Goal: Task Accomplishment & Management: Complete application form

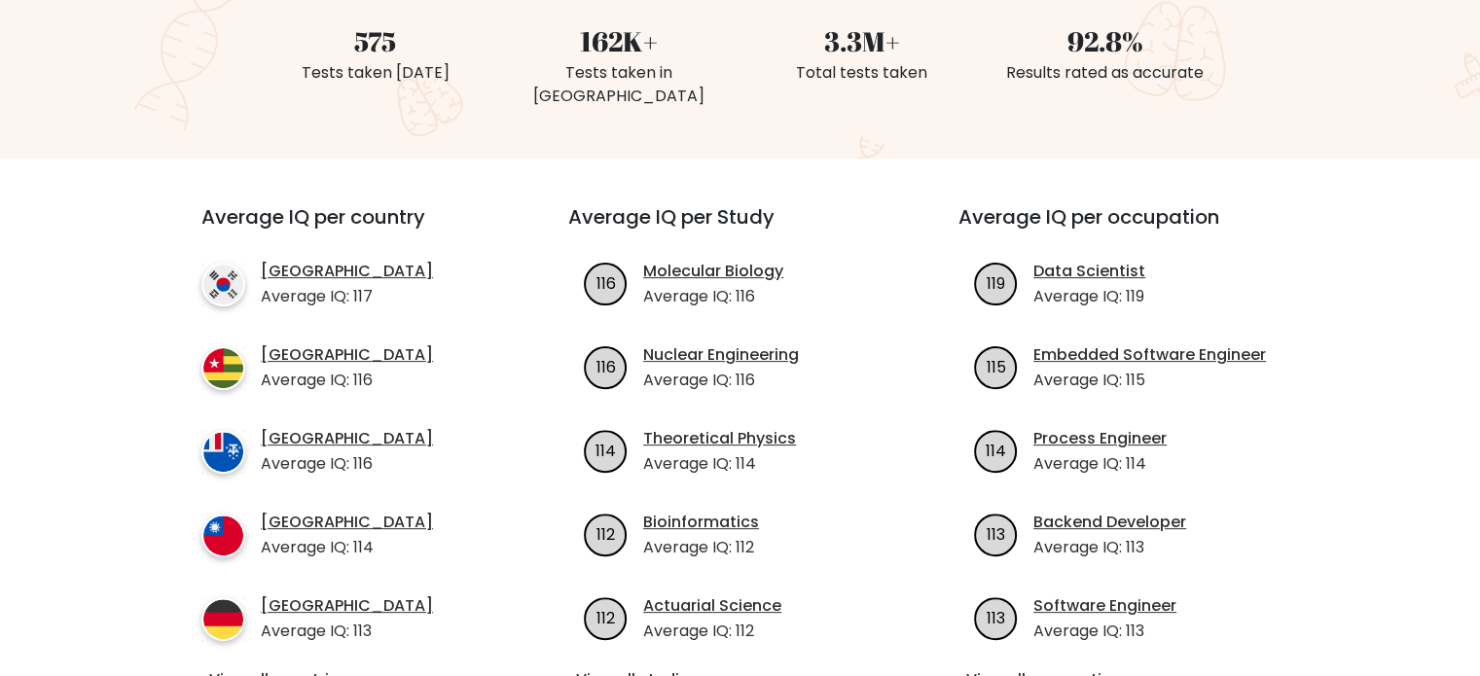
scroll to position [195, 0]
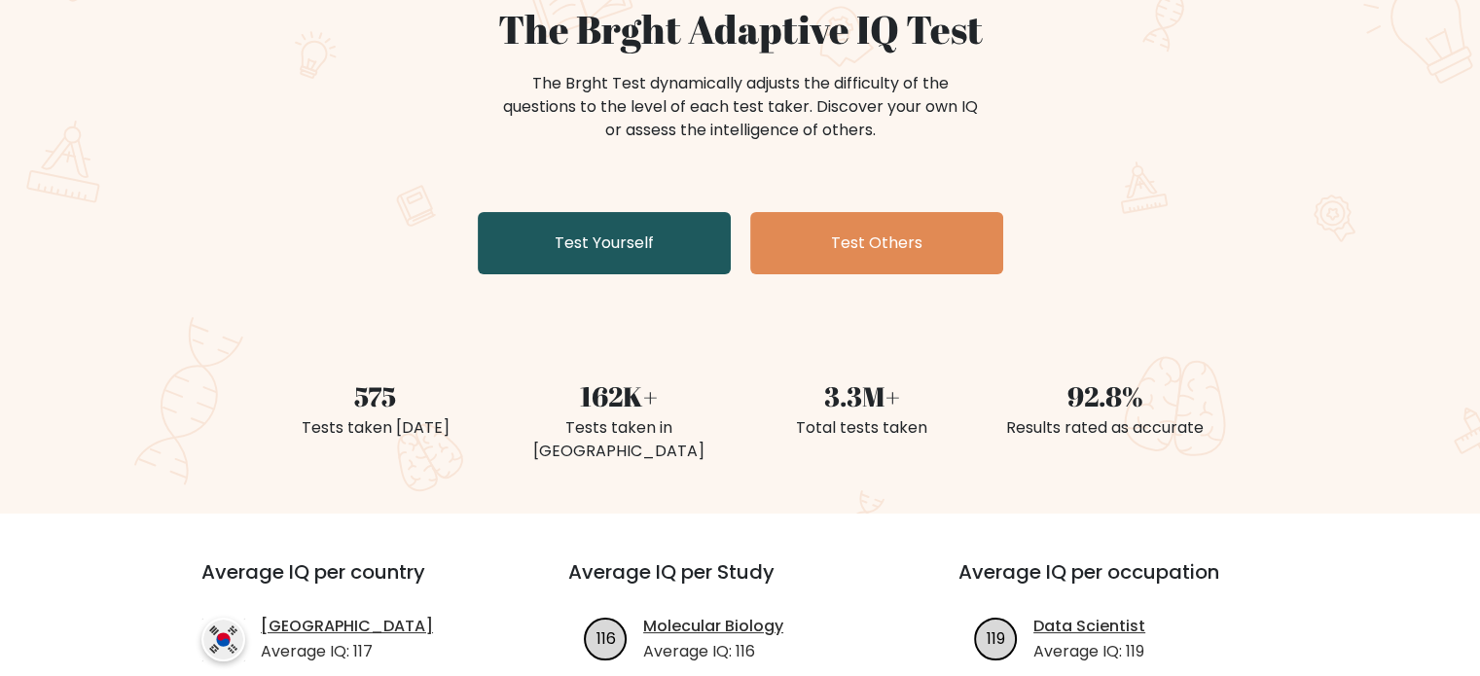
click at [678, 221] on link "Test Yourself" at bounding box center [604, 243] width 253 height 62
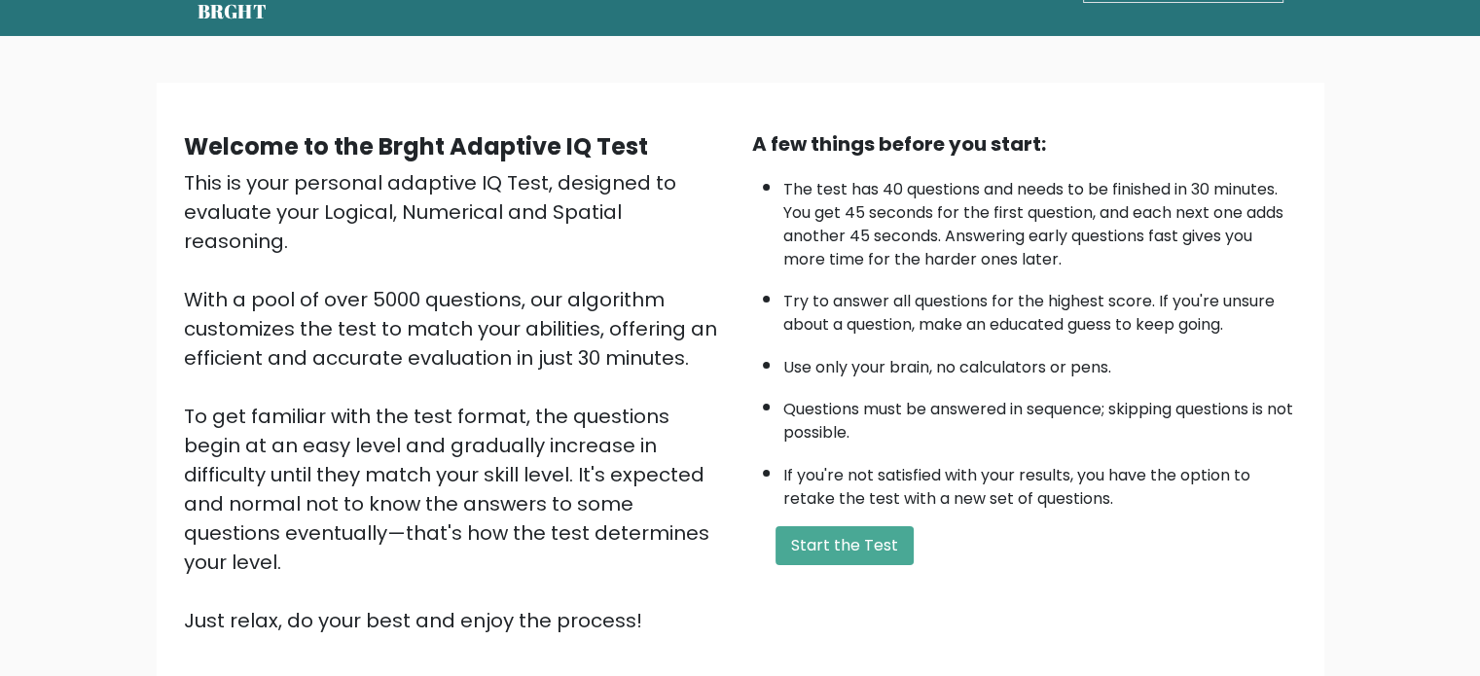
scroll to position [195, 0]
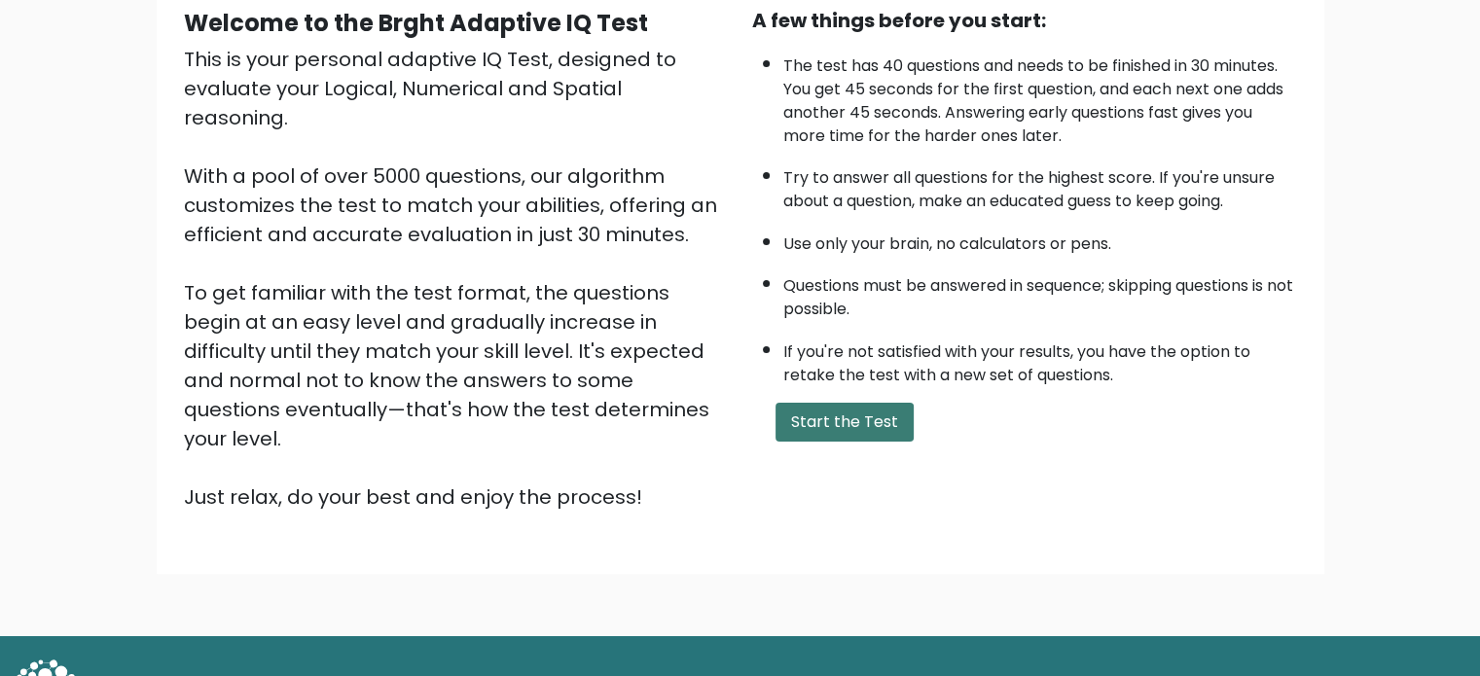
click at [872, 423] on button "Start the Test" at bounding box center [845, 422] width 138 height 39
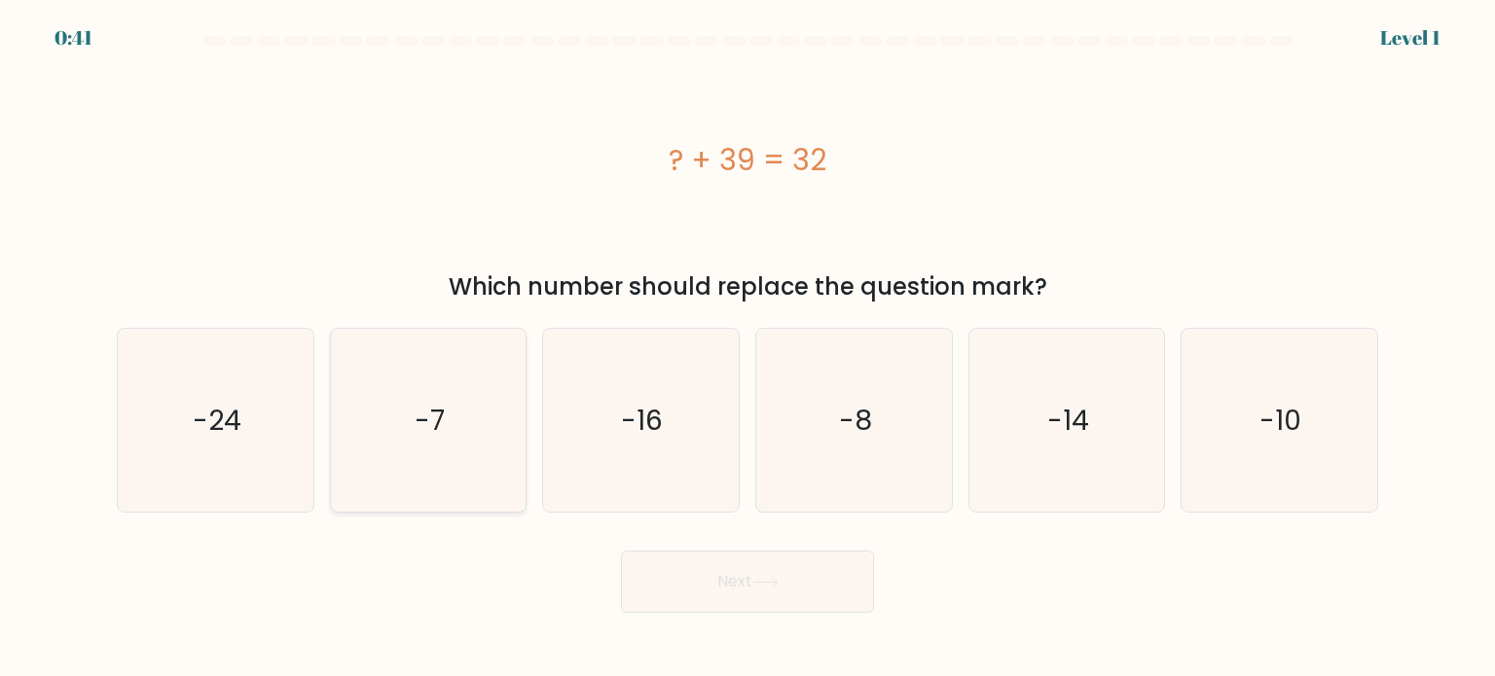
click at [458, 396] on icon "-7" at bounding box center [428, 420] width 183 height 183
click at [747, 348] on input "b. -7" at bounding box center [747, 344] width 1 height 10
radio input "true"
click at [772, 594] on button "Next" at bounding box center [747, 582] width 253 height 62
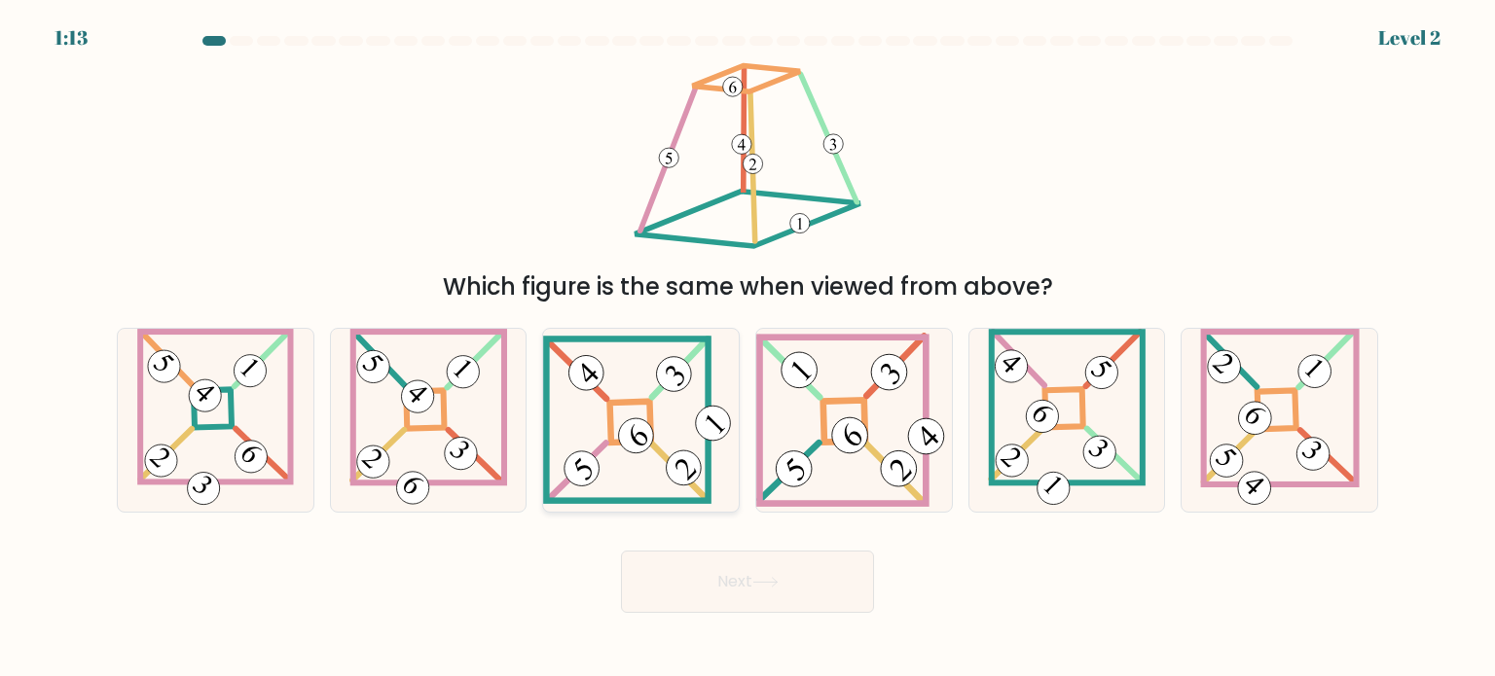
click at [649, 449] on icon at bounding box center [641, 420] width 196 height 168
click at [747, 348] on input "c." at bounding box center [747, 344] width 1 height 10
radio input "true"
click at [755, 587] on button "Next" at bounding box center [747, 582] width 253 height 62
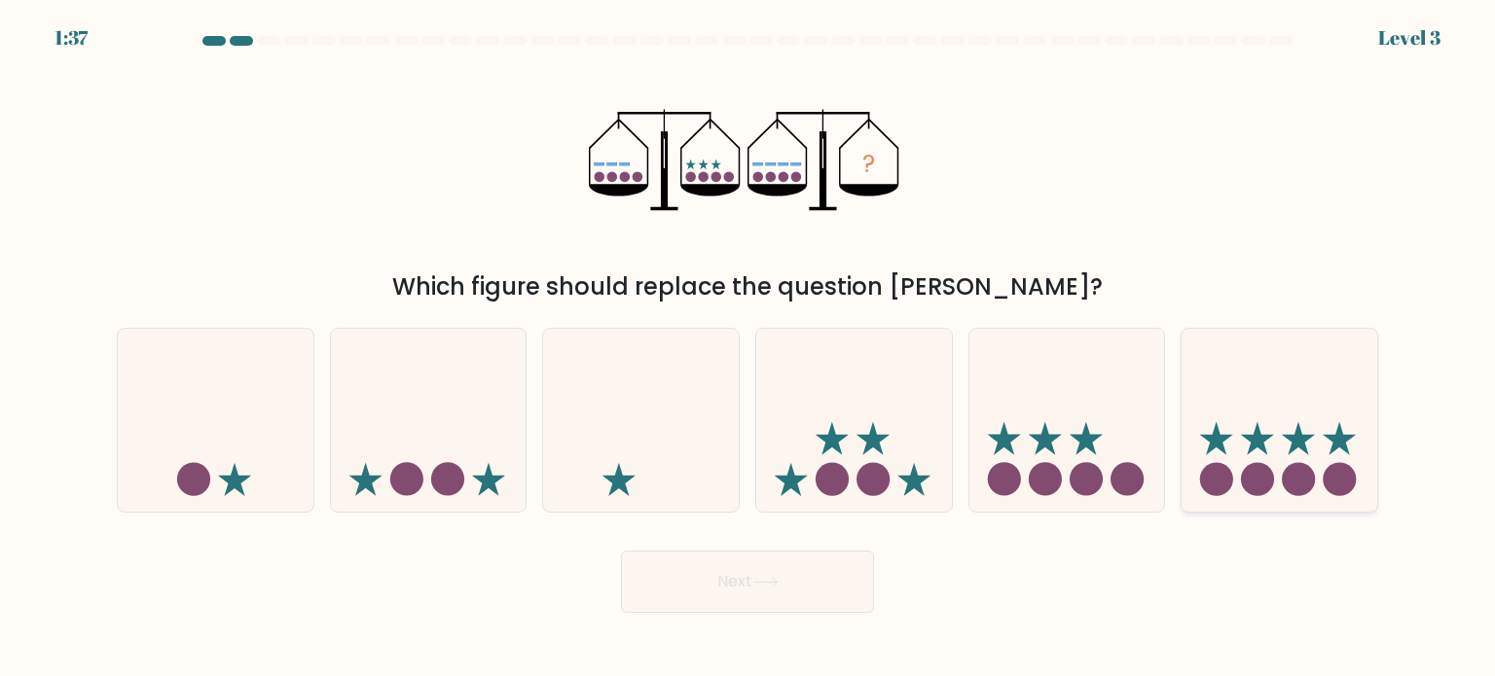
click at [1296, 442] on icon at bounding box center [1298, 437] width 33 height 33
click at [748, 348] on input "f." at bounding box center [747, 344] width 1 height 10
radio input "true"
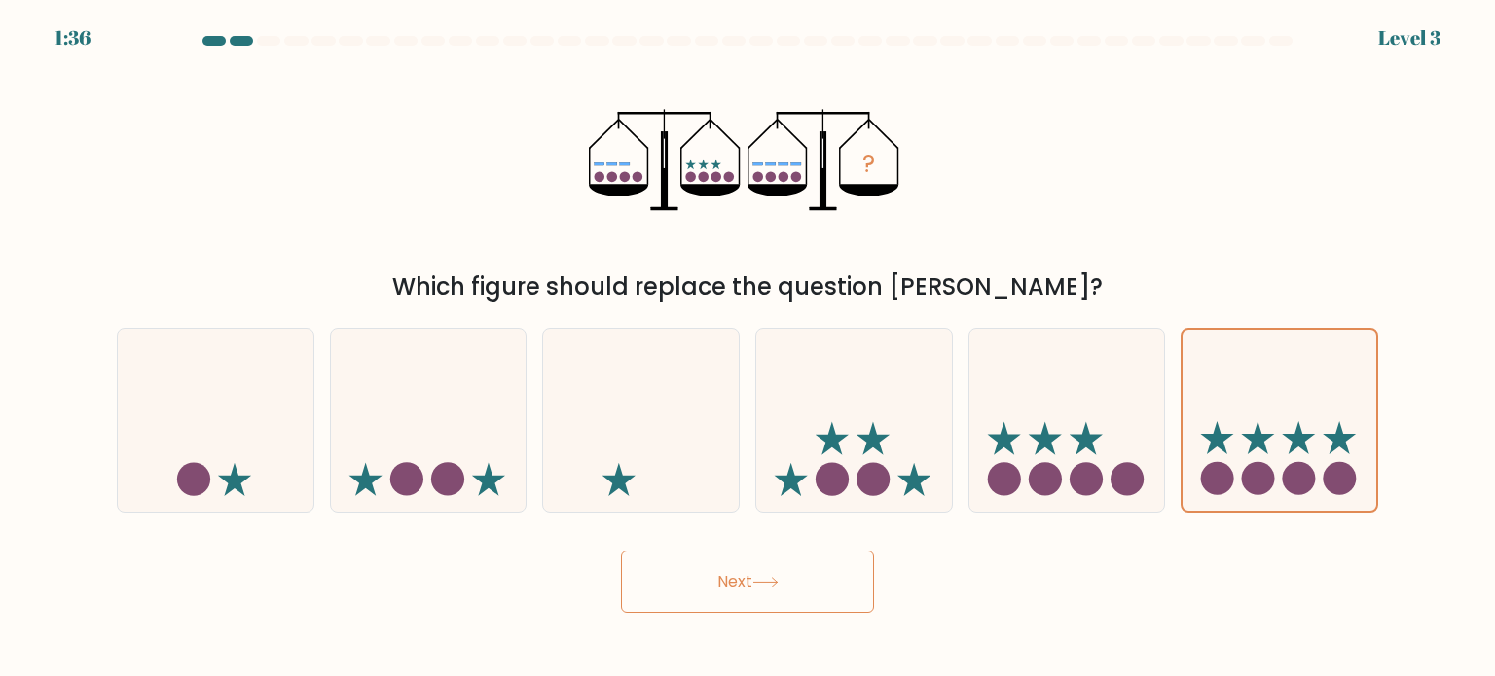
click at [805, 571] on button "Next" at bounding box center [747, 582] width 253 height 62
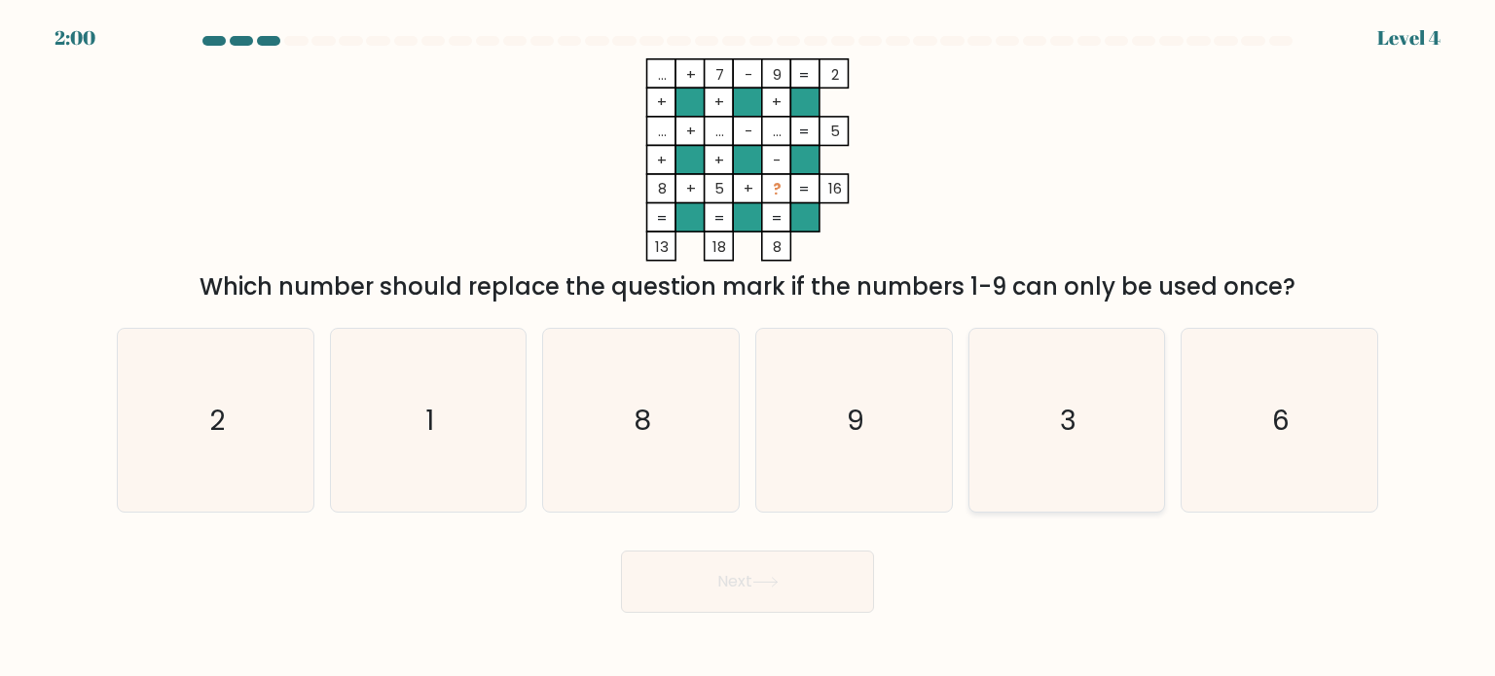
click at [1097, 419] on icon "3" at bounding box center [1066, 420] width 183 height 183
click at [748, 348] on input "e. 3" at bounding box center [747, 344] width 1 height 10
radio input "true"
click at [795, 579] on button "Next" at bounding box center [747, 582] width 253 height 62
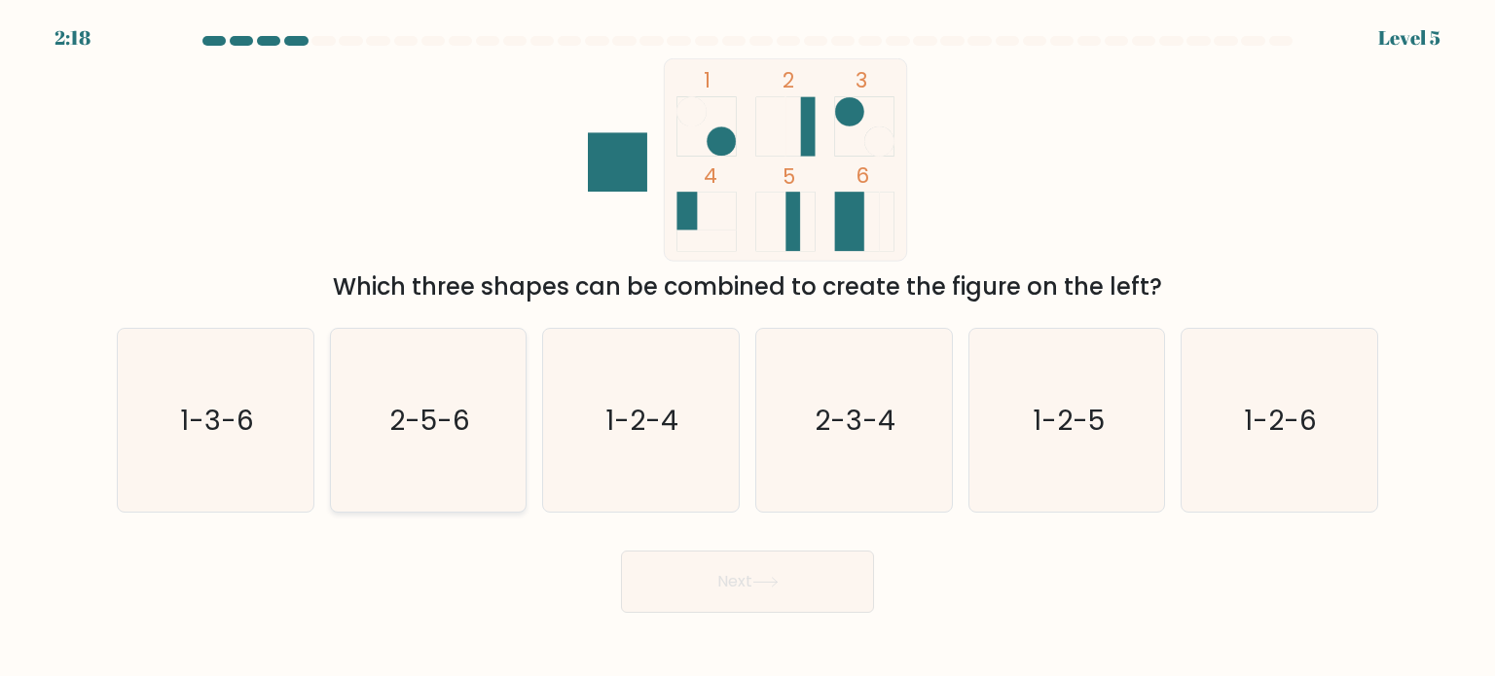
drag, startPoint x: 436, startPoint y: 410, endPoint x: 451, endPoint y: 416, distance: 15.7
click at [436, 411] on text "2-5-6" at bounding box center [429, 419] width 81 height 39
click at [747, 348] on input "b. 2-5-6" at bounding box center [747, 344] width 1 height 10
radio input "true"
click at [736, 583] on button "Next" at bounding box center [747, 582] width 253 height 62
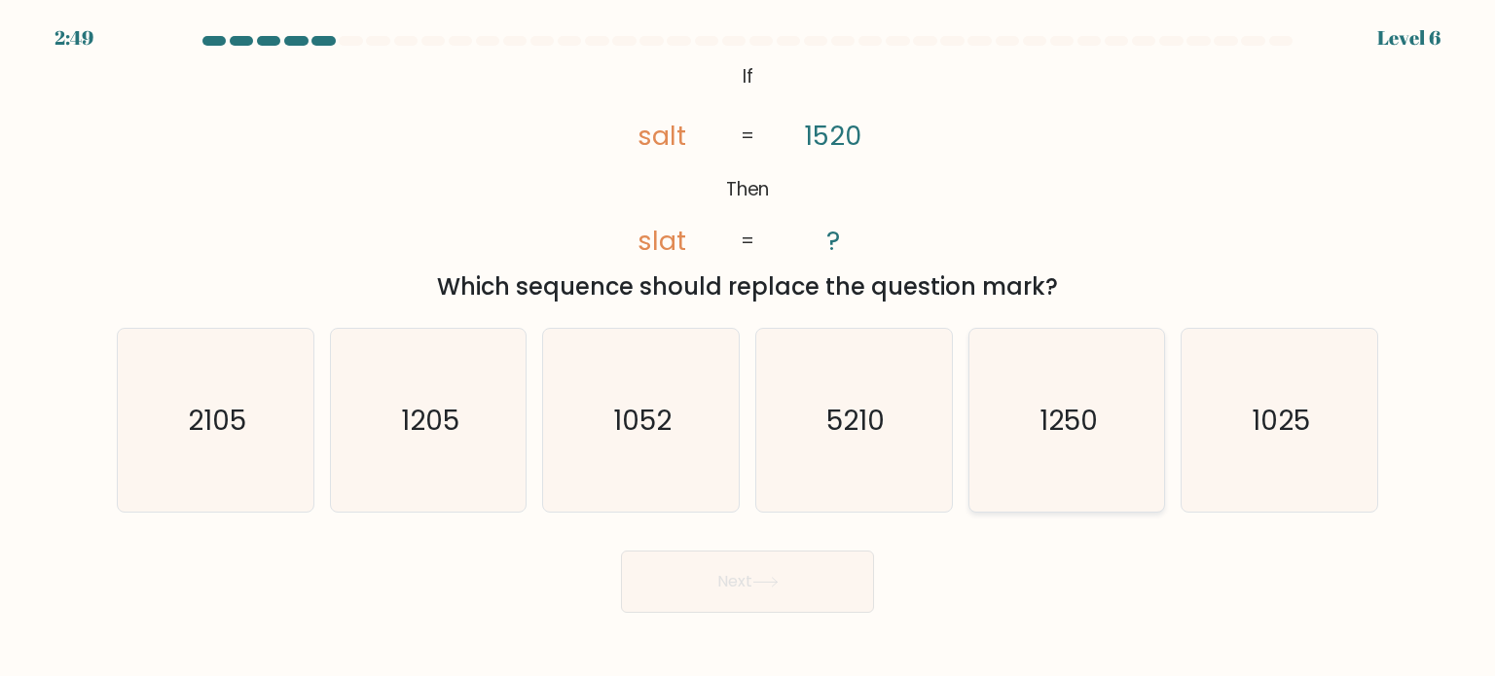
click at [1094, 433] on text "1250" at bounding box center [1068, 419] width 58 height 39
click at [748, 348] on input "e. 1250" at bounding box center [747, 344] width 1 height 10
radio input "true"
click at [829, 584] on button "Next" at bounding box center [747, 582] width 253 height 62
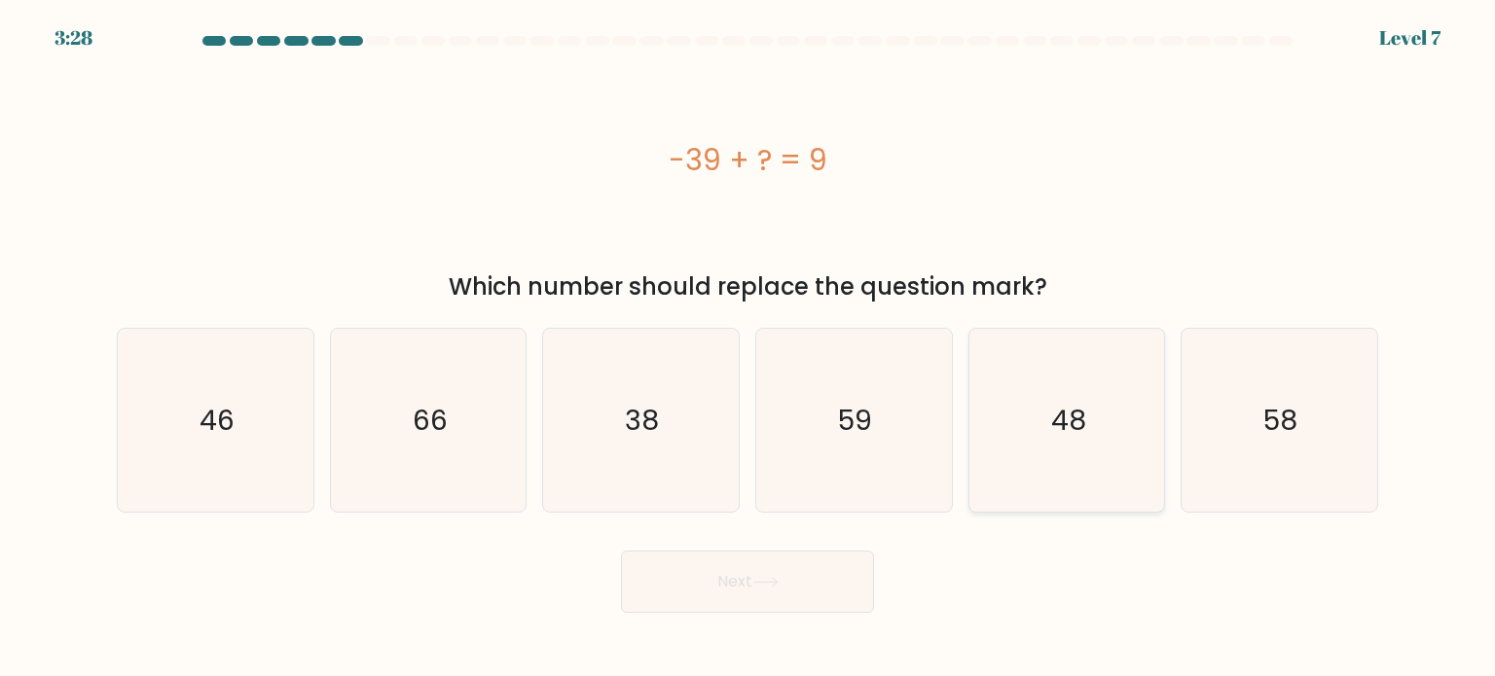
click at [1104, 437] on icon "48" at bounding box center [1066, 420] width 183 height 183
click at [748, 348] on input "e. 48" at bounding box center [747, 344] width 1 height 10
radio input "true"
click at [832, 588] on button "Next" at bounding box center [747, 582] width 253 height 62
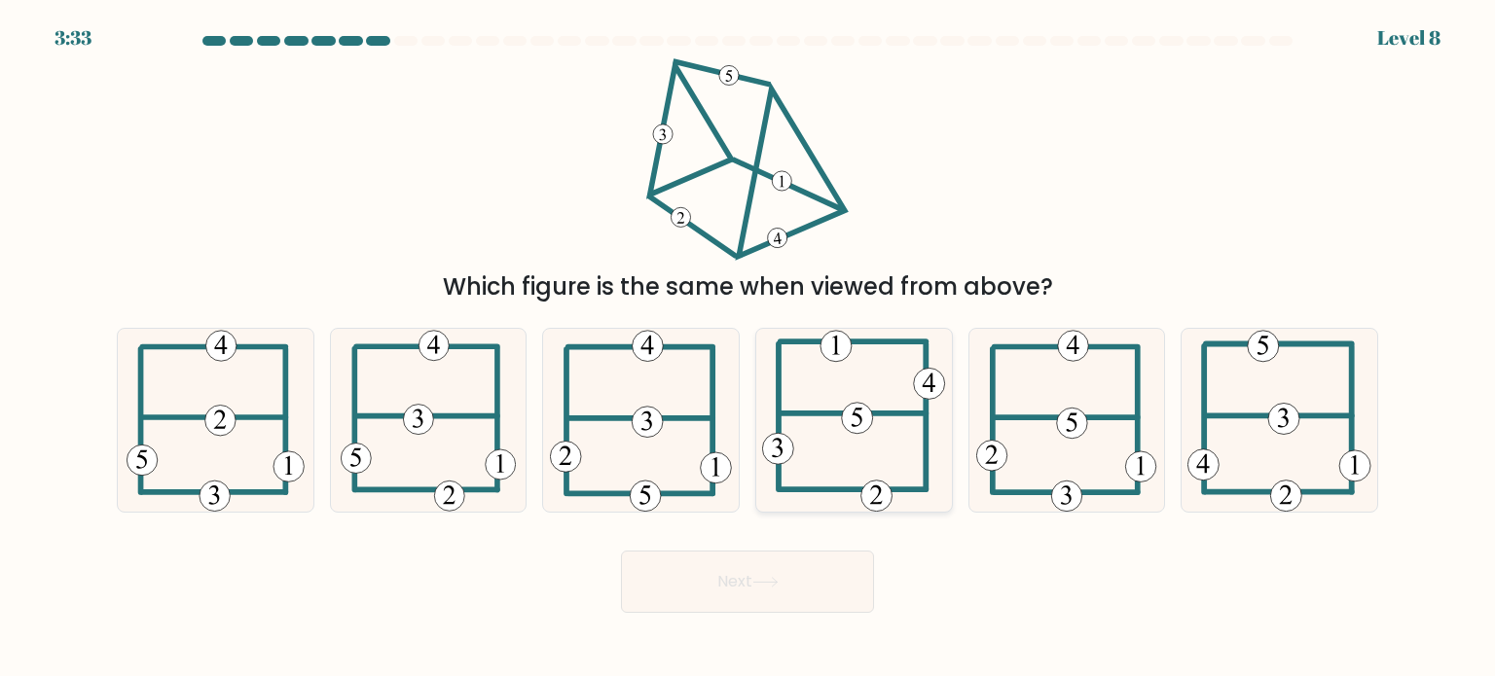
click at [873, 414] on 604 at bounding box center [853, 414] width 146 height 0
click at [748, 348] on input "d." at bounding box center [747, 344] width 1 height 10
radio input "true"
click at [814, 584] on button "Next" at bounding box center [747, 582] width 253 height 62
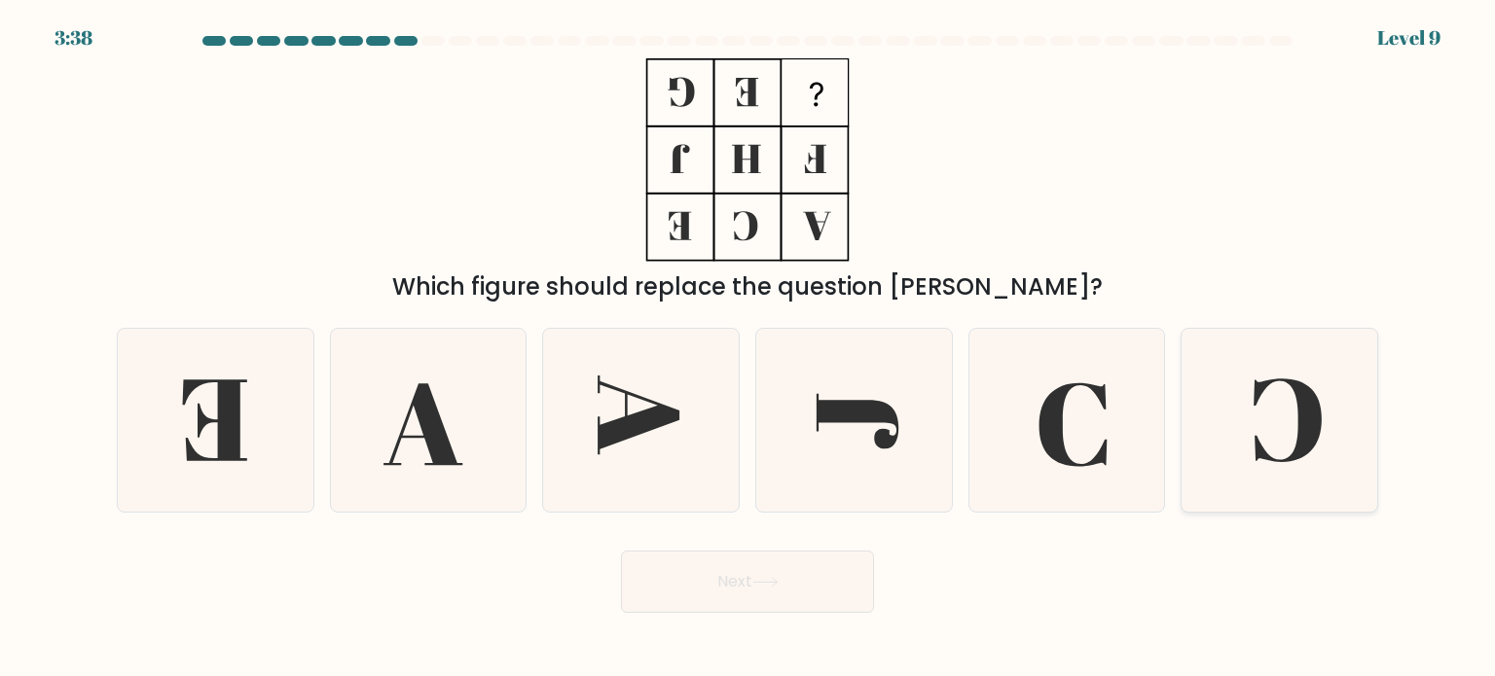
click at [1240, 419] on icon at bounding box center [1278, 420] width 183 height 183
click at [748, 348] on input "f." at bounding box center [747, 344] width 1 height 10
radio input "true"
click at [777, 593] on button "Next" at bounding box center [747, 582] width 253 height 62
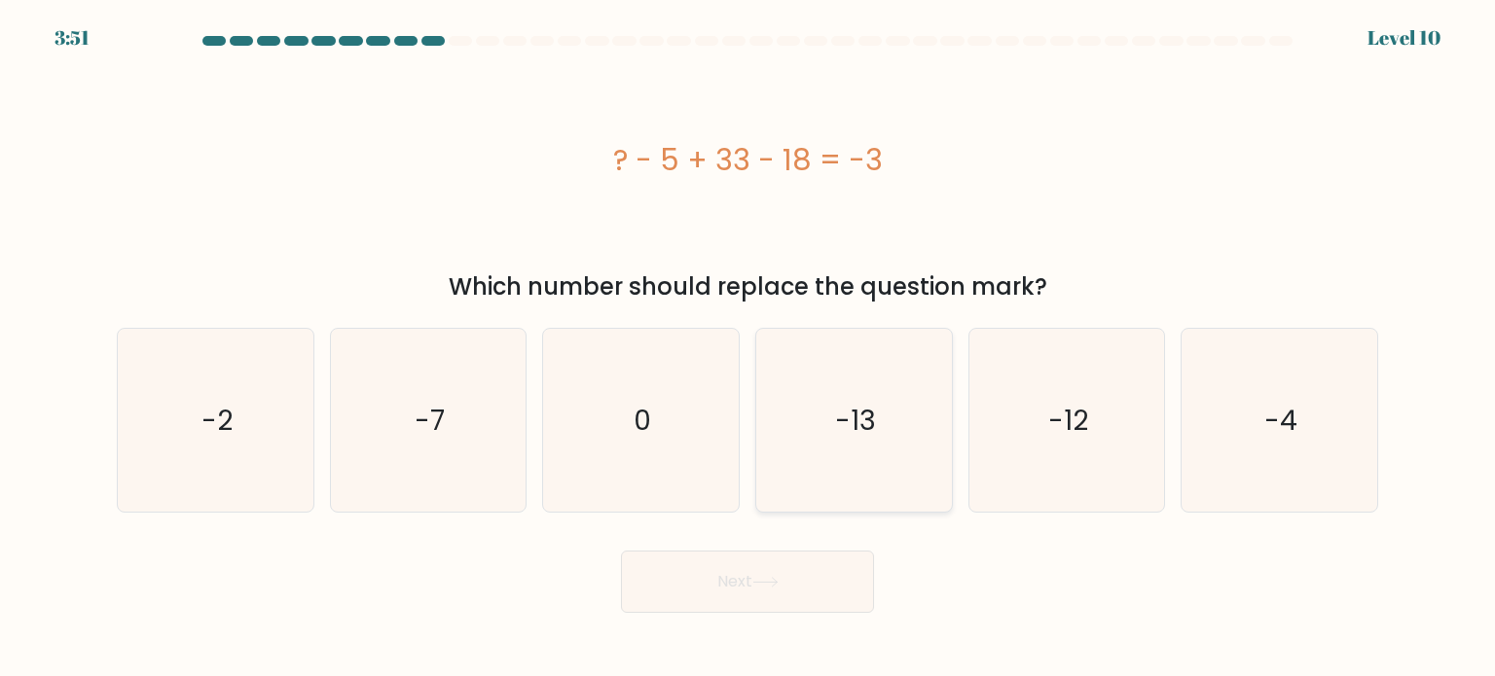
click at [873, 413] on text "-13" at bounding box center [855, 419] width 41 height 39
click at [748, 348] on input "d. -13" at bounding box center [747, 344] width 1 height 10
radio input "true"
click at [805, 568] on button "Next" at bounding box center [747, 582] width 253 height 62
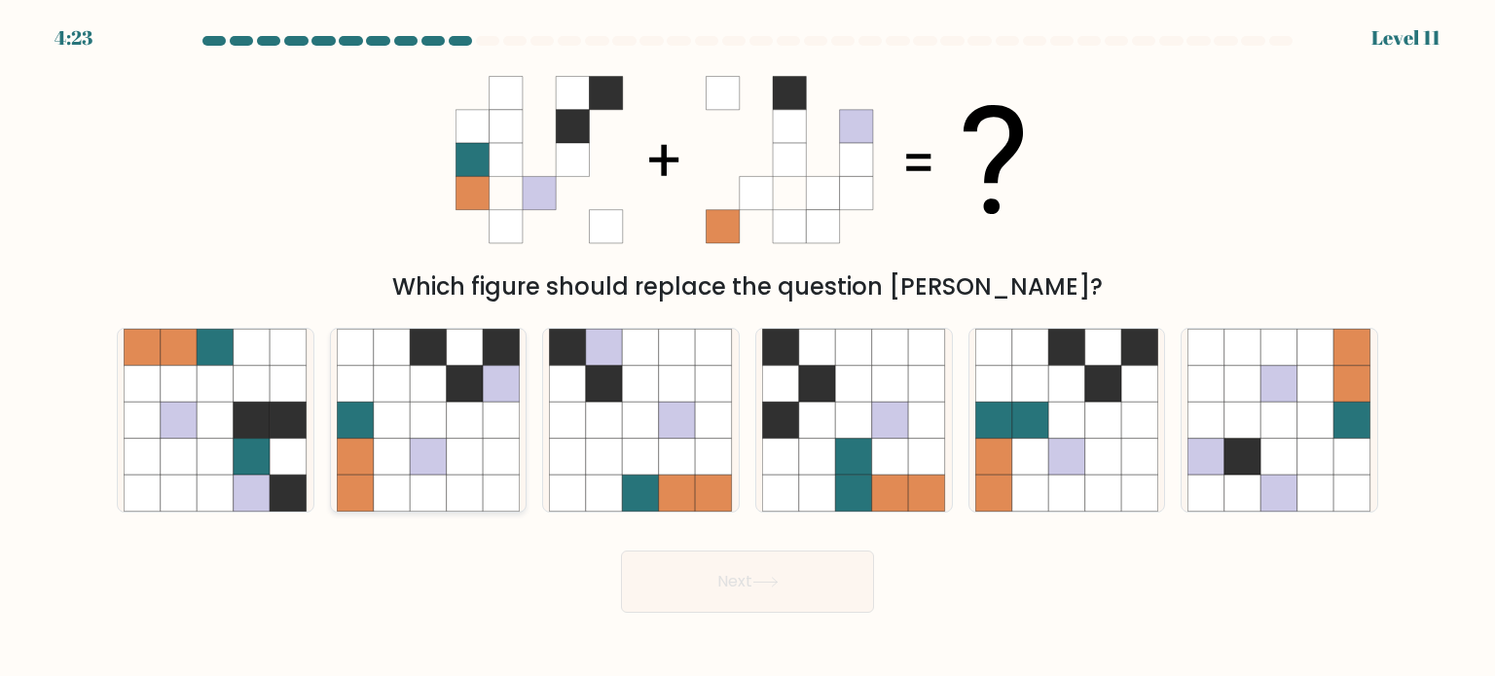
click at [438, 406] on icon at bounding box center [428, 420] width 37 height 37
click at [747, 348] on input "b." at bounding box center [747, 344] width 1 height 10
radio input "true"
click at [722, 586] on button "Next" at bounding box center [747, 582] width 253 height 62
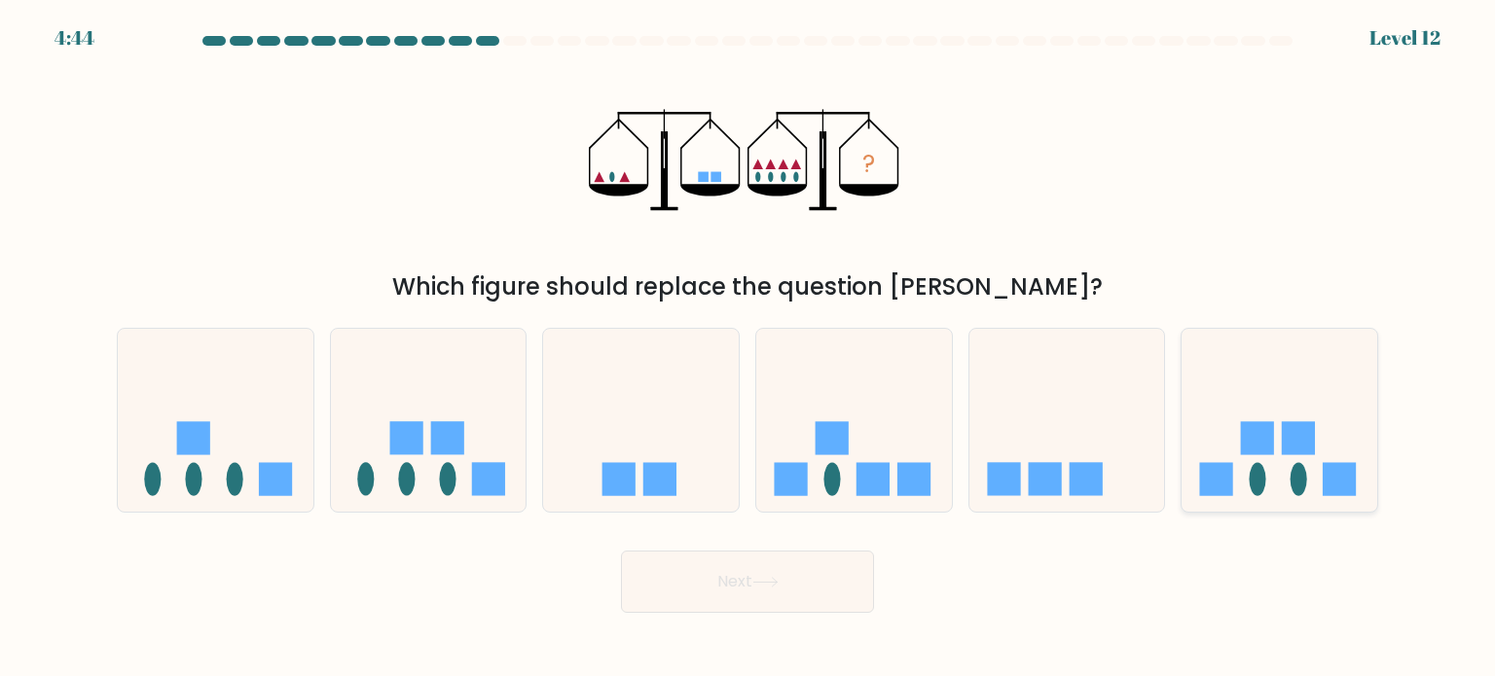
click at [1295, 425] on rect at bounding box center [1298, 437] width 33 height 33
click at [748, 348] on input "f." at bounding box center [747, 344] width 1 height 10
radio input "true"
click at [770, 567] on button "Next" at bounding box center [747, 582] width 253 height 62
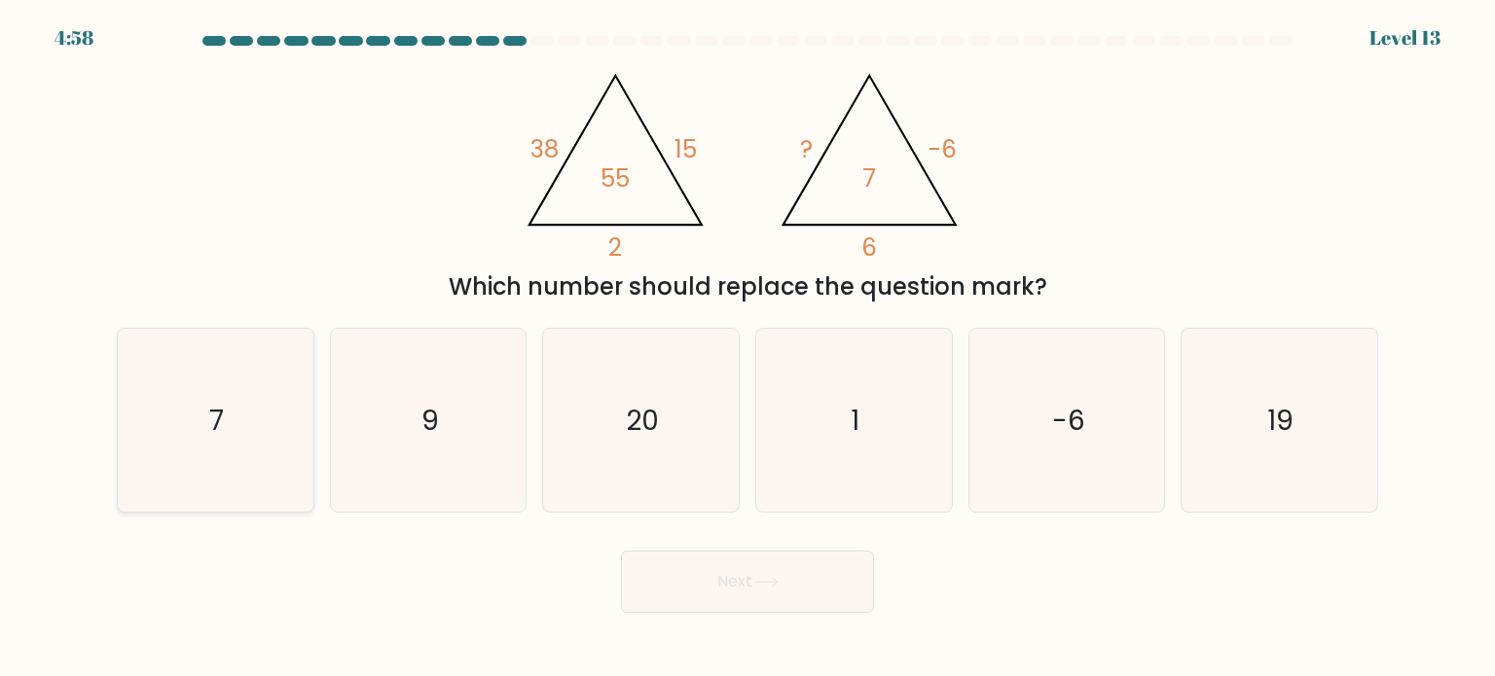
click at [235, 392] on icon "7" at bounding box center [215, 420] width 183 height 183
click at [747, 348] on input "a. 7" at bounding box center [747, 344] width 1 height 10
radio input "true"
click at [807, 583] on button "Next" at bounding box center [747, 582] width 253 height 62
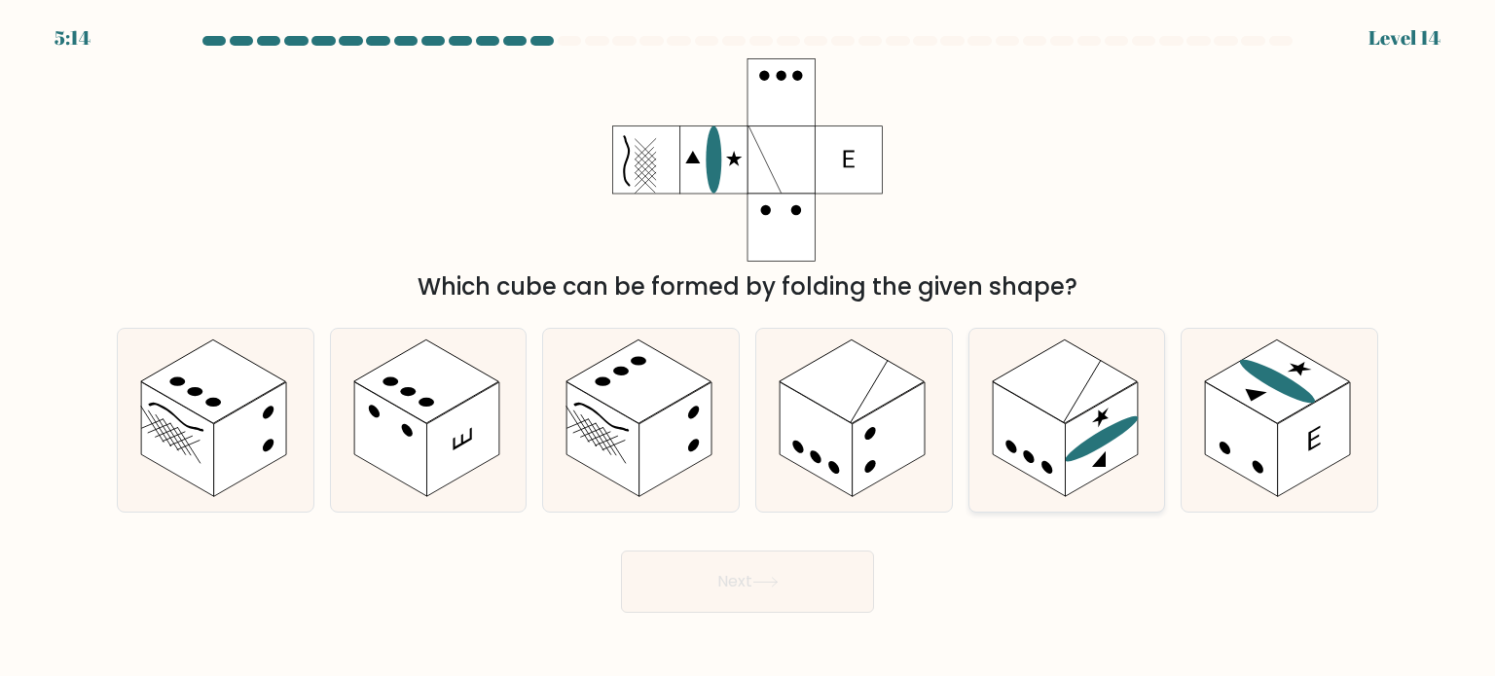
click at [1088, 440] on ellipse at bounding box center [1101, 439] width 73 height 59
click at [748, 348] on input "e." at bounding box center [747, 344] width 1 height 10
radio input "true"
click at [745, 582] on button "Next" at bounding box center [747, 582] width 253 height 62
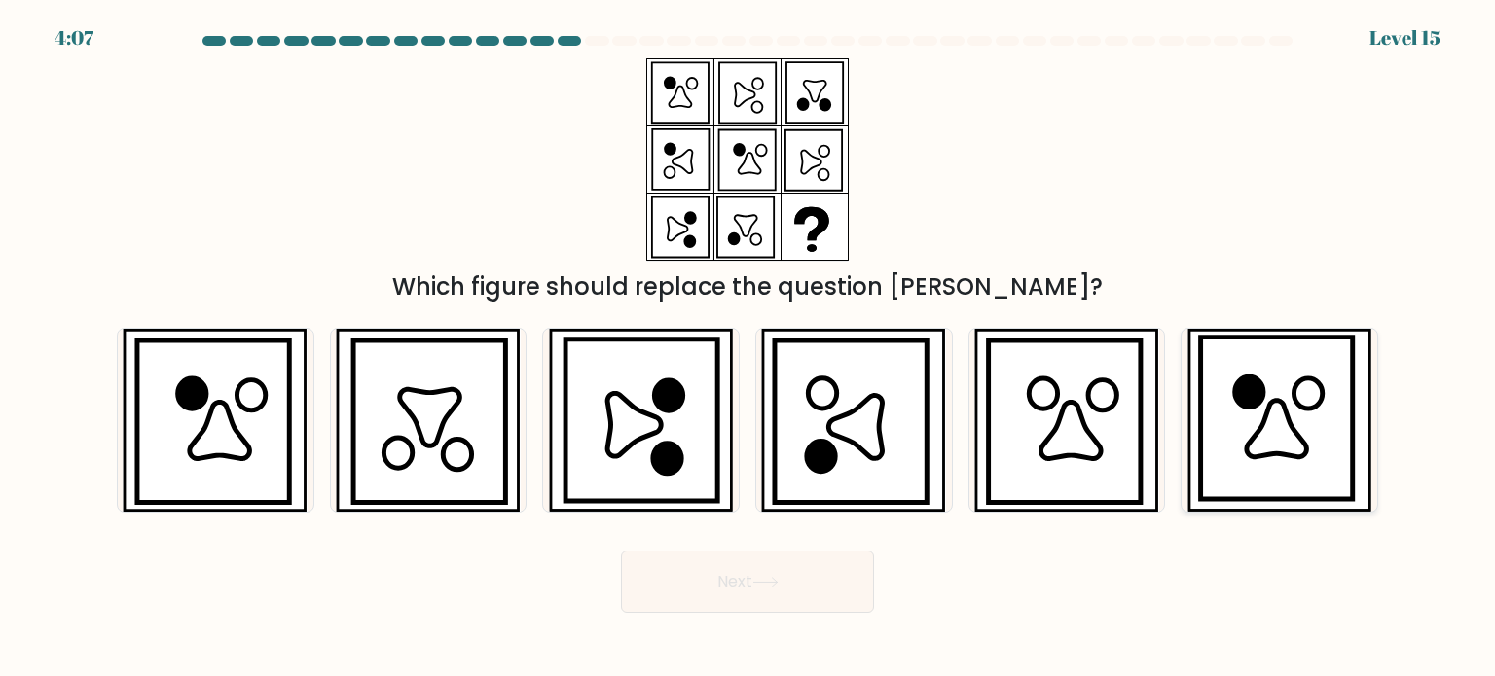
click at [1244, 371] on icon at bounding box center [1276, 418] width 153 height 163
click at [748, 348] on input "f." at bounding box center [747, 344] width 1 height 10
radio input "true"
click at [461, 445] on icon at bounding box center [429, 421] width 153 height 163
click at [747, 348] on input "b." at bounding box center [747, 344] width 1 height 10
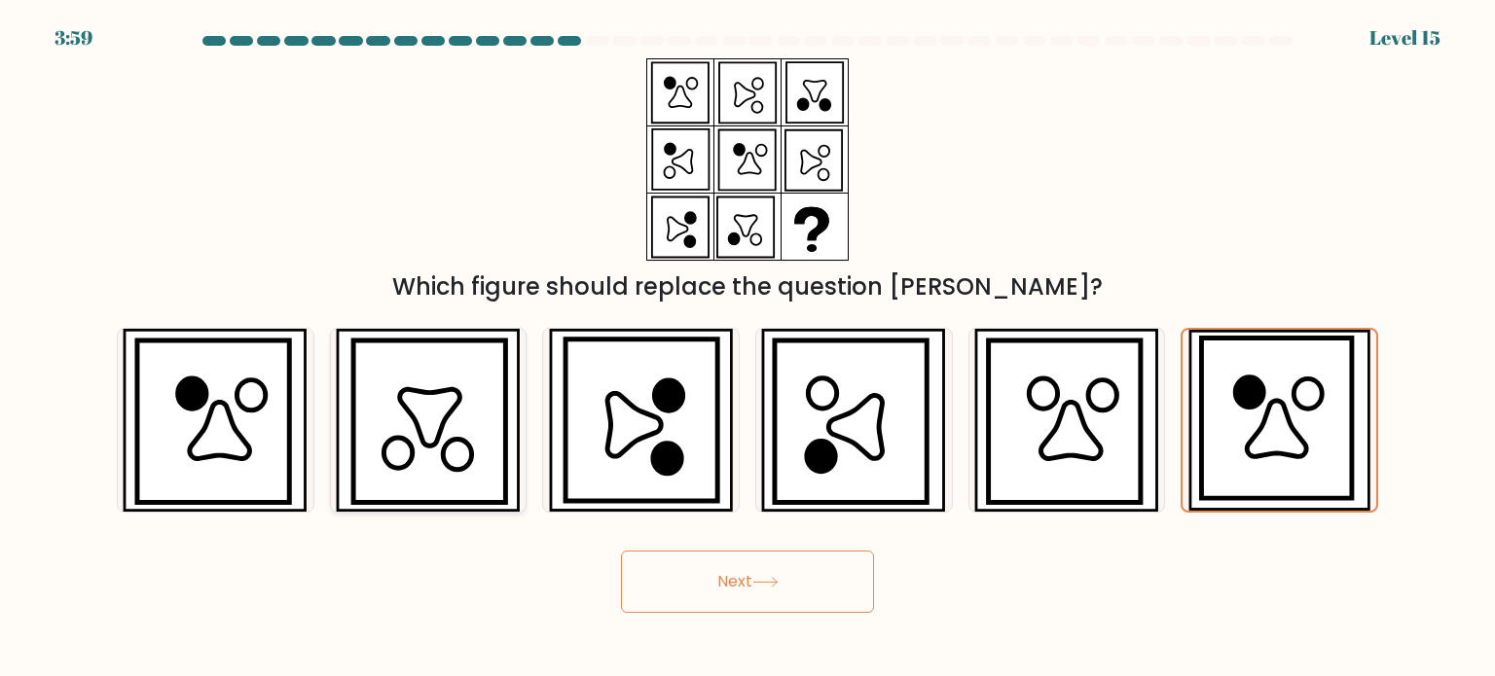
radio input "true"
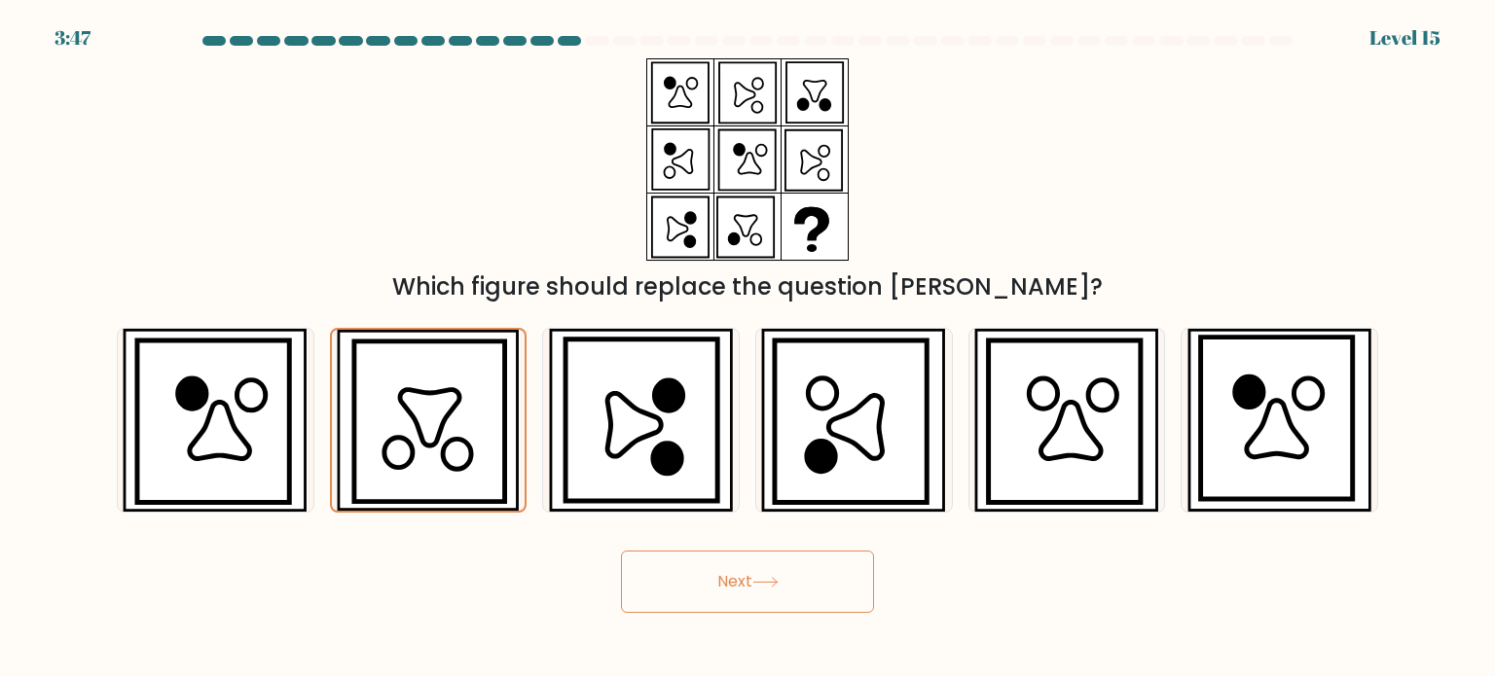
click at [778, 564] on button "Next" at bounding box center [747, 582] width 253 height 62
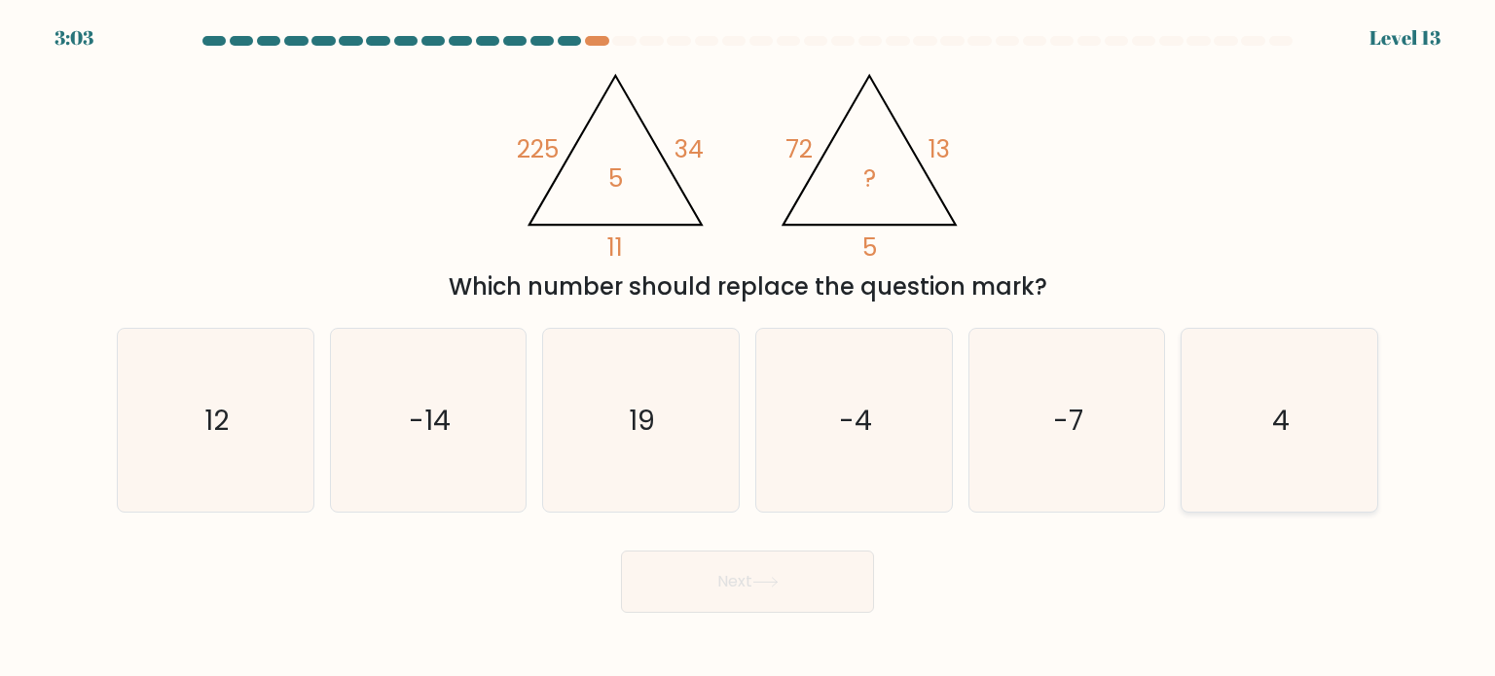
click at [1277, 397] on icon "4" at bounding box center [1278, 420] width 183 height 183
click at [748, 348] on input "f. 4" at bounding box center [747, 344] width 1 height 10
radio input "true"
click at [821, 580] on button "Next" at bounding box center [747, 582] width 253 height 62
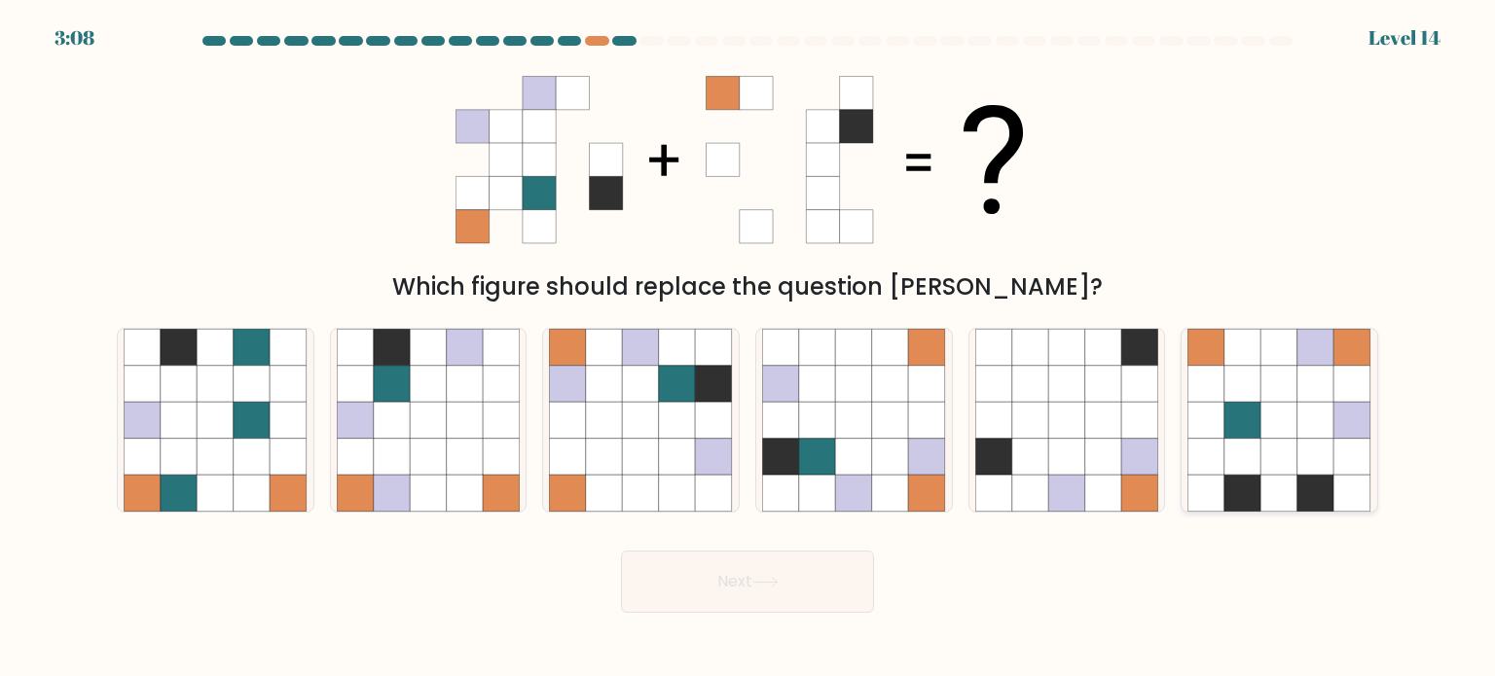
click at [1335, 427] on icon at bounding box center [1352, 420] width 37 height 37
click at [748, 348] on input "f." at bounding box center [747, 344] width 1 height 10
radio input "true"
click at [809, 580] on button "Next" at bounding box center [747, 582] width 253 height 62
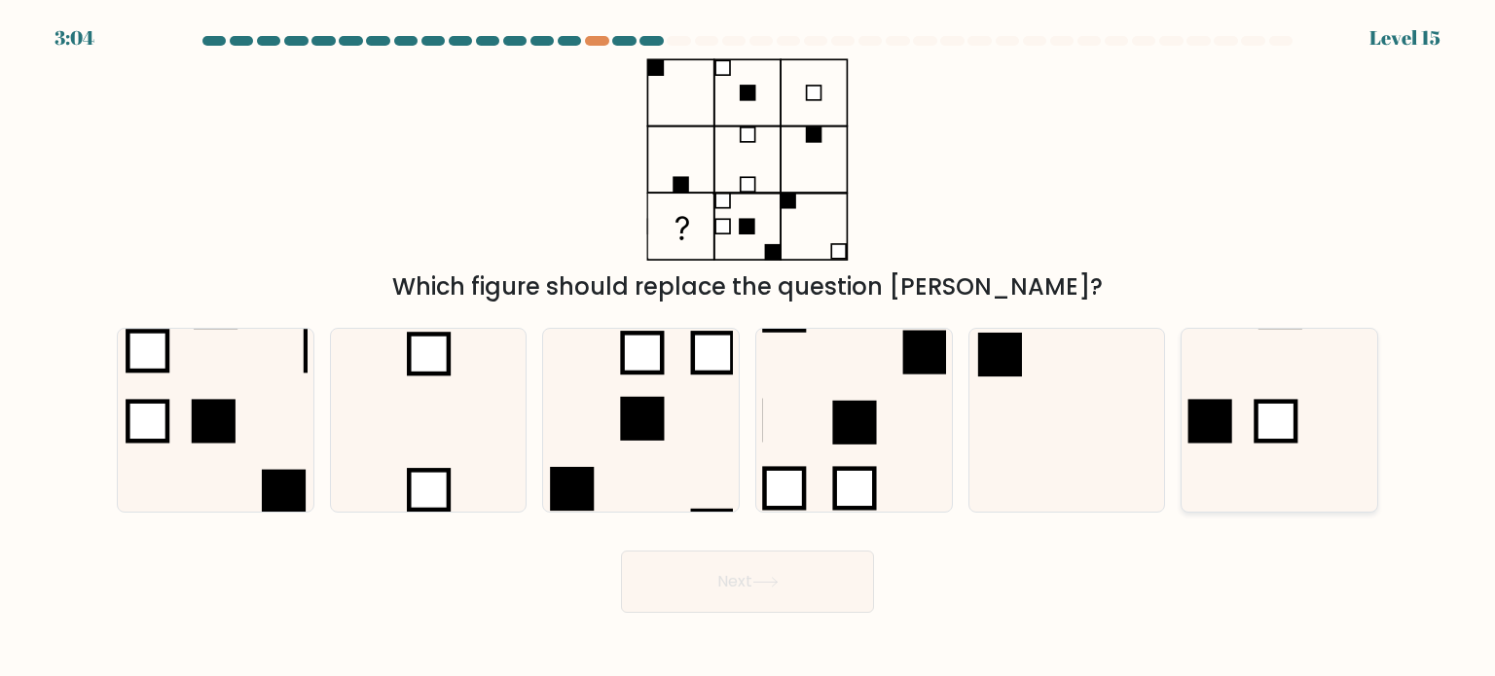
click at [1296, 441] on rect at bounding box center [1276, 421] width 40 height 40
click at [748, 348] on input "f." at bounding box center [747, 344] width 1 height 10
radio input "true"
click at [802, 583] on button "Next" at bounding box center [747, 582] width 253 height 62
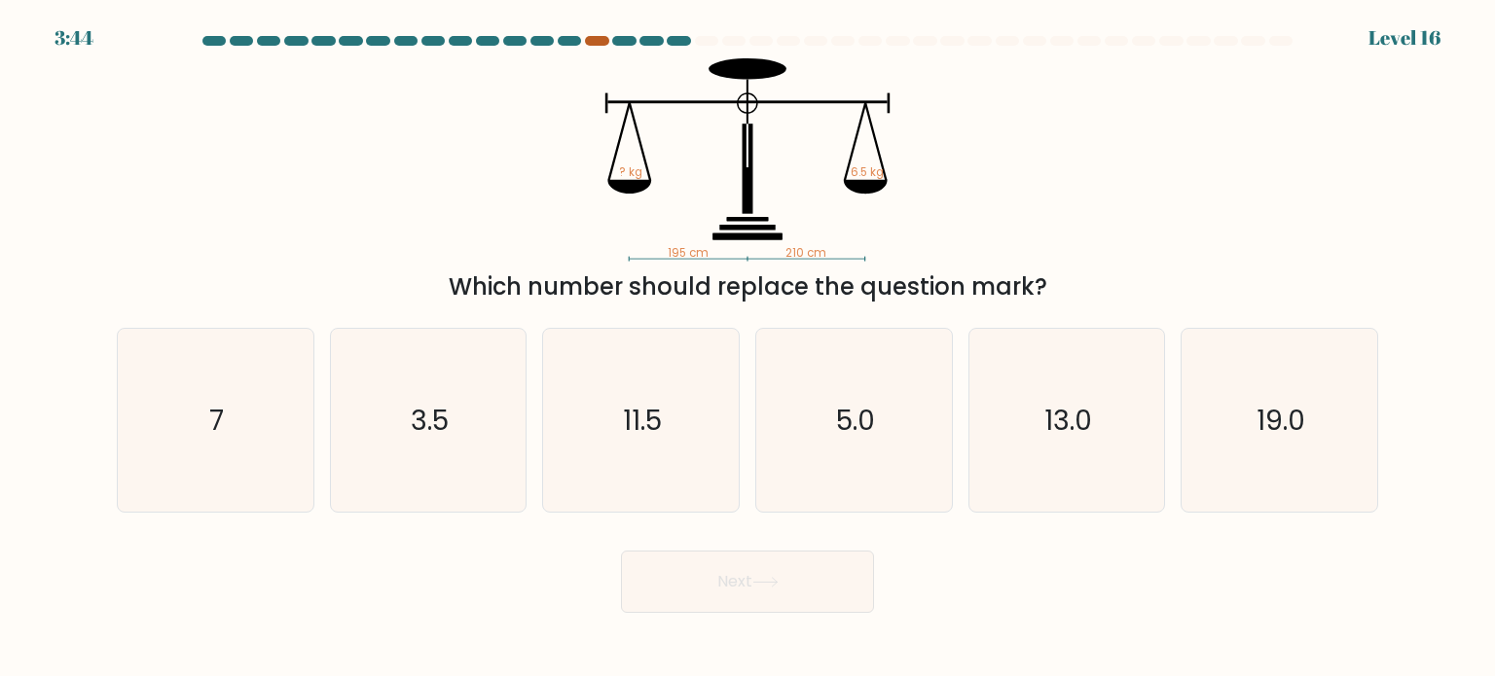
click at [601, 40] on div at bounding box center [596, 41] width 23 height 10
click at [217, 420] on text "7" at bounding box center [217, 419] width 15 height 39
click at [747, 348] on input "a. 7" at bounding box center [747, 344] width 1 height 10
radio input "true"
click at [778, 582] on icon at bounding box center [765, 582] width 26 height 11
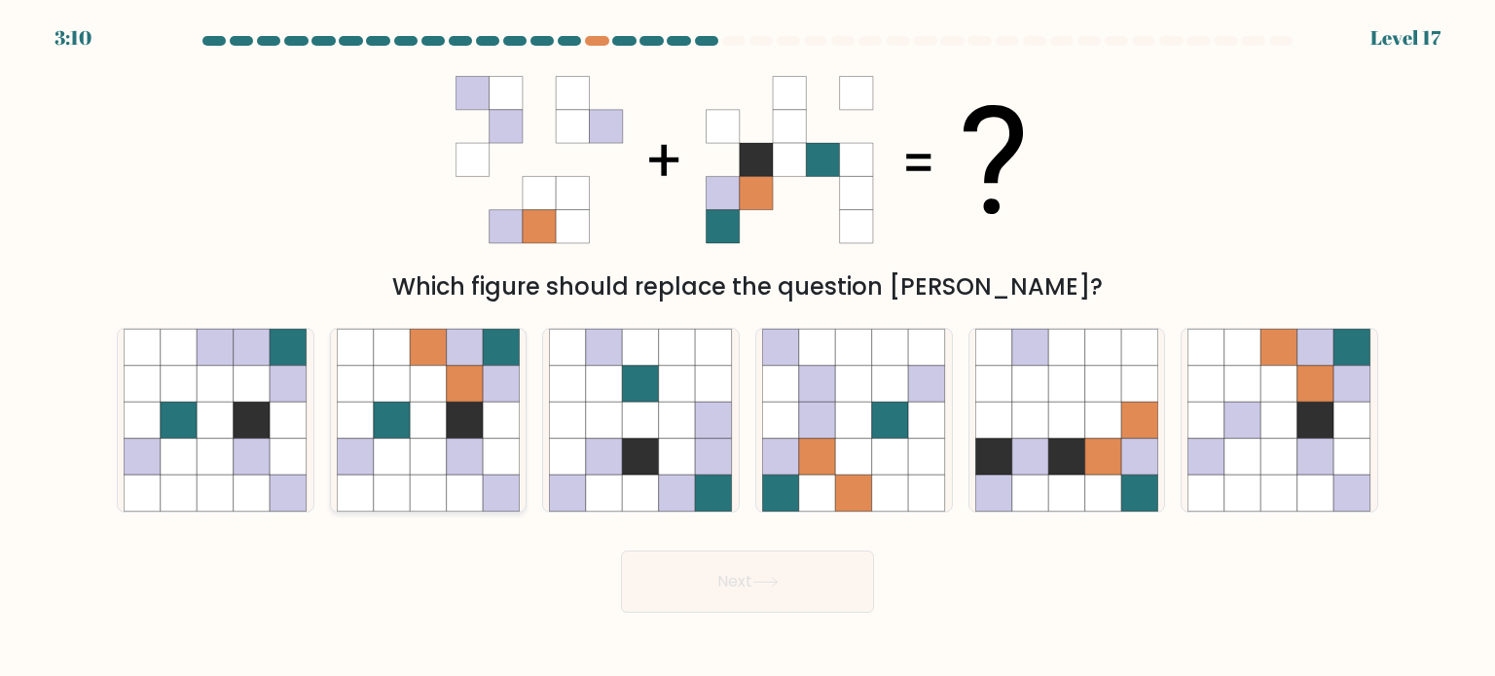
click at [442, 416] on icon at bounding box center [428, 420] width 37 height 37
click at [747, 348] on input "b." at bounding box center [747, 344] width 1 height 10
radio input "true"
click at [720, 581] on button "Next" at bounding box center [747, 582] width 253 height 62
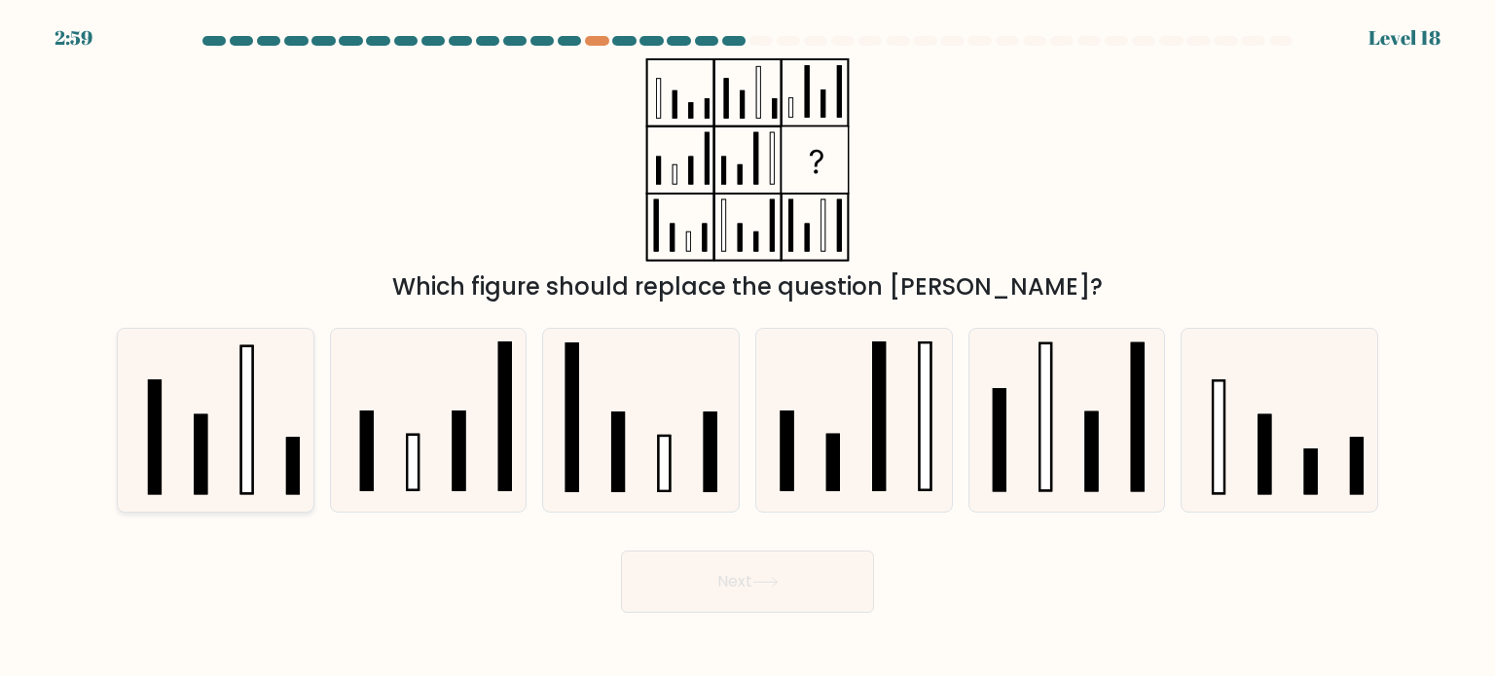
click at [241, 396] on rect at bounding box center [247, 419] width 12 height 148
click at [747, 348] on input "a." at bounding box center [747, 344] width 1 height 10
radio input "true"
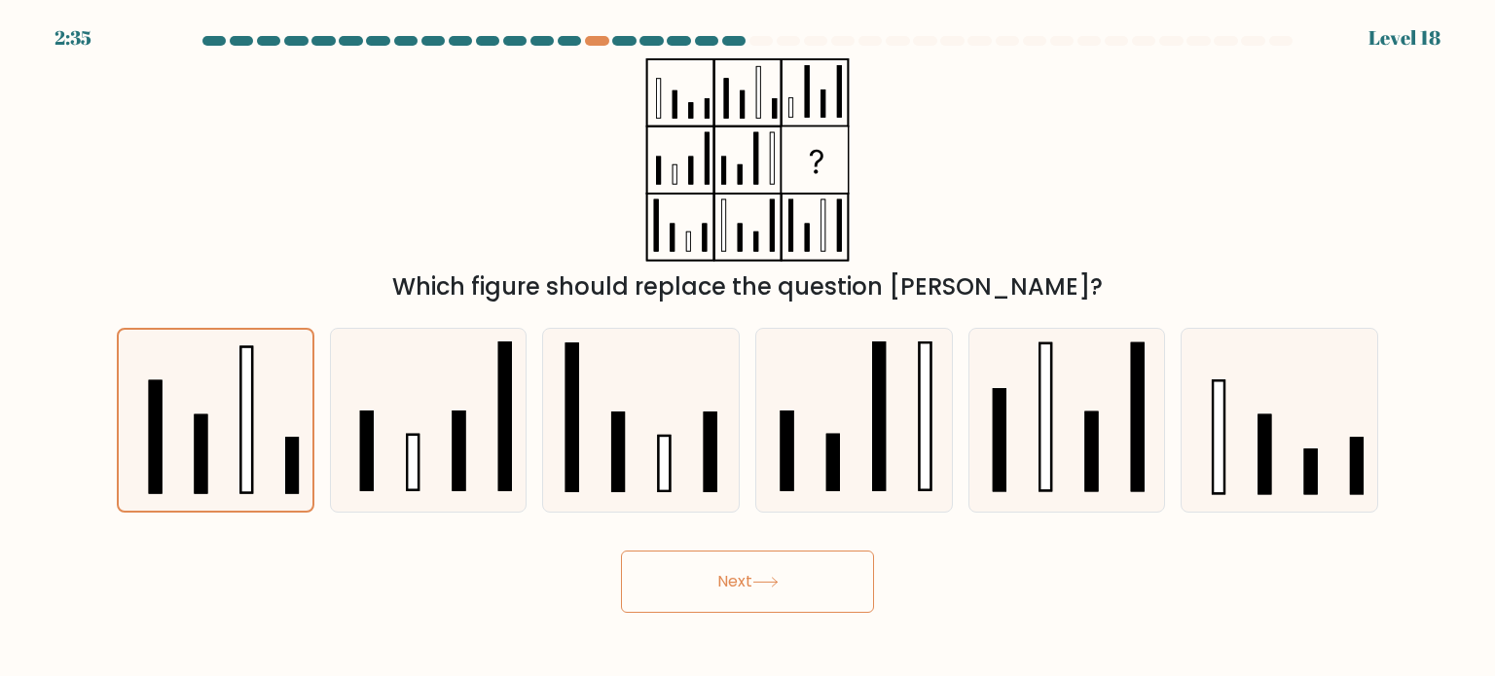
click at [767, 572] on button "Next" at bounding box center [747, 582] width 253 height 62
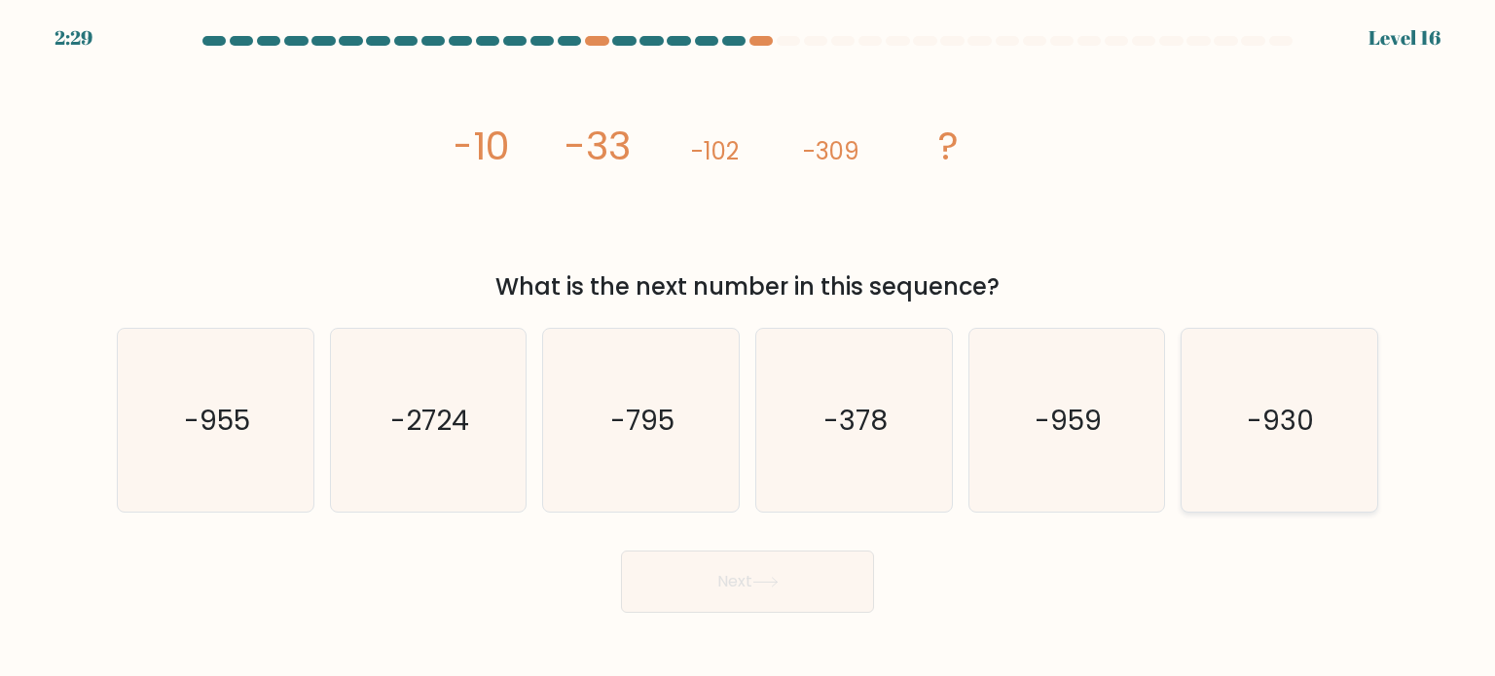
click at [1292, 412] on text "-930" at bounding box center [1281, 419] width 67 height 39
click at [748, 348] on input "f. -930" at bounding box center [747, 344] width 1 height 10
radio input "true"
click at [823, 565] on button "Next" at bounding box center [747, 582] width 253 height 62
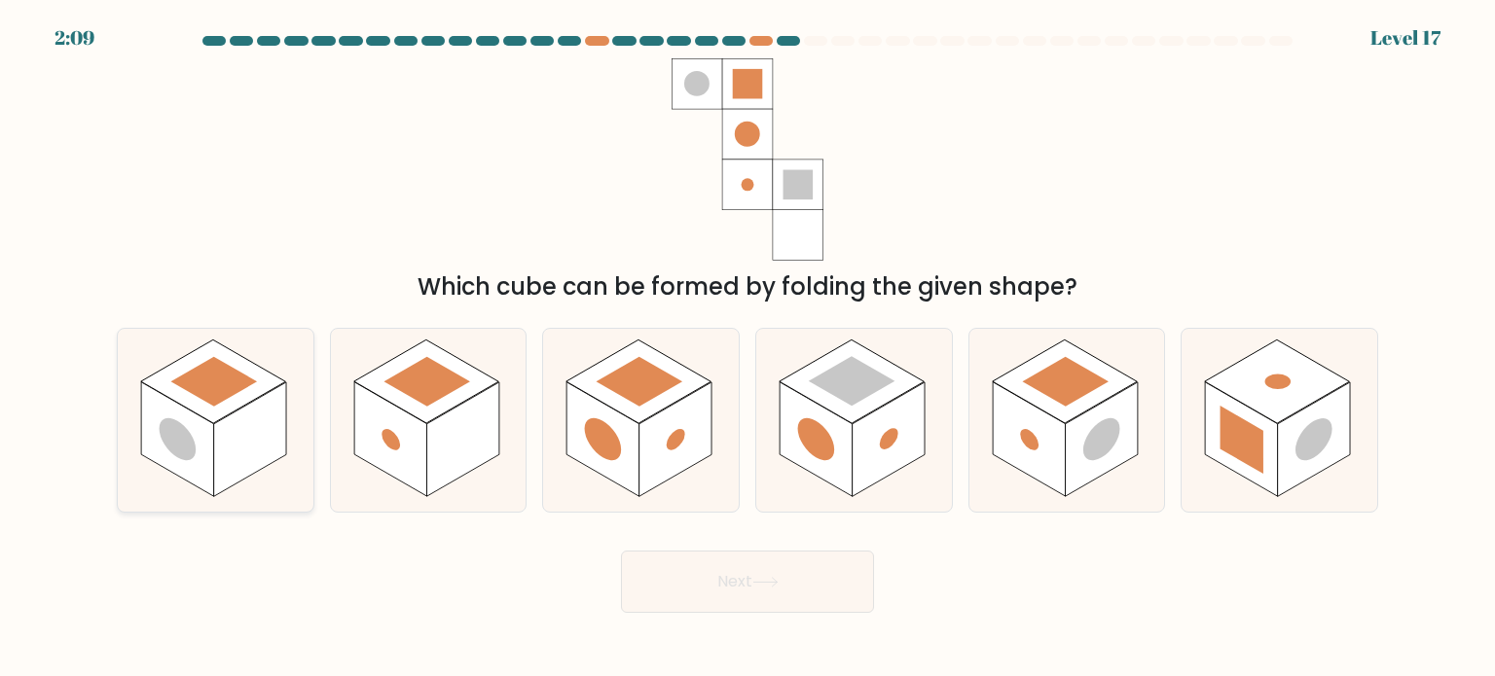
click at [258, 404] on rect at bounding box center [250, 439] width 73 height 115
click at [747, 348] on input "a." at bounding box center [747, 344] width 1 height 10
radio input "true"
click at [845, 361] on rect at bounding box center [852, 381] width 87 height 50
click at [748, 348] on input "d." at bounding box center [747, 344] width 1 height 10
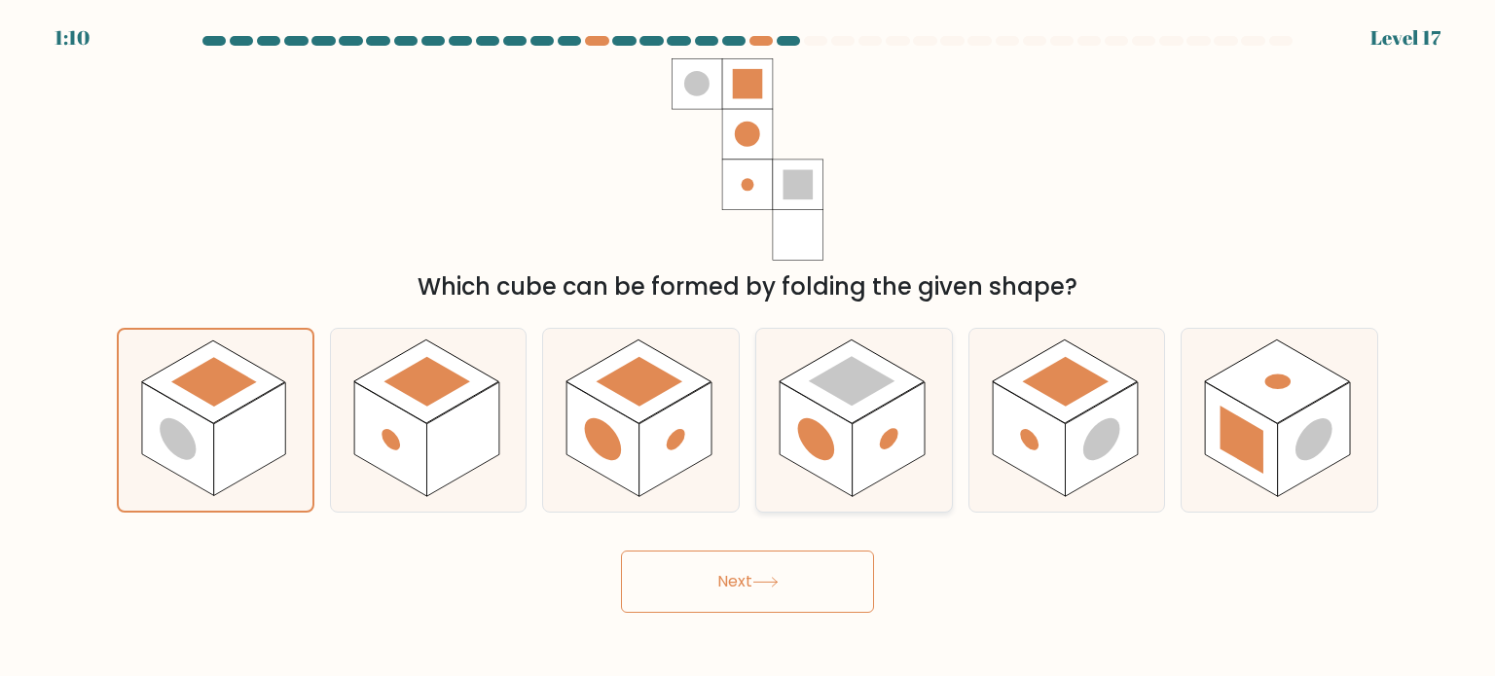
radio input "true"
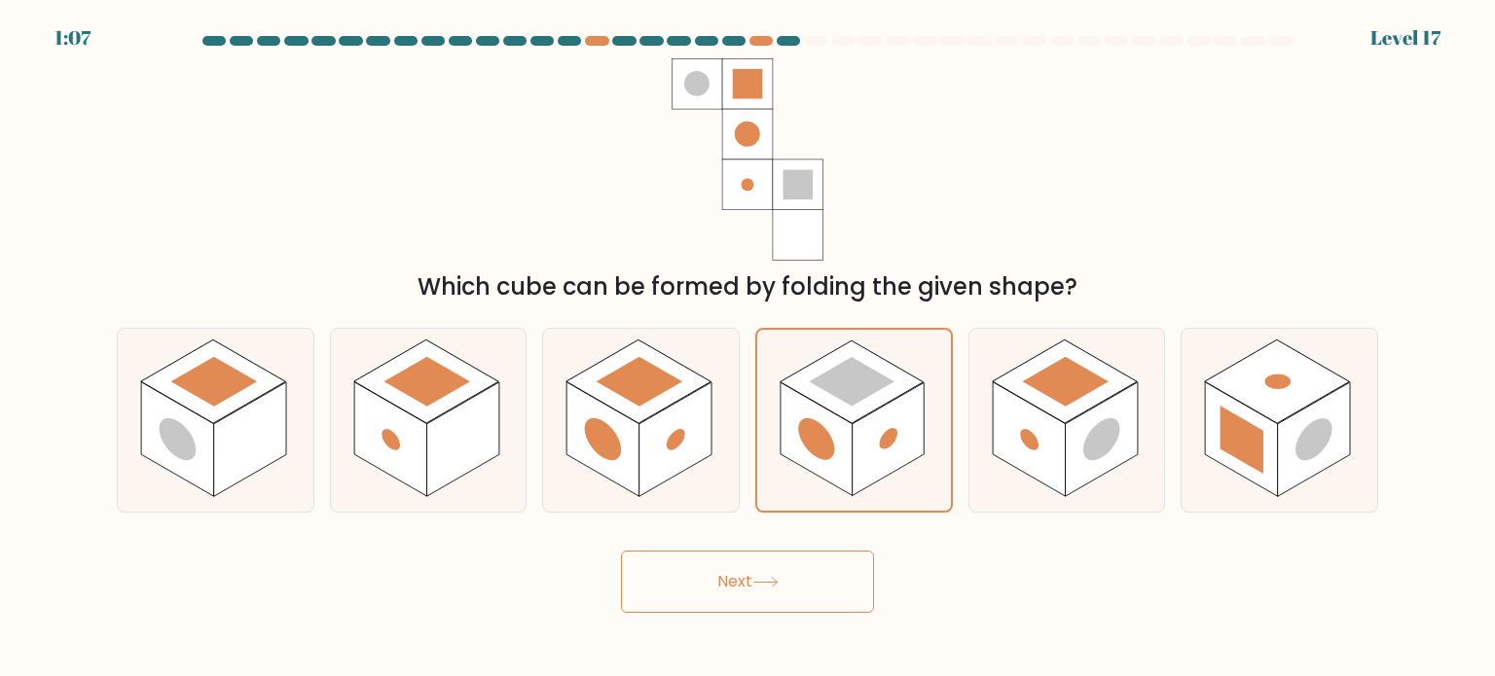
click at [786, 589] on button "Next" at bounding box center [747, 582] width 253 height 62
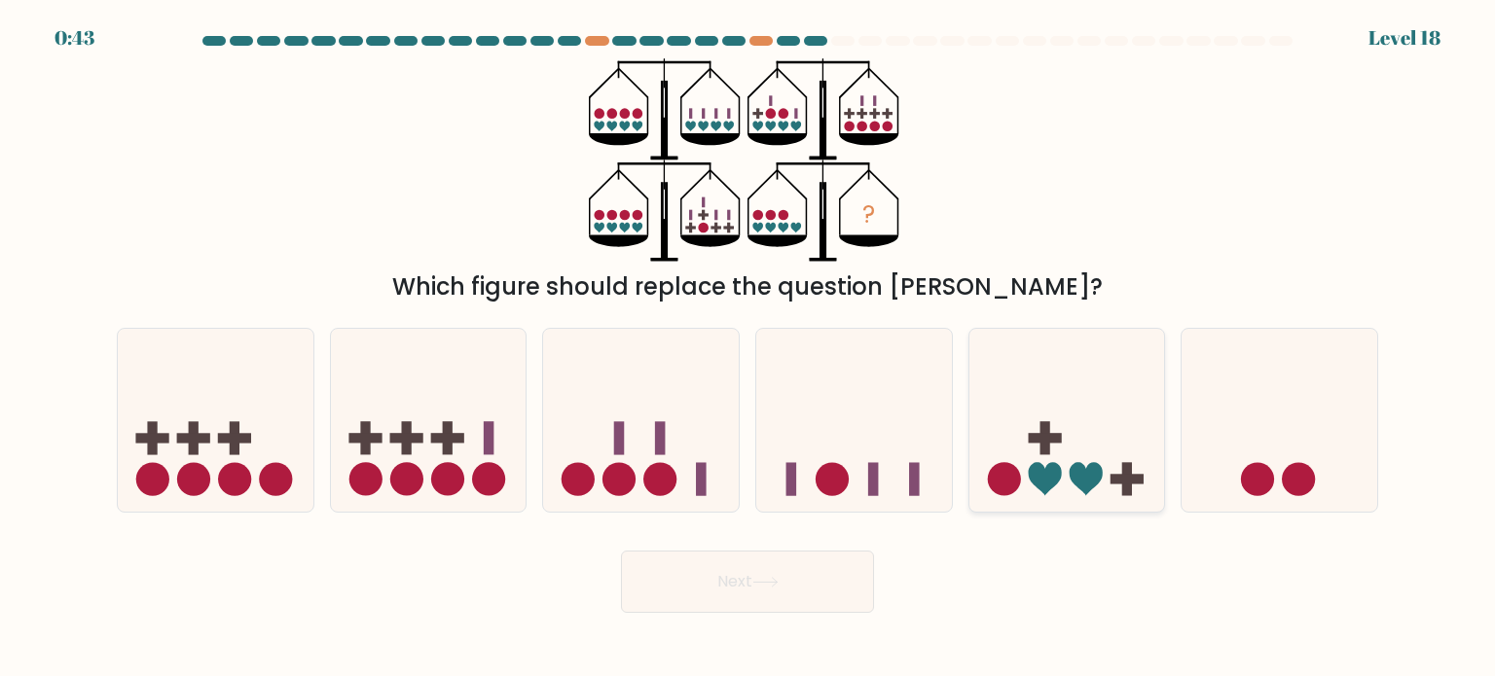
click at [1055, 425] on icon at bounding box center [1067, 421] width 196 height 162
click at [748, 348] on input "e." at bounding box center [747, 344] width 1 height 10
radio input "true"
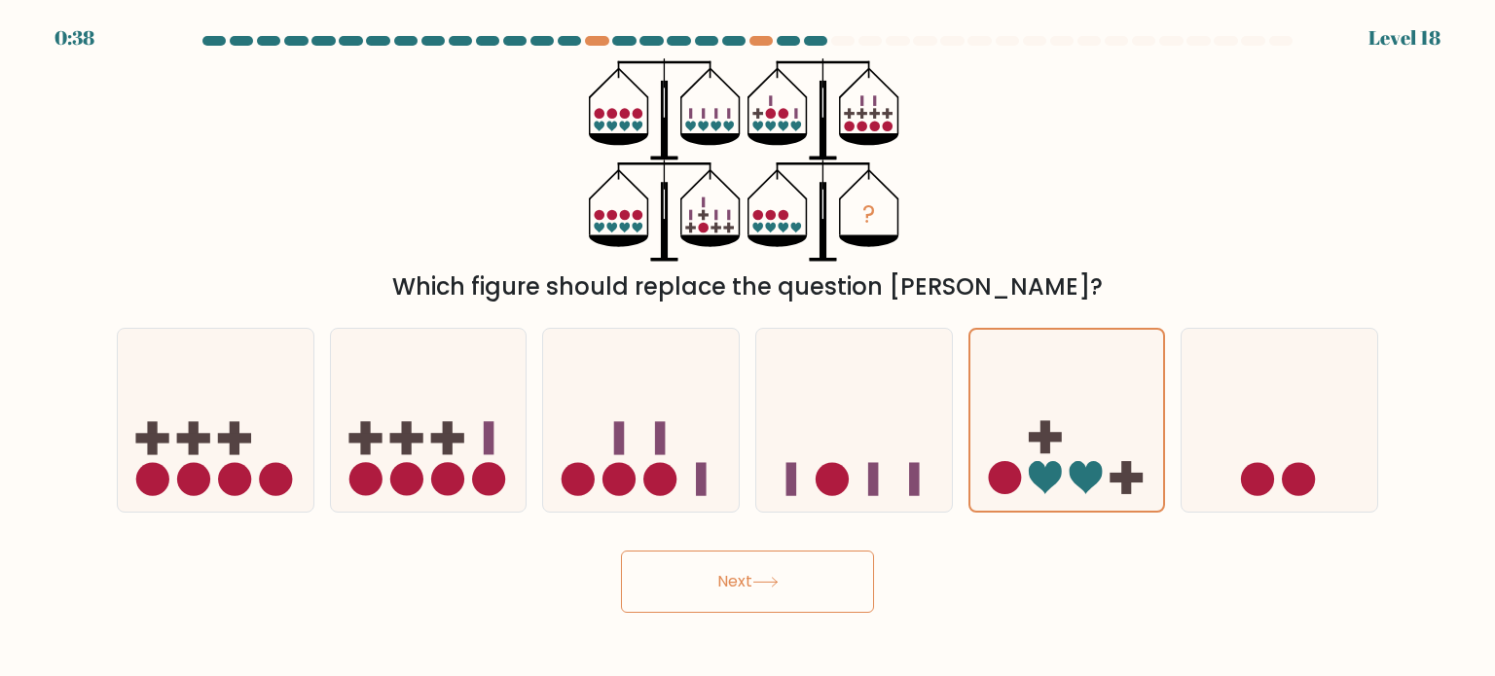
click at [767, 571] on button "Next" at bounding box center [747, 582] width 253 height 62
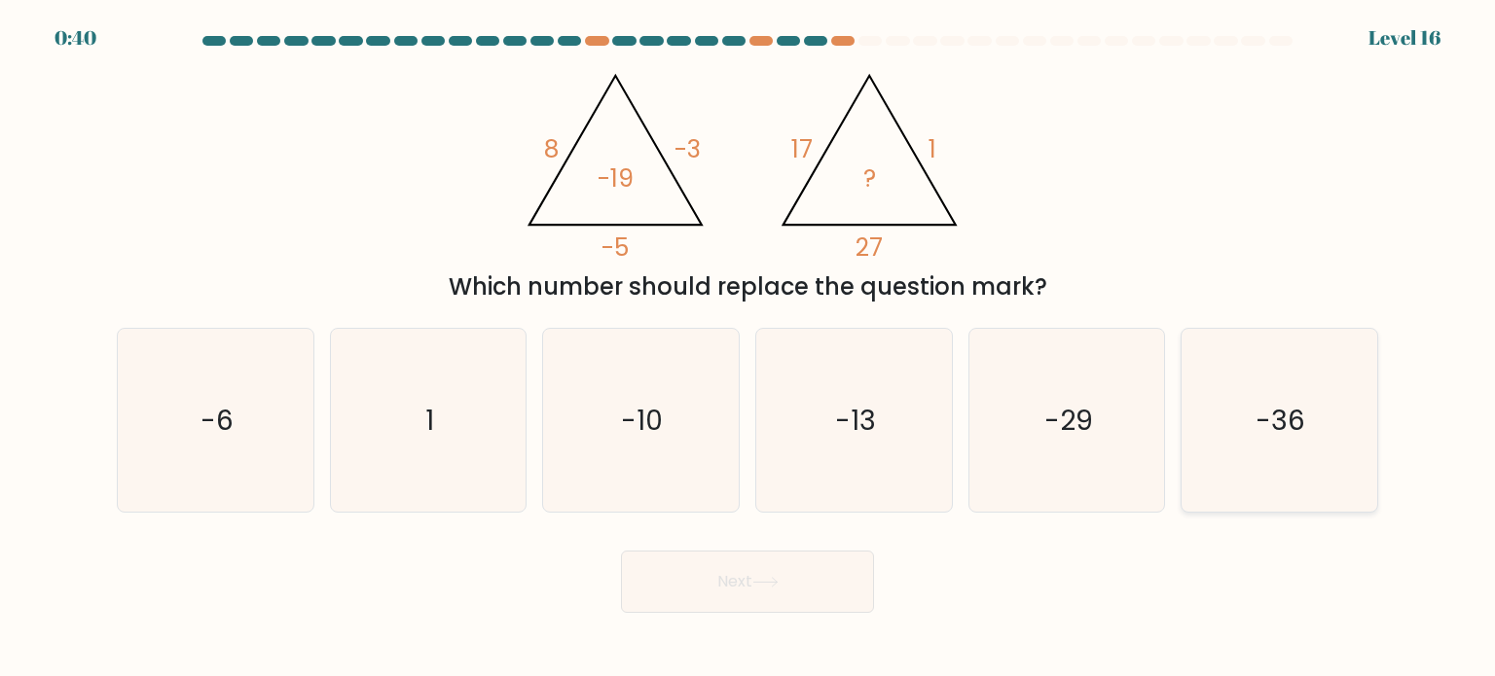
click at [1197, 440] on icon "-36" at bounding box center [1278, 420] width 183 height 183
click at [748, 348] on input "f. -36" at bounding box center [747, 344] width 1 height 10
radio input "true"
click at [849, 574] on button "Next" at bounding box center [747, 582] width 253 height 62
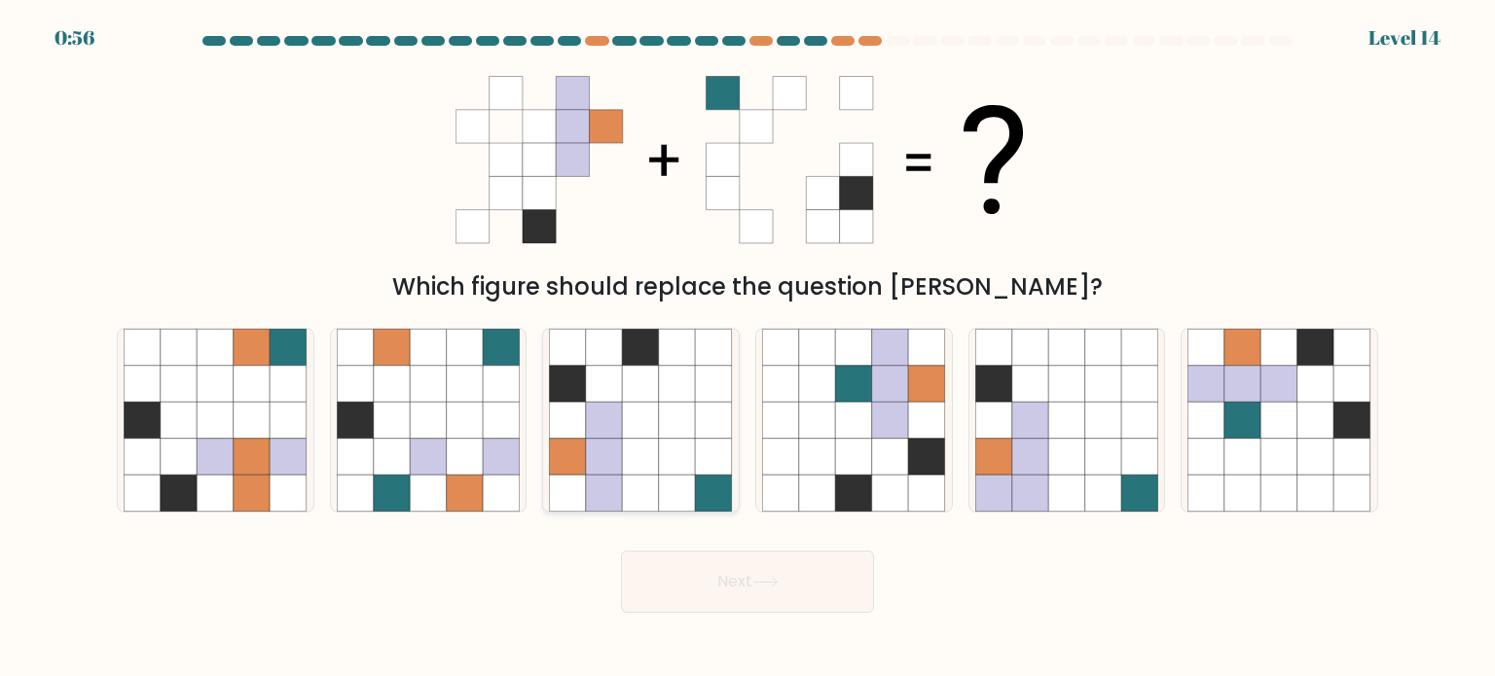
click at [685, 449] on icon at bounding box center [677, 456] width 37 height 37
click at [747, 348] on input "c." at bounding box center [747, 344] width 1 height 10
radio input "true"
click at [732, 575] on button "Next" at bounding box center [747, 582] width 253 height 62
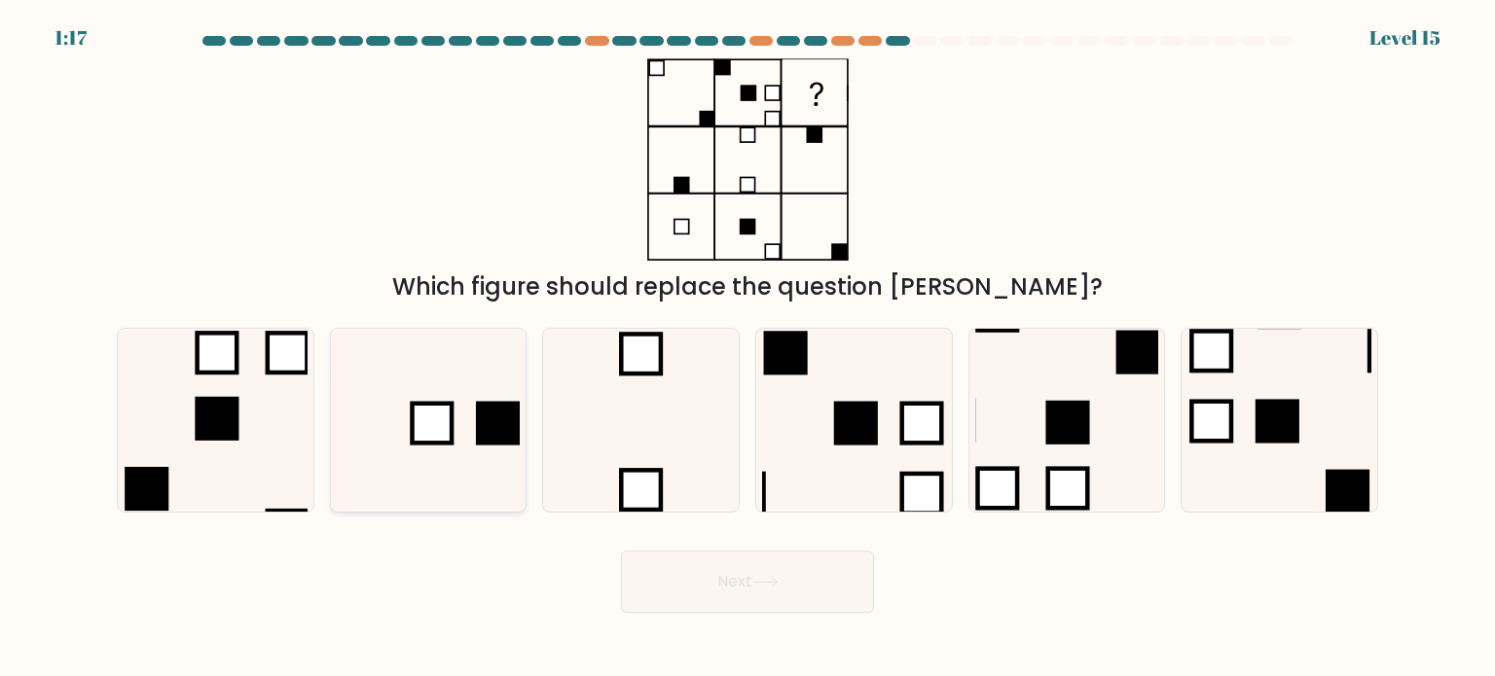
click at [475, 392] on icon at bounding box center [428, 420] width 183 height 183
click at [747, 348] on input "b." at bounding box center [747, 344] width 1 height 10
radio input "true"
click at [768, 586] on icon at bounding box center [765, 582] width 26 height 11
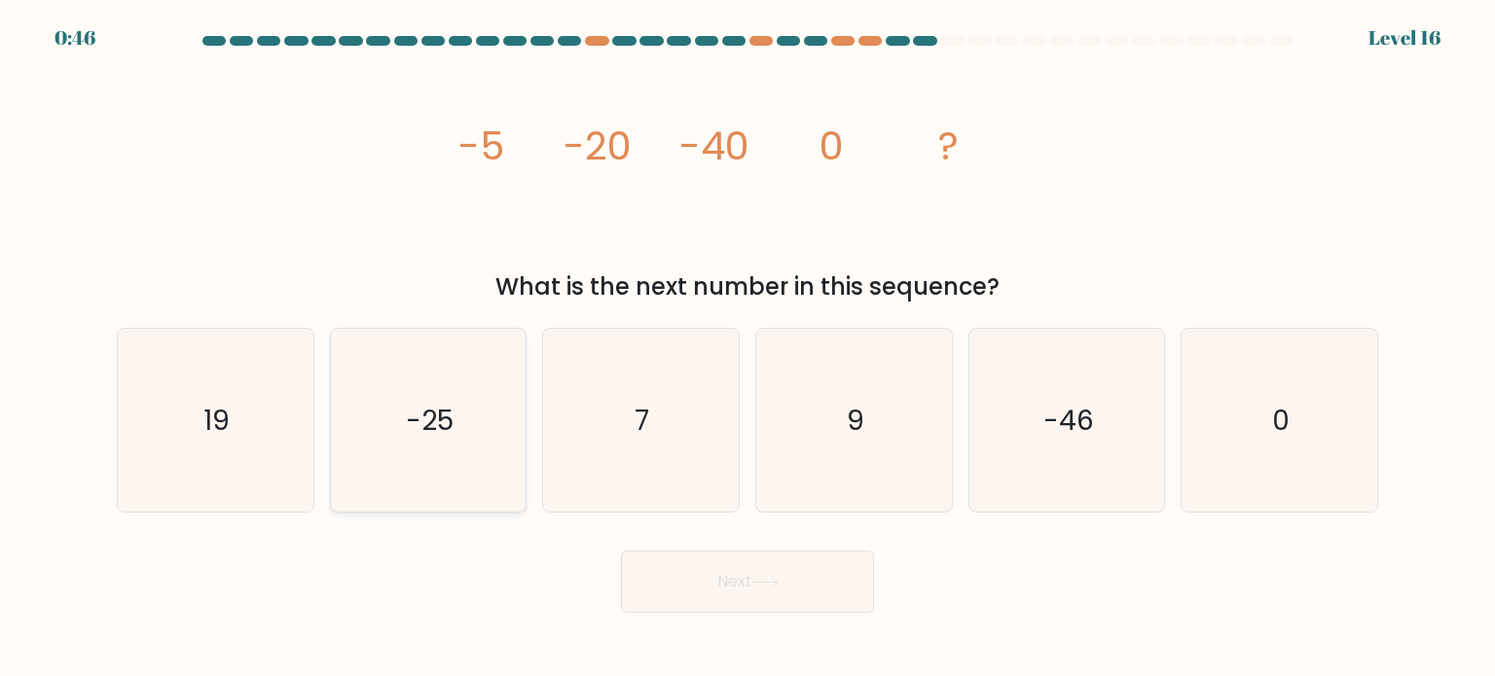
click at [436, 416] on text "-25" at bounding box center [430, 419] width 48 height 39
click at [747, 348] on input "b. -25" at bounding box center [747, 344] width 1 height 10
radio input "true"
click at [696, 572] on button "Next" at bounding box center [747, 582] width 253 height 62
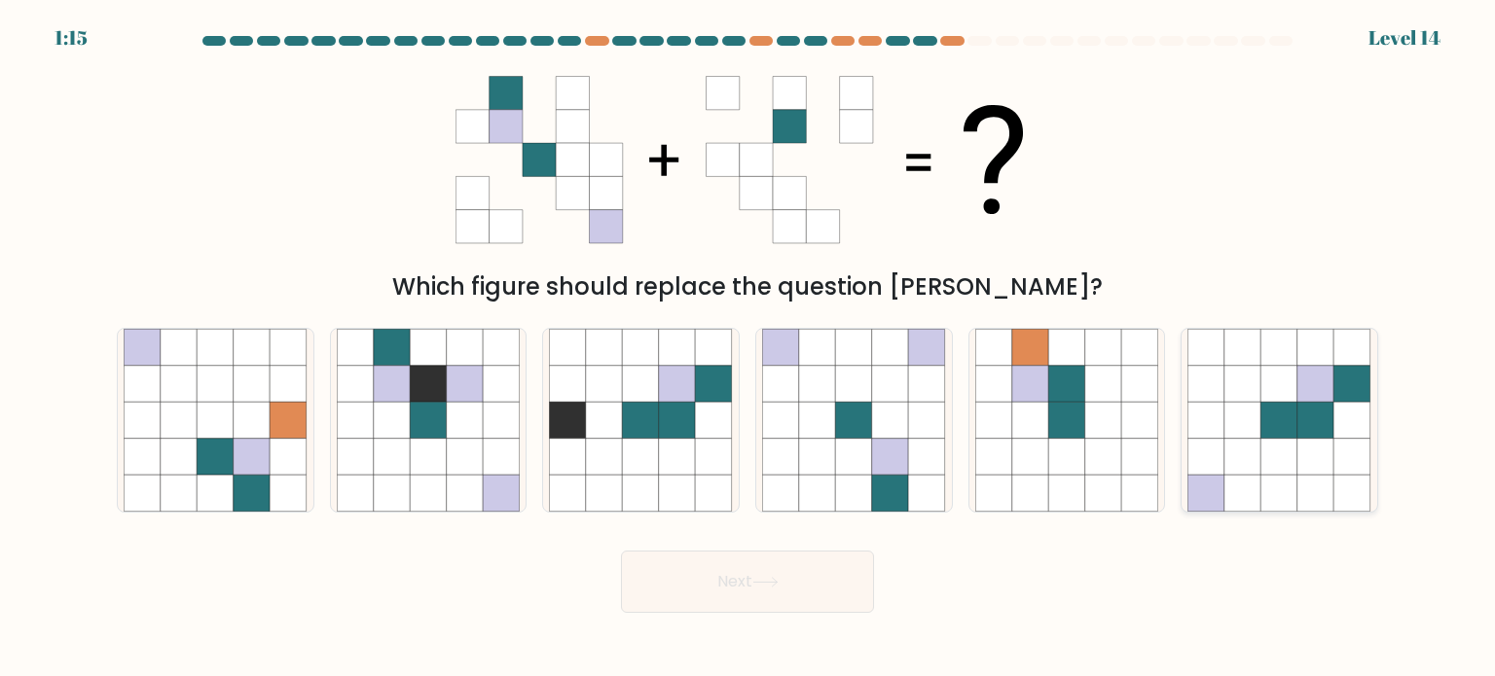
click at [1300, 450] on icon at bounding box center [1315, 456] width 37 height 37
click at [748, 348] on input "f." at bounding box center [747, 344] width 1 height 10
radio input "true"
click at [742, 563] on button "Next" at bounding box center [747, 582] width 253 height 62
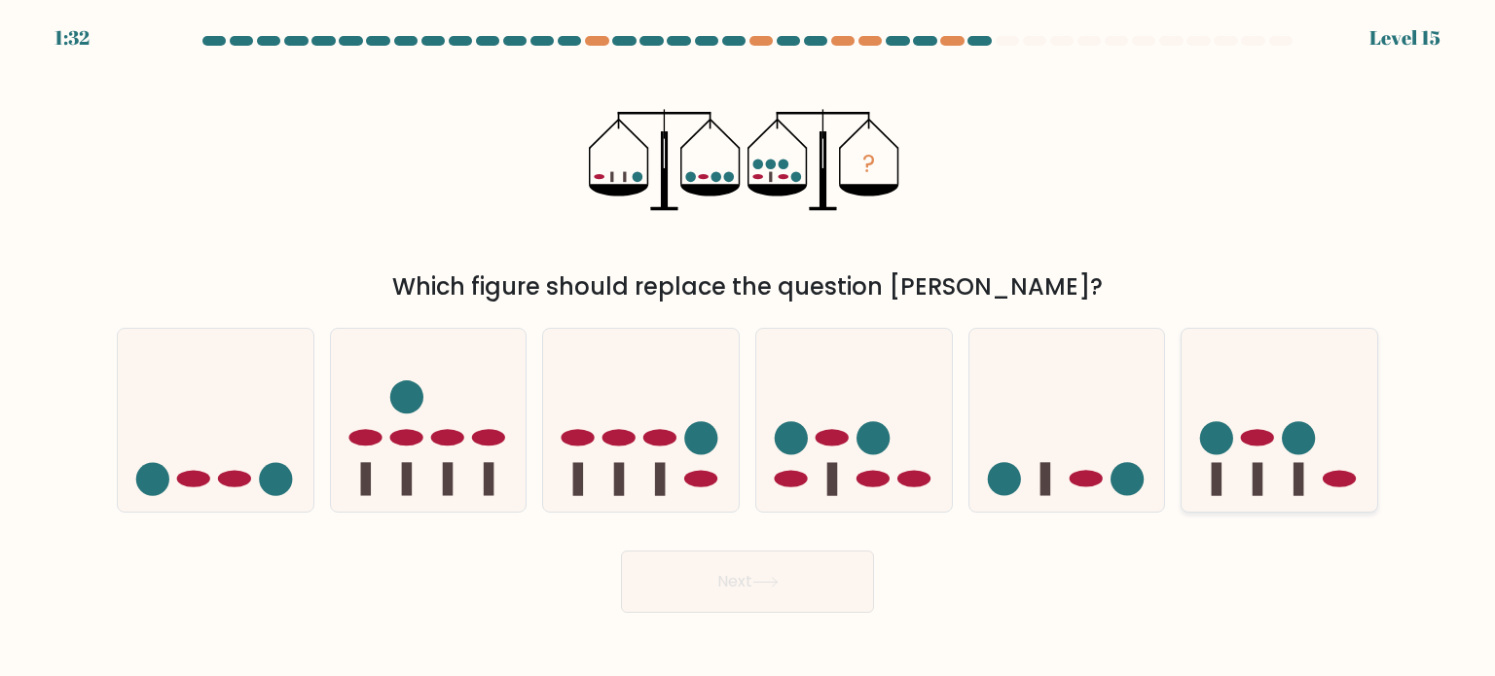
click at [1339, 423] on icon at bounding box center [1279, 421] width 196 height 162
click at [748, 348] on input "f." at bounding box center [747, 344] width 1 height 10
radio input "true"
click at [794, 575] on button "Next" at bounding box center [747, 582] width 253 height 62
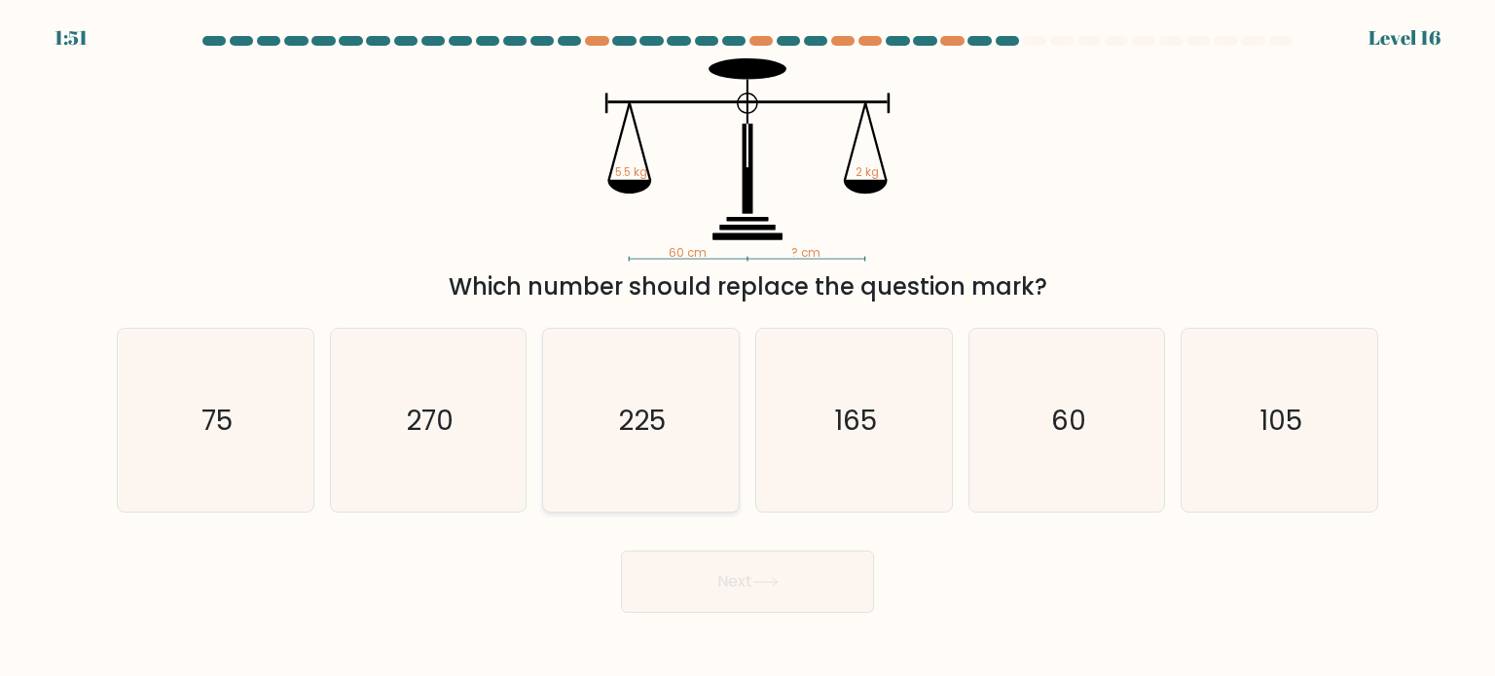
click at [626, 411] on text "225" at bounding box center [643, 419] width 48 height 39
click at [747, 348] on input "c. 225" at bounding box center [747, 344] width 1 height 10
radio input "true"
click at [895, 395] on icon "165" at bounding box center [853, 420] width 183 height 183
click at [748, 348] on input "d. 165" at bounding box center [747, 344] width 1 height 10
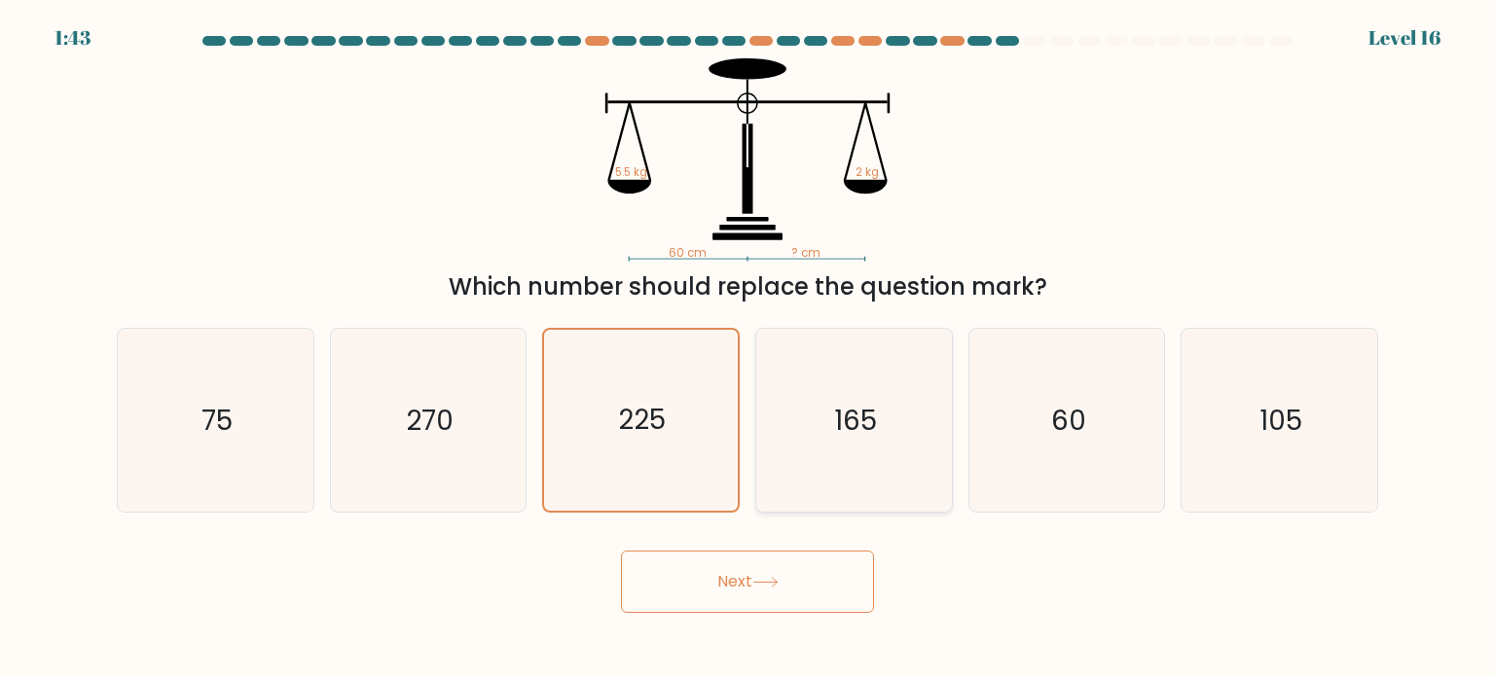
radio input "true"
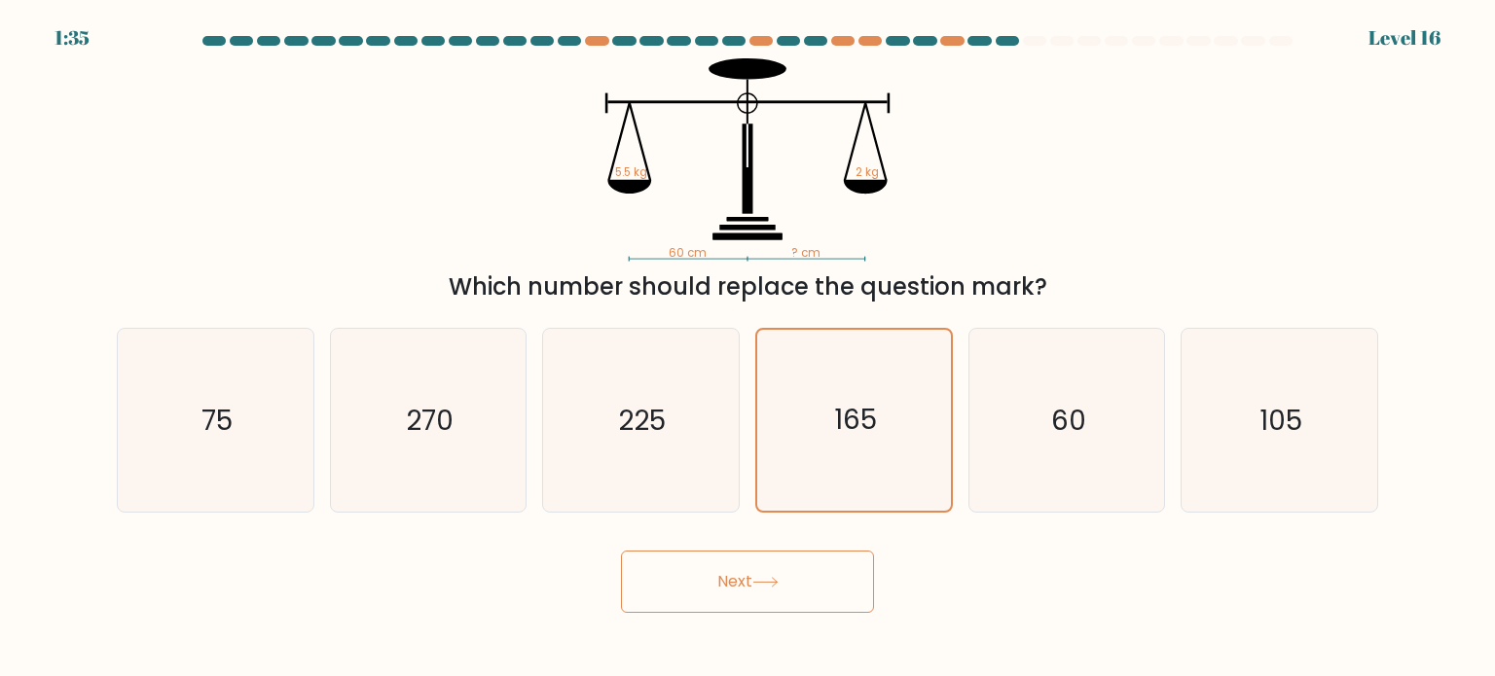
click at [819, 588] on button "Next" at bounding box center [747, 582] width 253 height 62
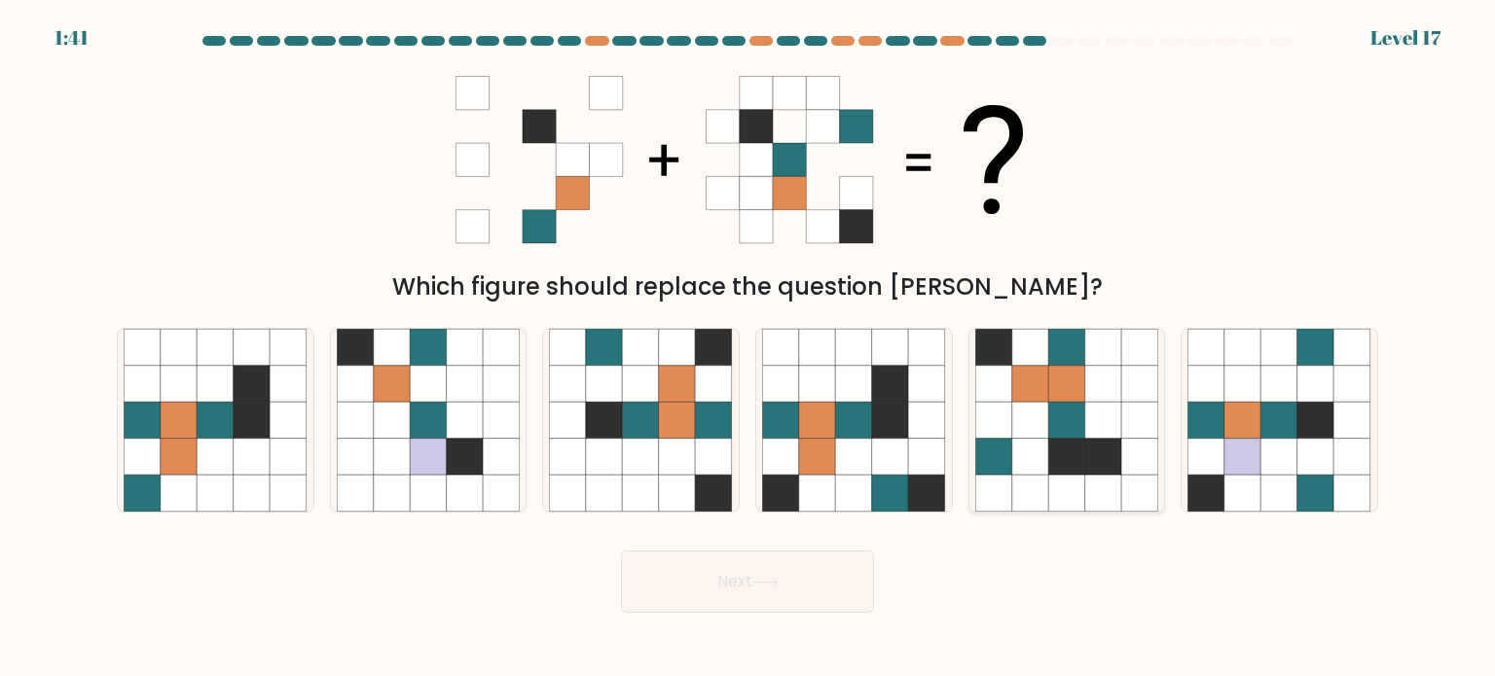
click at [1108, 486] on icon at bounding box center [1103, 493] width 37 height 37
click at [748, 348] on input "e." at bounding box center [747, 344] width 1 height 10
radio input "true"
click at [803, 564] on button "Next" at bounding box center [747, 582] width 253 height 62
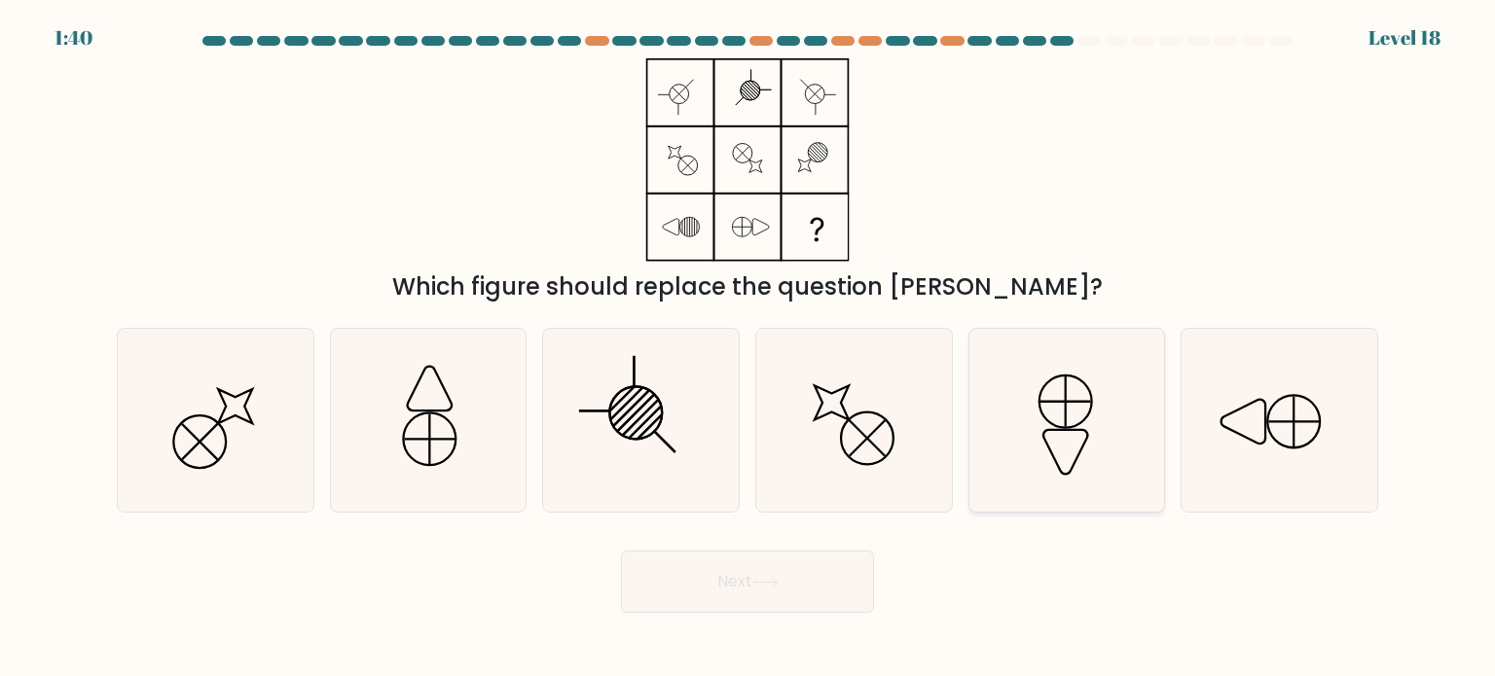
click at [1088, 426] on icon at bounding box center [1066, 420] width 183 height 183
click at [748, 348] on input "e." at bounding box center [747, 344] width 1 height 10
radio input "true"
click at [1426, 418] on form at bounding box center [747, 324] width 1495 height 577
click at [1313, 435] on icon at bounding box center [1278, 420] width 183 height 183
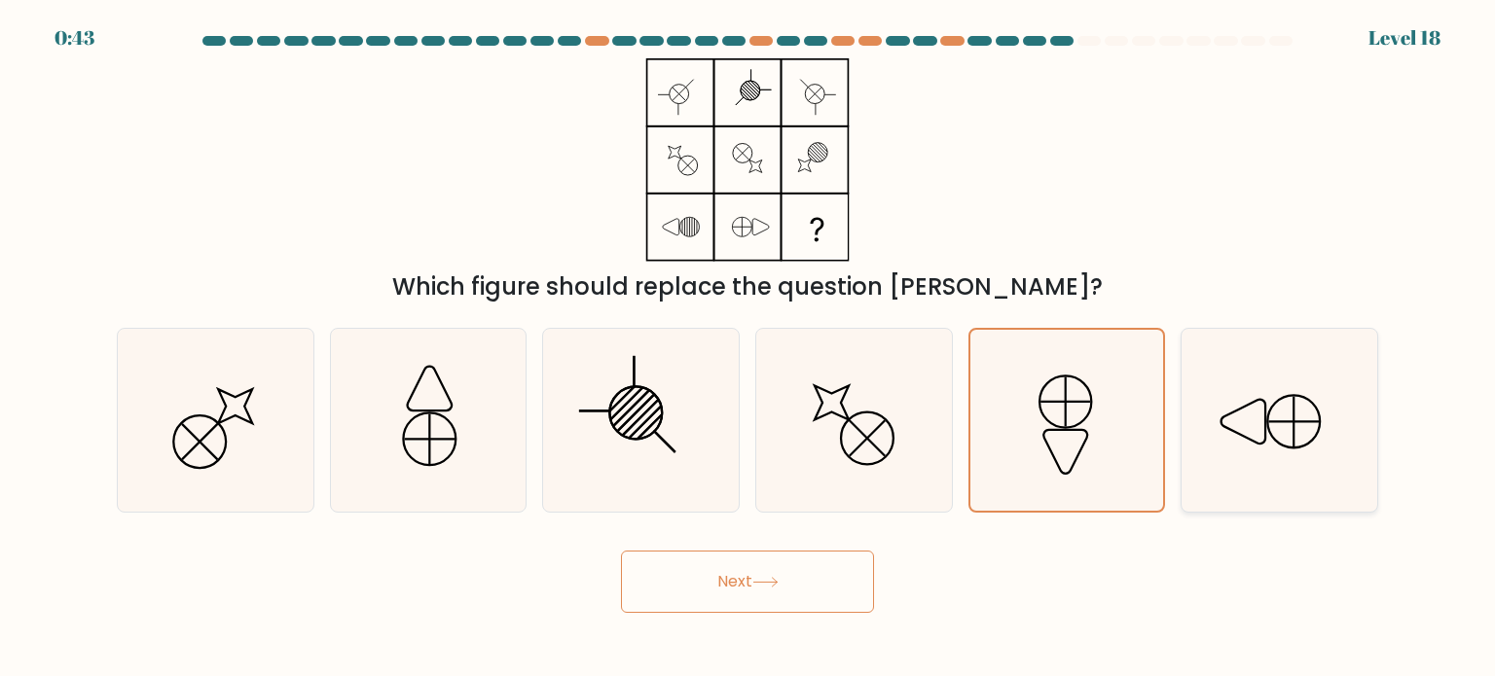
click at [748, 348] on input "f." at bounding box center [747, 344] width 1 height 10
radio input "true"
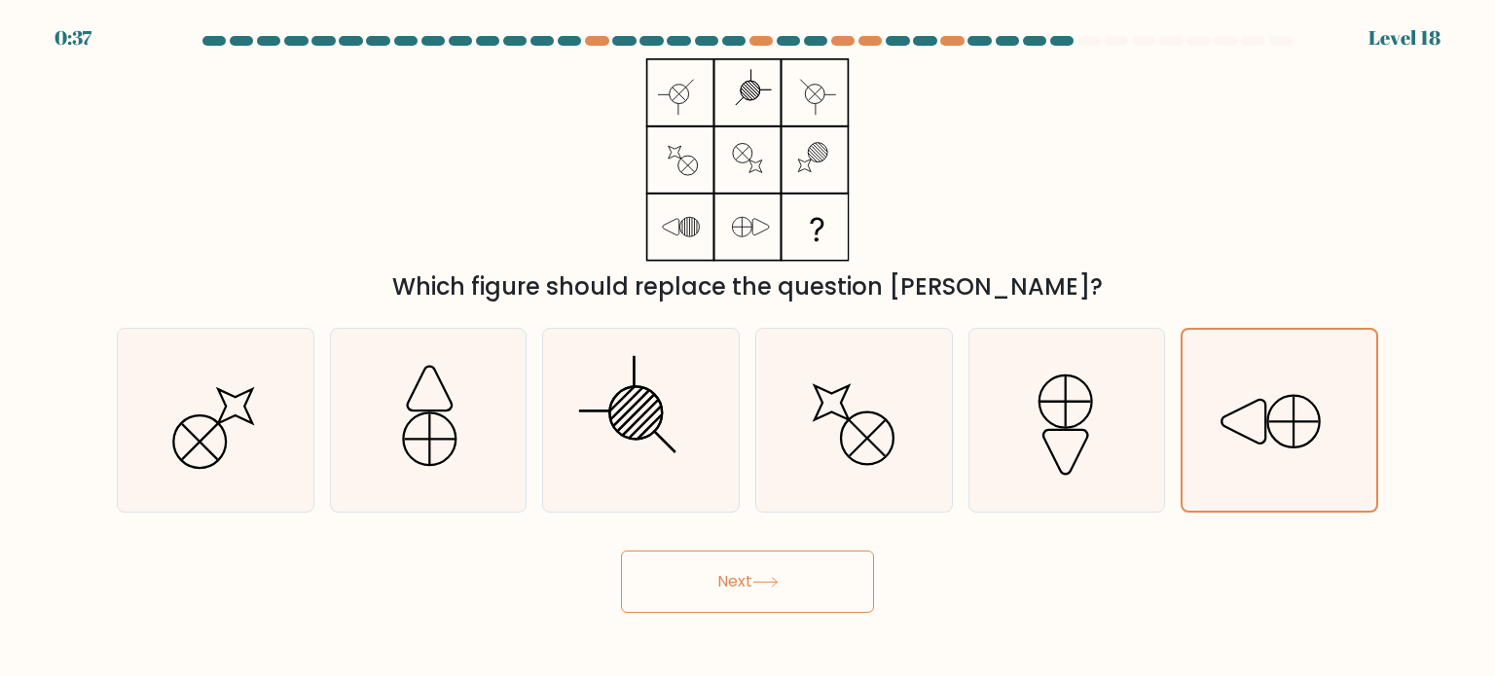
click at [772, 579] on icon at bounding box center [765, 582] width 26 height 11
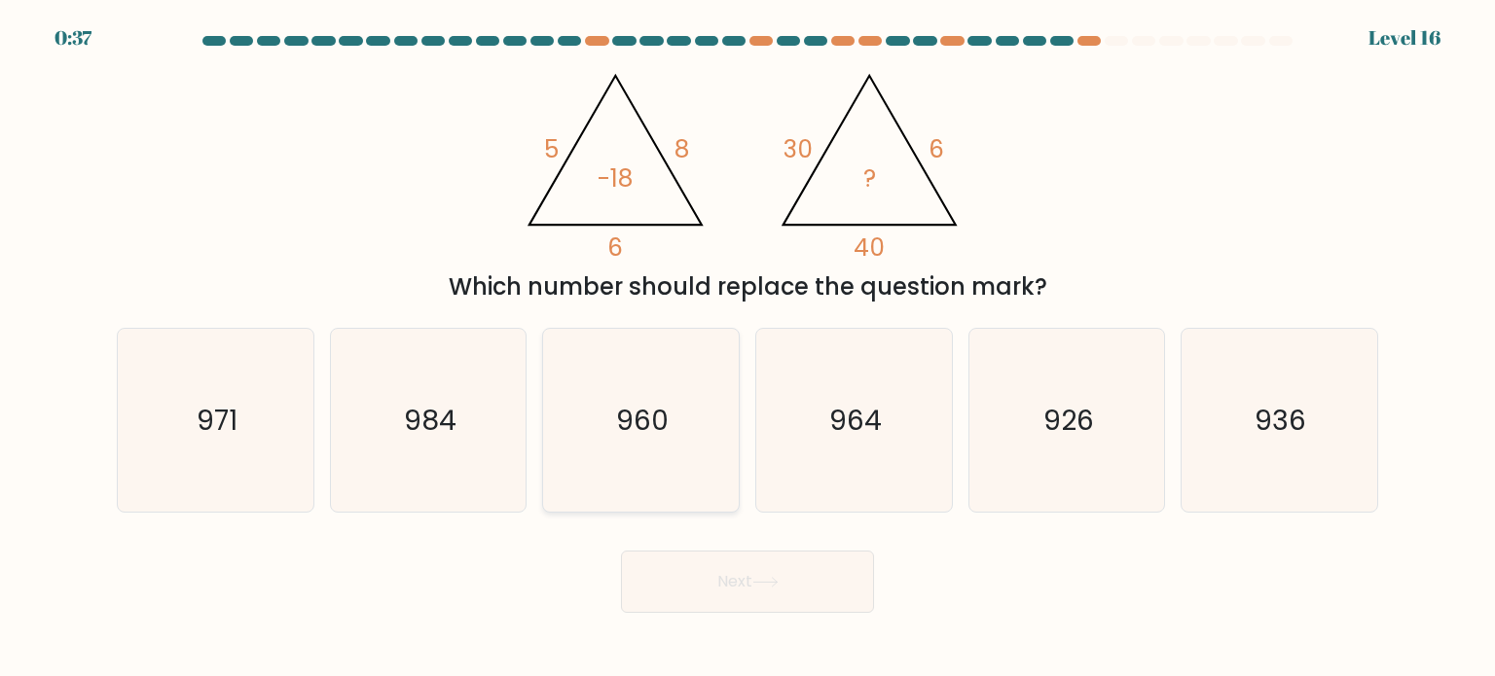
click at [680, 380] on icon "960" at bounding box center [640, 420] width 183 height 183
click at [747, 348] on input "c. 960" at bounding box center [747, 344] width 1 height 10
radio input "true"
click at [786, 584] on button "Next" at bounding box center [747, 582] width 253 height 62
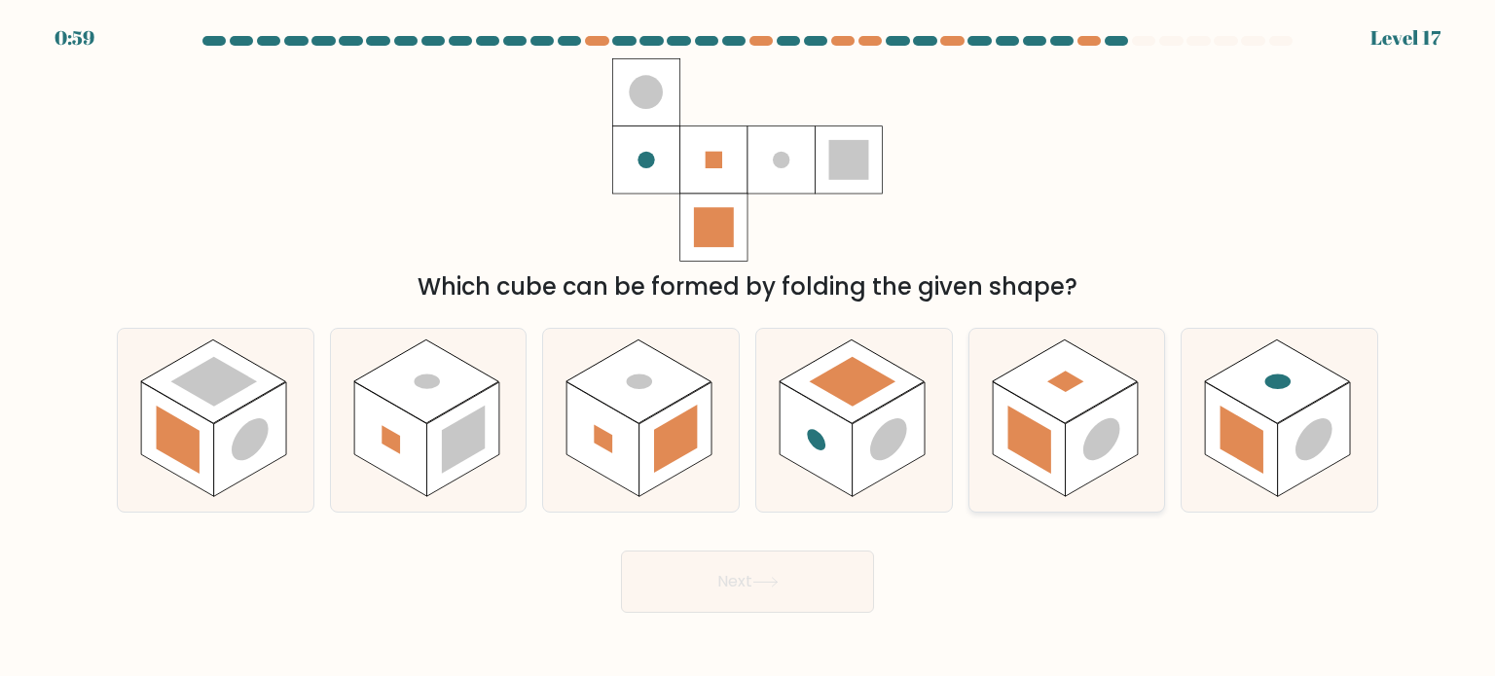
click at [1077, 398] on rect at bounding box center [1064, 382] width 145 height 84
click at [748, 348] on input "e." at bounding box center [747, 344] width 1 height 10
radio input "true"
click at [693, 449] on rect at bounding box center [676, 439] width 43 height 68
click at [747, 348] on input "c." at bounding box center [747, 344] width 1 height 10
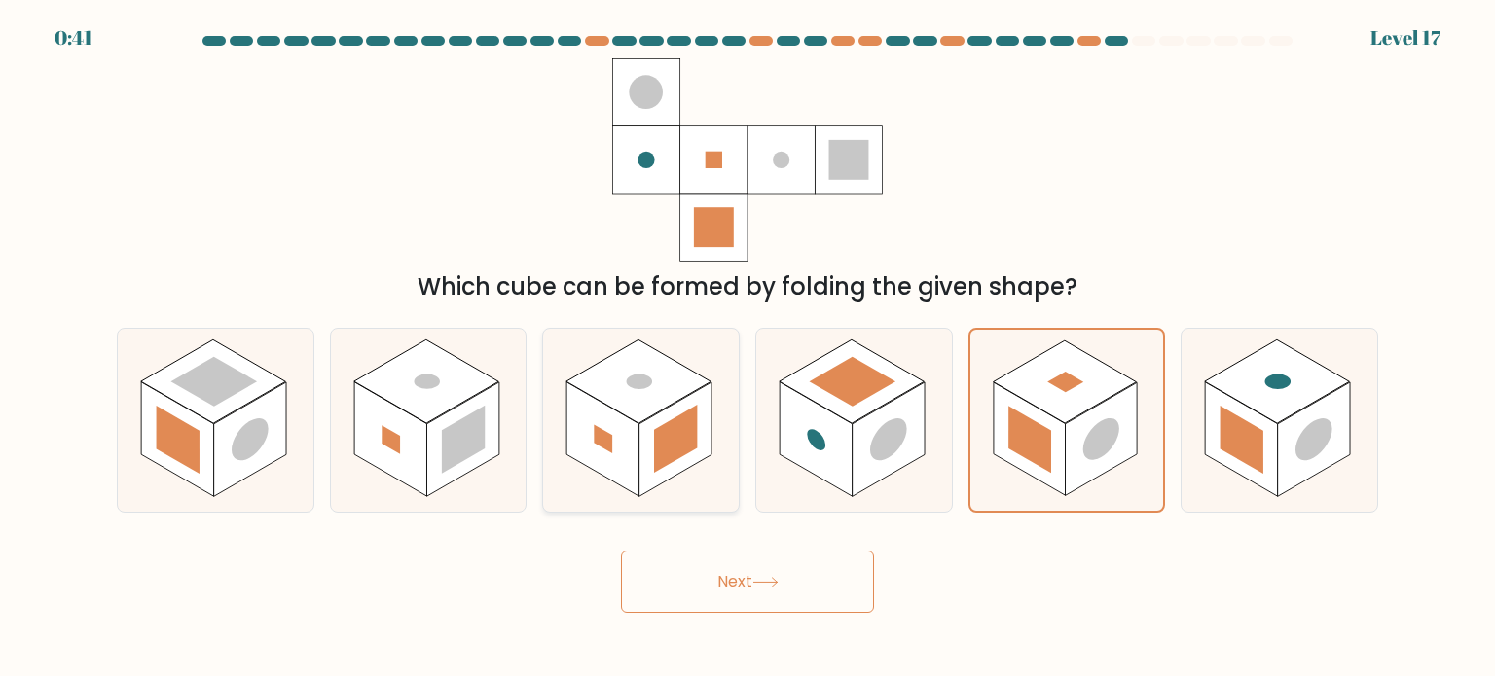
radio input "true"
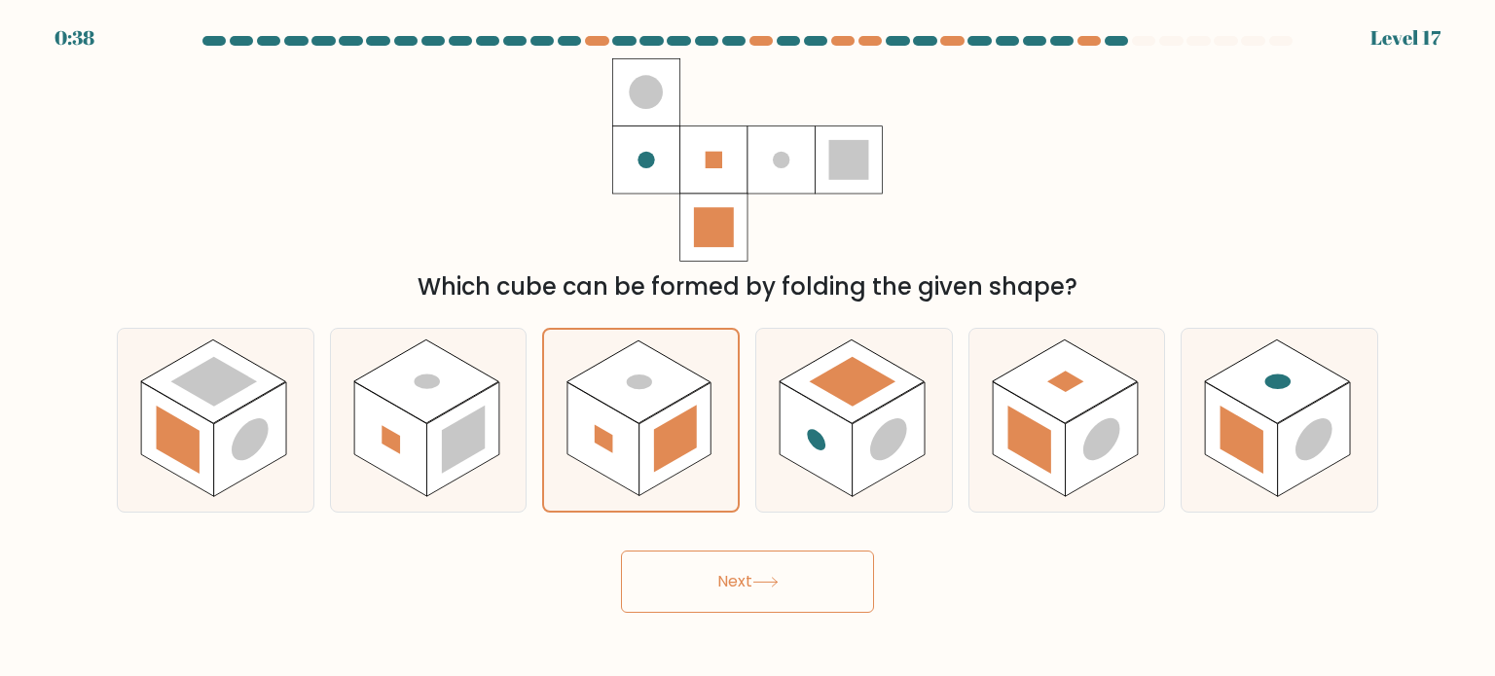
click at [759, 574] on button "Next" at bounding box center [747, 582] width 253 height 62
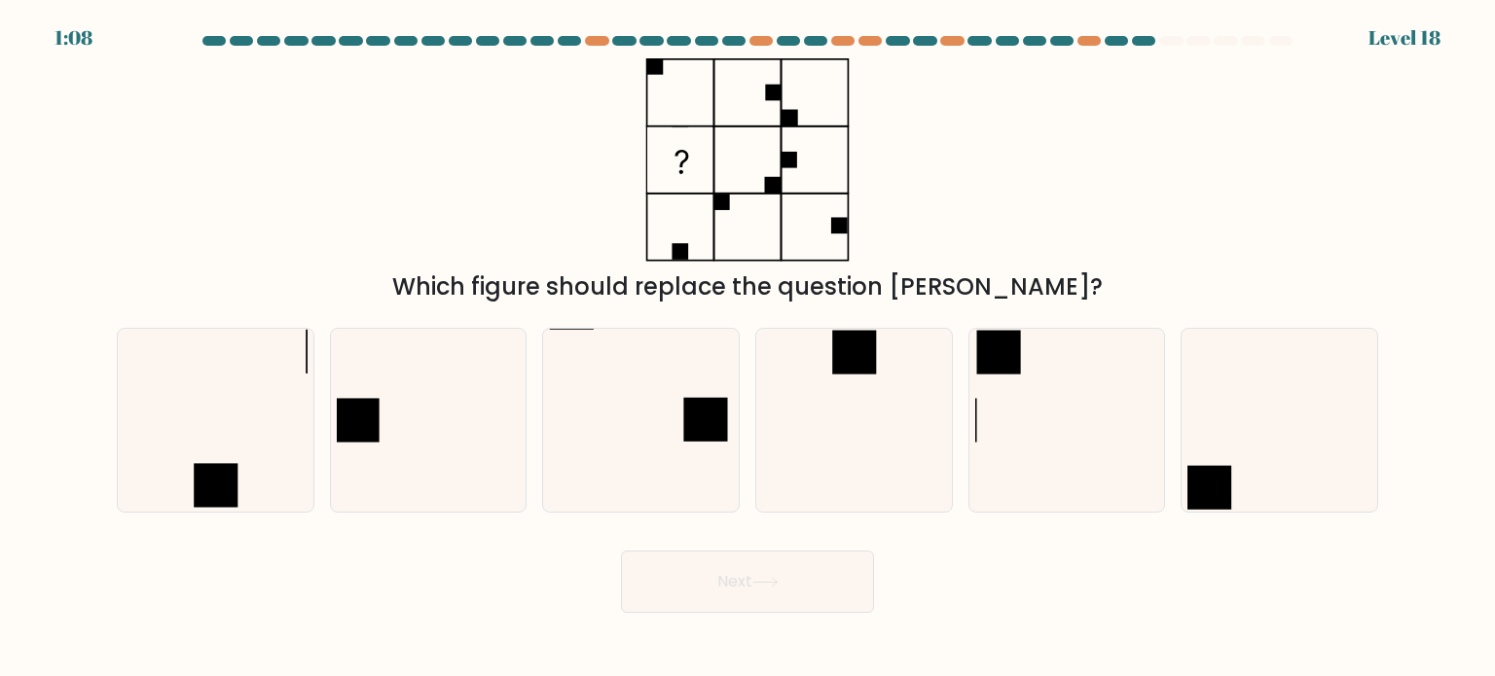
click at [836, 224] on rect at bounding box center [839, 225] width 17 height 17
click at [814, 252] on icon at bounding box center [747, 159] width 243 height 203
click at [790, 204] on icon at bounding box center [747, 159] width 243 height 203
click at [789, 217] on icon at bounding box center [747, 159] width 243 height 203
click at [789, 252] on icon at bounding box center [747, 159] width 243 height 203
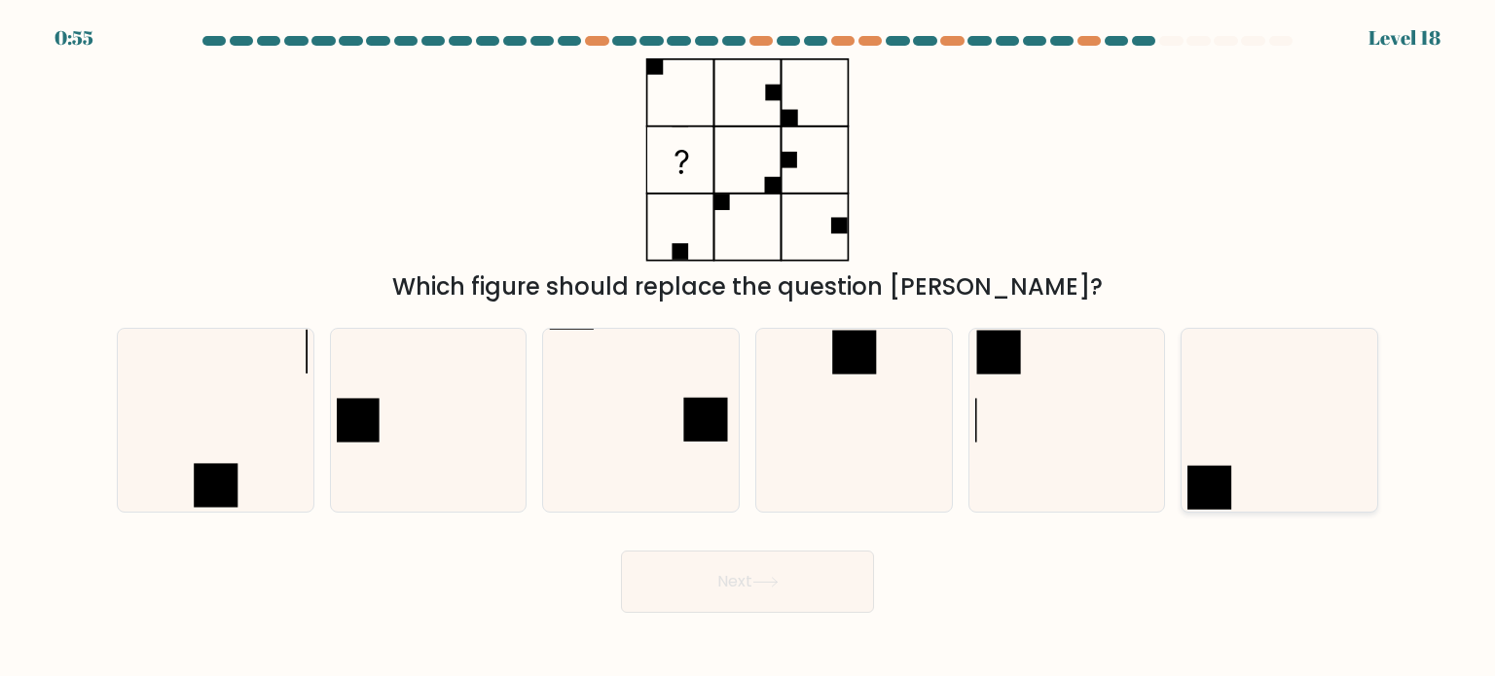
click at [1230, 448] on icon at bounding box center [1278, 420] width 183 height 183
click at [748, 348] on input "f." at bounding box center [747, 344] width 1 height 10
radio input "true"
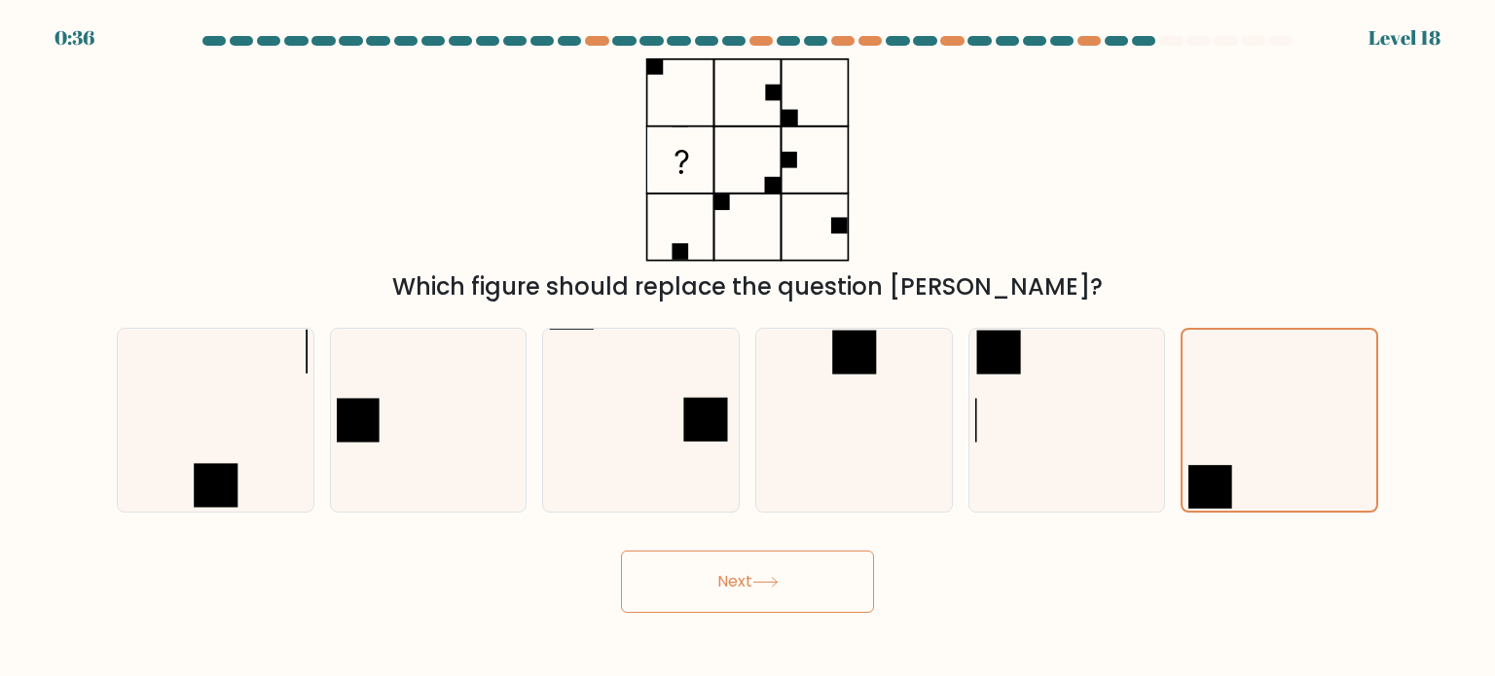
click at [740, 573] on button "Next" at bounding box center [747, 582] width 253 height 62
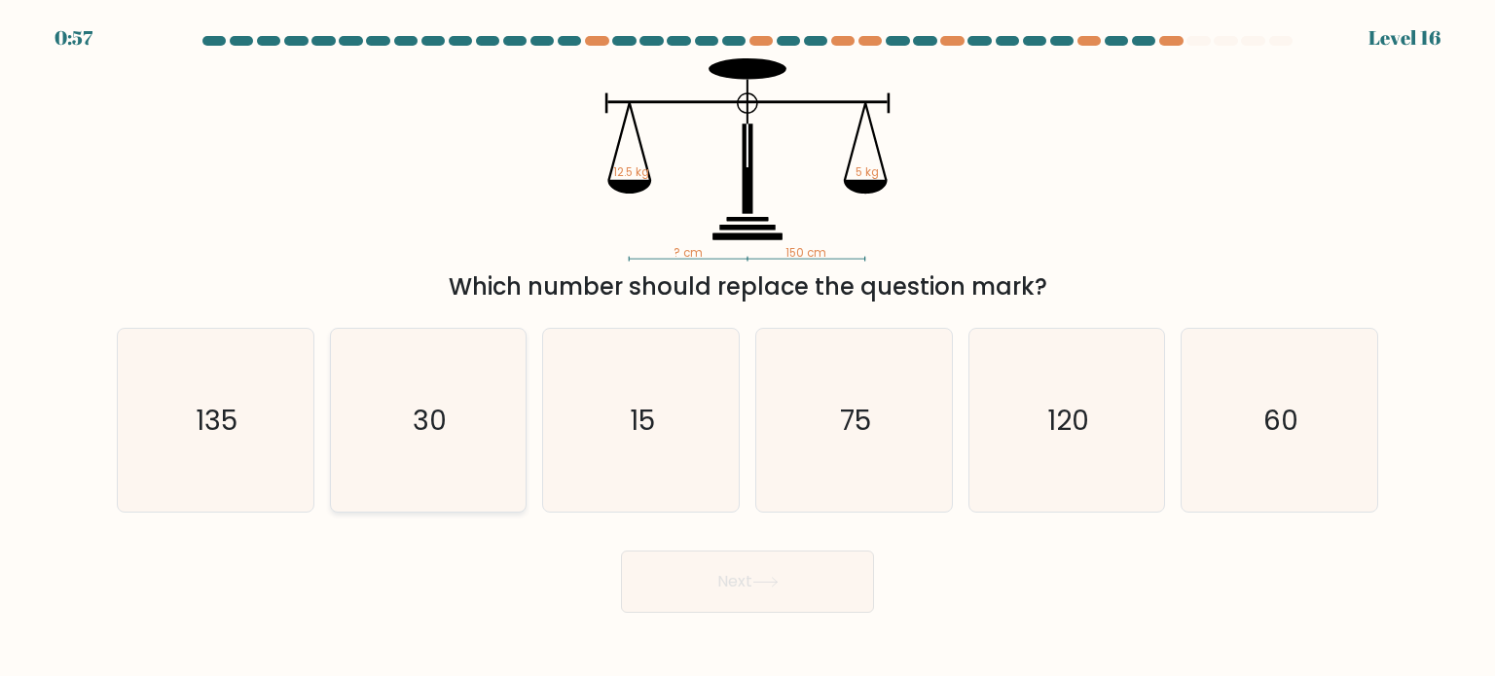
click at [452, 349] on icon "30" at bounding box center [428, 420] width 183 height 183
click at [747, 348] on input "b. 30" at bounding box center [747, 344] width 1 height 10
radio input "true"
click at [1314, 473] on icon "60" at bounding box center [1278, 420] width 183 height 183
click at [748, 348] on input "f. 60" at bounding box center [747, 344] width 1 height 10
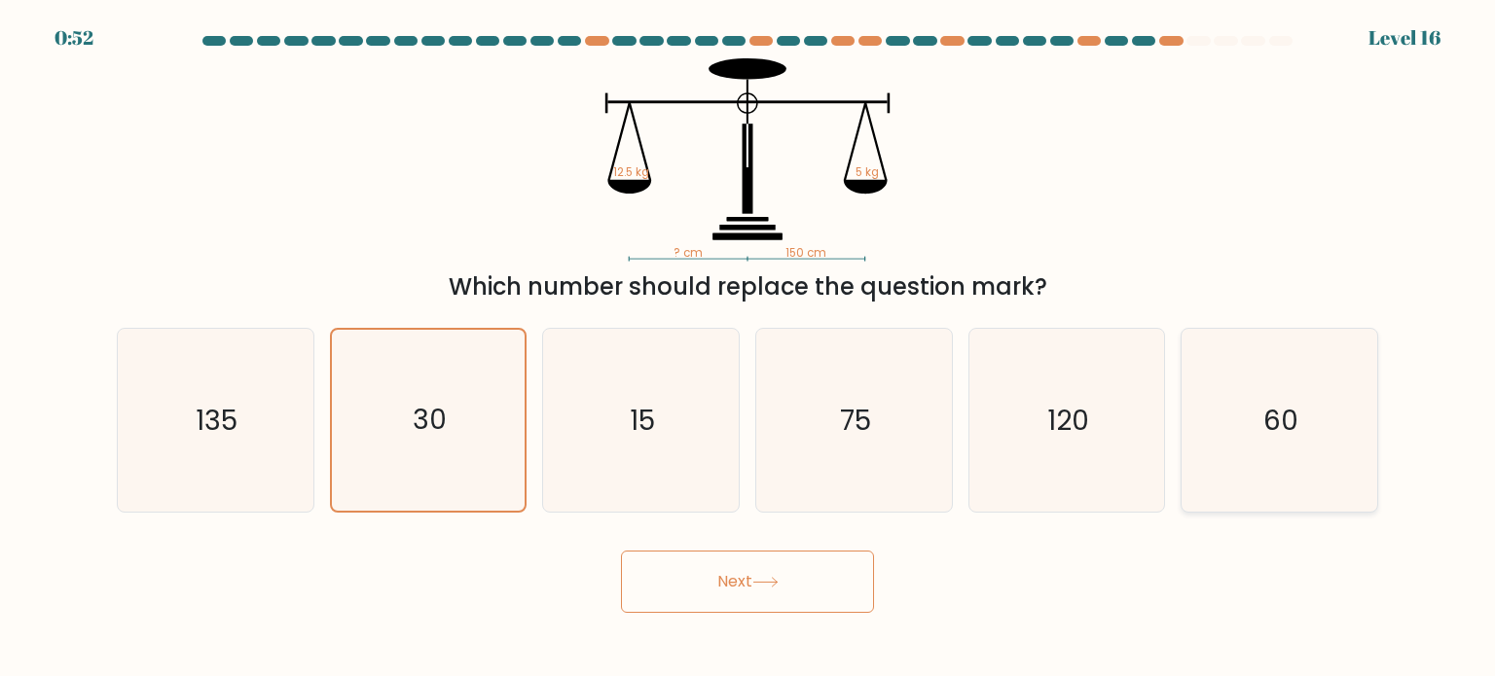
radio input "true"
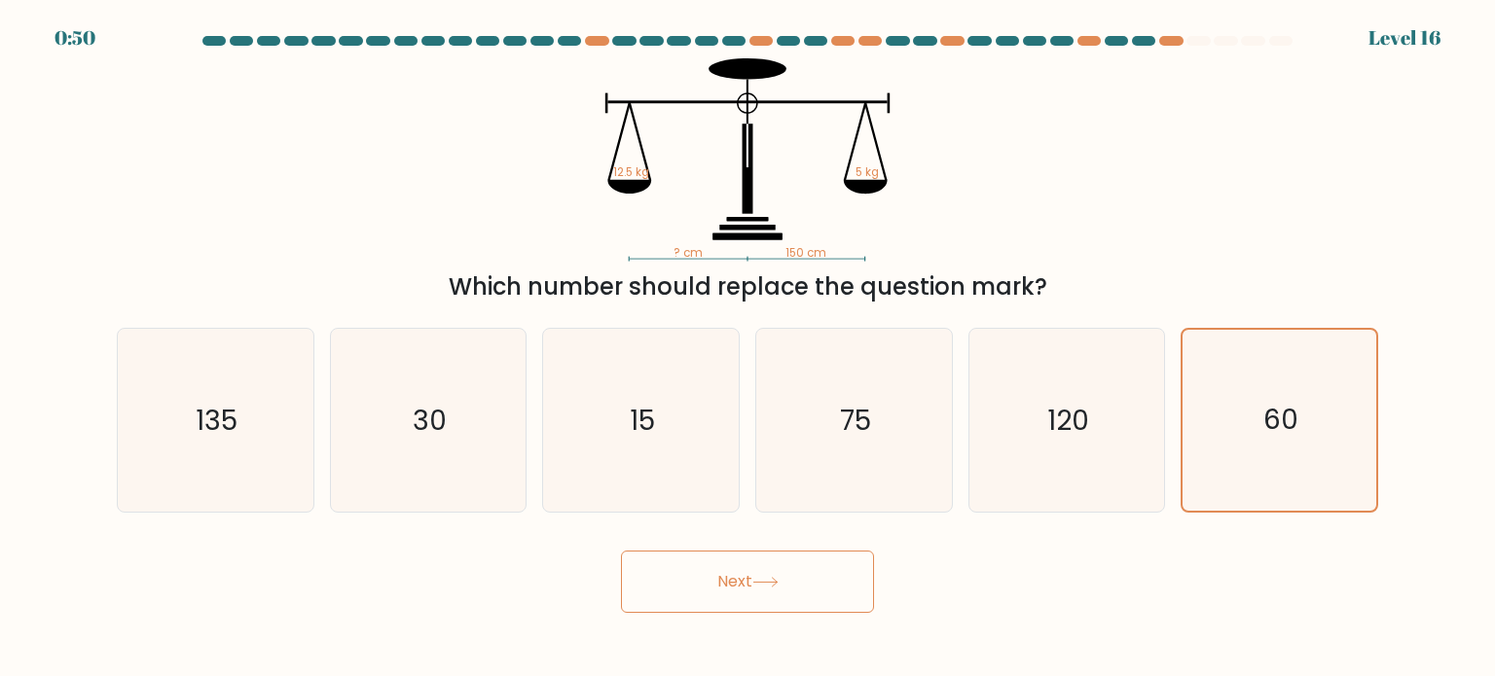
click at [841, 580] on button "Next" at bounding box center [747, 582] width 253 height 62
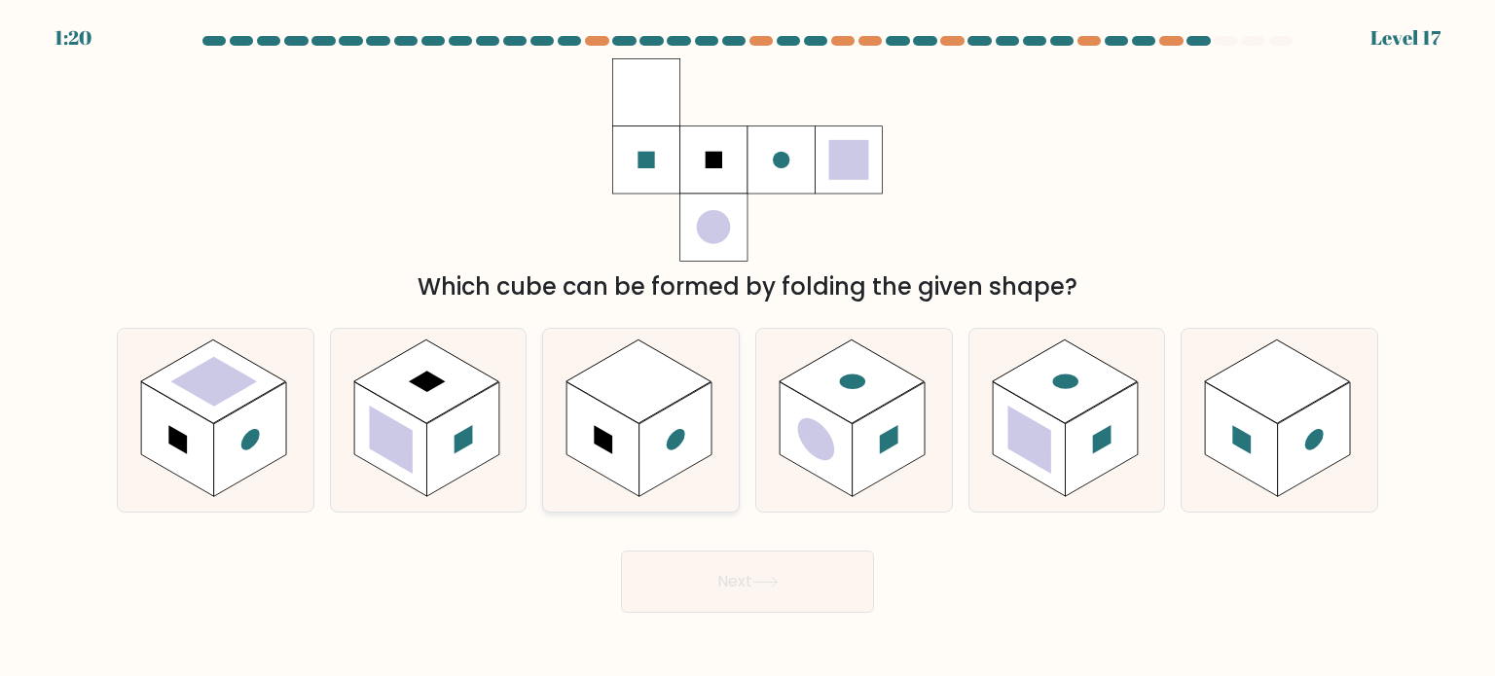
click at [673, 411] on rect at bounding box center [675, 439] width 73 height 115
click at [747, 348] on input "c." at bounding box center [747, 344] width 1 height 10
radio input "true"
click at [716, 576] on button "Next" at bounding box center [747, 582] width 253 height 62
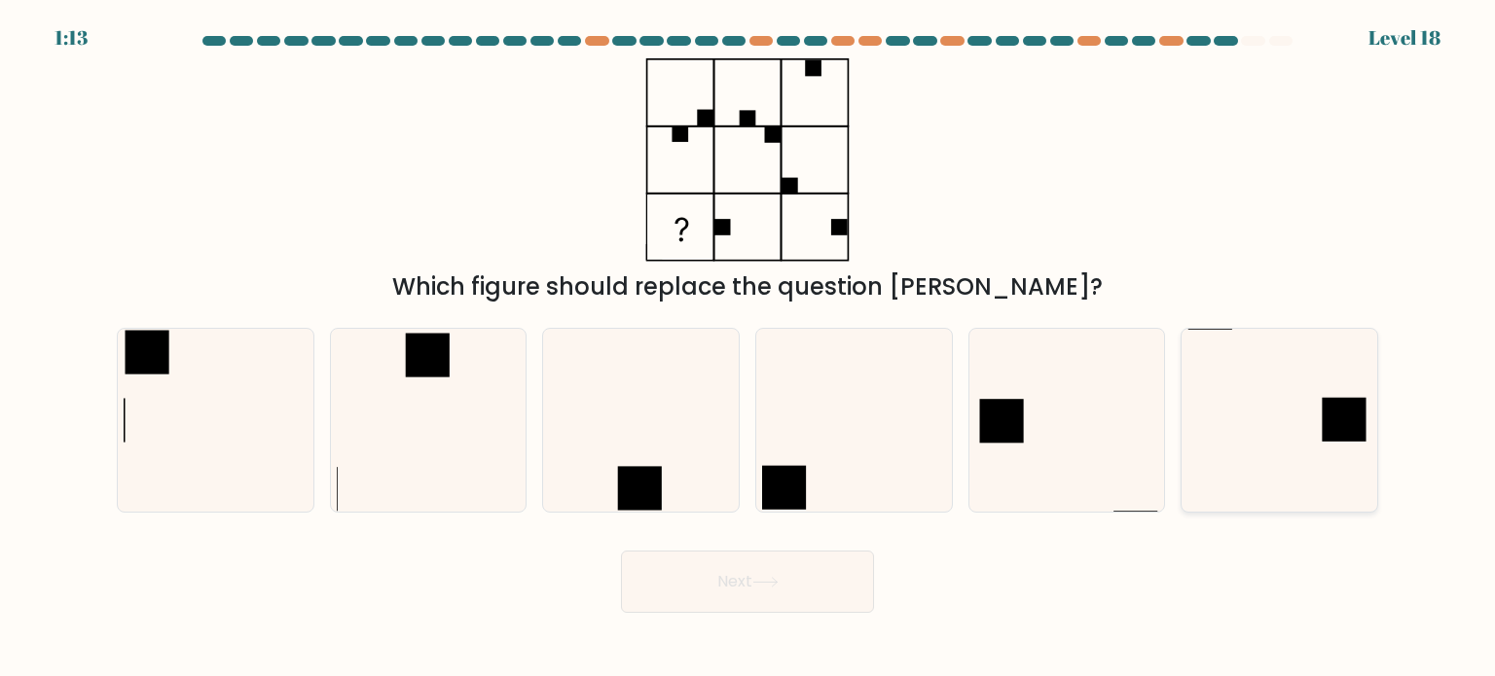
click at [1282, 366] on icon at bounding box center [1278, 420] width 183 height 183
click at [748, 348] on input "f." at bounding box center [747, 344] width 1 height 10
radio input "true"
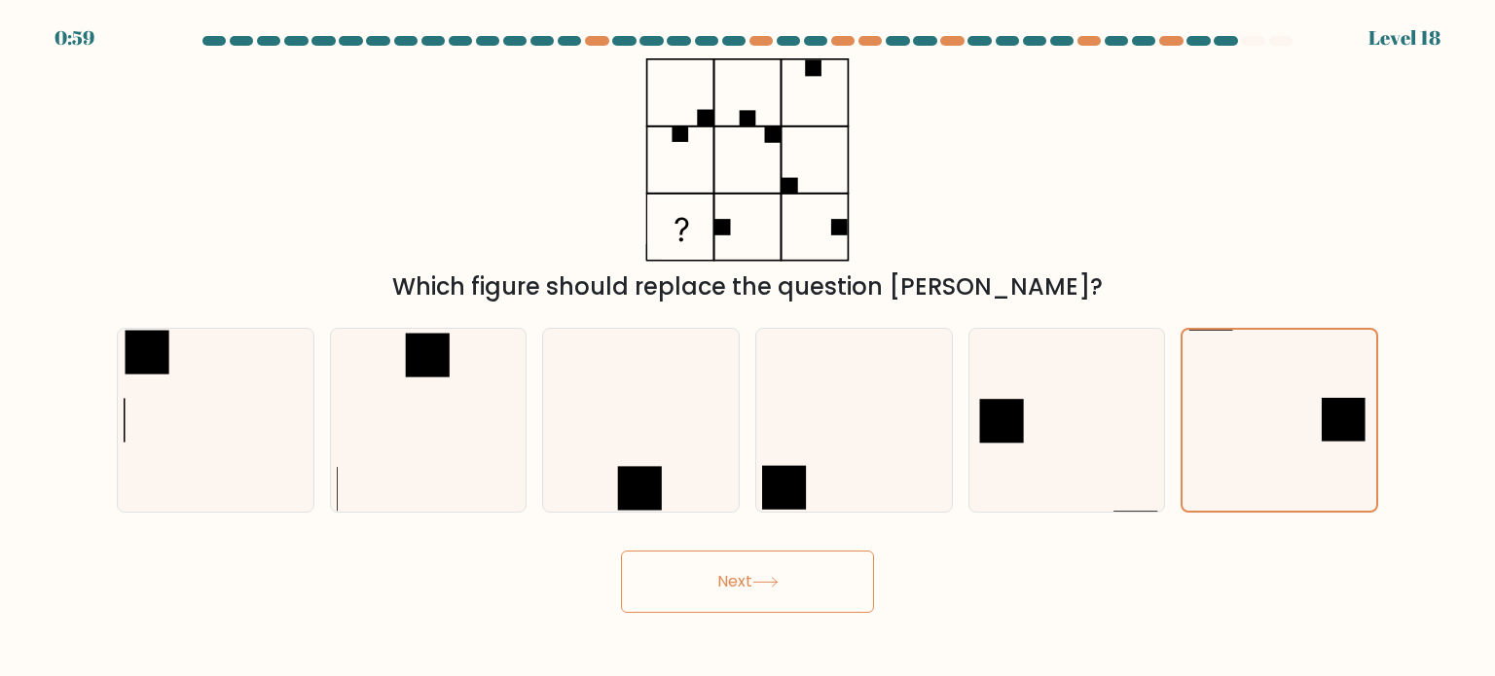
click at [785, 565] on button "Next" at bounding box center [747, 582] width 253 height 62
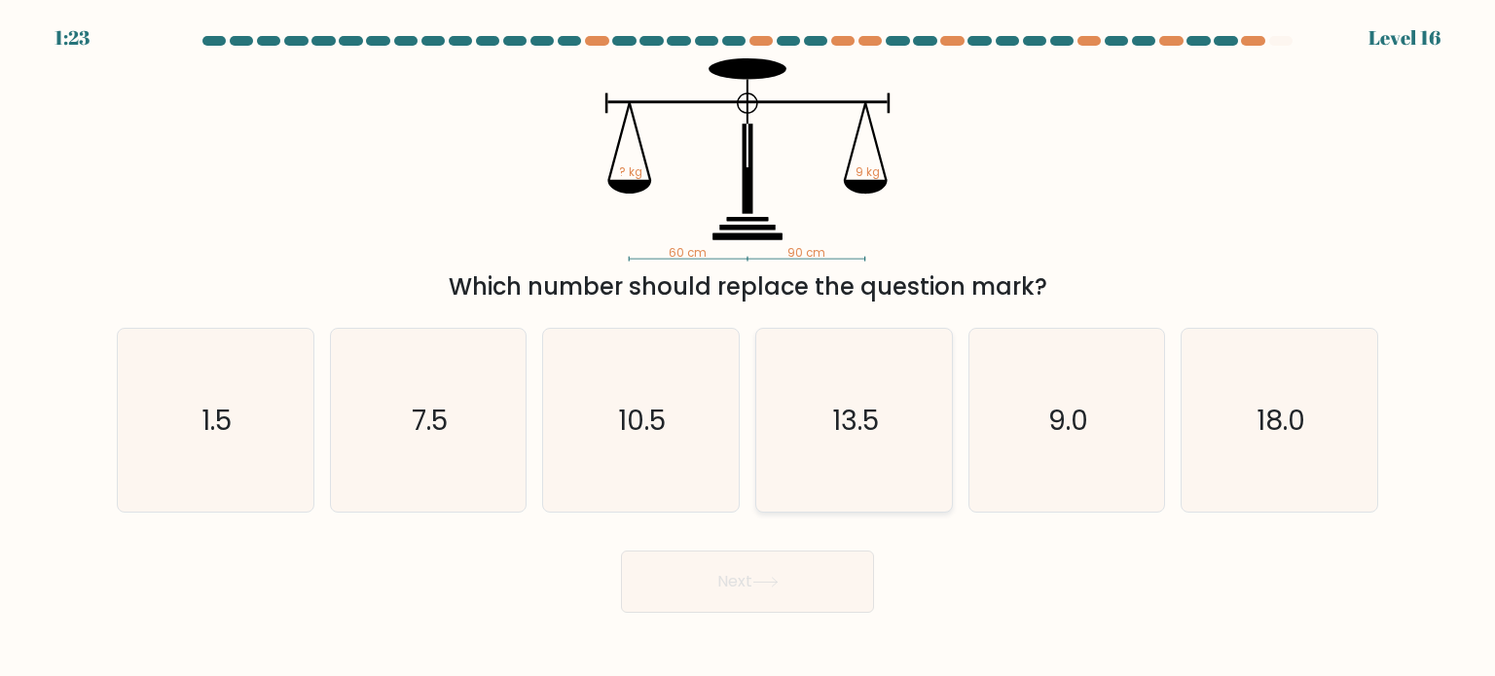
click at [830, 383] on icon "13.5" at bounding box center [853, 420] width 183 height 183
click at [748, 348] on input "d. 13.5" at bounding box center [747, 344] width 1 height 10
radio input "true"
click at [837, 576] on button "Next" at bounding box center [747, 582] width 253 height 62
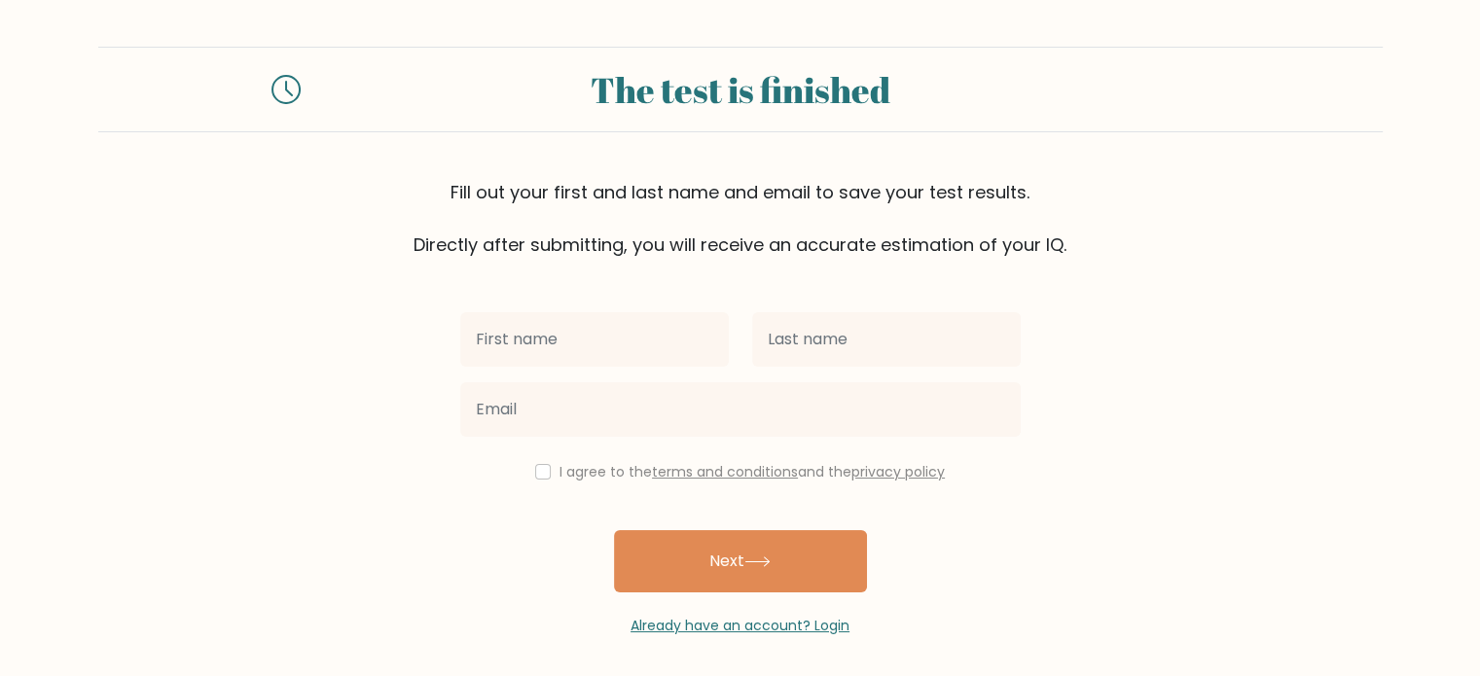
click at [588, 330] on input "text" at bounding box center [594, 339] width 269 height 54
type input "Trevor"
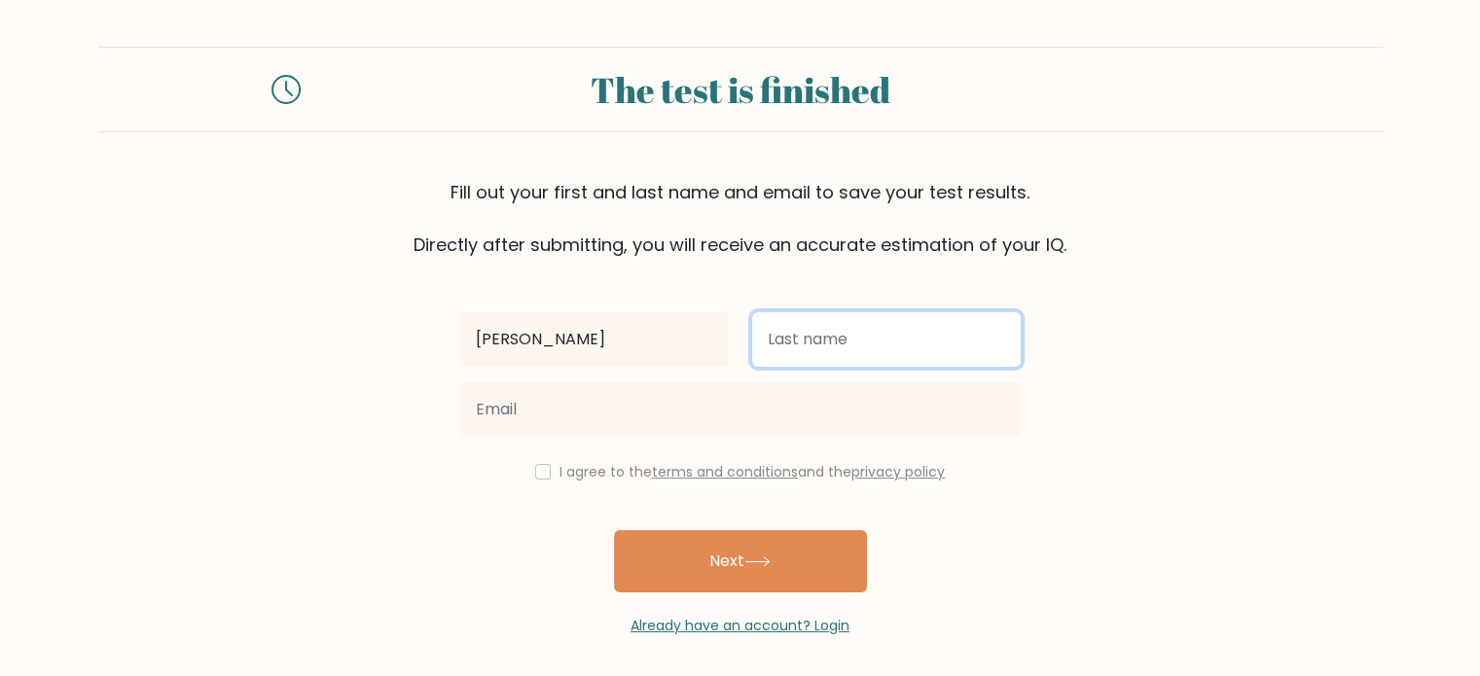
click at [911, 326] on input "text" at bounding box center [886, 339] width 269 height 54
type input "huang"
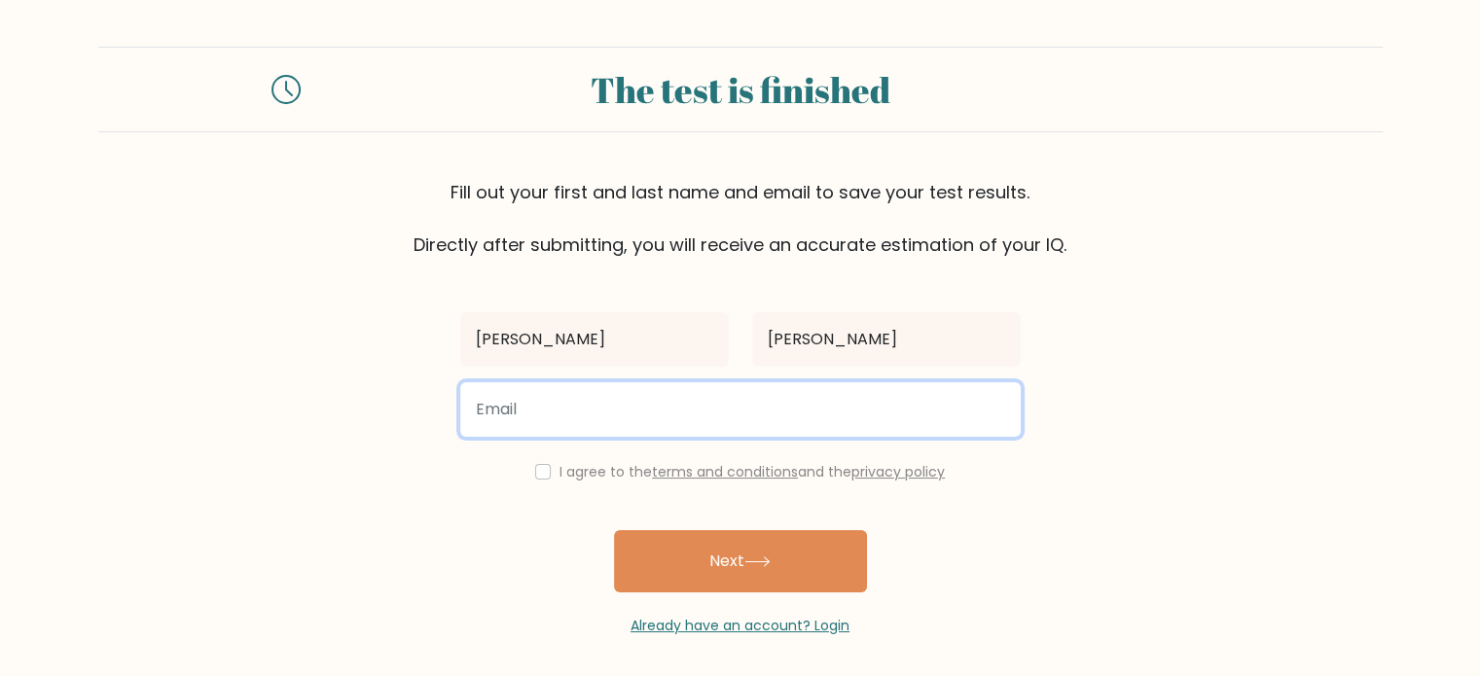
click at [635, 412] on input "email" at bounding box center [740, 409] width 561 height 54
type input "trevorgiohuang@gmail.com"
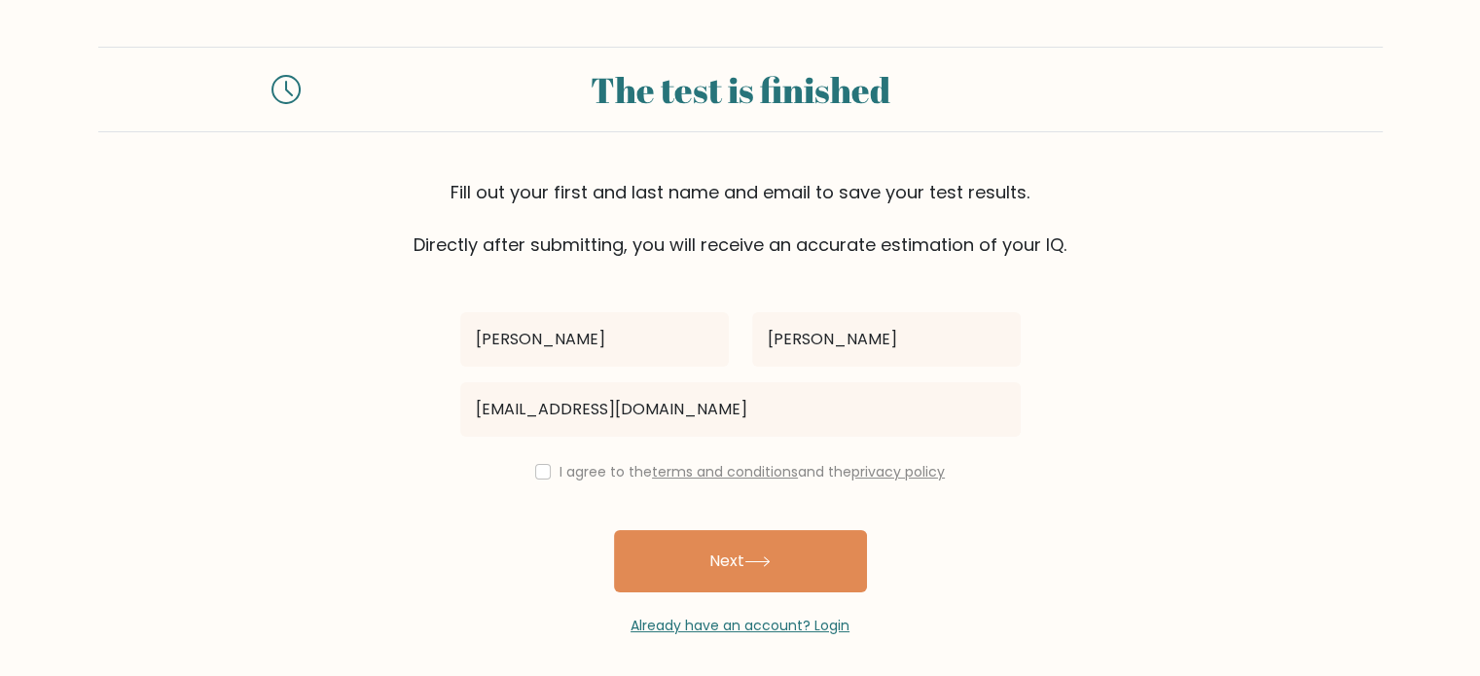
click at [526, 475] on div "I agree to the terms and conditions and the privacy policy" at bounding box center [741, 471] width 584 height 23
click at [549, 470] on div "I agree to the terms and conditions and the privacy policy" at bounding box center [741, 471] width 584 height 23
click at [535, 470] on input "checkbox" at bounding box center [543, 472] width 16 height 16
checkbox input "true"
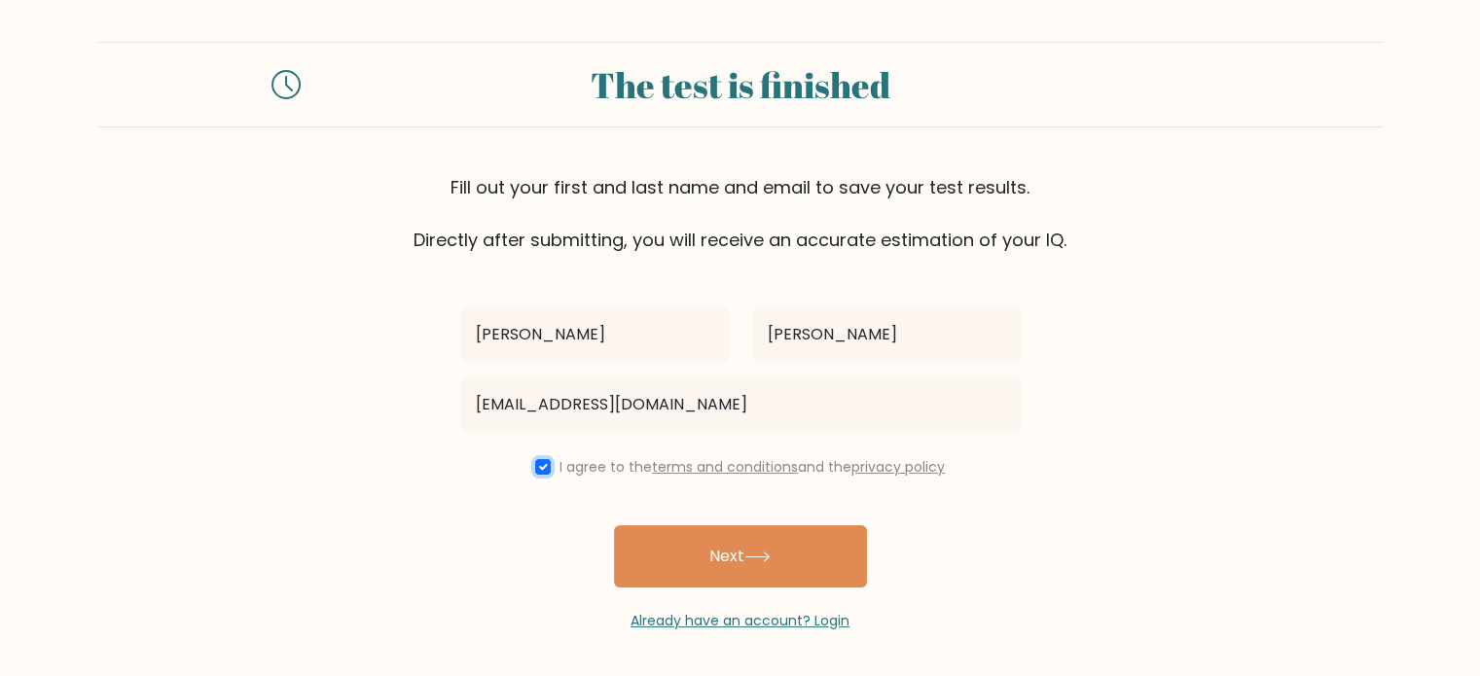
scroll to position [6, 0]
click at [769, 548] on button "Next" at bounding box center [740, 556] width 253 height 62
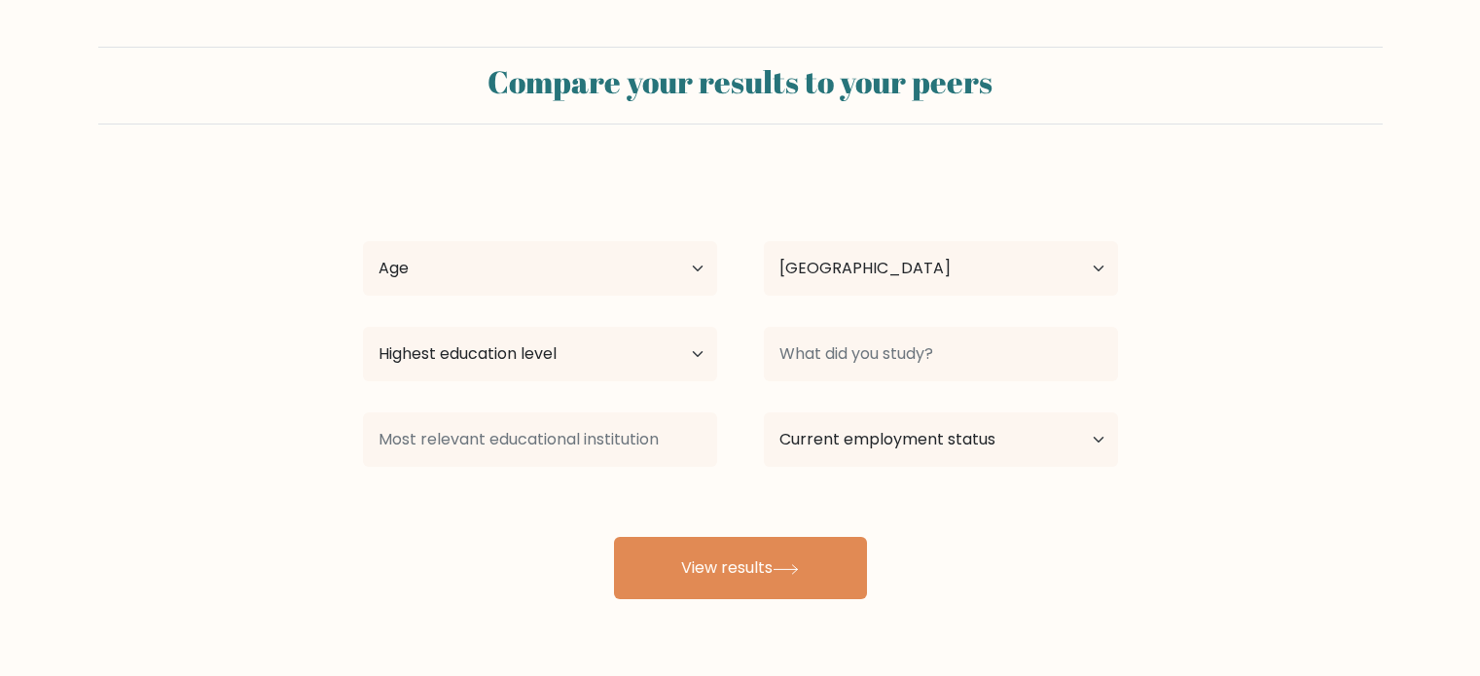
select select "ID"
click at [567, 254] on select "Age Under [DEMOGRAPHIC_DATA] [DEMOGRAPHIC_DATA] [DEMOGRAPHIC_DATA] [DEMOGRAPHIC…" at bounding box center [540, 268] width 354 height 54
select select "min_18"
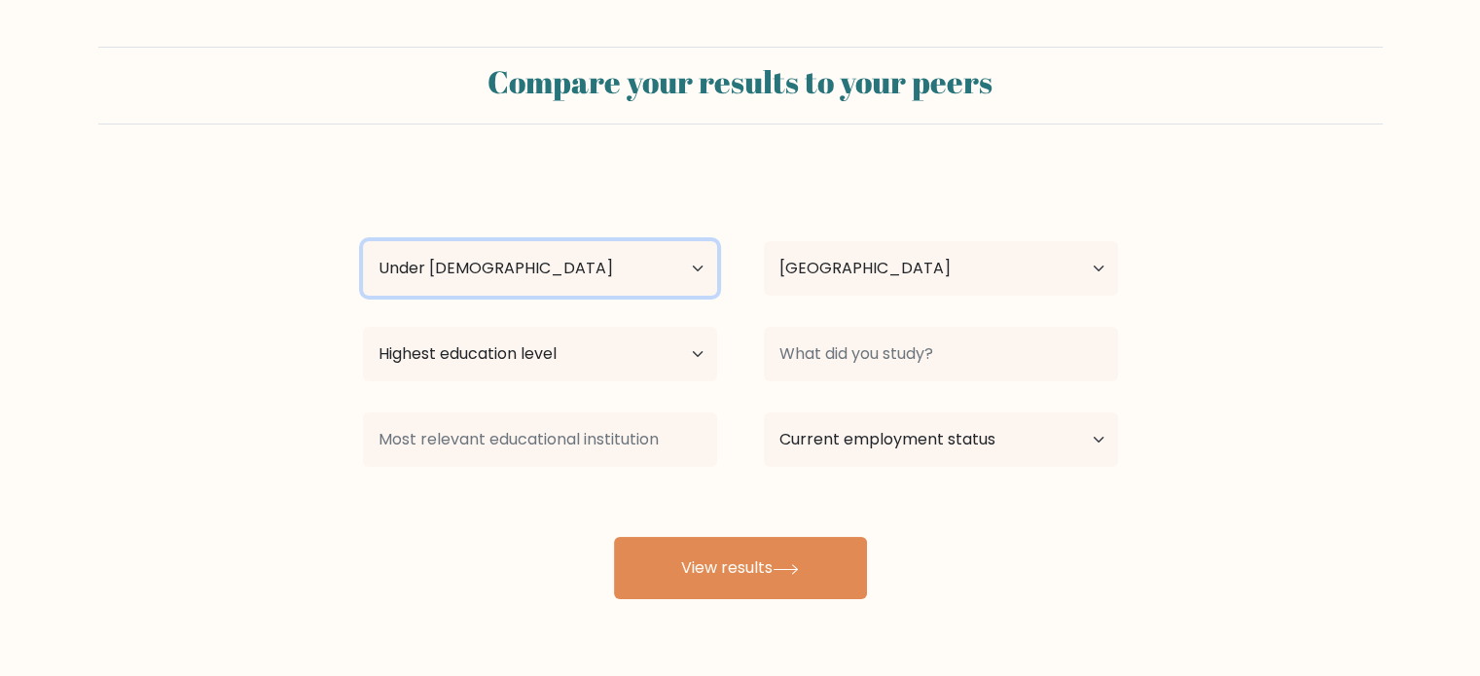
click at [363, 241] on select "Age Under [DEMOGRAPHIC_DATA] [DEMOGRAPHIC_DATA] [DEMOGRAPHIC_DATA] [DEMOGRAPHIC…" at bounding box center [540, 268] width 354 height 54
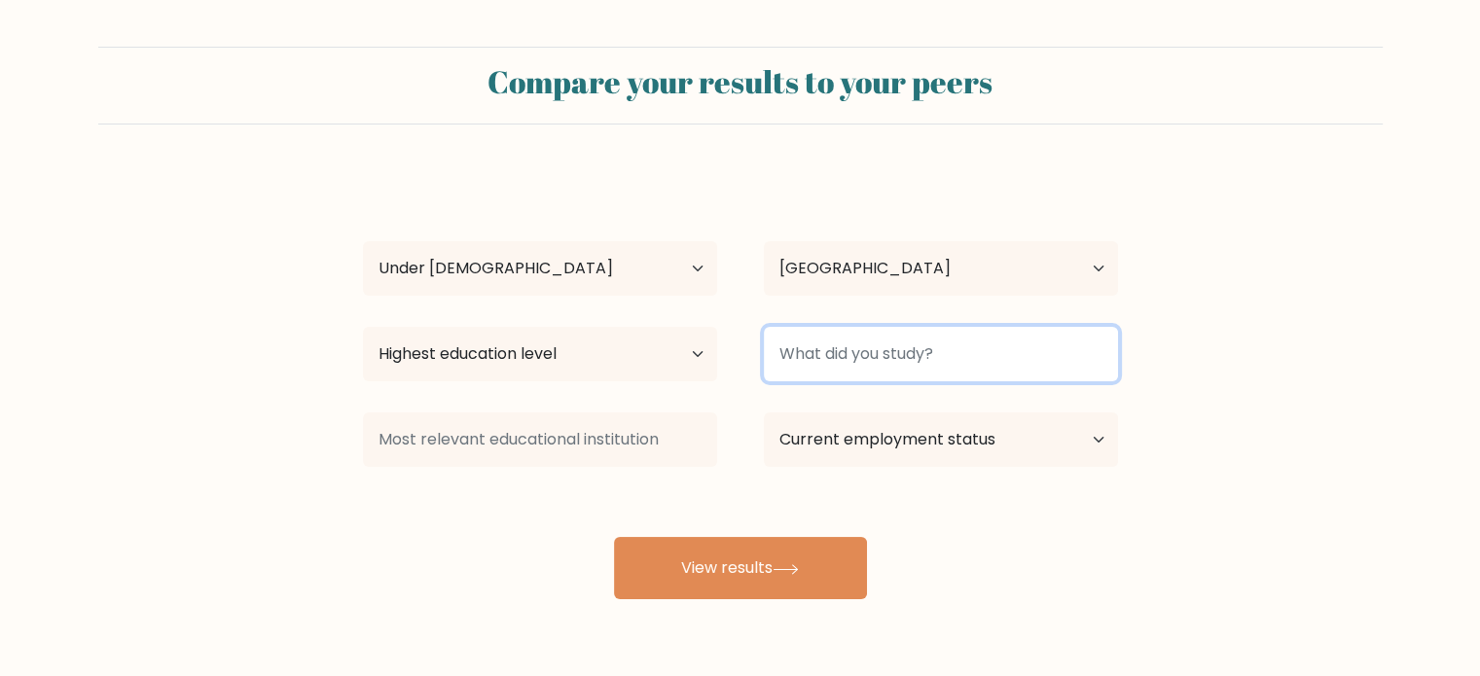
click at [891, 373] on input at bounding box center [941, 354] width 354 height 54
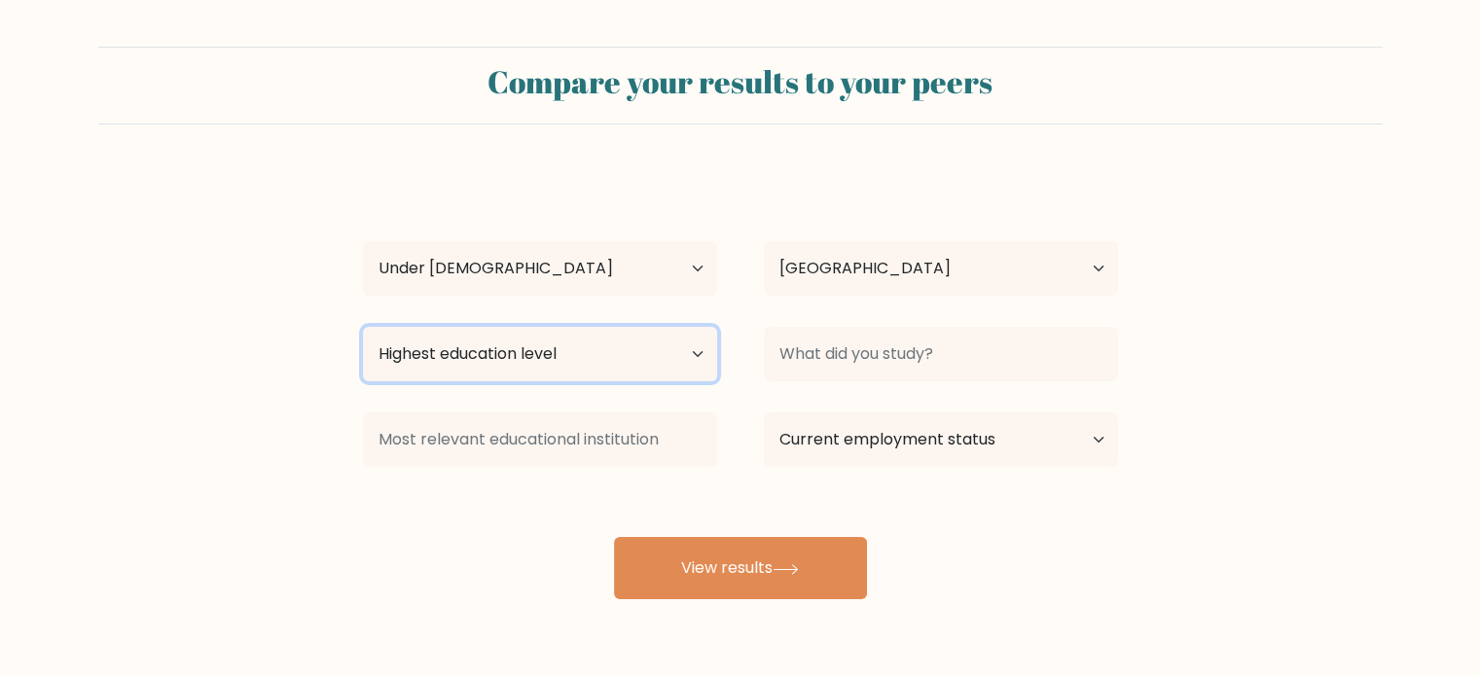
click at [612, 357] on select "Highest education level No schooling Primary Lower Secondary Upper Secondary Oc…" at bounding box center [540, 354] width 354 height 54
select select "upper_secondary"
click at [363, 327] on select "Highest education level No schooling Primary Lower Secondary Upper Secondary Oc…" at bounding box center [540, 354] width 354 height 54
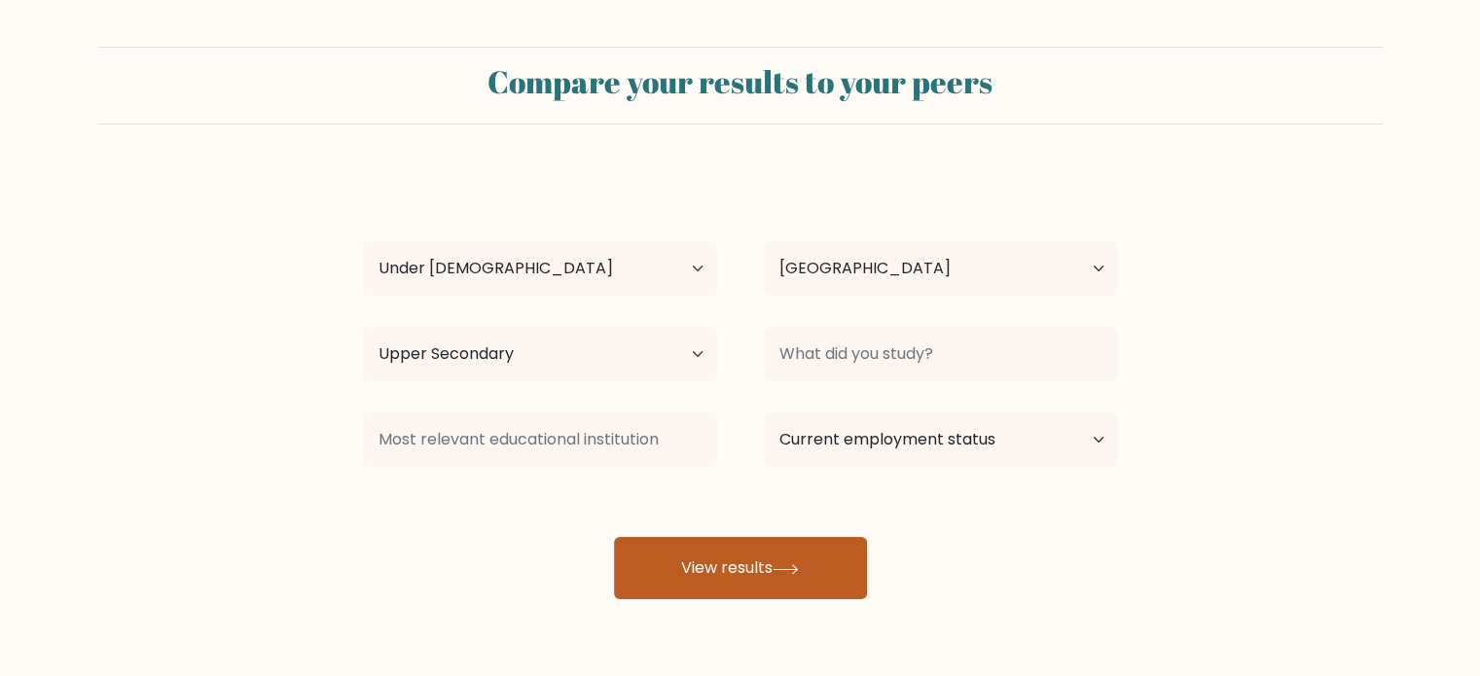
click at [794, 556] on button "View results" at bounding box center [740, 568] width 253 height 62
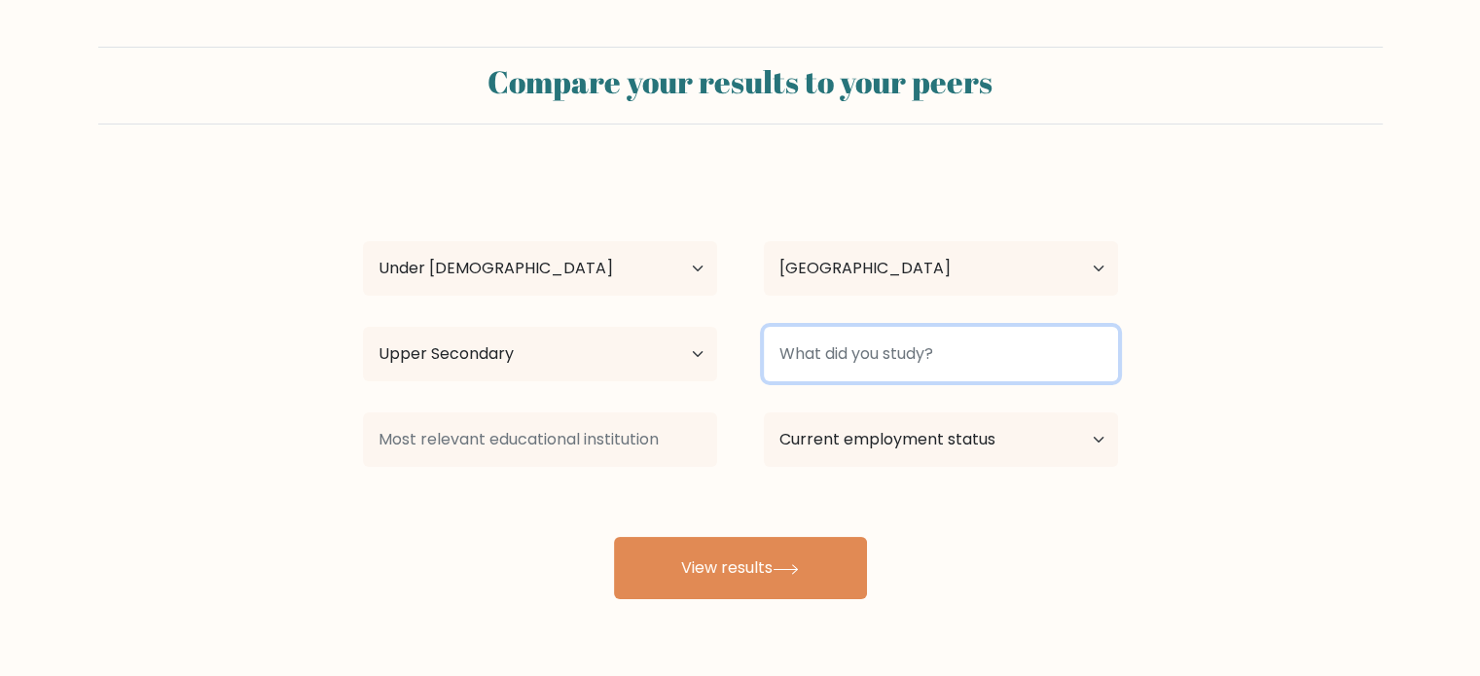
click at [978, 359] on input at bounding box center [941, 354] width 354 height 54
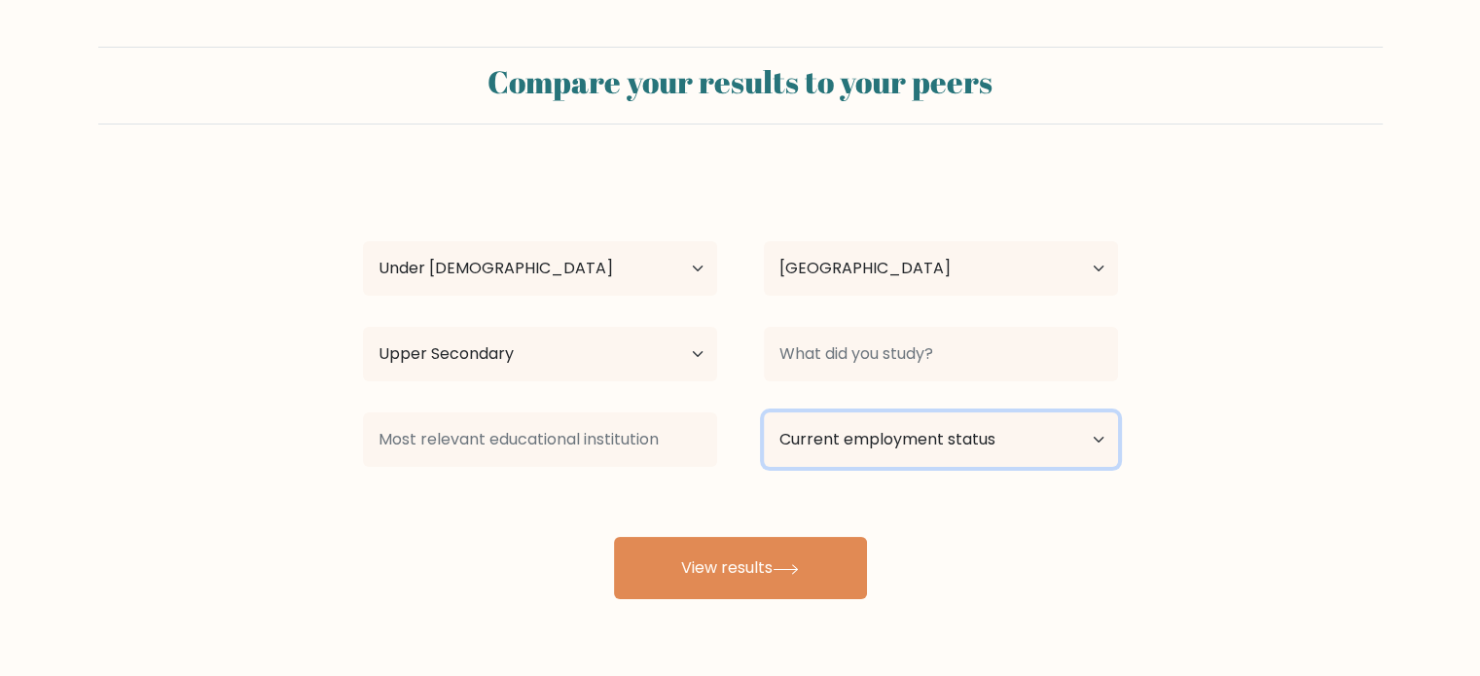
click at [1062, 458] on select "Current employment status Employed Student Retired Other / prefer not to answer" at bounding box center [941, 440] width 354 height 54
select select "student"
click at [764, 413] on select "Current employment status Employed Student Retired Other / prefer not to answer" at bounding box center [941, 440] width 354 height 54
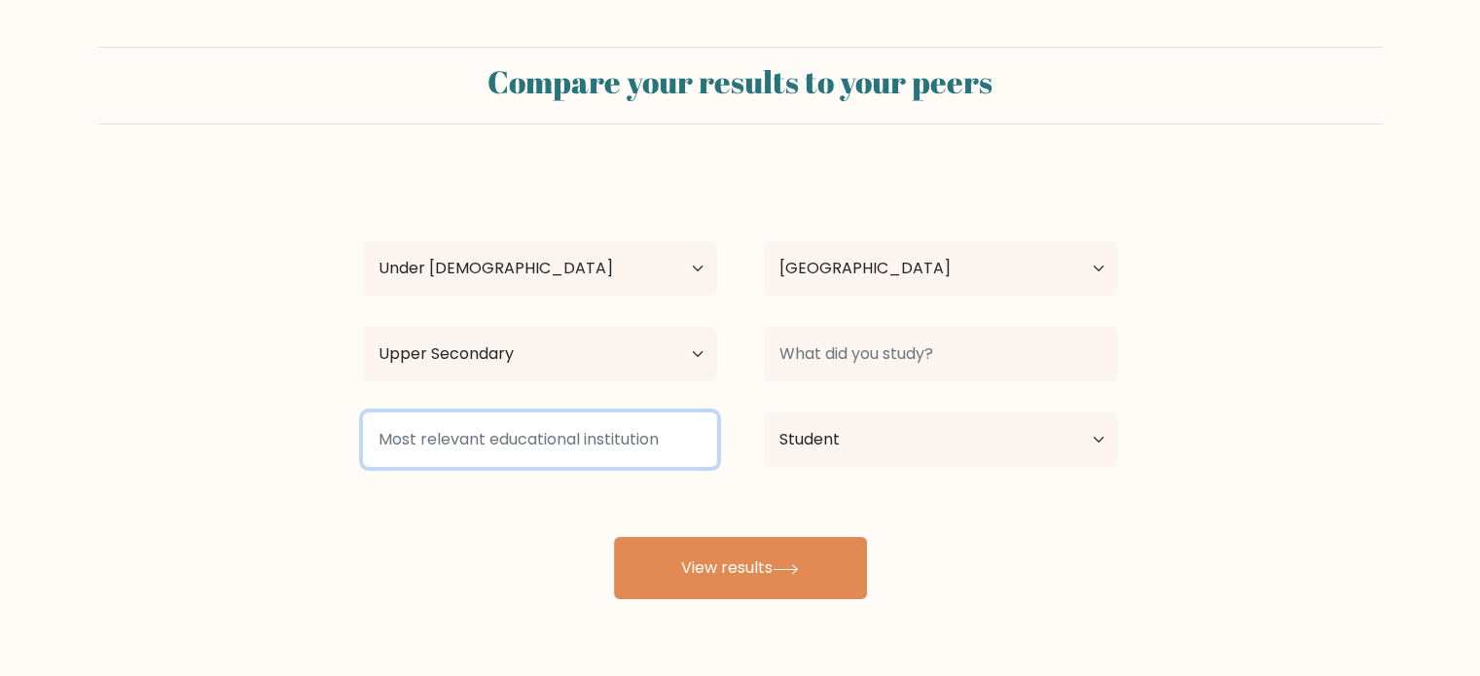
click at [611, 423] on input at bounding box center [540, 440] width 354 height 54
type input "Maths?"
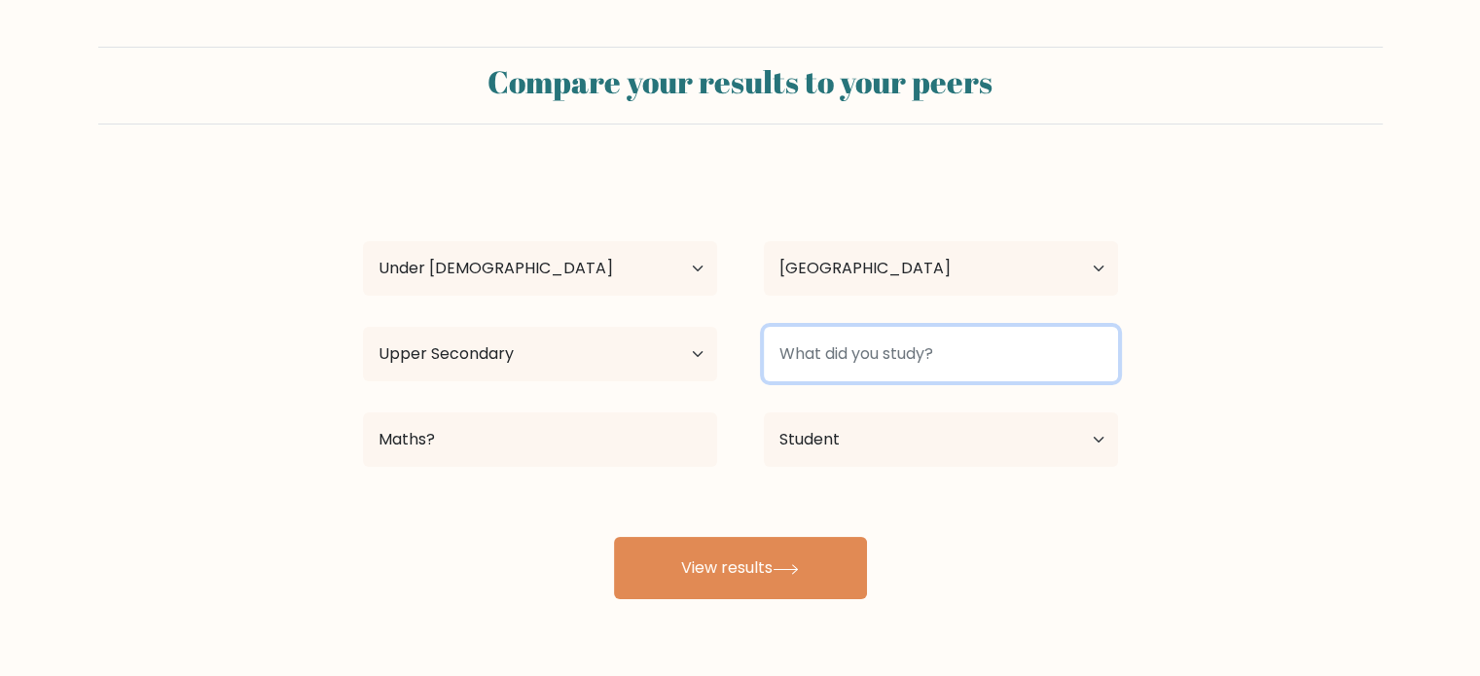
click at [1011, 354] on input at bounding box center [941, 354] width 354 height 54
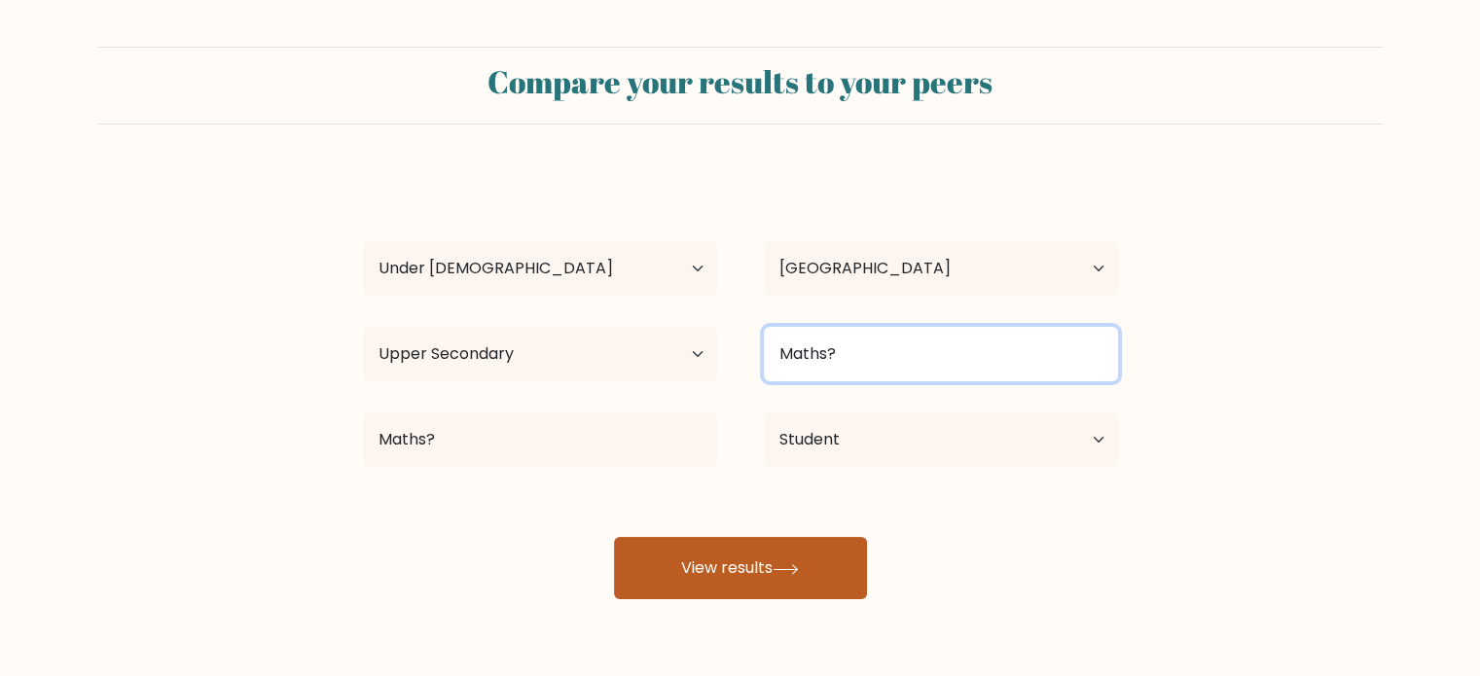
type input "Maths?"
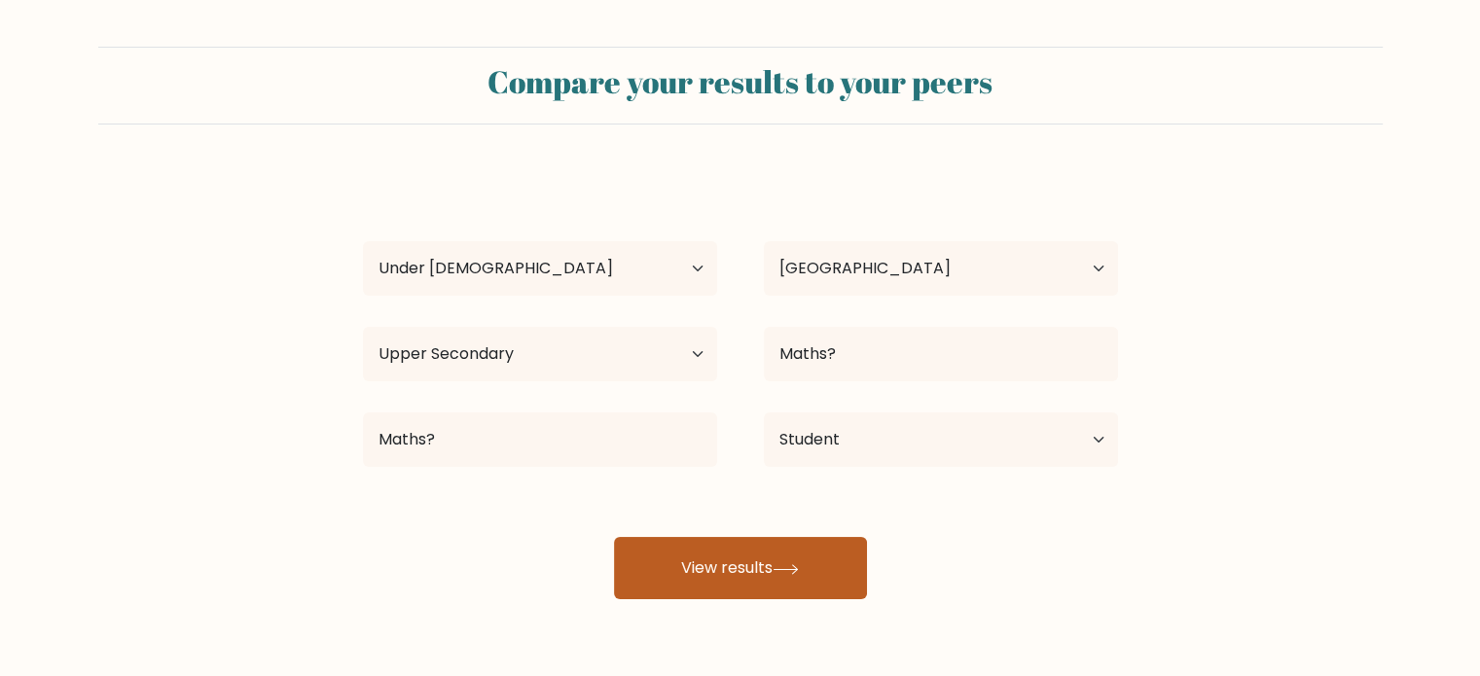
click at [747, 544] on button "View results" at bounding box center [740, 568] width 253 height 62
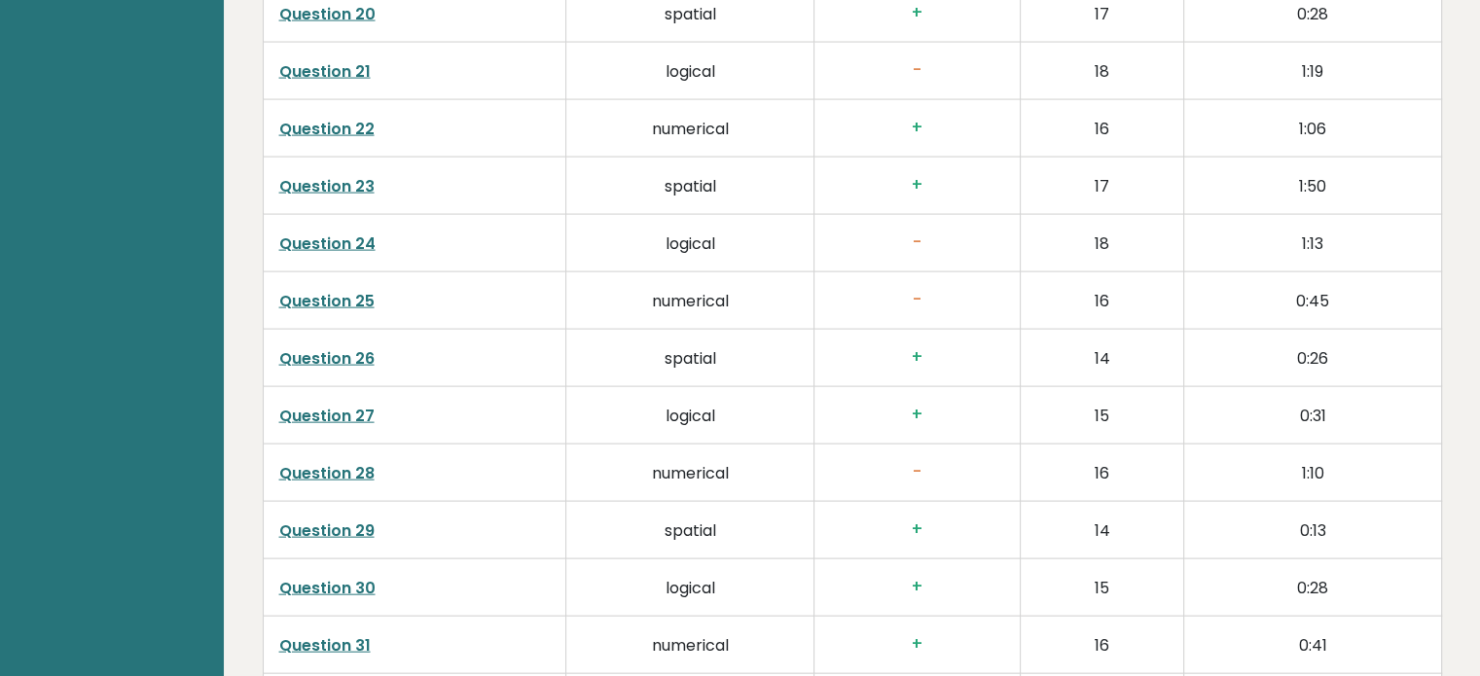
scroll to position [5004, 0]
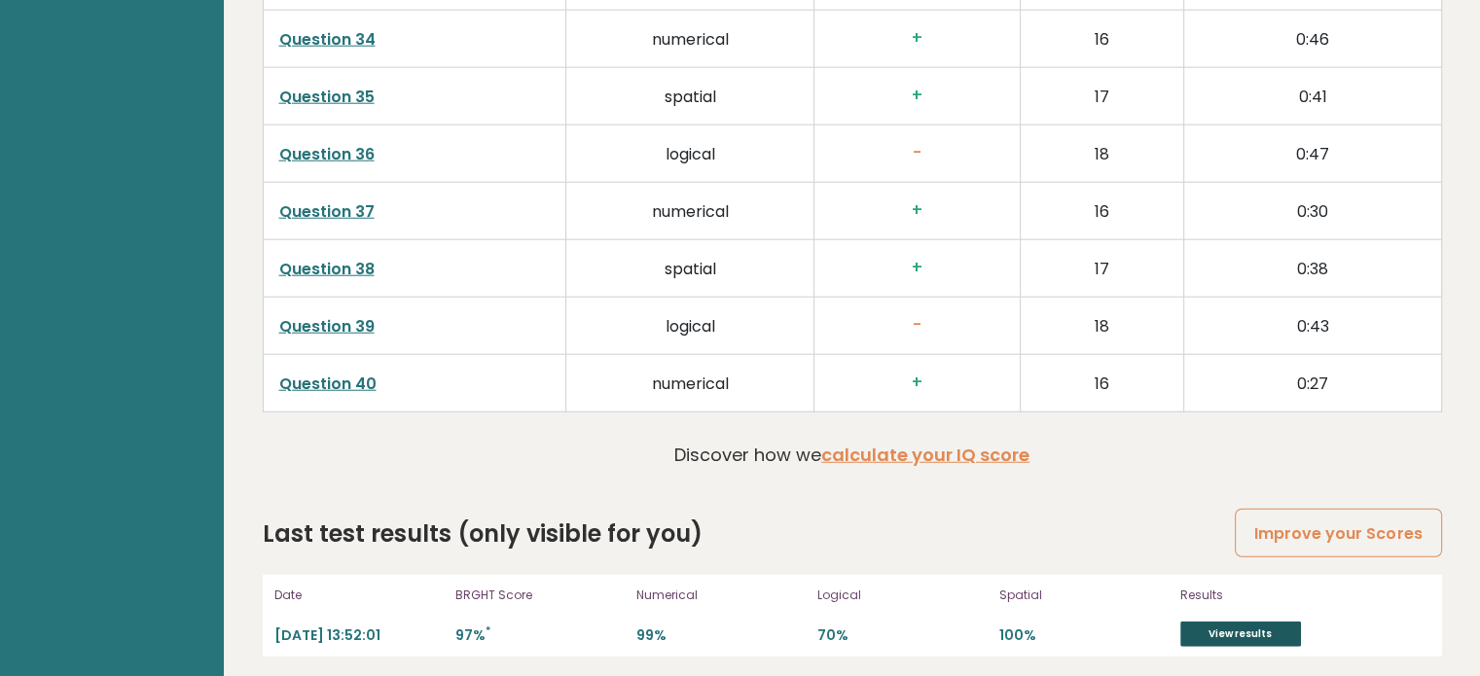
click at [1246, 626] on link "View results" at bounding box center [1240, 634] width 121 height 25
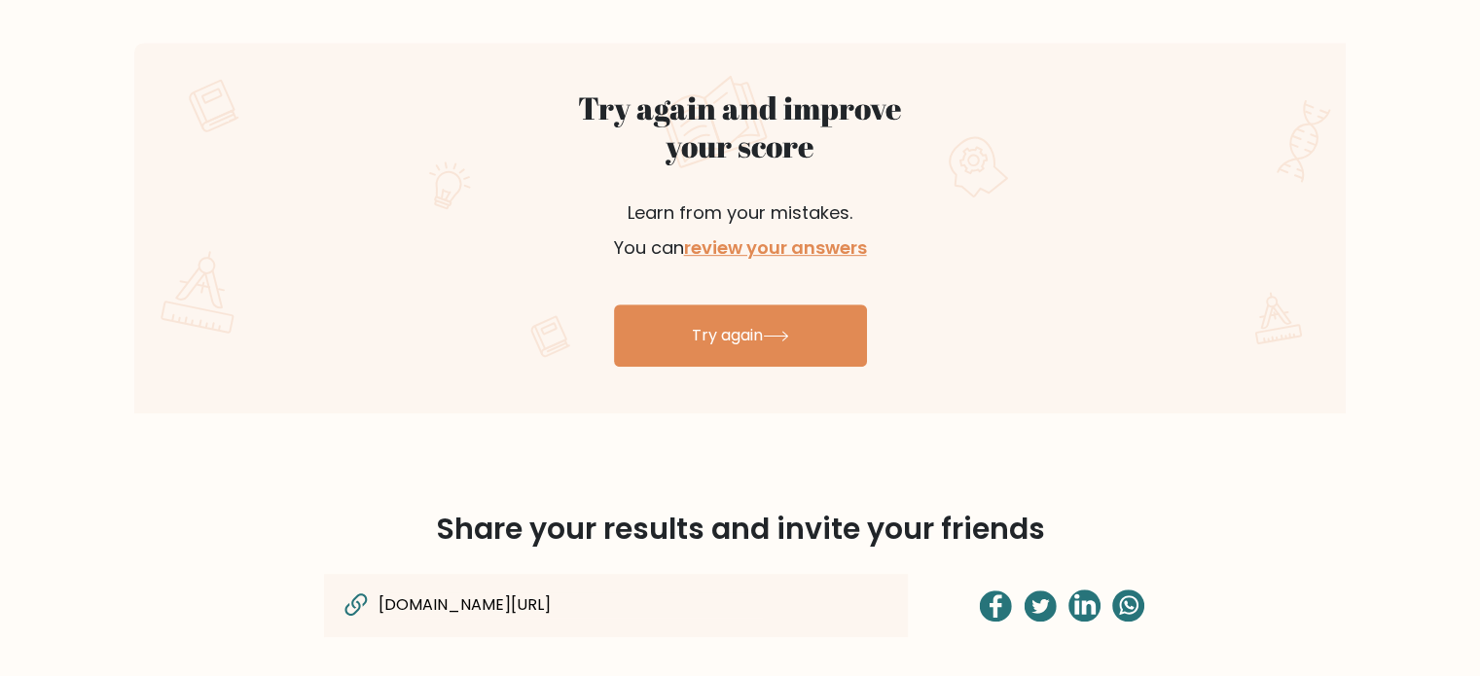
scroll to position [1168, 0]
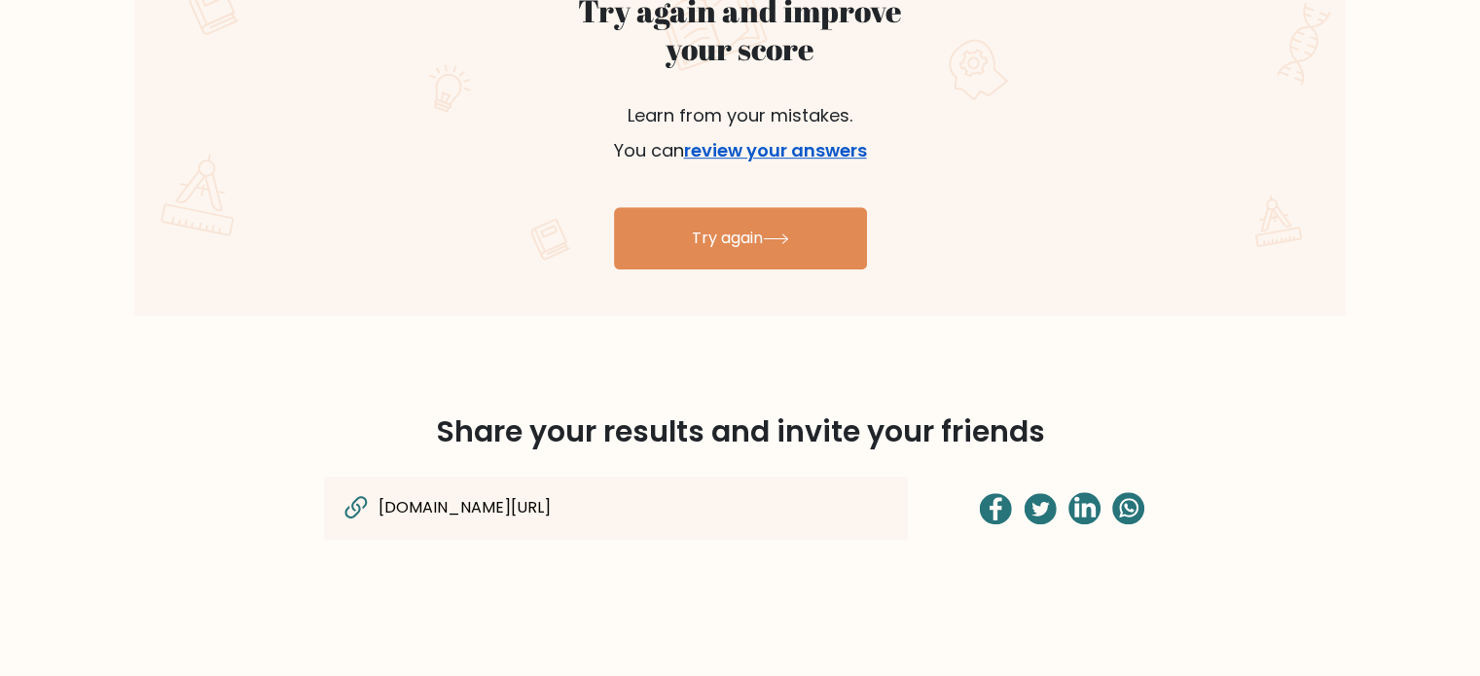
click at [791, 158] on link "review your answers" at bounding box center [775, 150] width 183 height 24
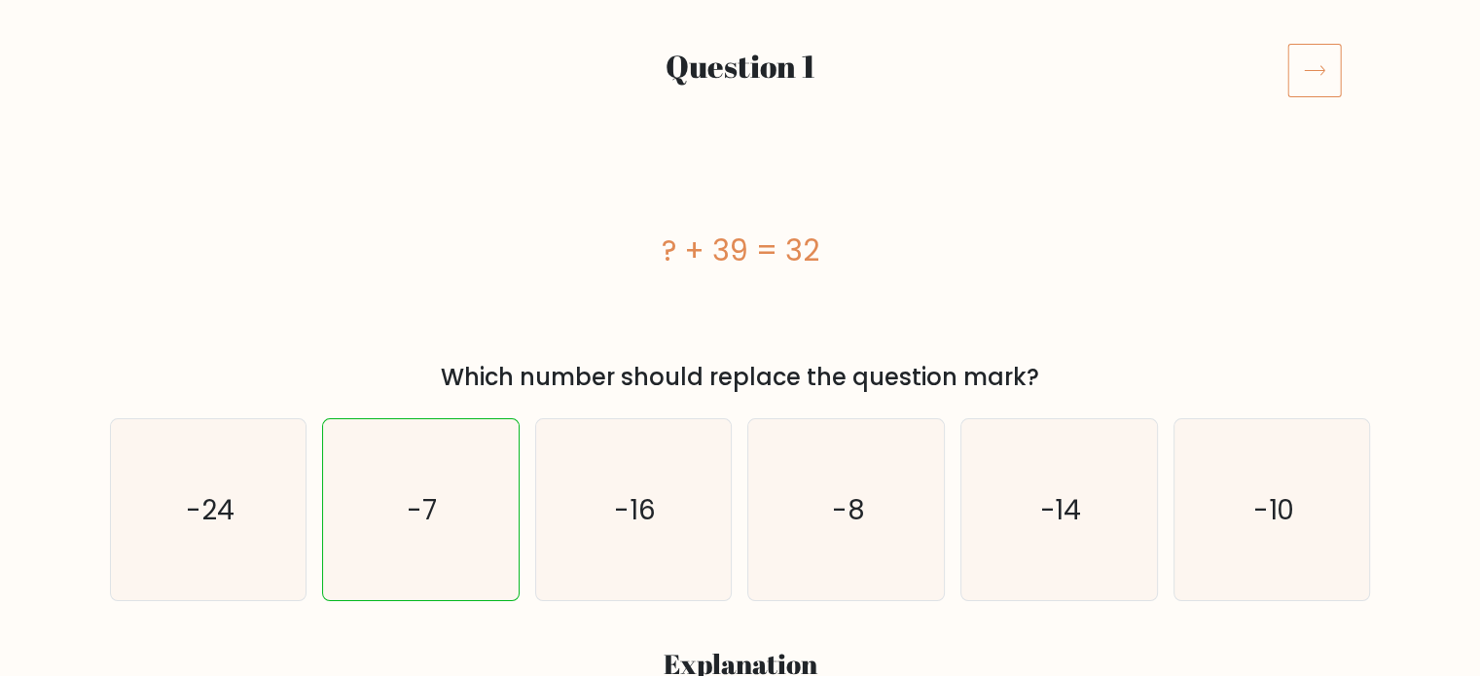
scroll to position [195, 0]
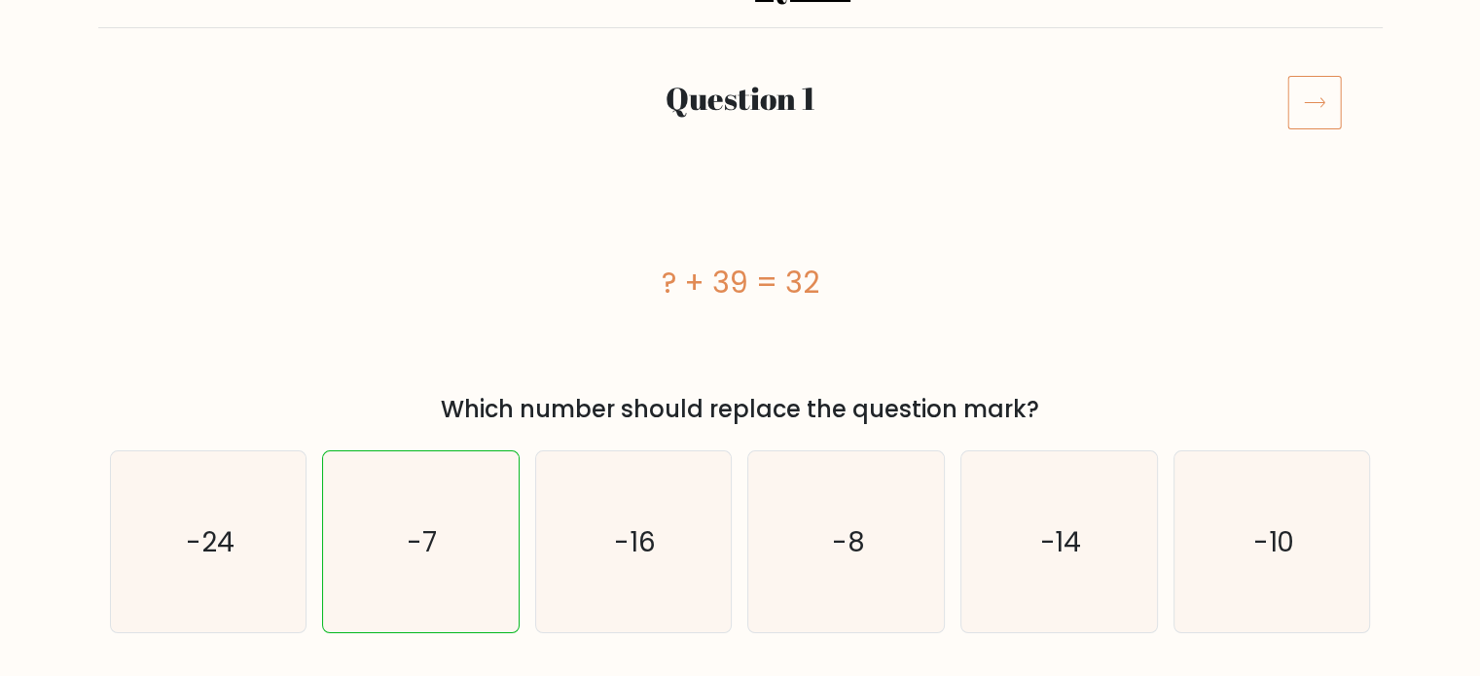
click at [1308, 105] on icon at bounding box center [1314, 102] width 54 height 54
click at [1313, 100] on icon at bounding box center [1314, 102] width 54 height 54
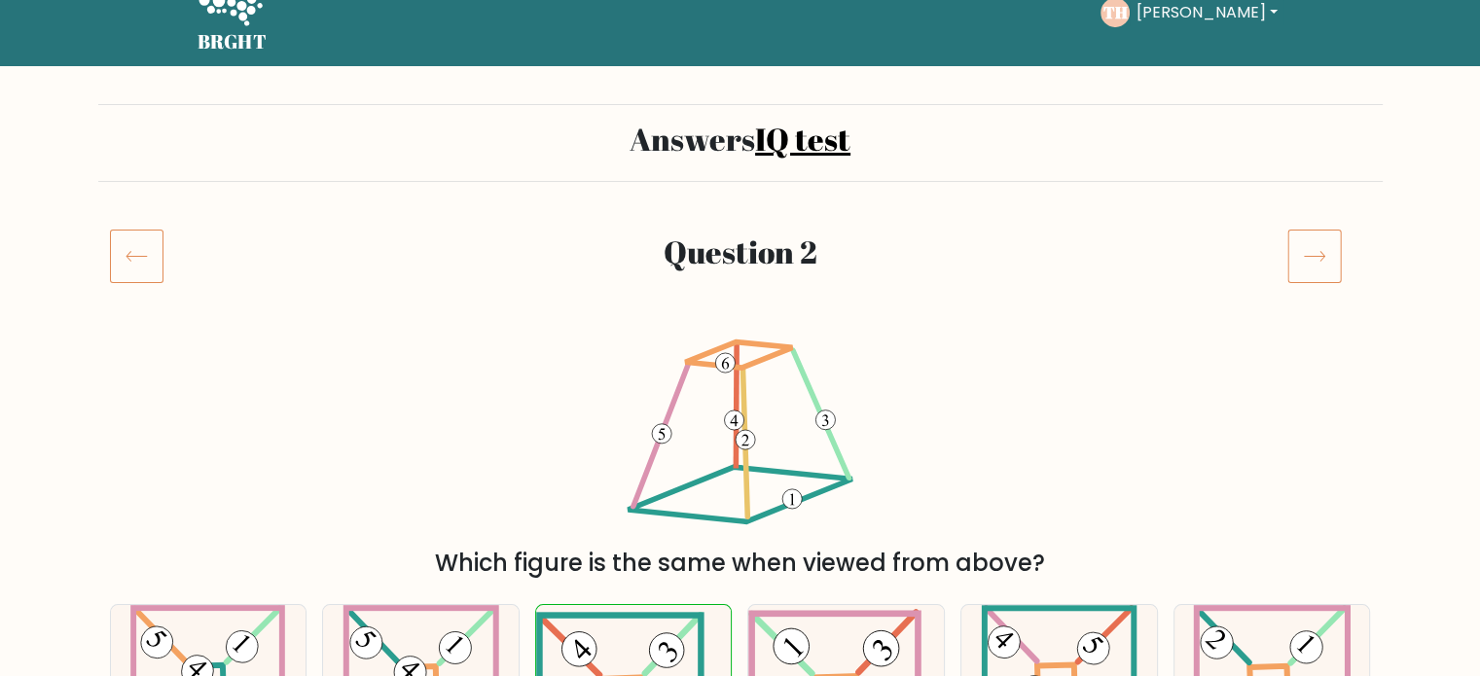
scroll to position [26, 0]
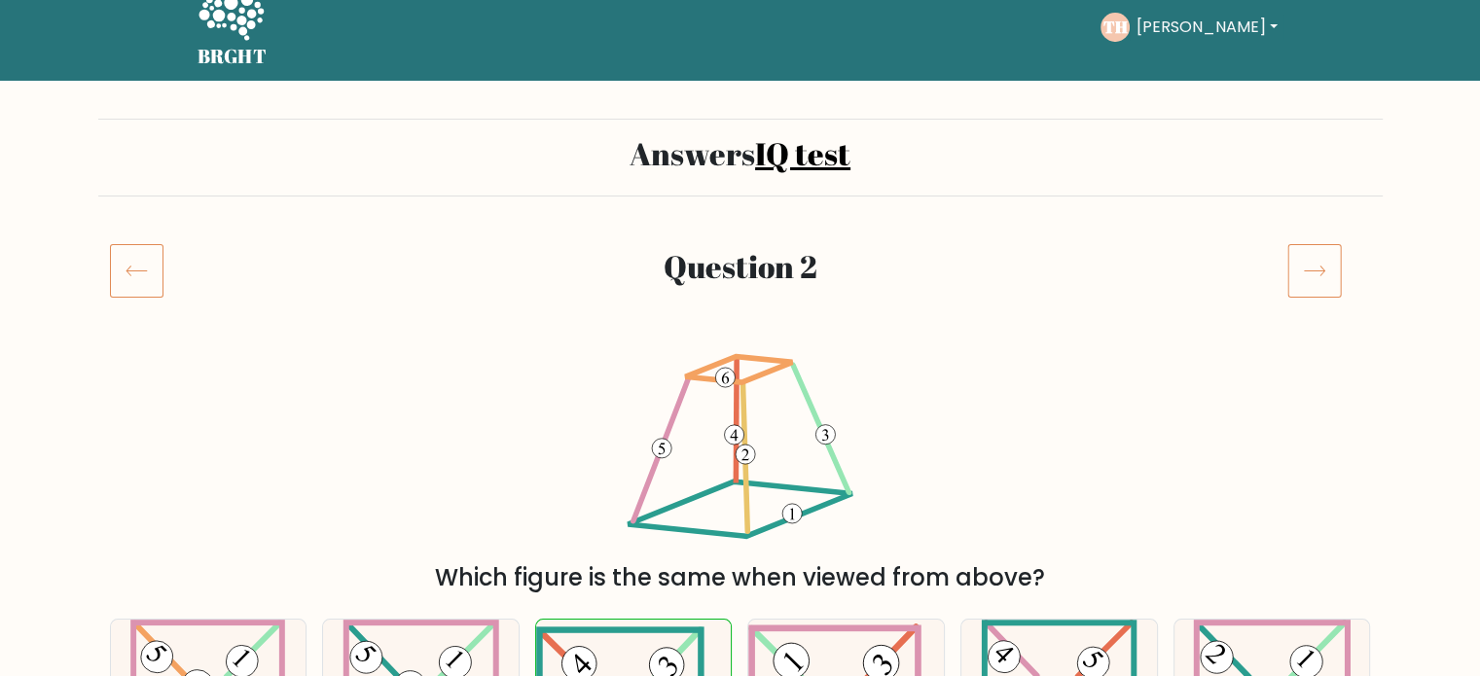
click at [1306, 264] on icon at bounding box center [1314, 270] width 54 height 54
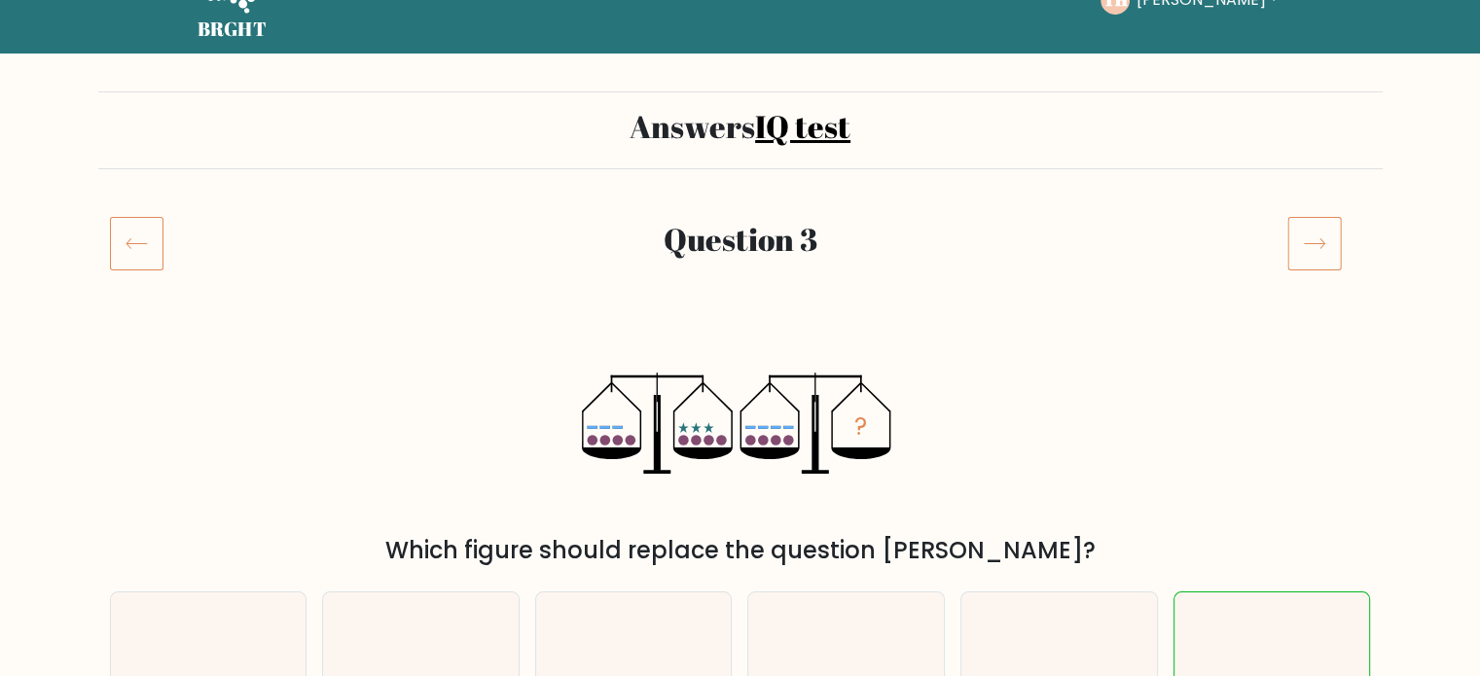
scroll to position [97, 0]
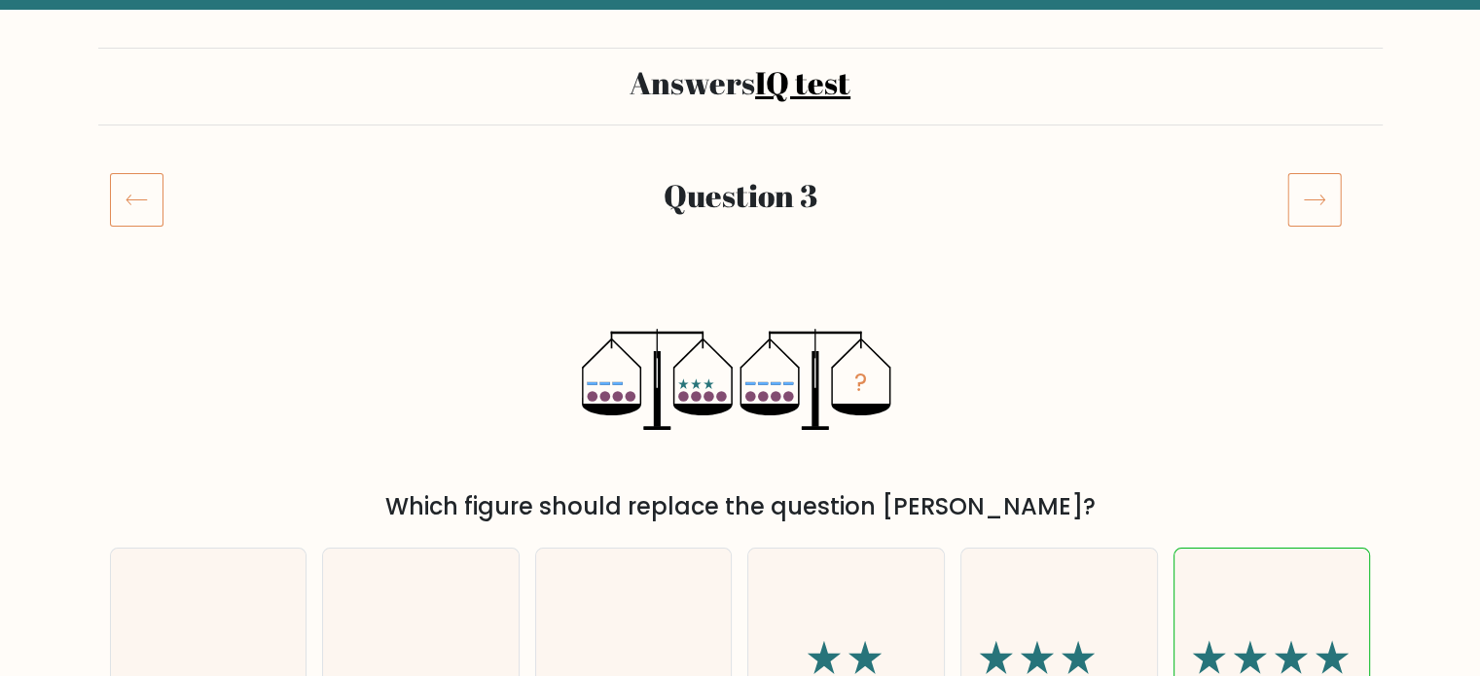
click at [1311, 199] on icon at bounding box center [1314, 201] width 20 height 10
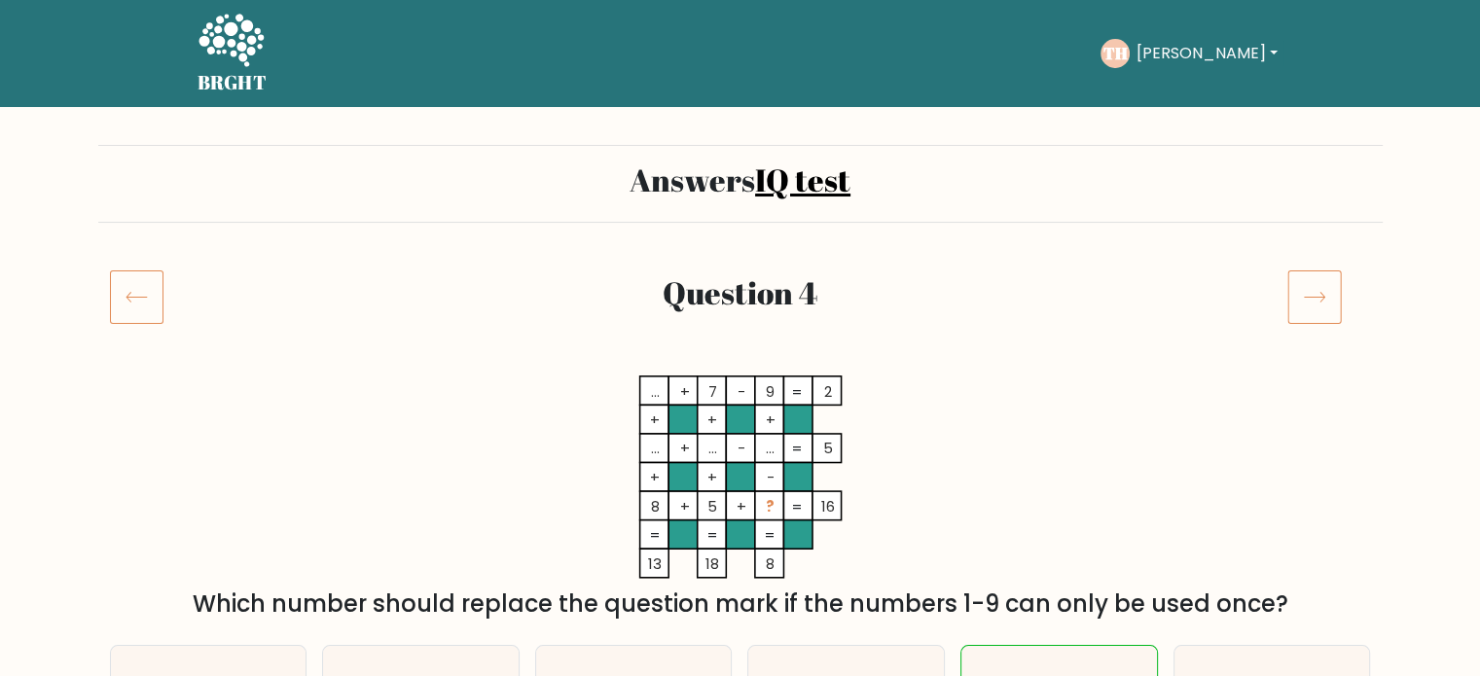
click at [1303, 277] on icon at bounding box center [1314, 297] width 54 height 54
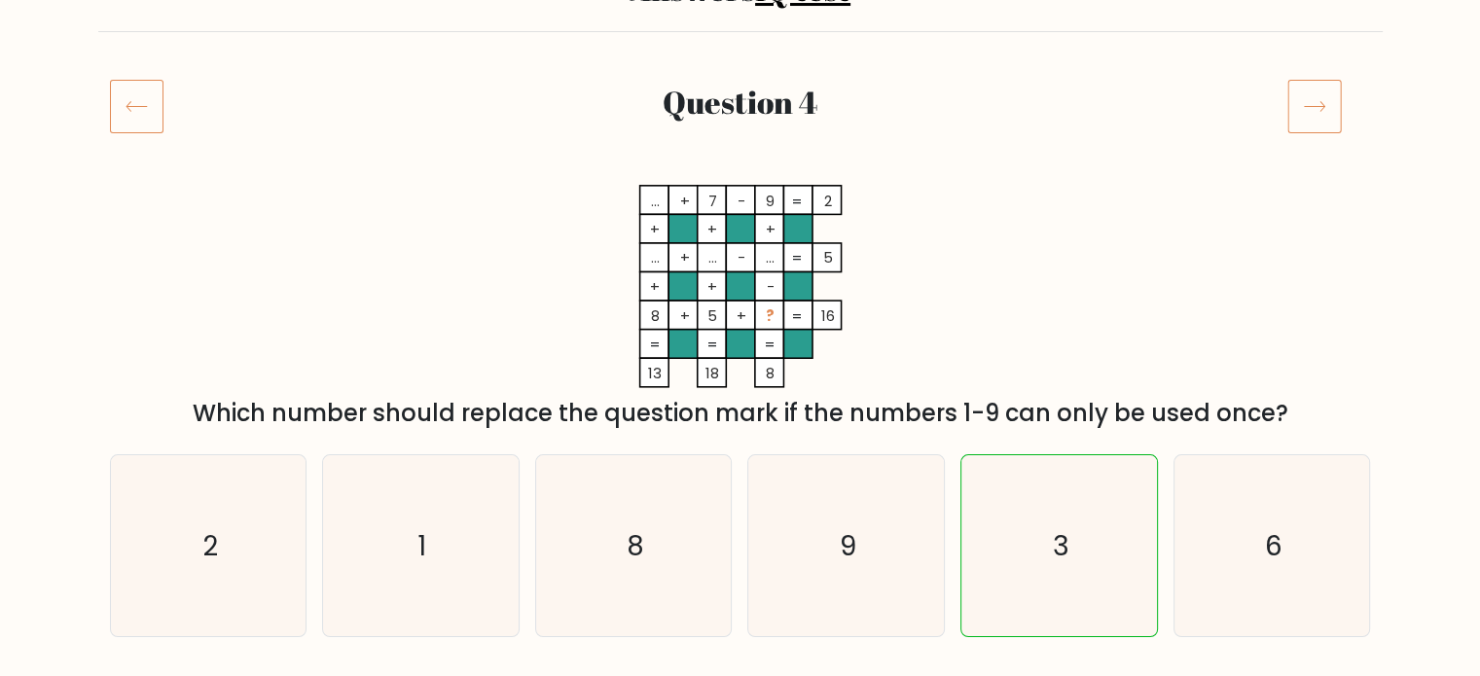
scroll to position [195, 0]
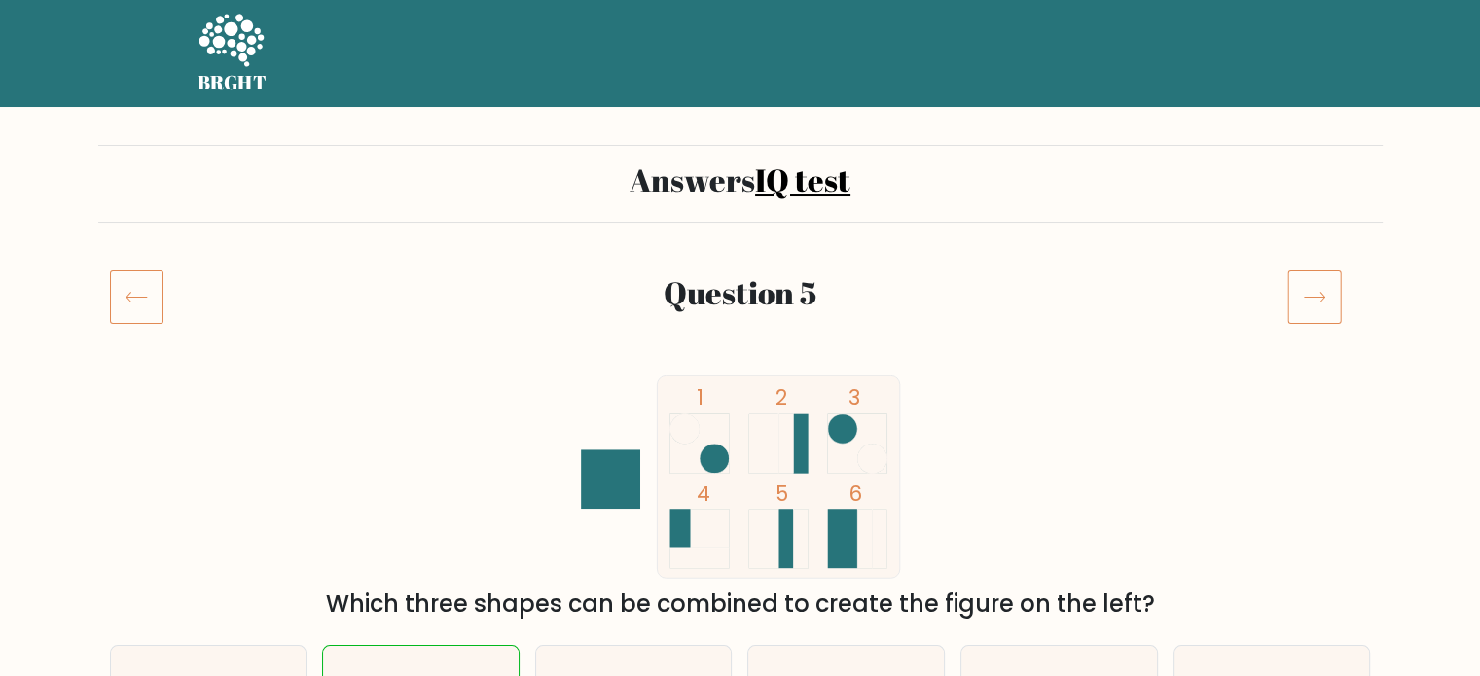
click at [1320, 271] on rect at bounding box center [1314, 297] width 53 height 53
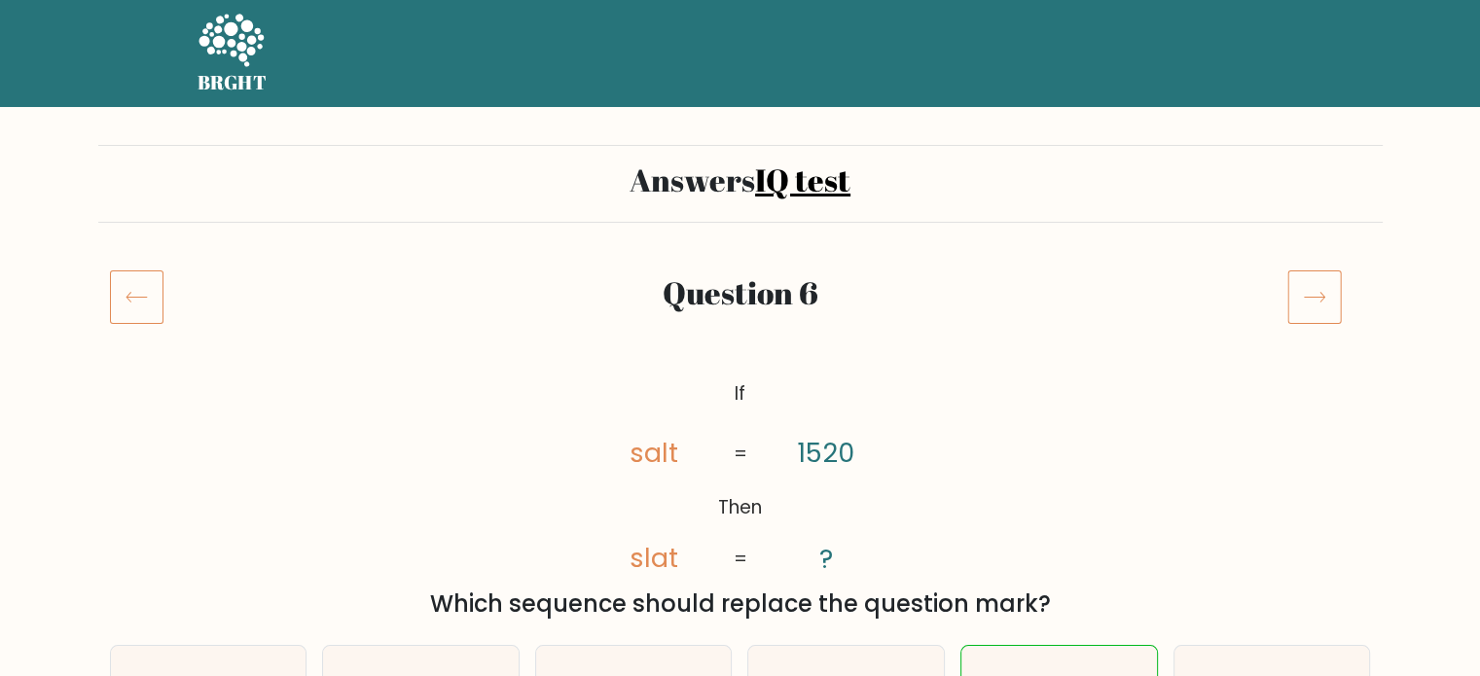
click at [1322, 280] on icon at bounding box center [1314, 297] width 54 height 54
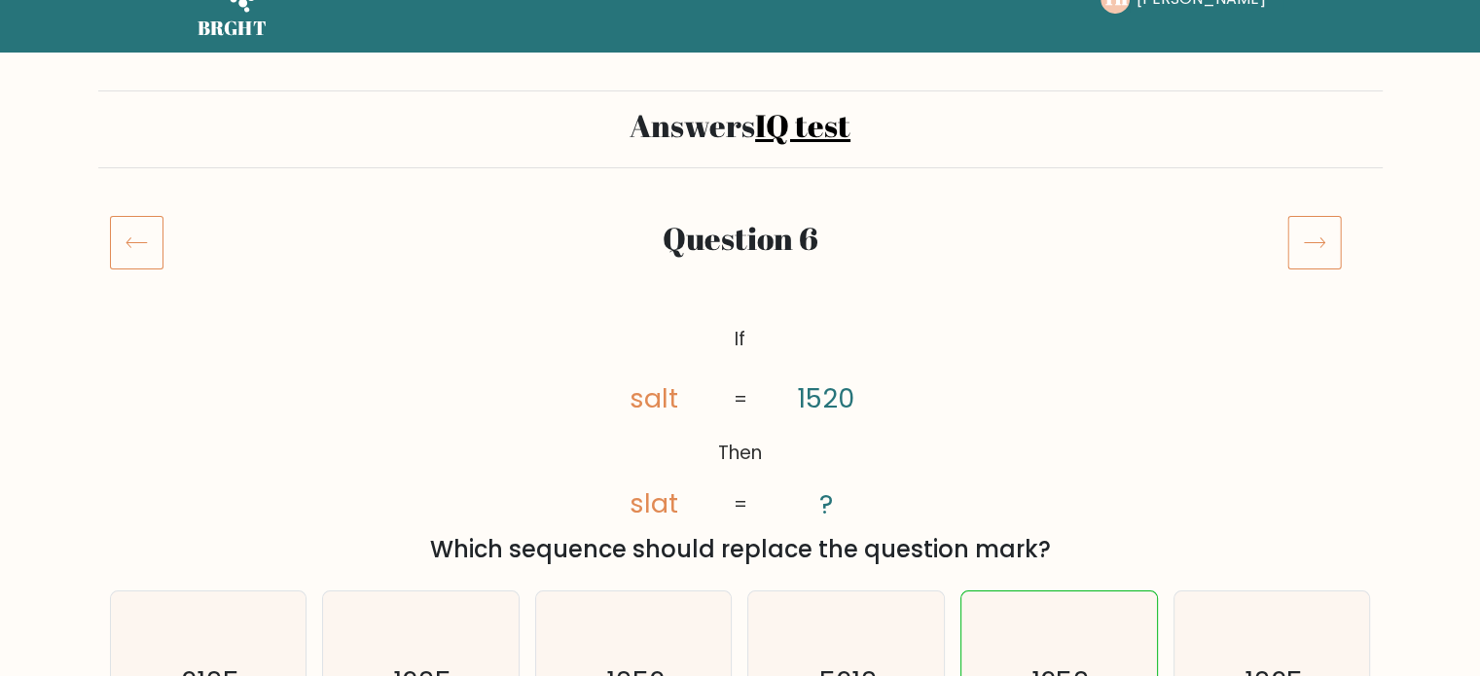
scroll to position [175, 0]
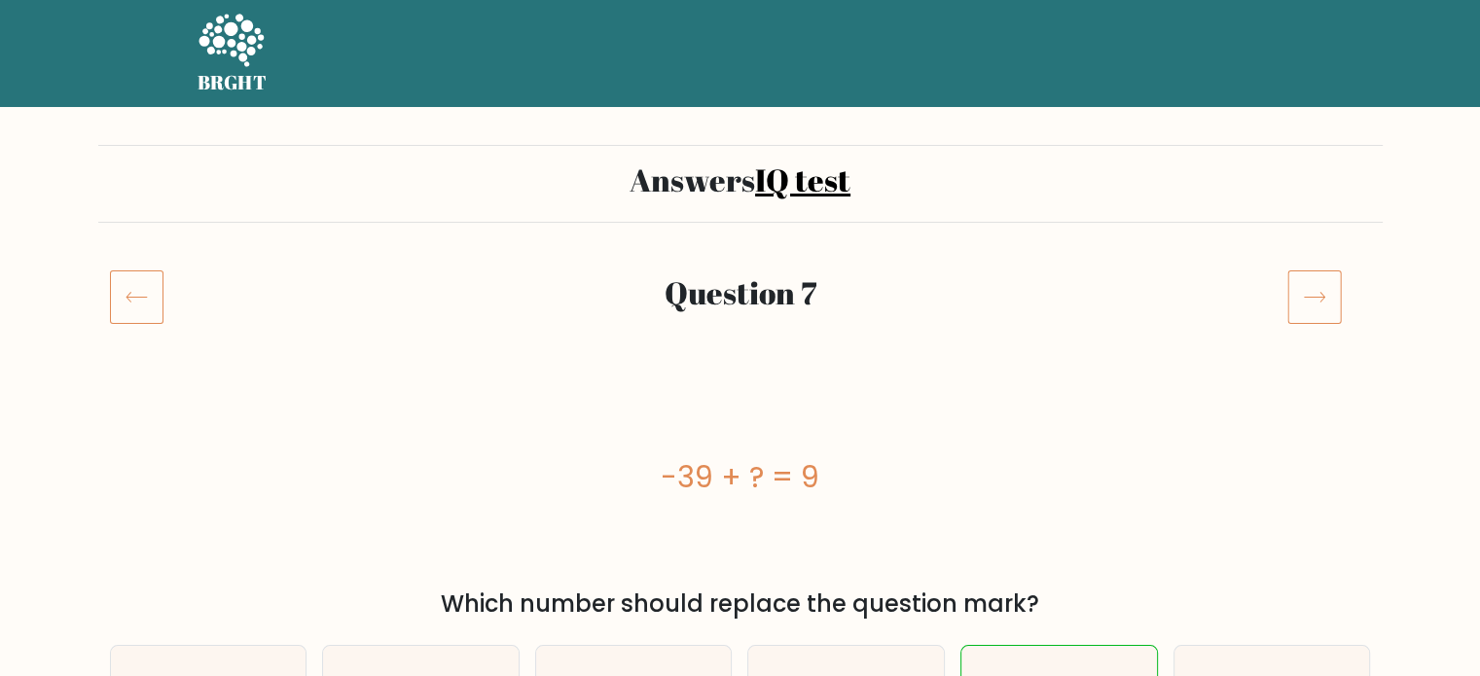
click at [1308, 288] on icon at bounding box center [1314, 297] width 54 height 54
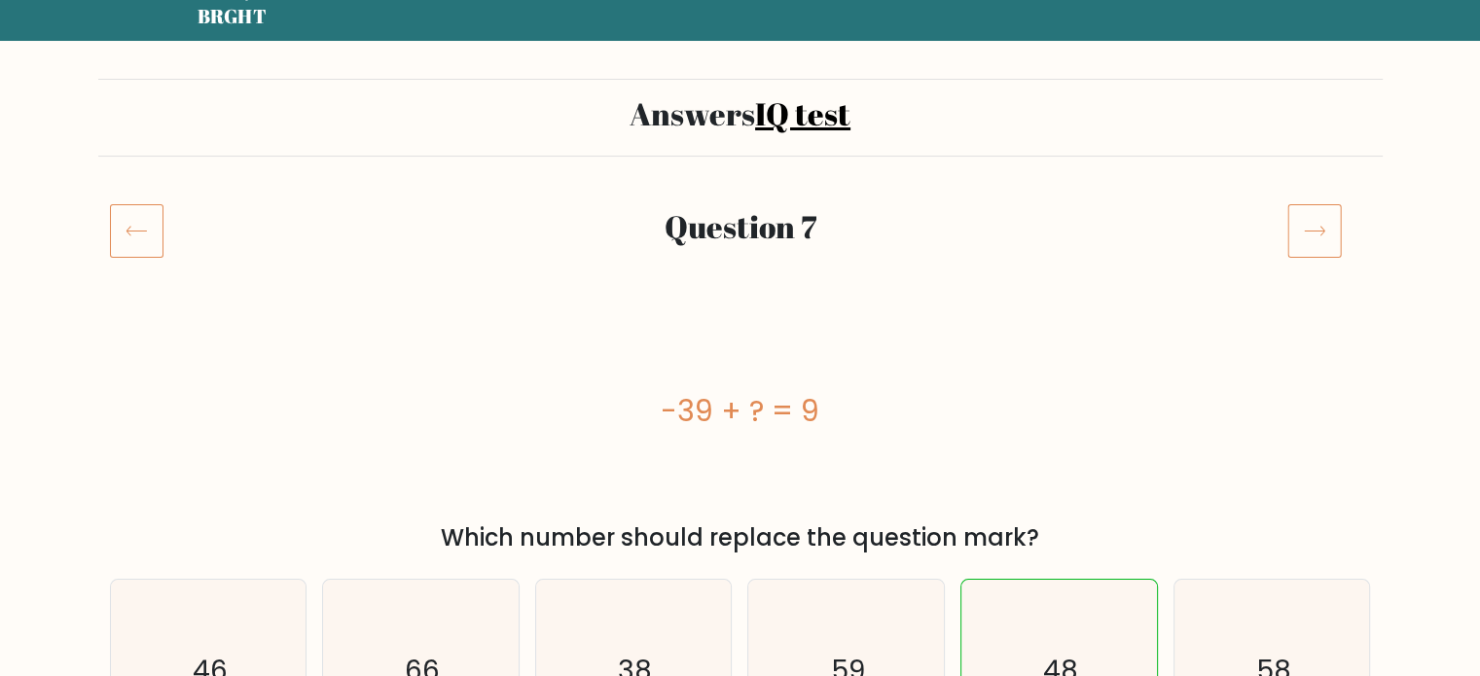
scroll to position [97, 0]
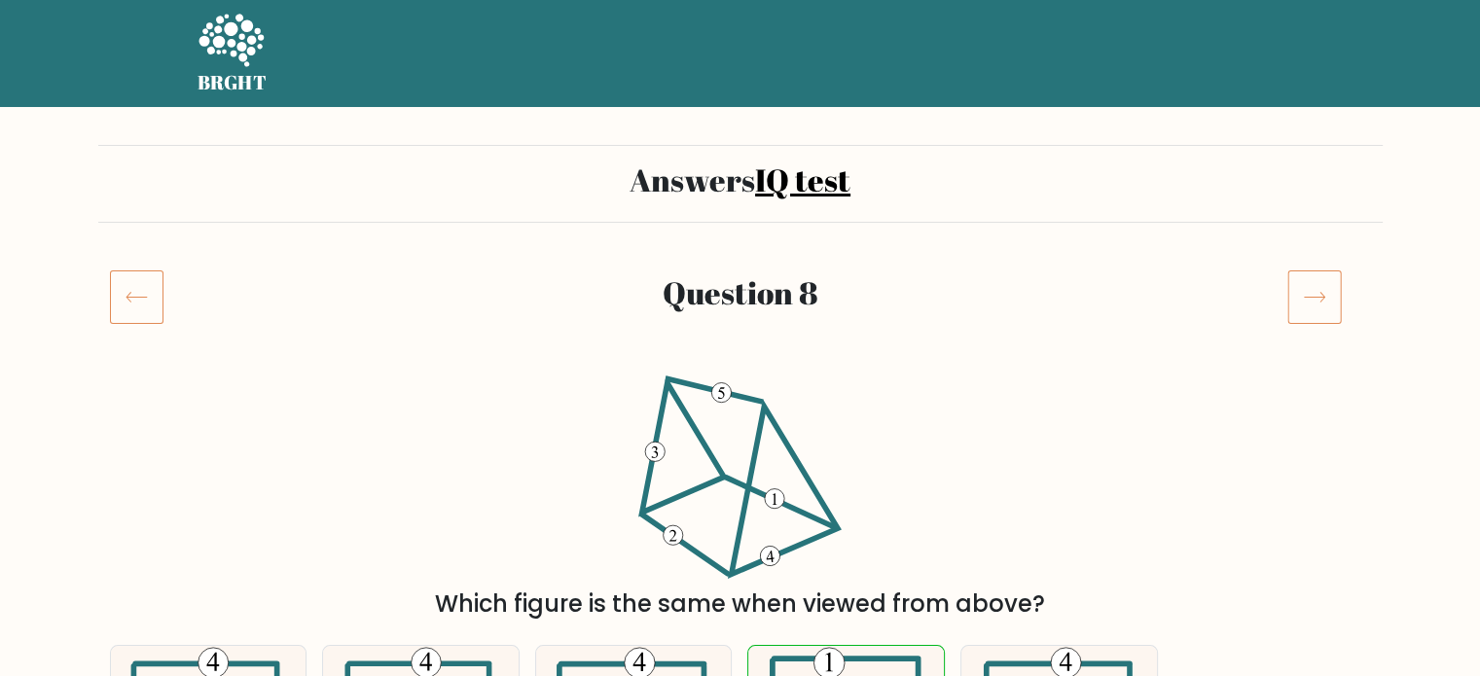
click at [1303, 296] on icon at bounding box center [1314, 297] width 54 height 54
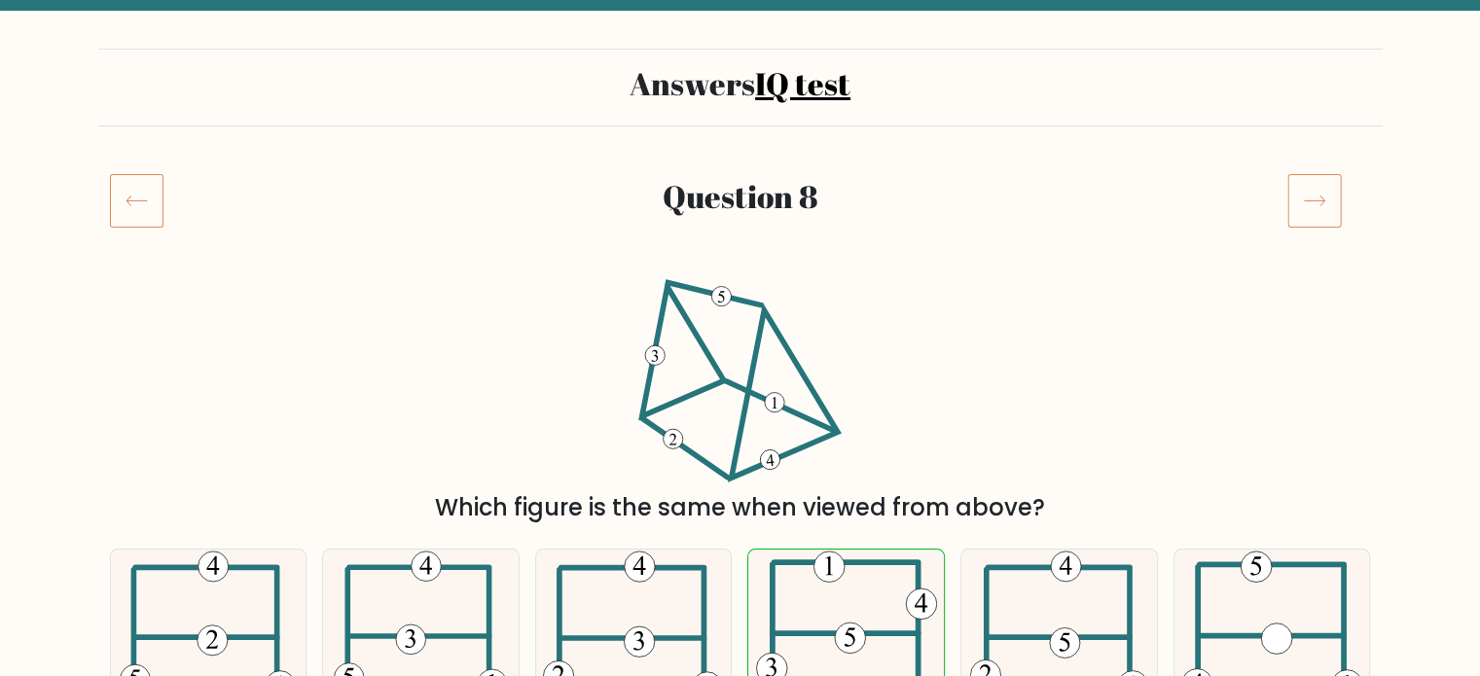
scroll to position [195, 0]
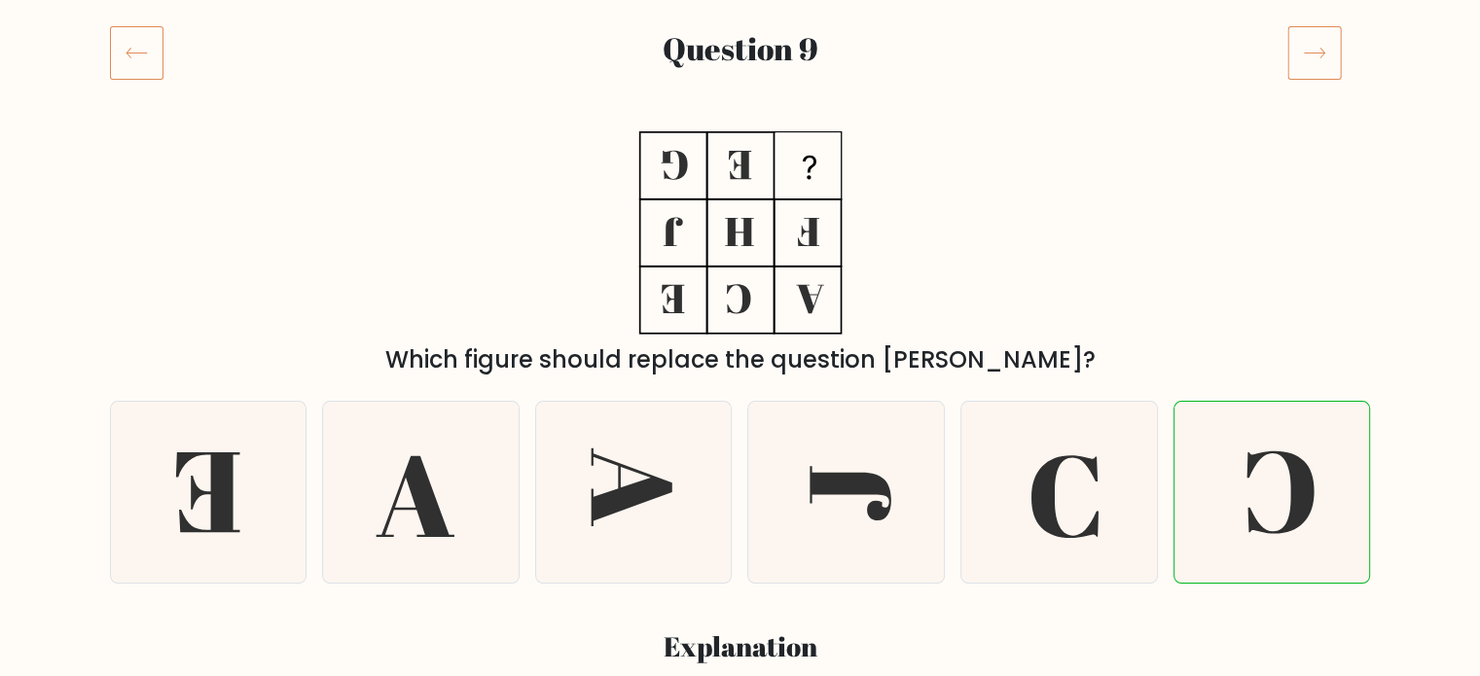
scroll to position [199, 0]
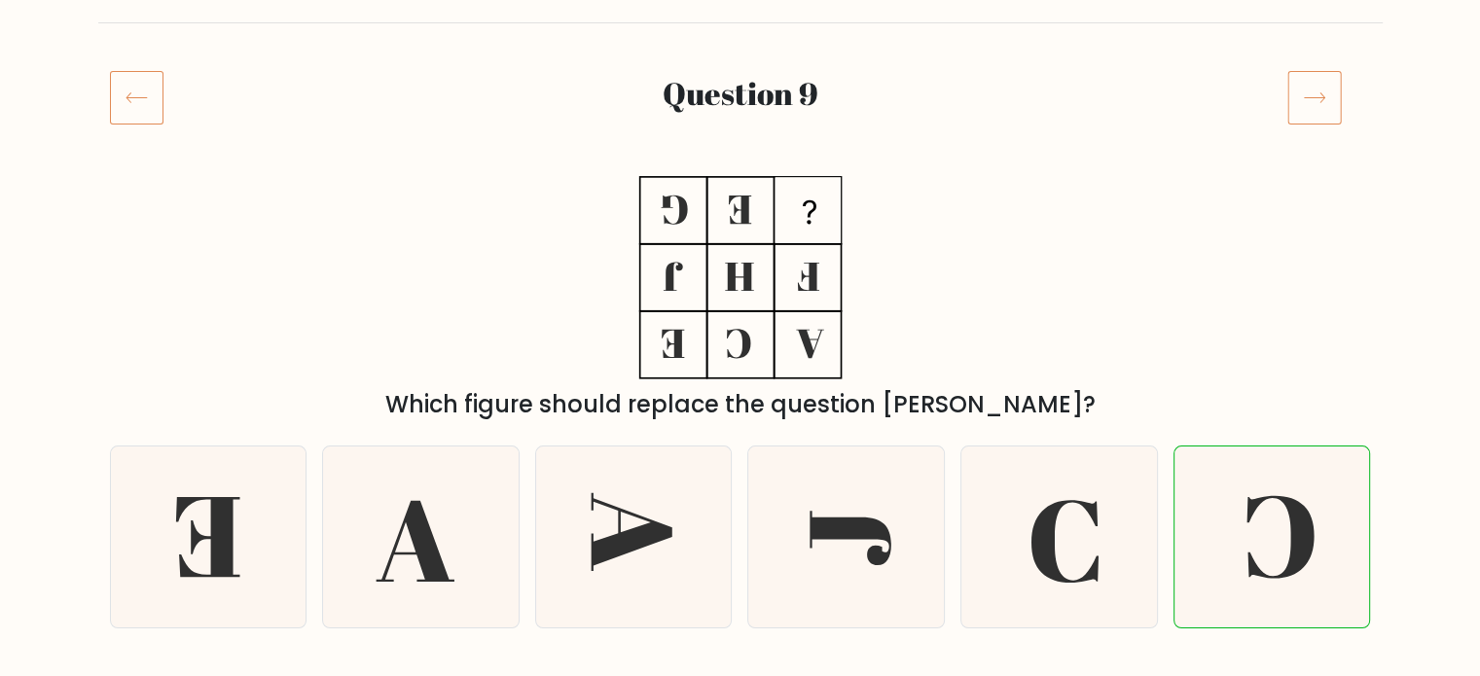
click at [1320, 93] on icon at bounding box center [1314, 98] width 20 height 10
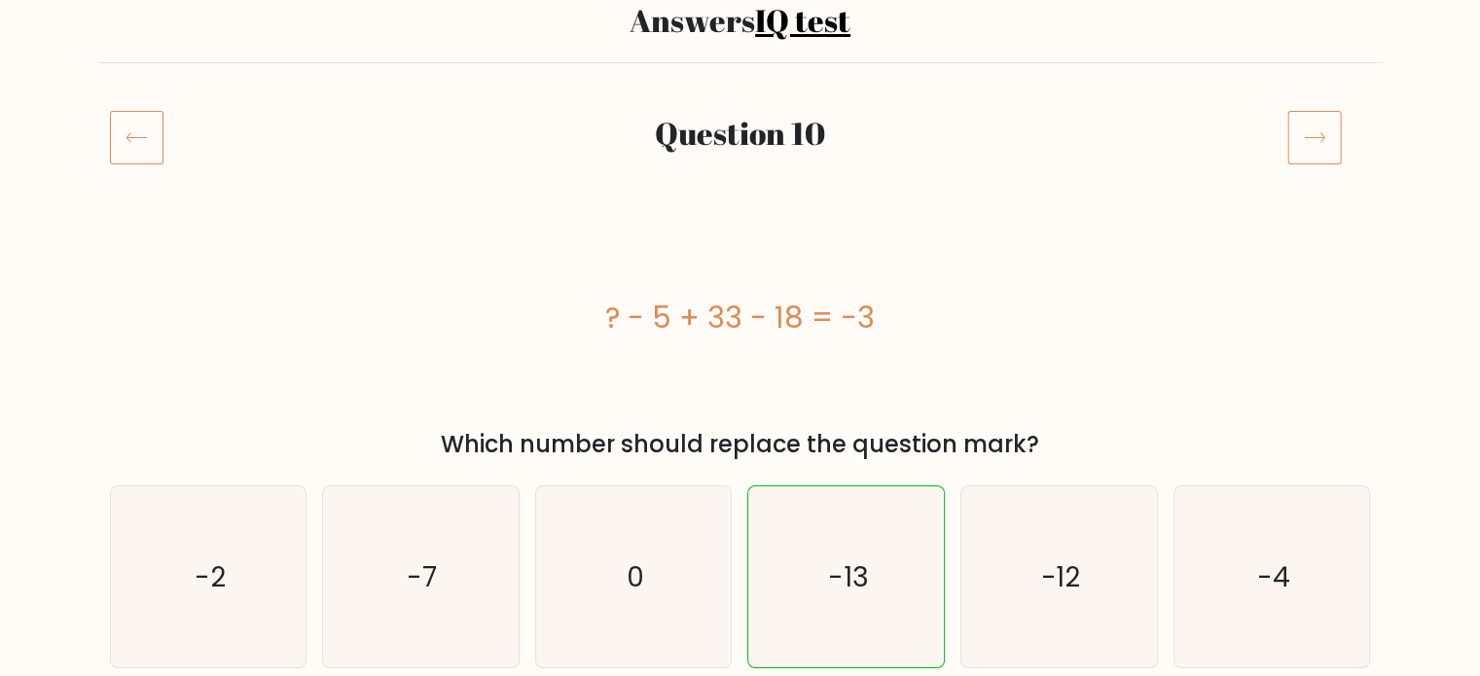
scroll to position [195, 0]
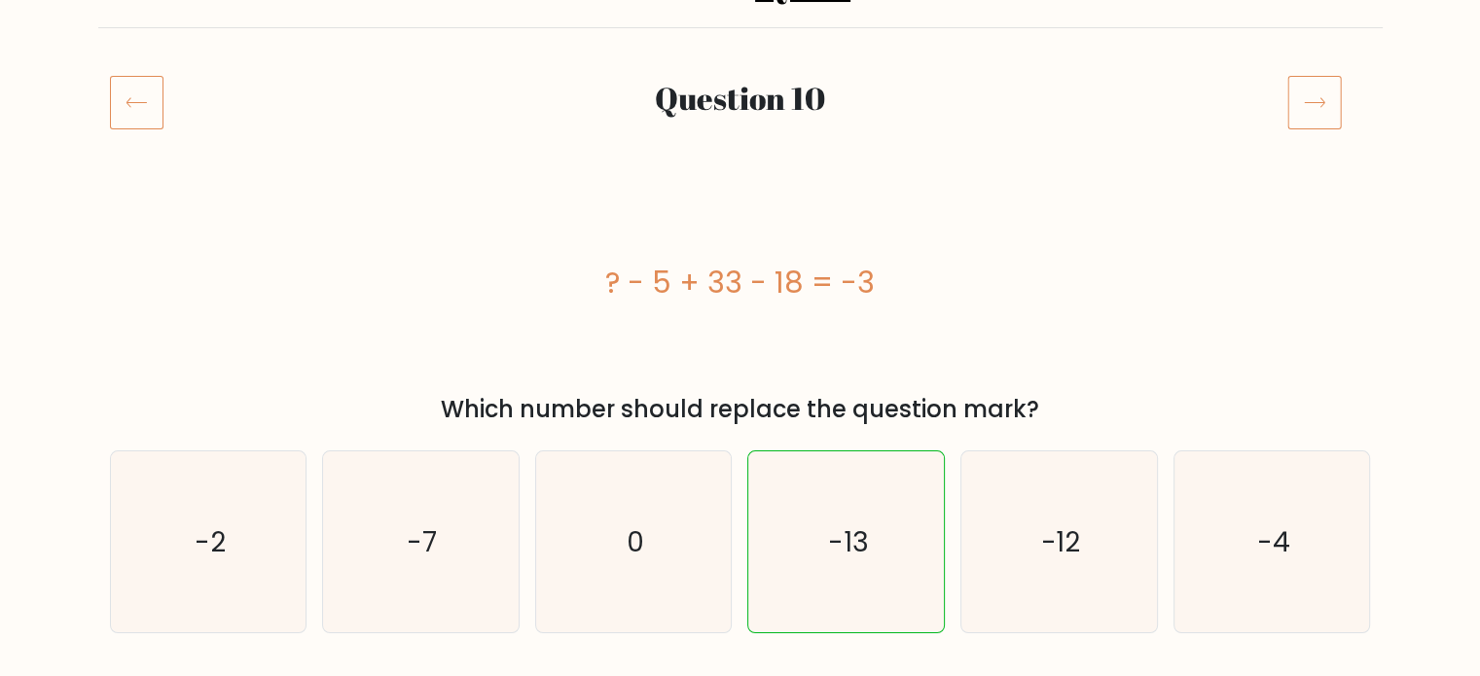
click at [1316, 111] on icon at bounding box center [1314, 102] width 54 height 54
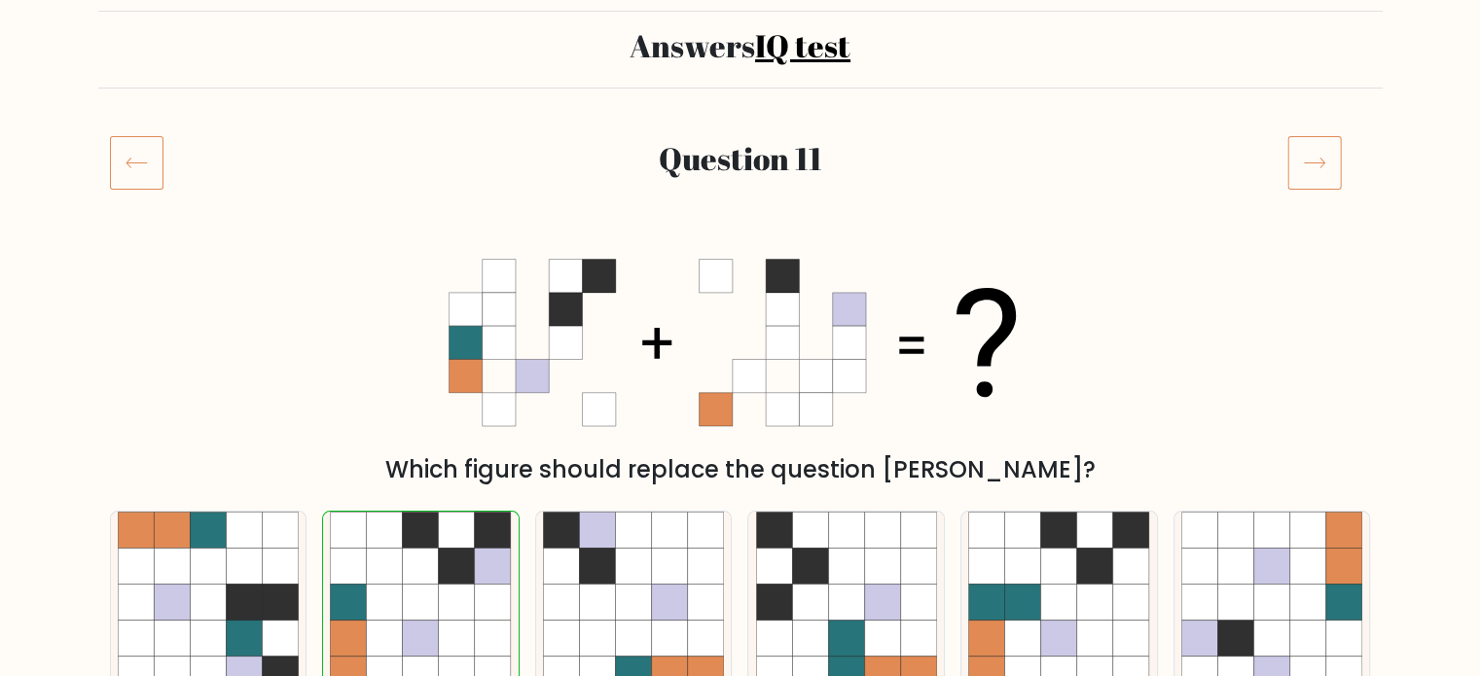
scroll to position [108, 0]
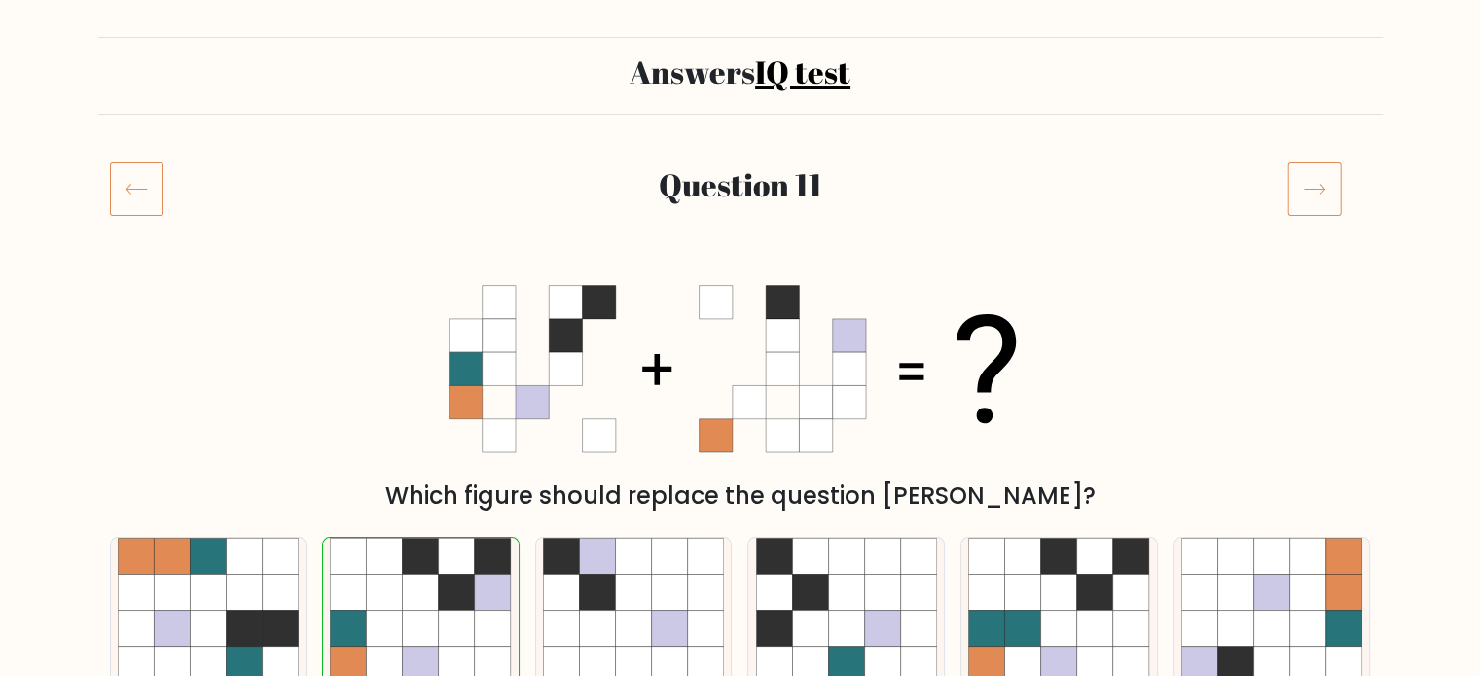
click at [1327, 201] on icon at bounding box center [1314, 189] width 54 height 54
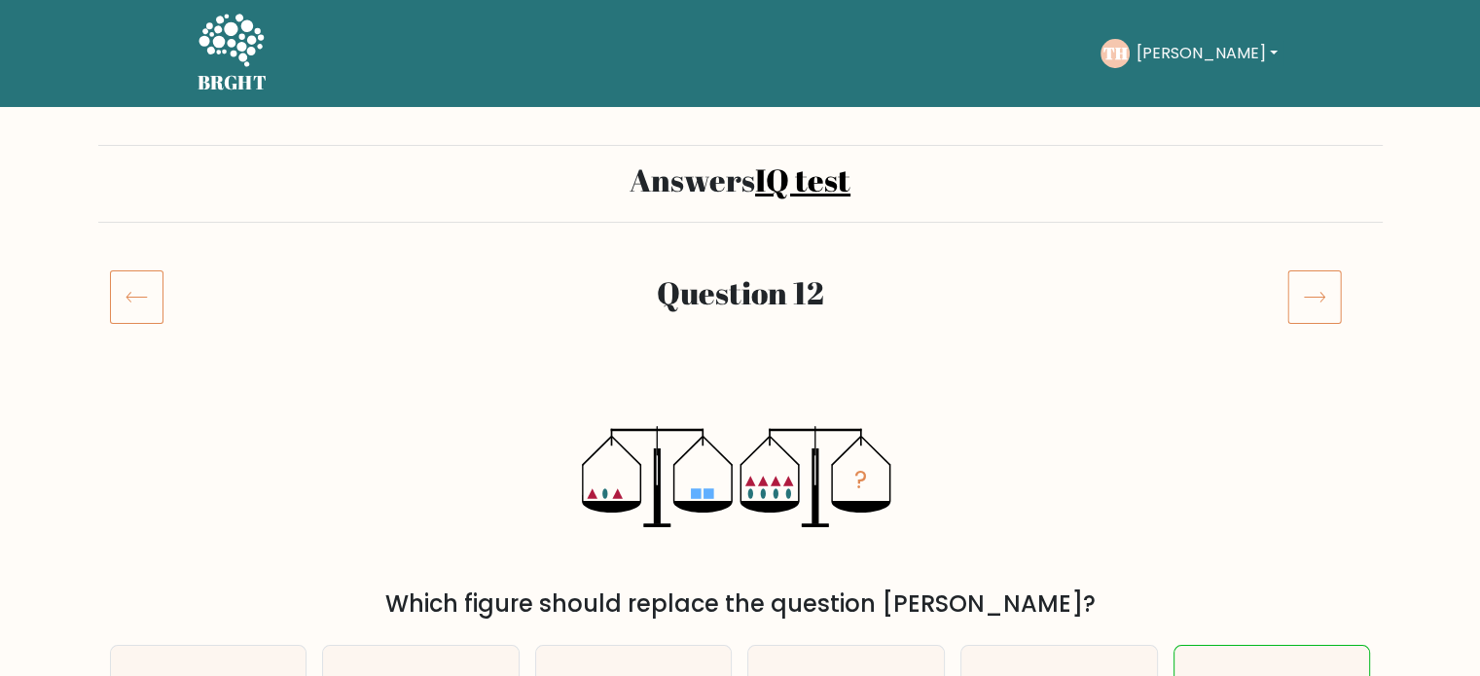
click at [1312, 291] on icon at bounding box center [1314, 297] width 54 height 54
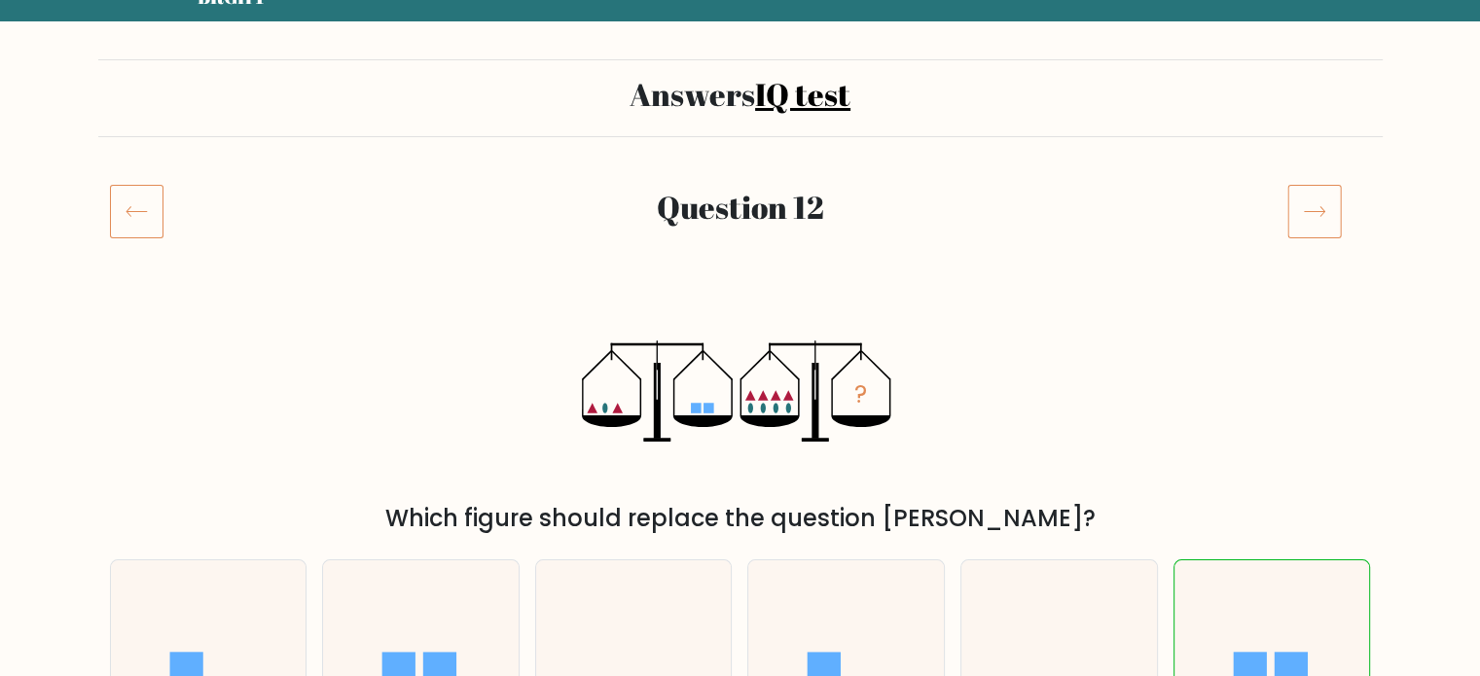
scroll to position [195, 0]
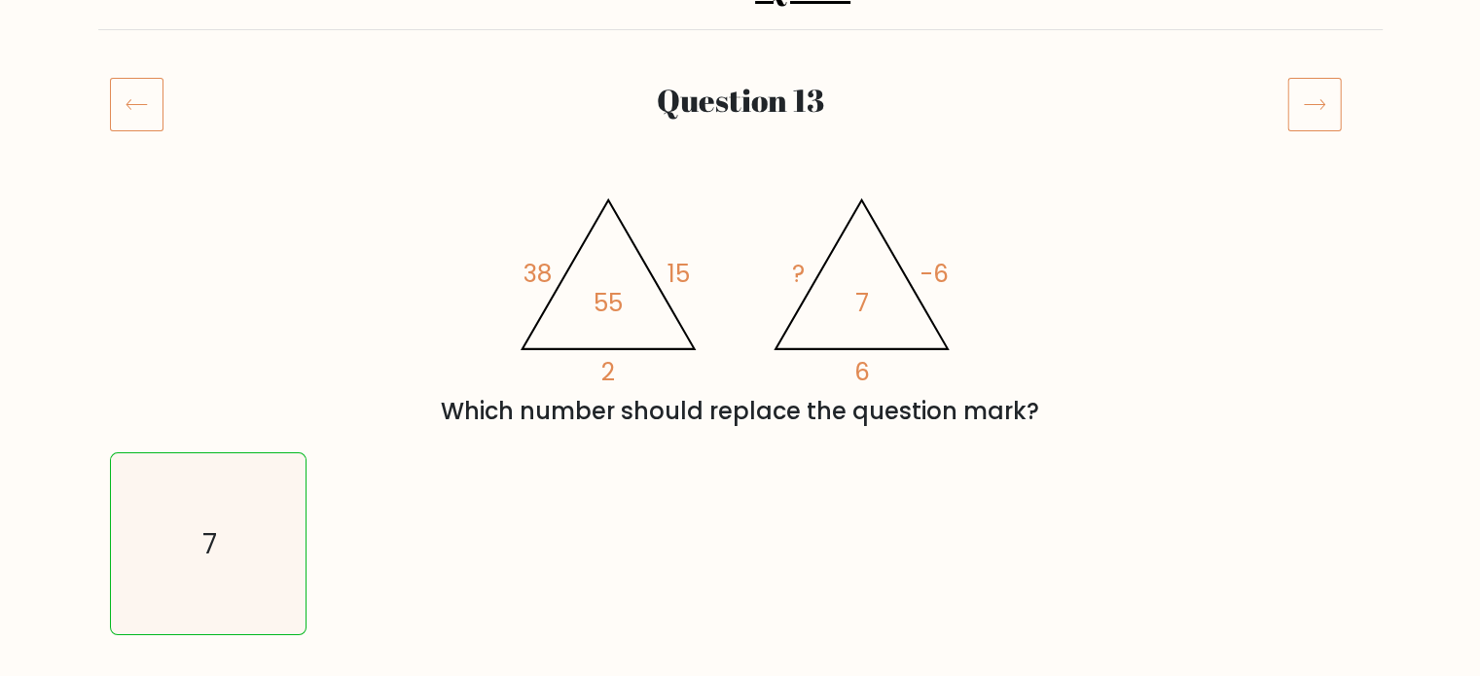
scroll to position [199, 0]
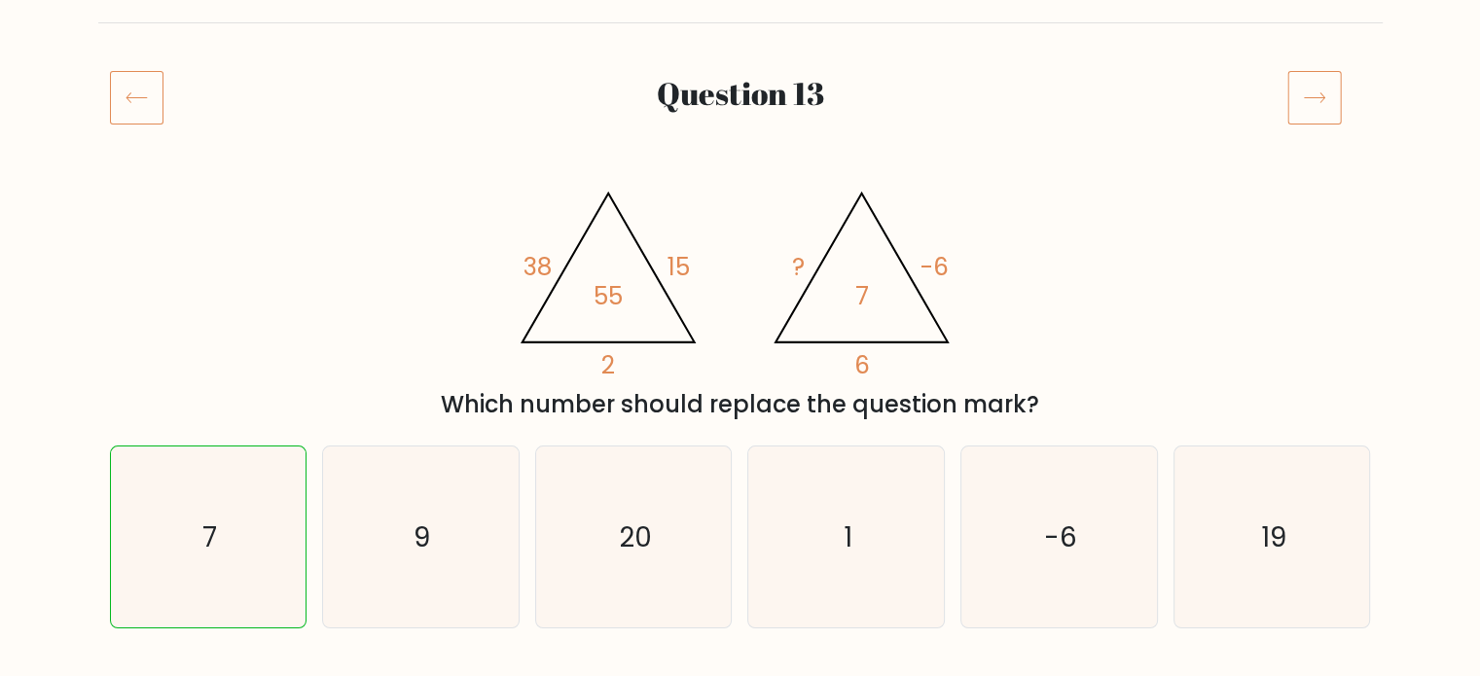
click at [1314, 95] on icon at bounding box center [1314, 97] width 54 height 54
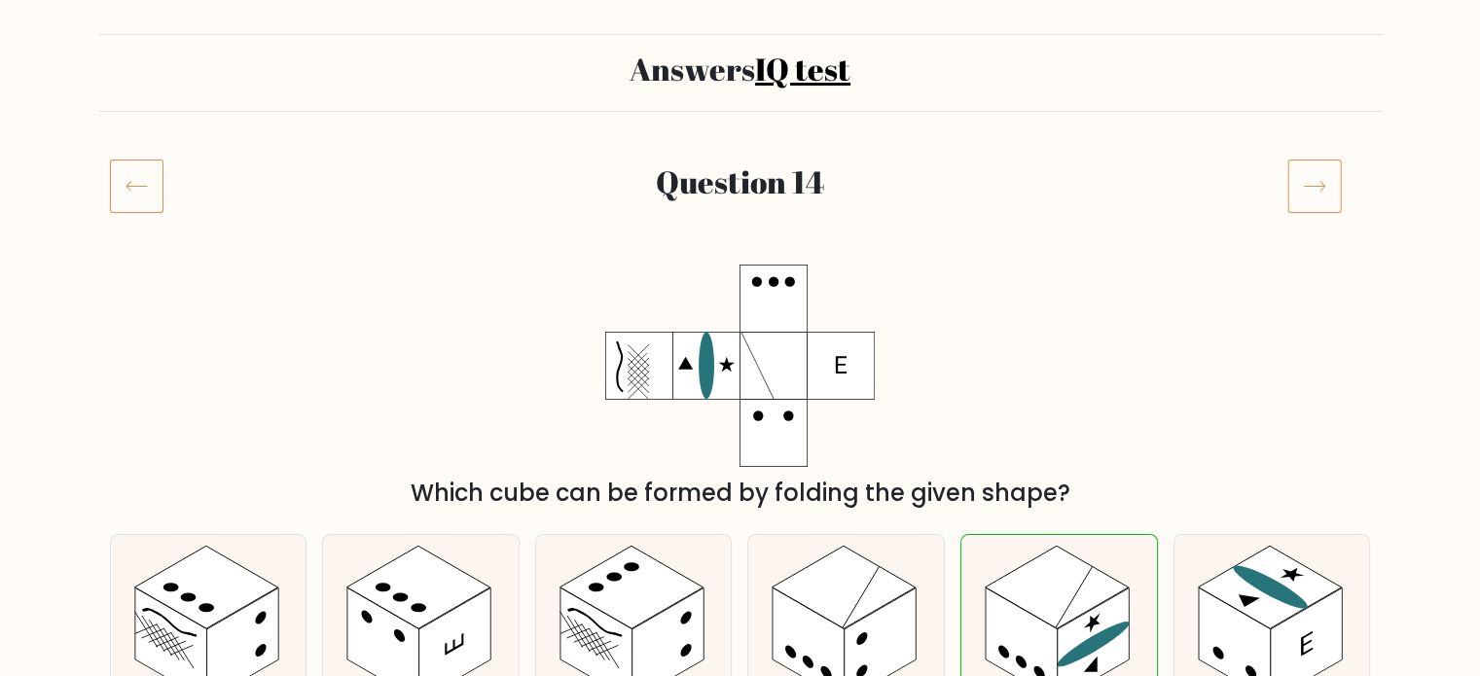
scroll to position [195, 0]
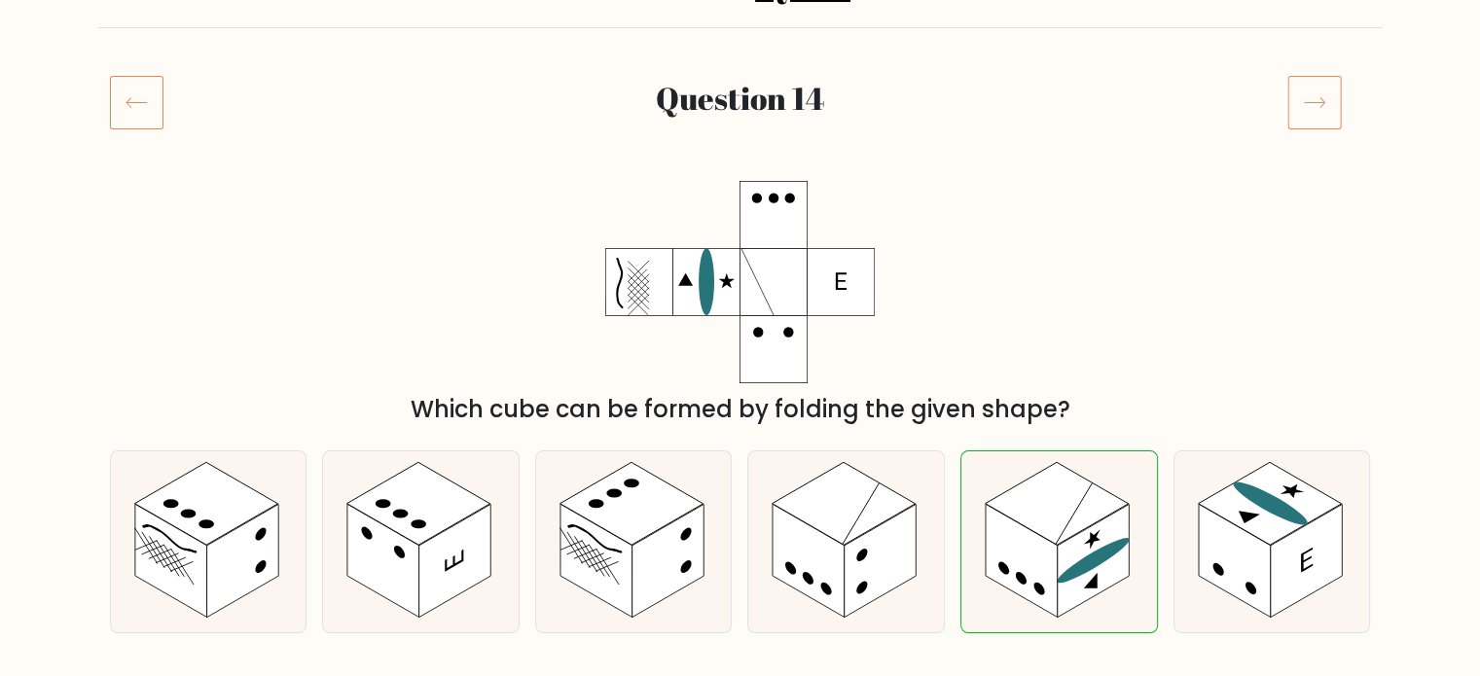
click at [1306, 114] on icon at bounding box center [1314, 102] width 54 height 54
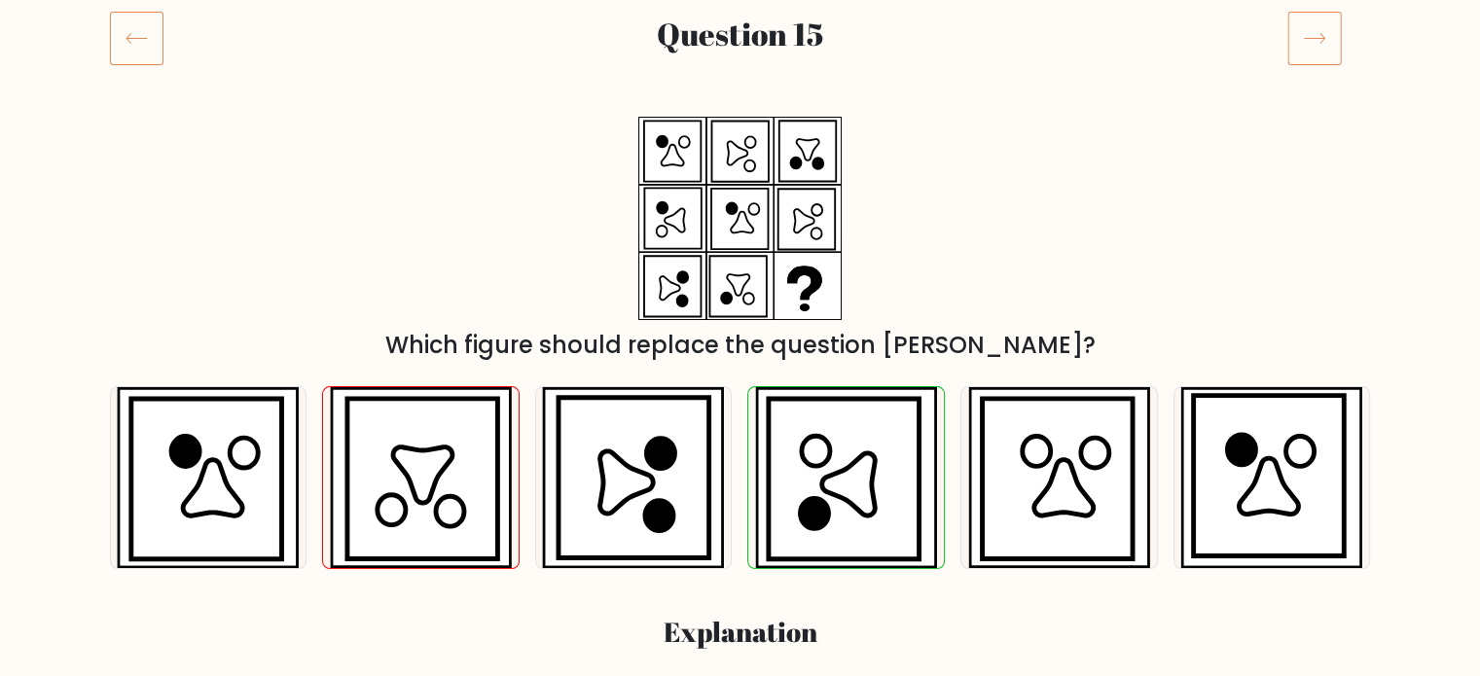
scroll to position [102, 0]
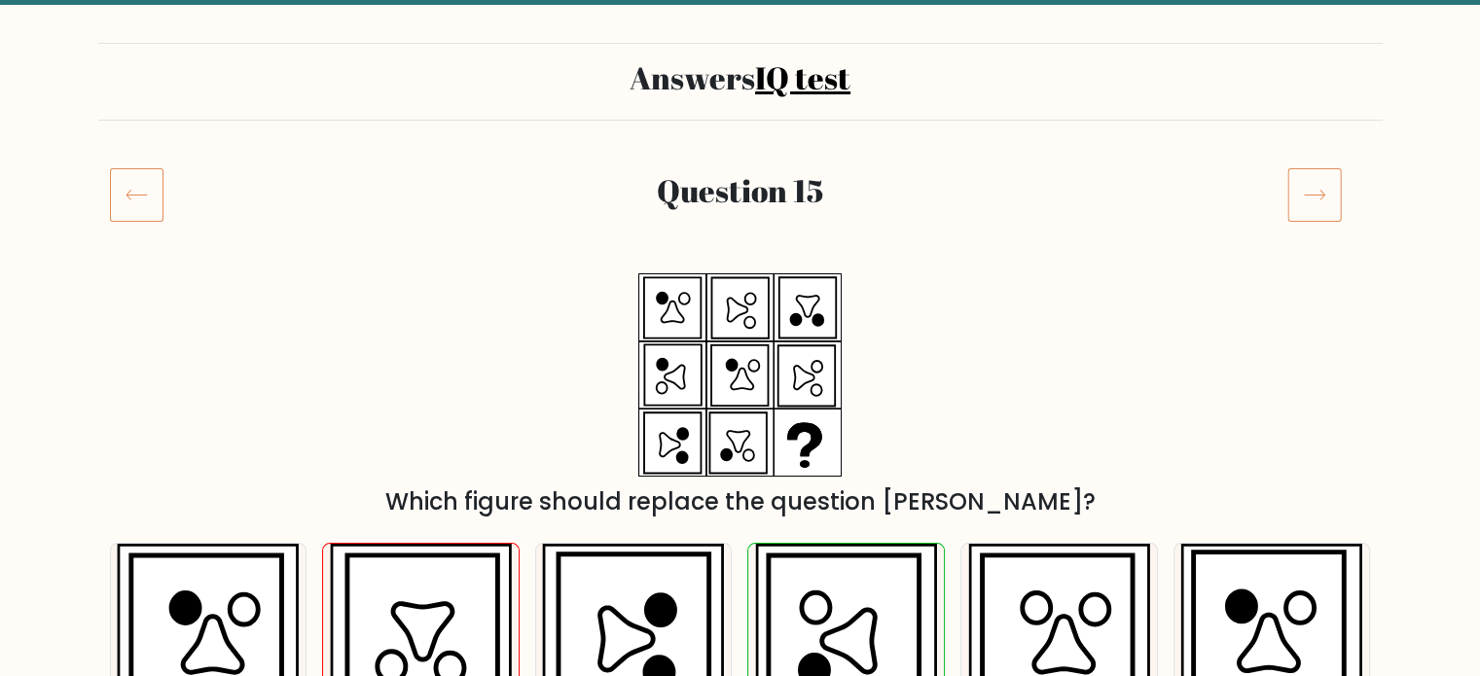
click at [1301, 182] on icon at bounding box center [1314, 194] width 54 height 54
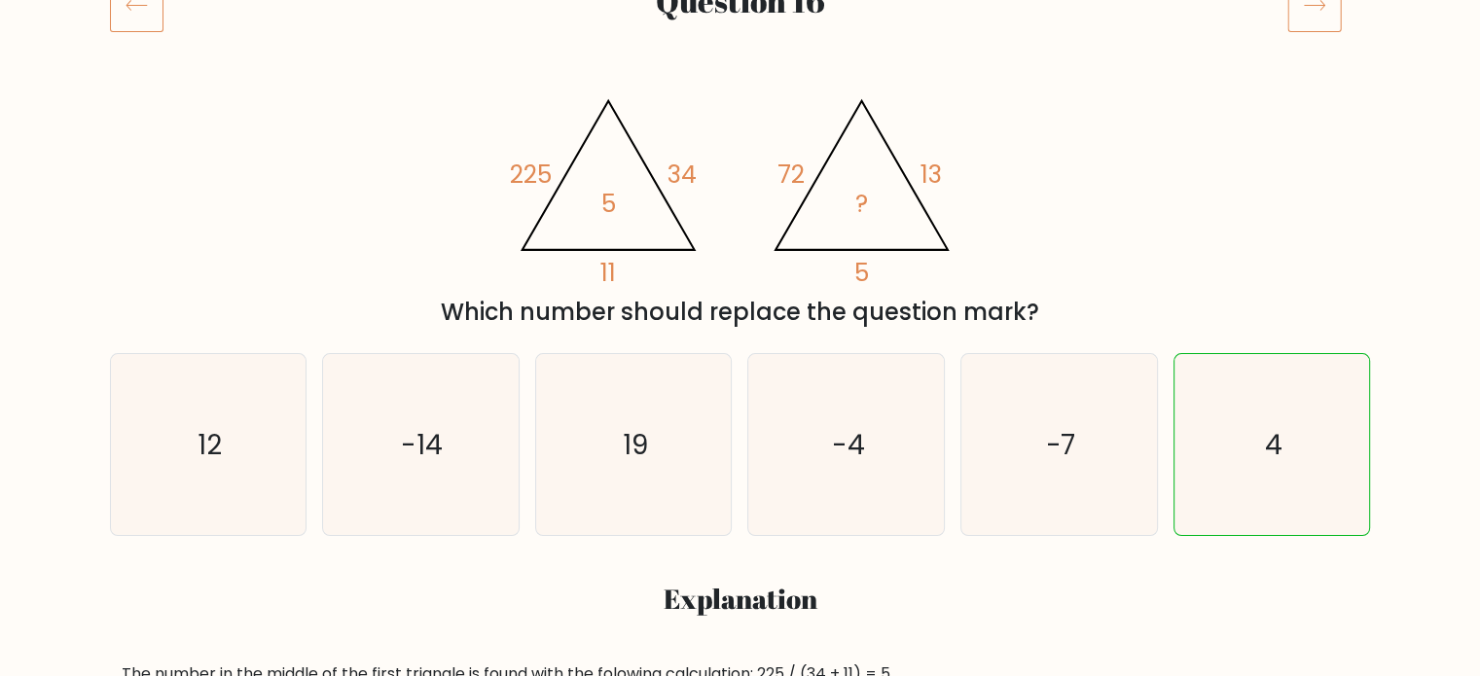
scroll to position [195, 0]
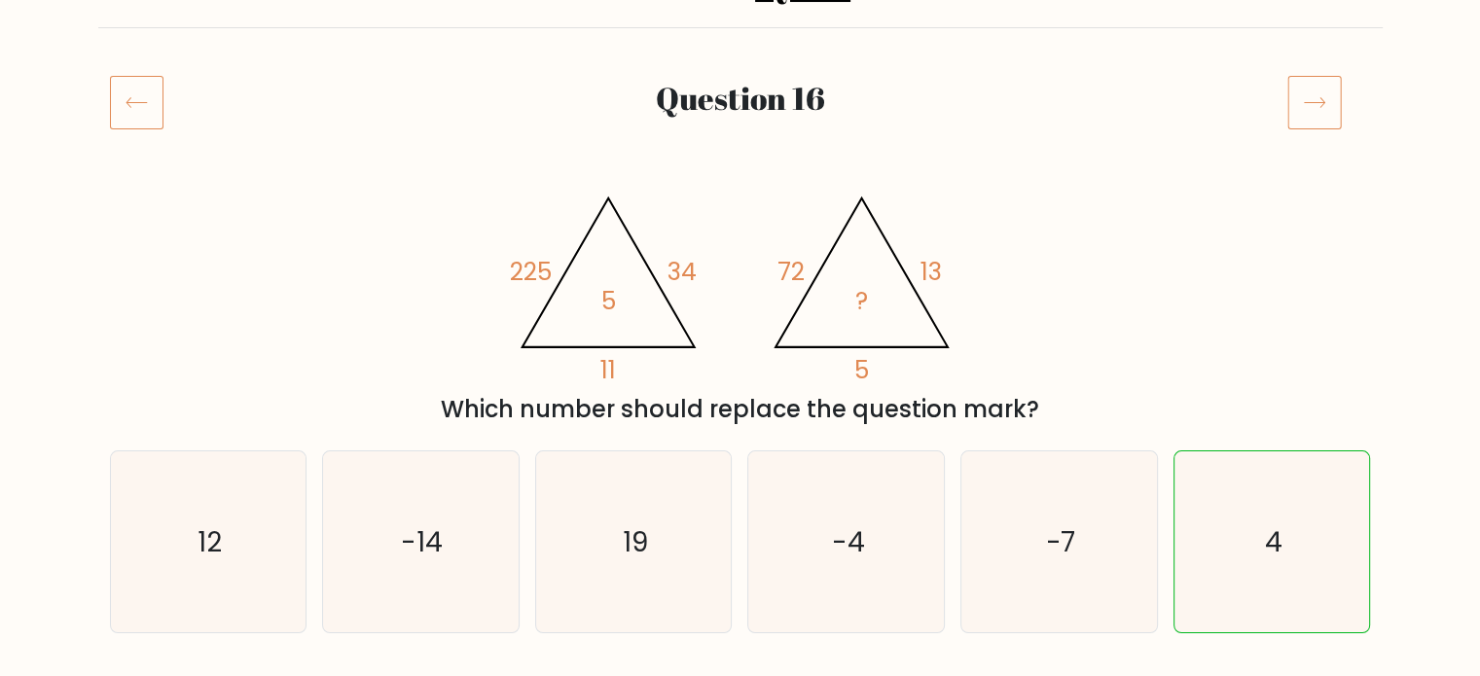
click at [1318, 110] on icon at bounding box center [1314, 102] width 54 height 54
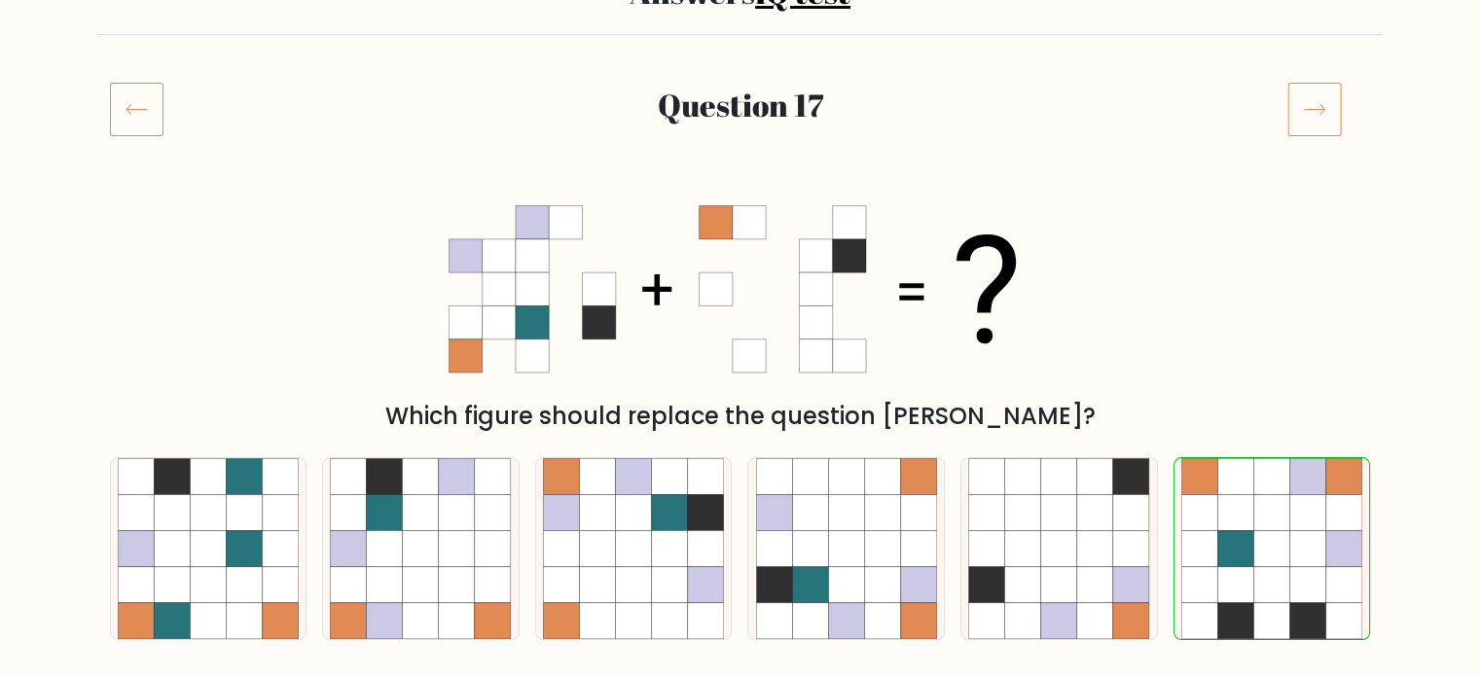
scroll to position [97, 0]
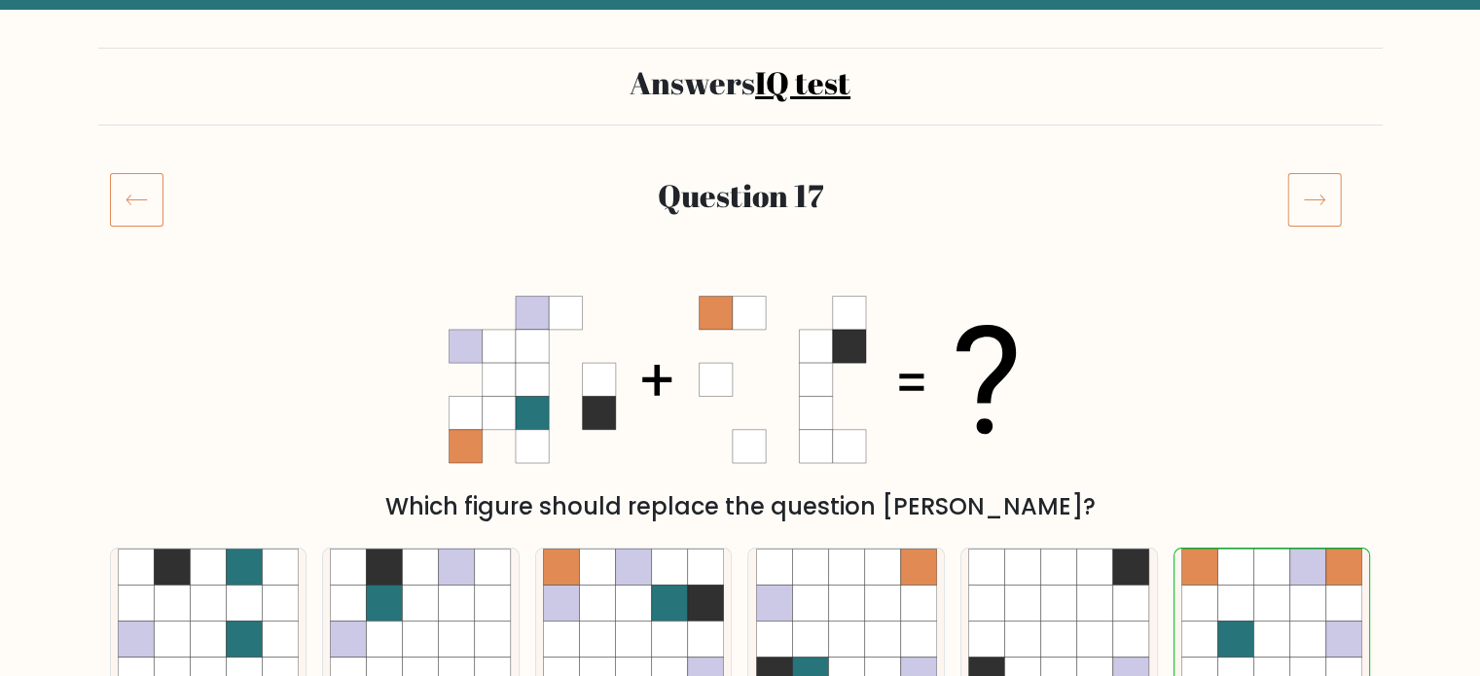
click at [1302, 209] on icon at bounding box center [1314, 199] width 54 height 54
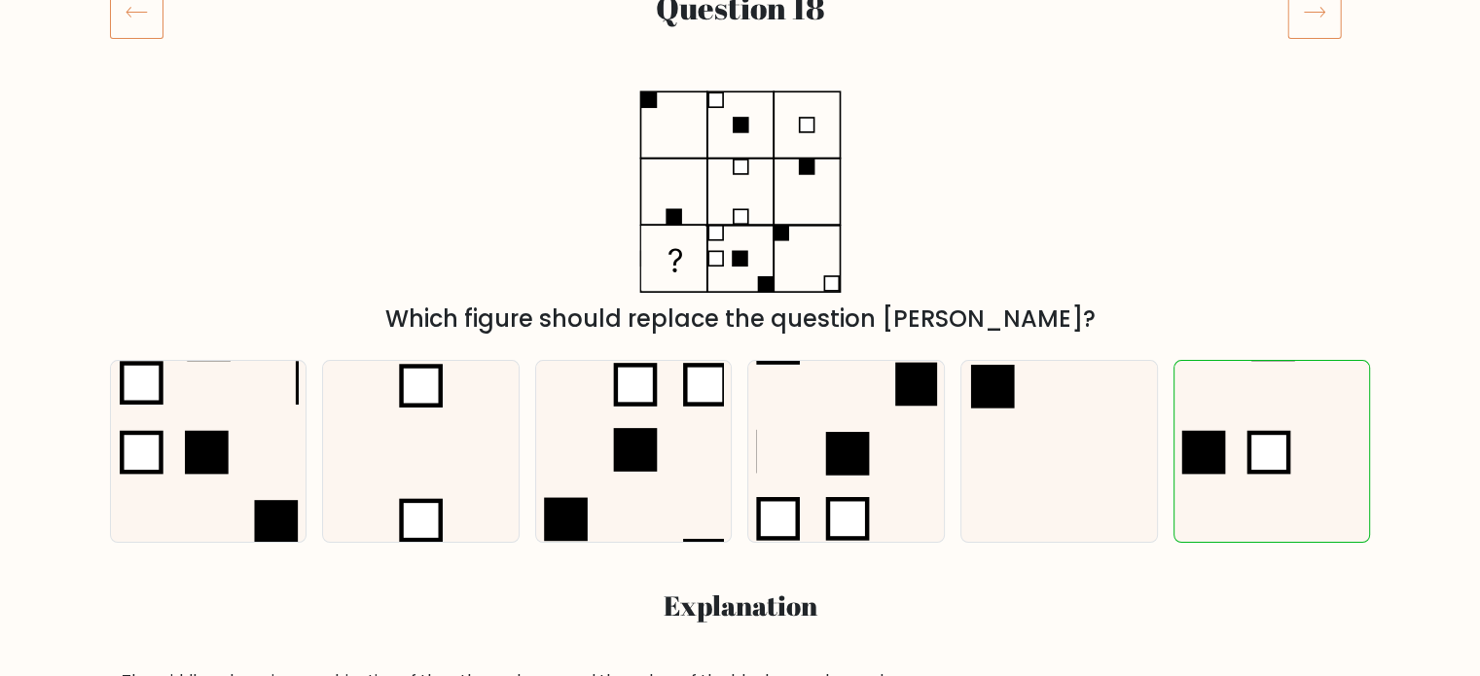
scroll to position [195, 0]
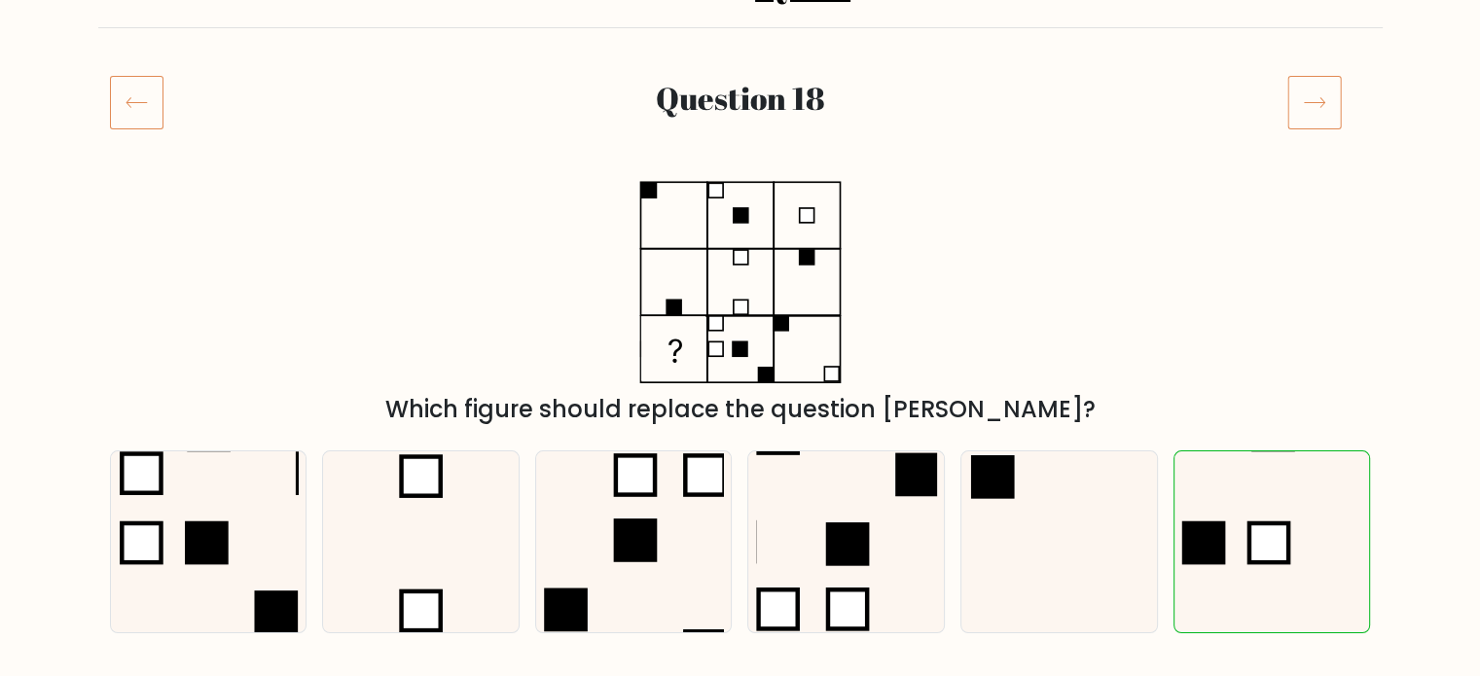
click at [1327, 90] on icon at bounding box center [1314, 102] width 54 height 54
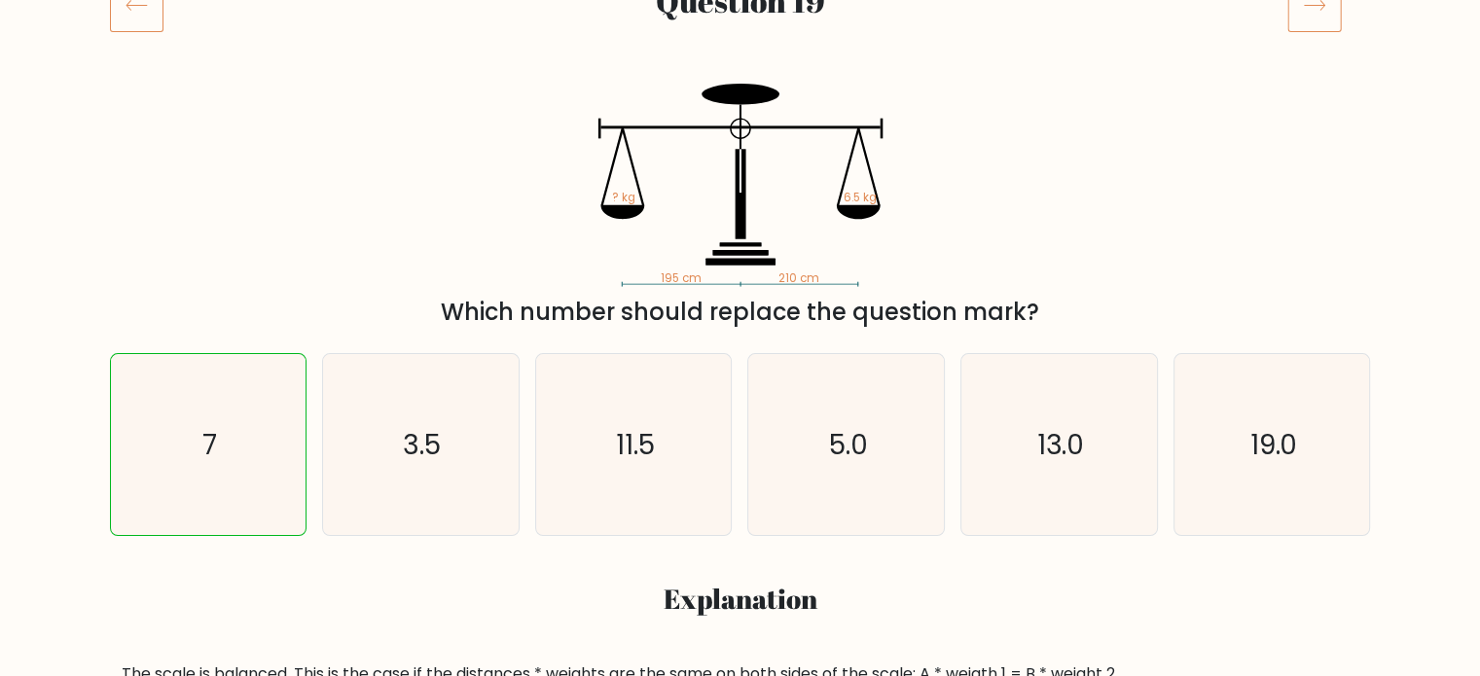
scroll to position [195, 0]
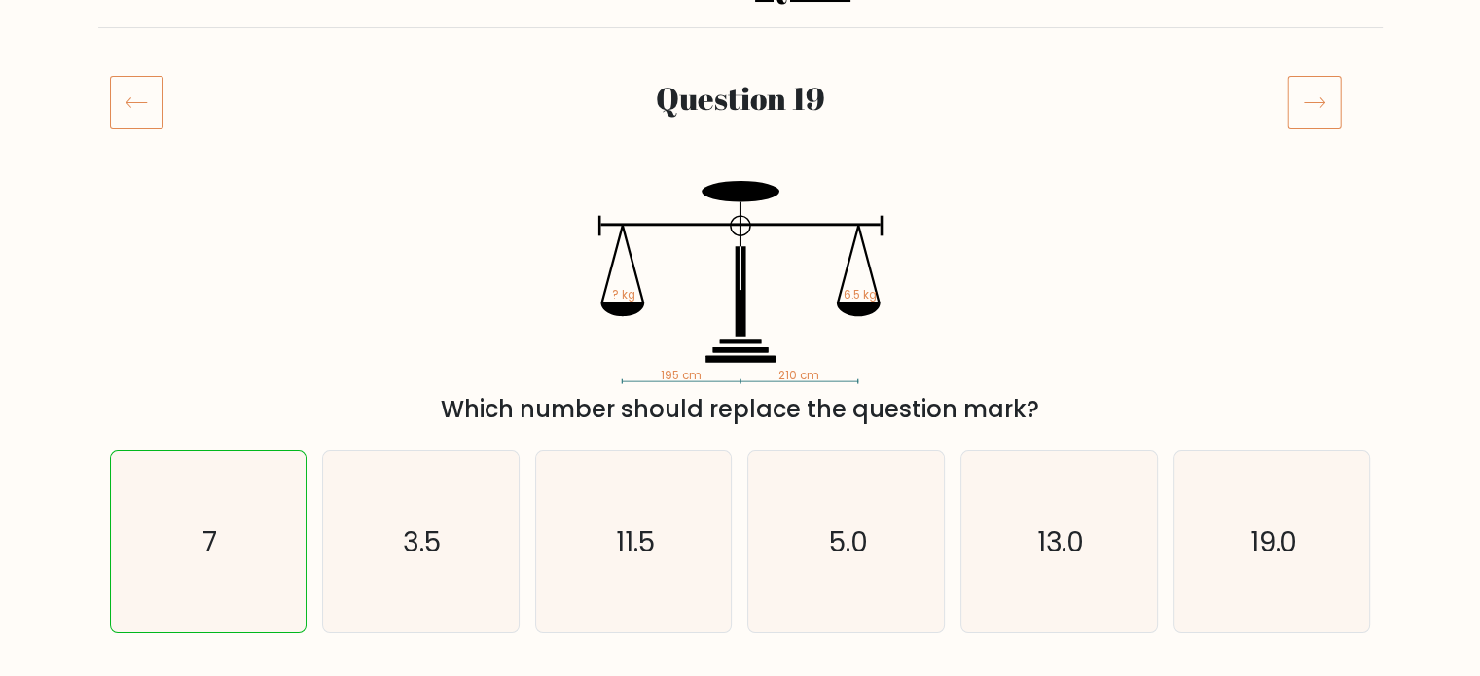
click at [1328, 117] on icon at bounding box center [1314, 102] width 54 height 54
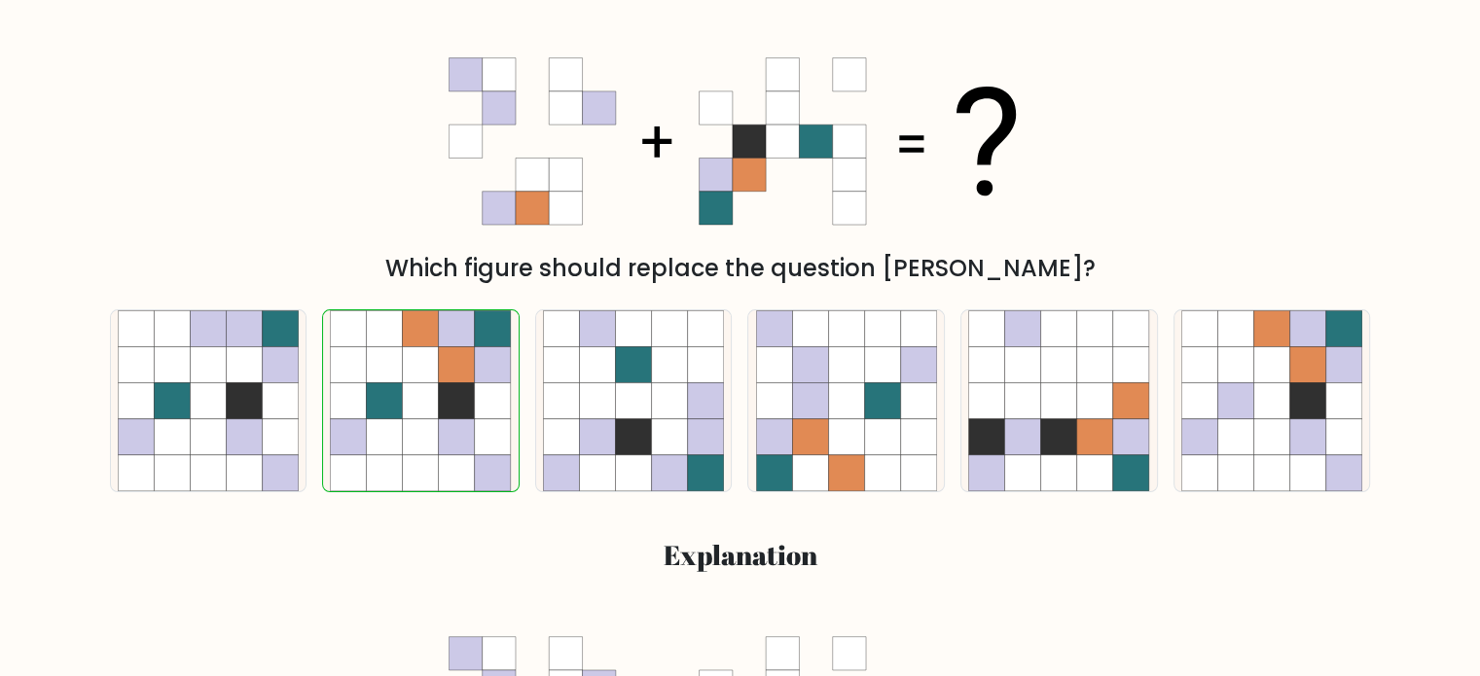
scroll to position [195, 0]
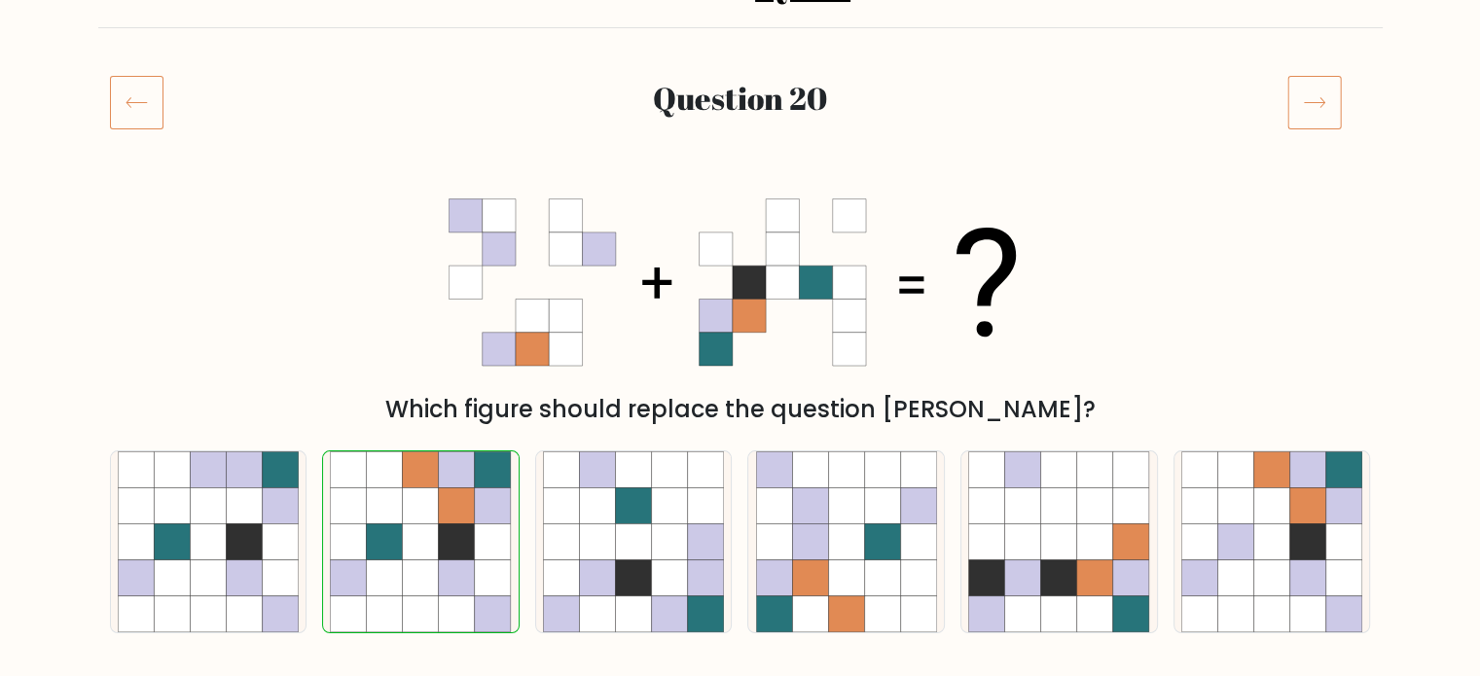
click at [1316, 122] on icon at bounding box center [1314, 102] width 54 height 54
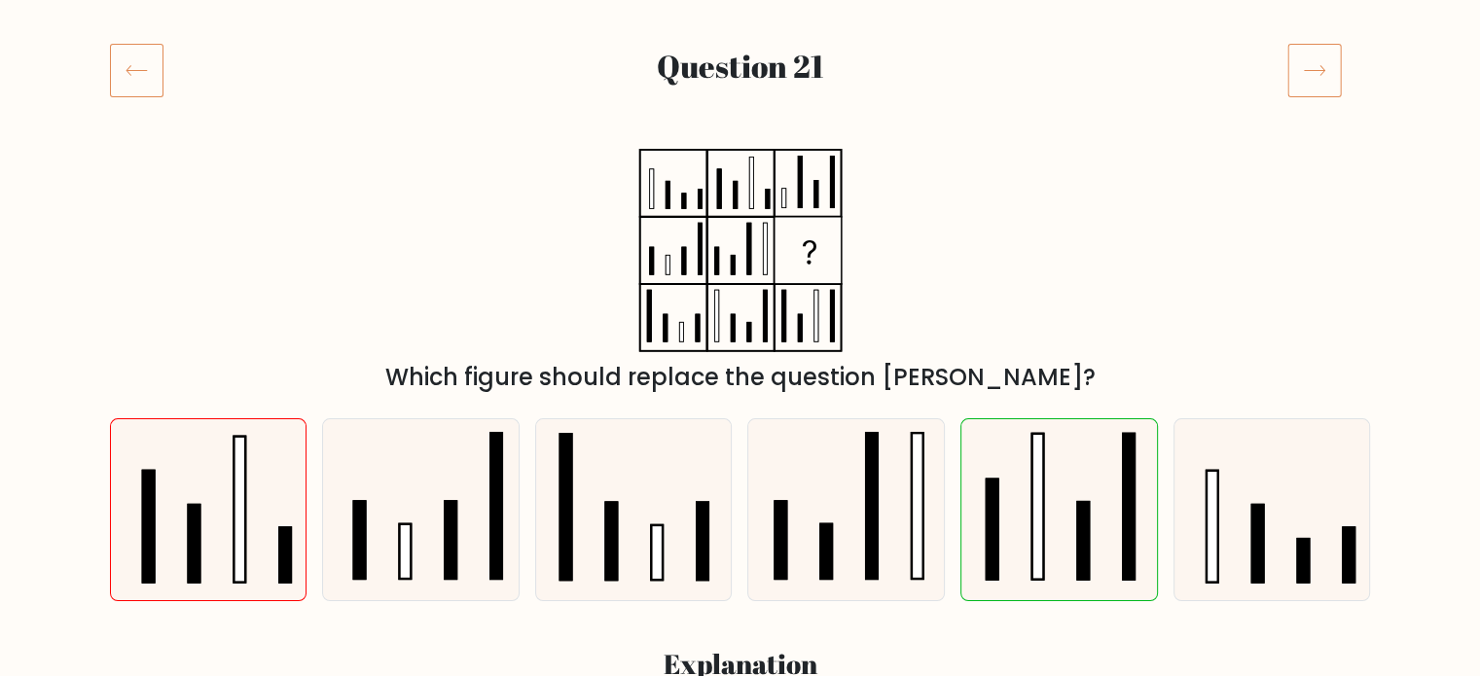
scroll to position [195, 0]
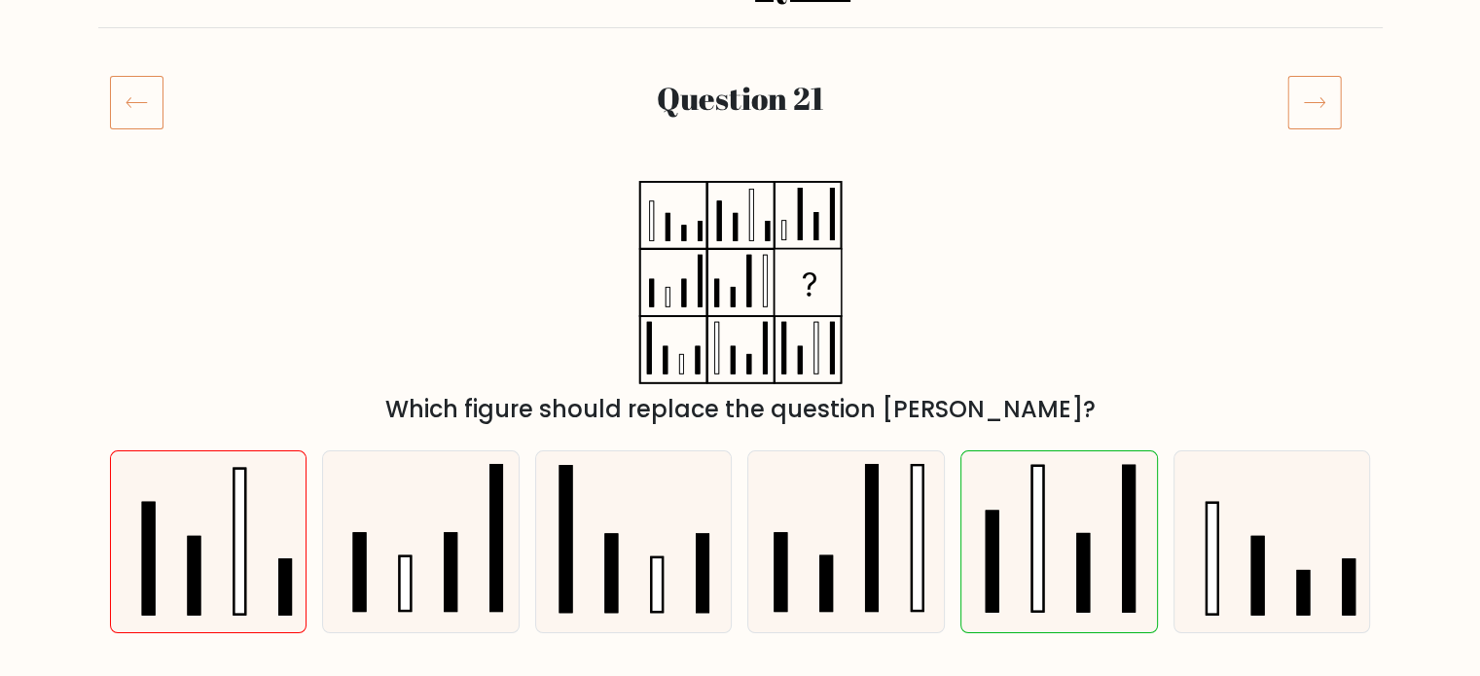
click at [1321, 96] on icon at bounding box center [1314, 102] width 54 height 54
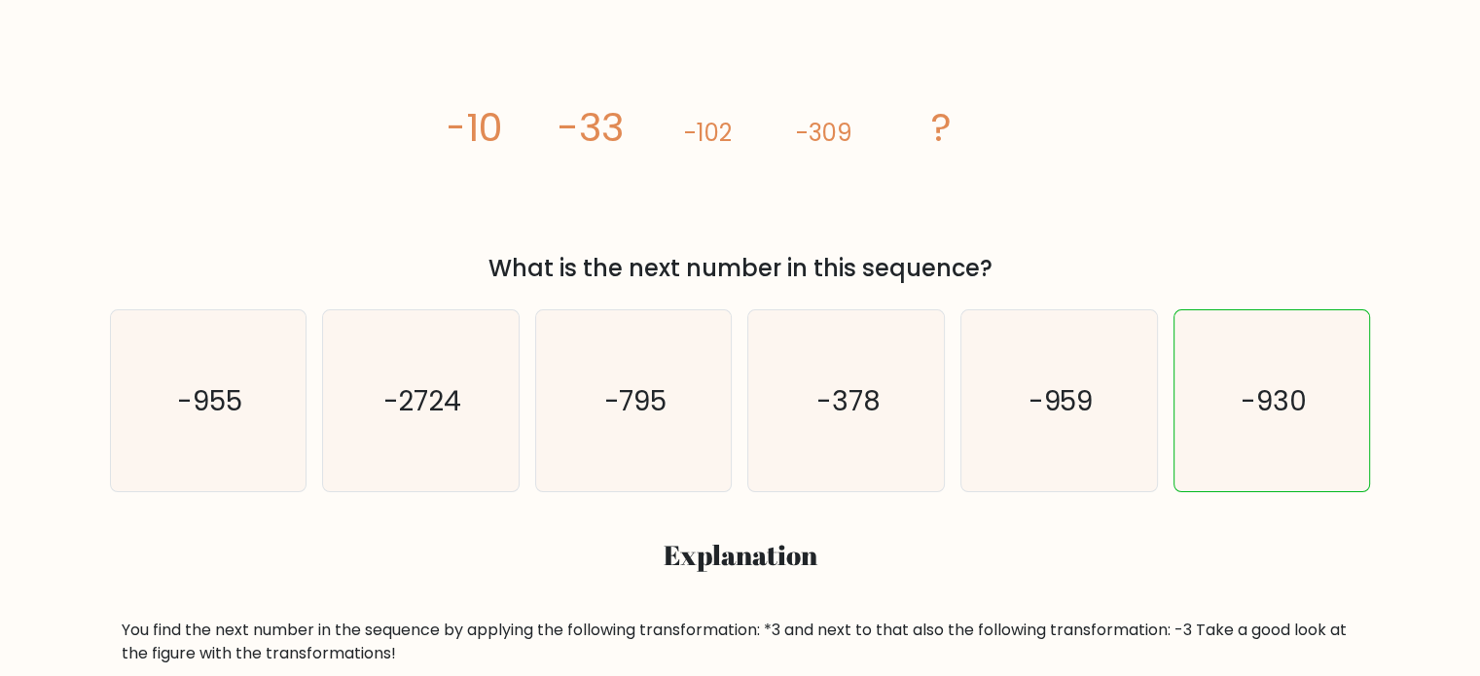
scroll to position [97, 0]
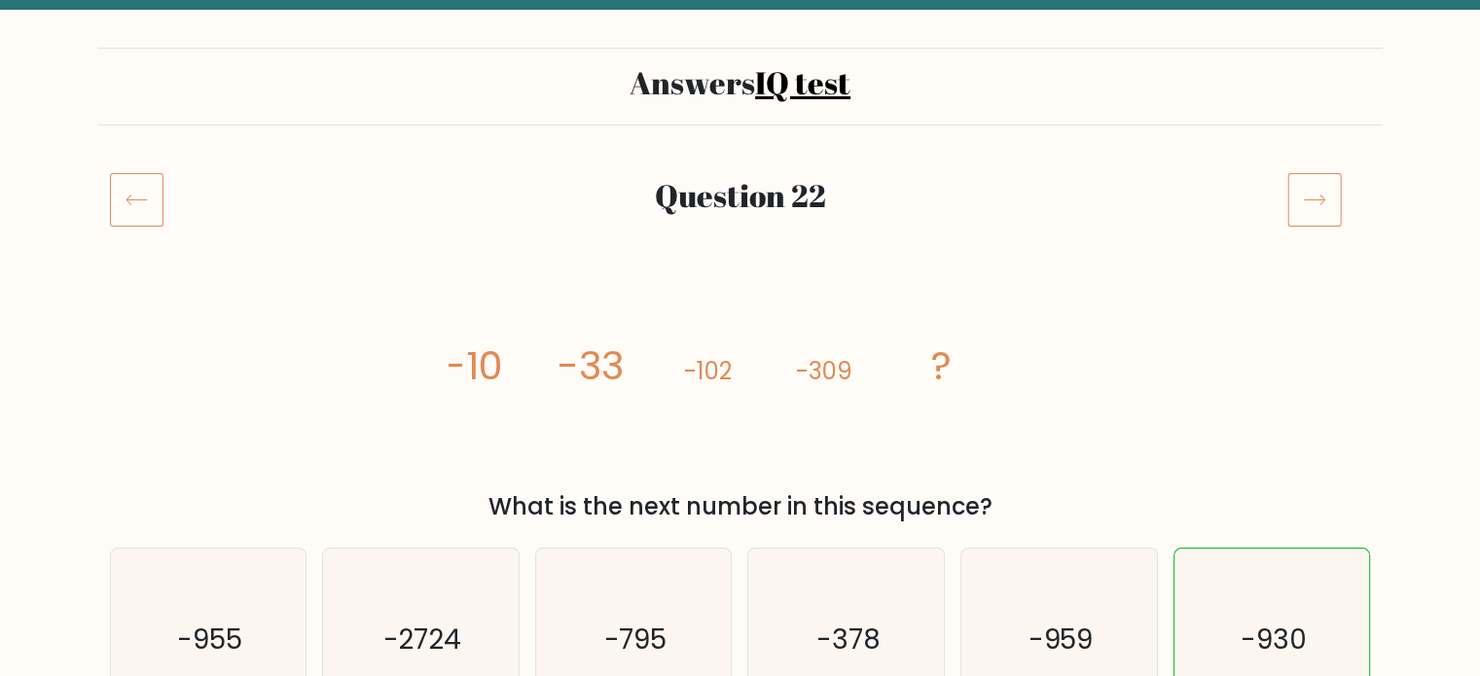
click at [1304, 182] on icon at bounding box center [1314, 199] width 54 height 54
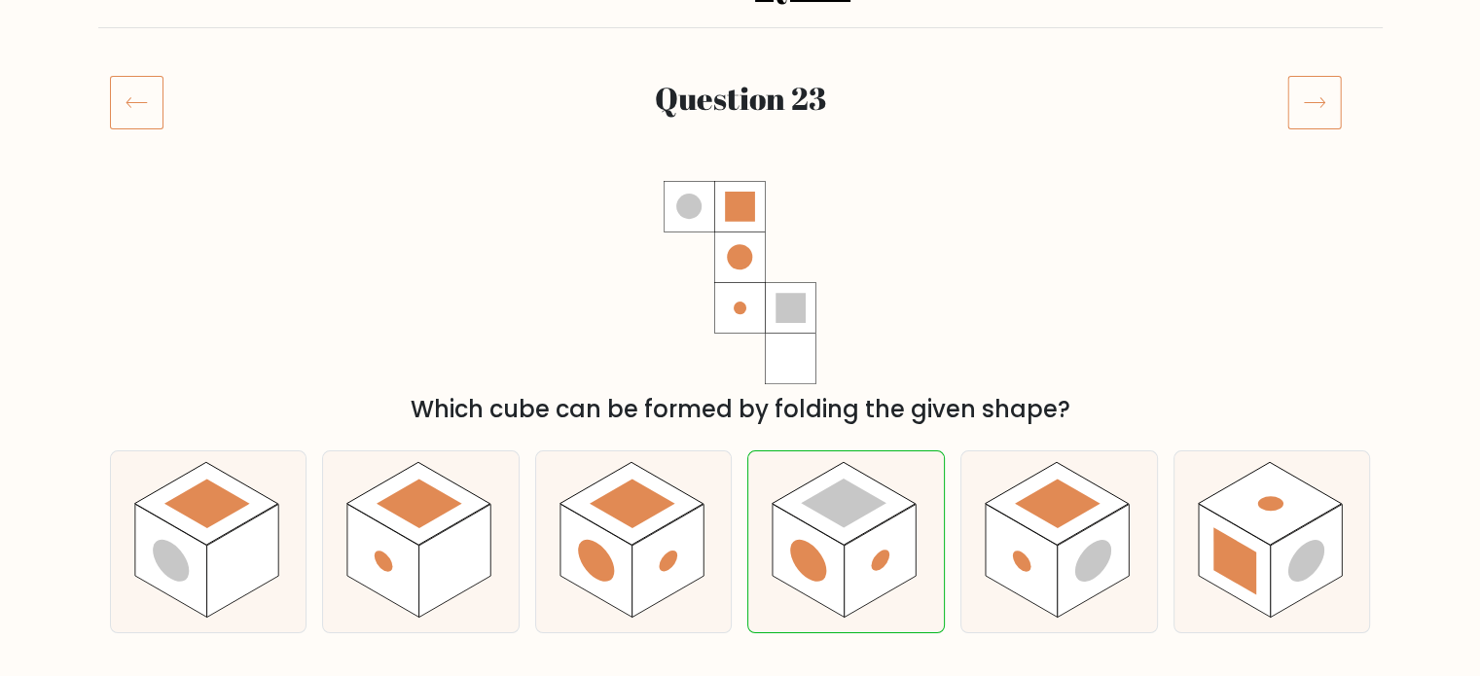
scroll to position [195, 0]
click at [1300, 103] on icon at bounding box center [1314, 102] width 54 height 54
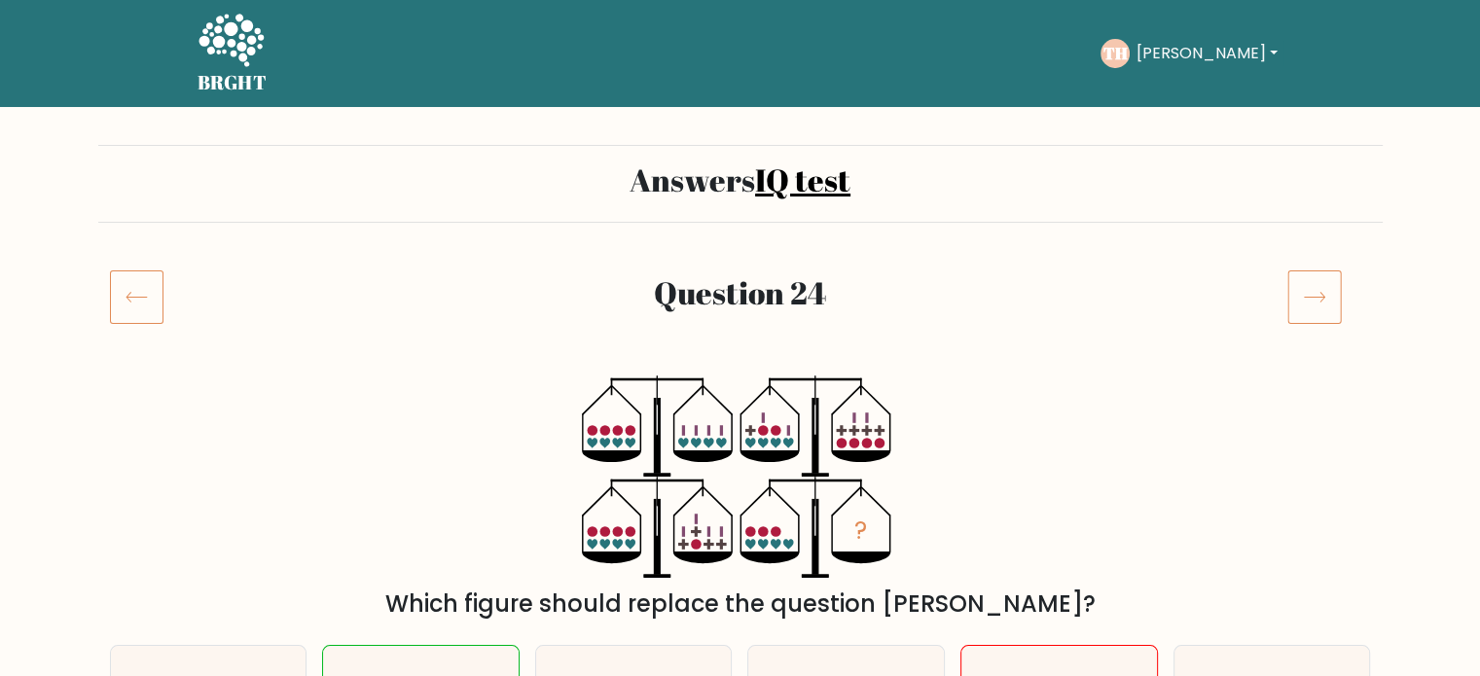
click at [1180, 63] on button "[PERSON_NAME]" at bounding box center [1206, 53] width 153 height 25
click at [1183, 86] on link "Dashboard" at bounding box center [1179, 94] width 154 height 31
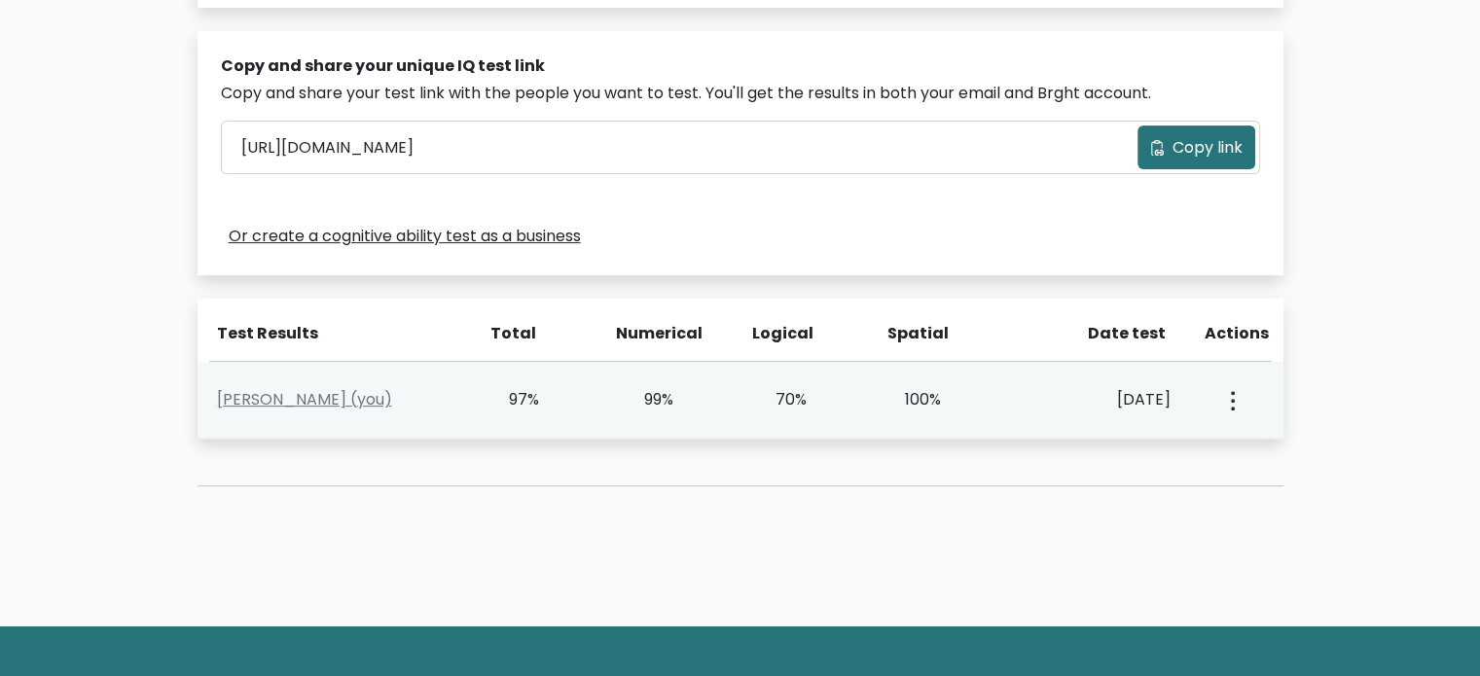
scroll to position [651, 0]
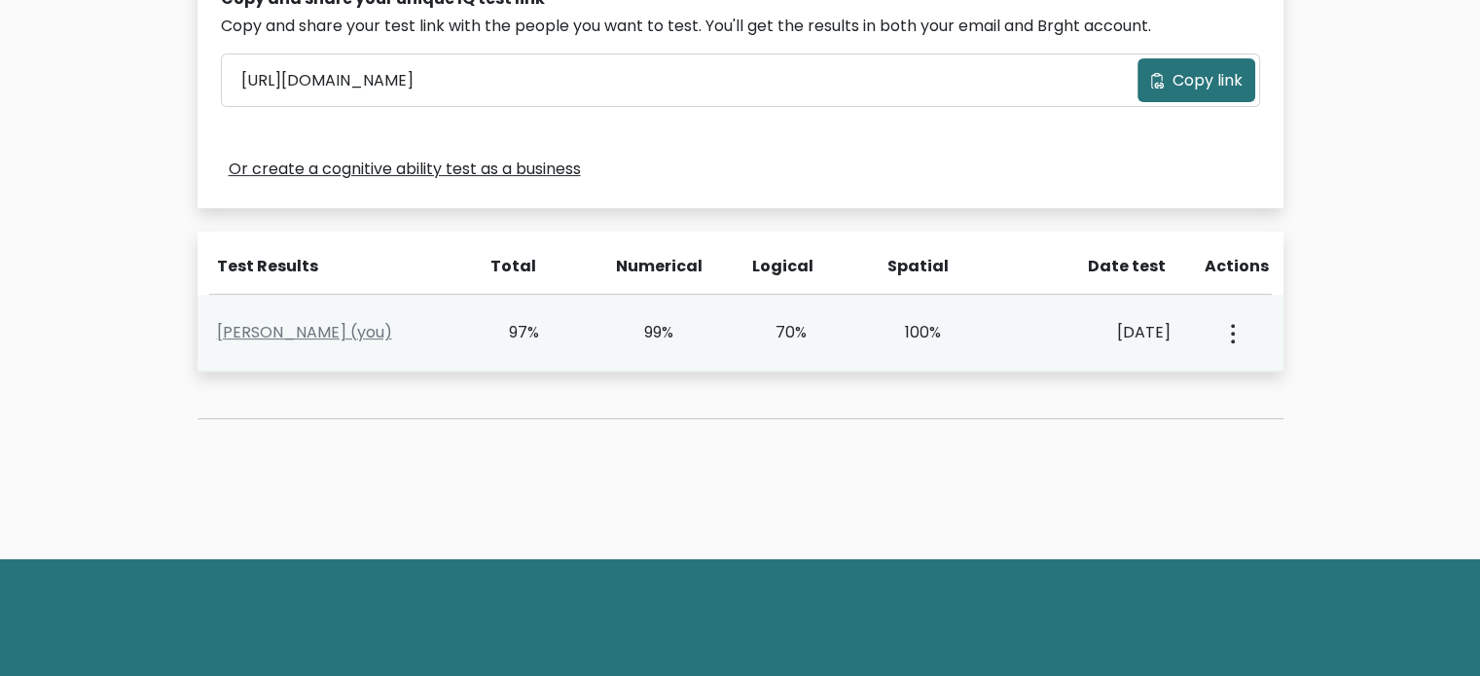
type input "[PERSON_NAME]"
type input "[EMAIL_ADDRESS][DOMAIN_NAME]"
type input "Brght Intelligence Test"
click at [962, 317] on div "[PERSON_NAME] (you) 97% 99% 70% 100% [DATE] View Profile" at bounding box center [741, 333] width 1086 height 77
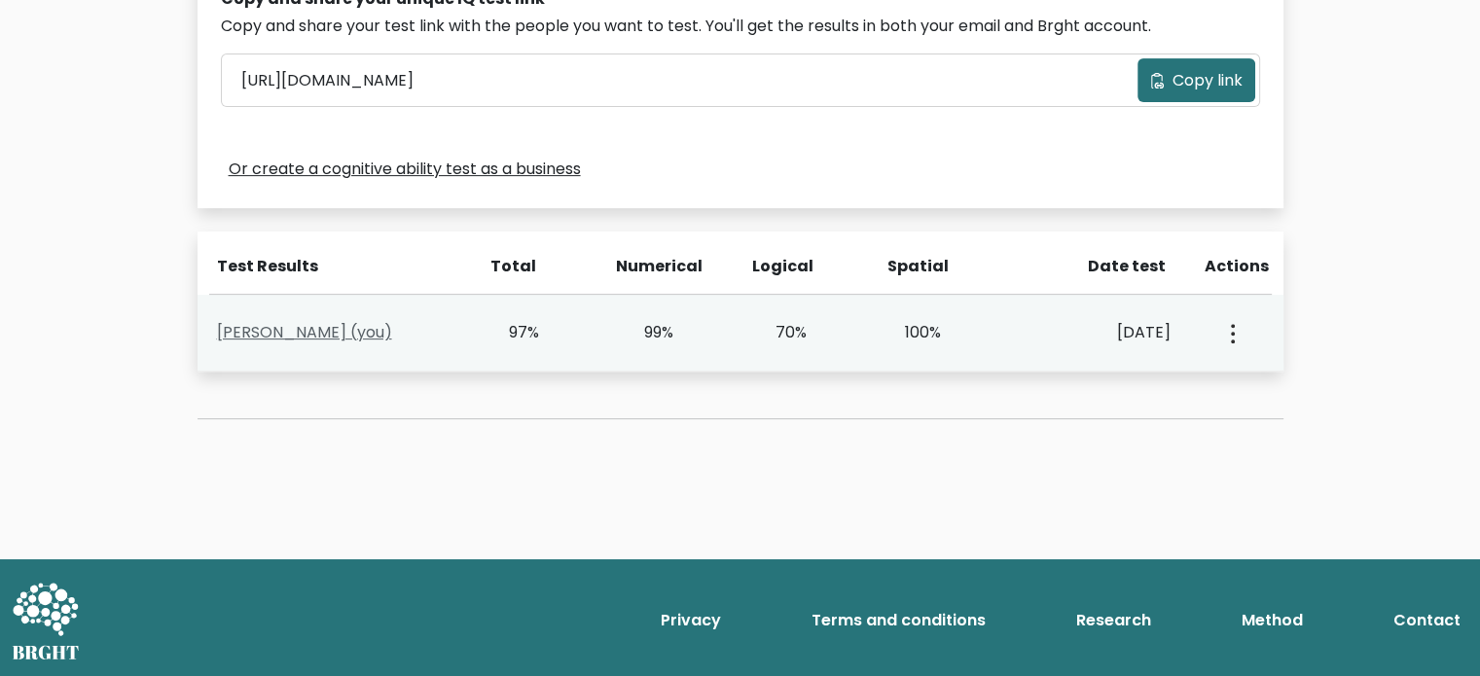
click at [269, 334] on link "Trevor Huang (you)" at bounding box center [304, 332] width 175 height 22
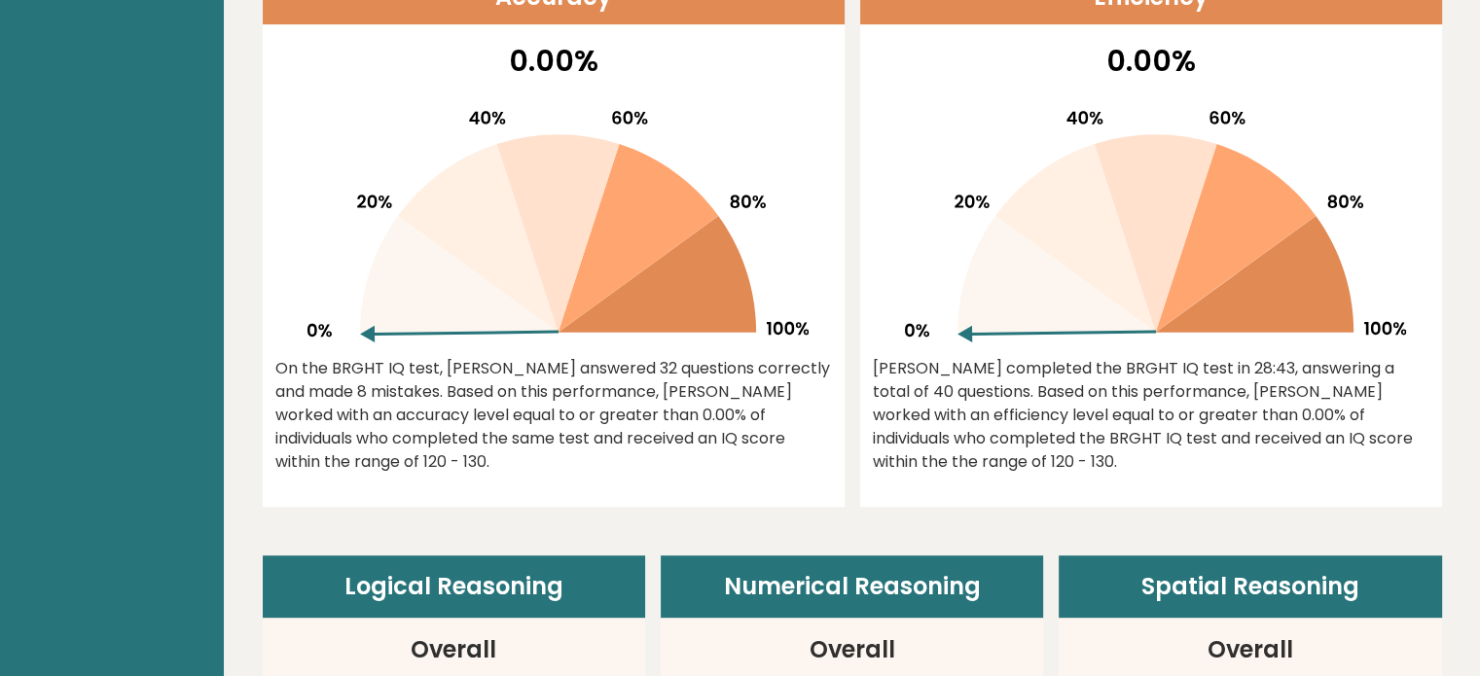
scroll to position [876, 0]
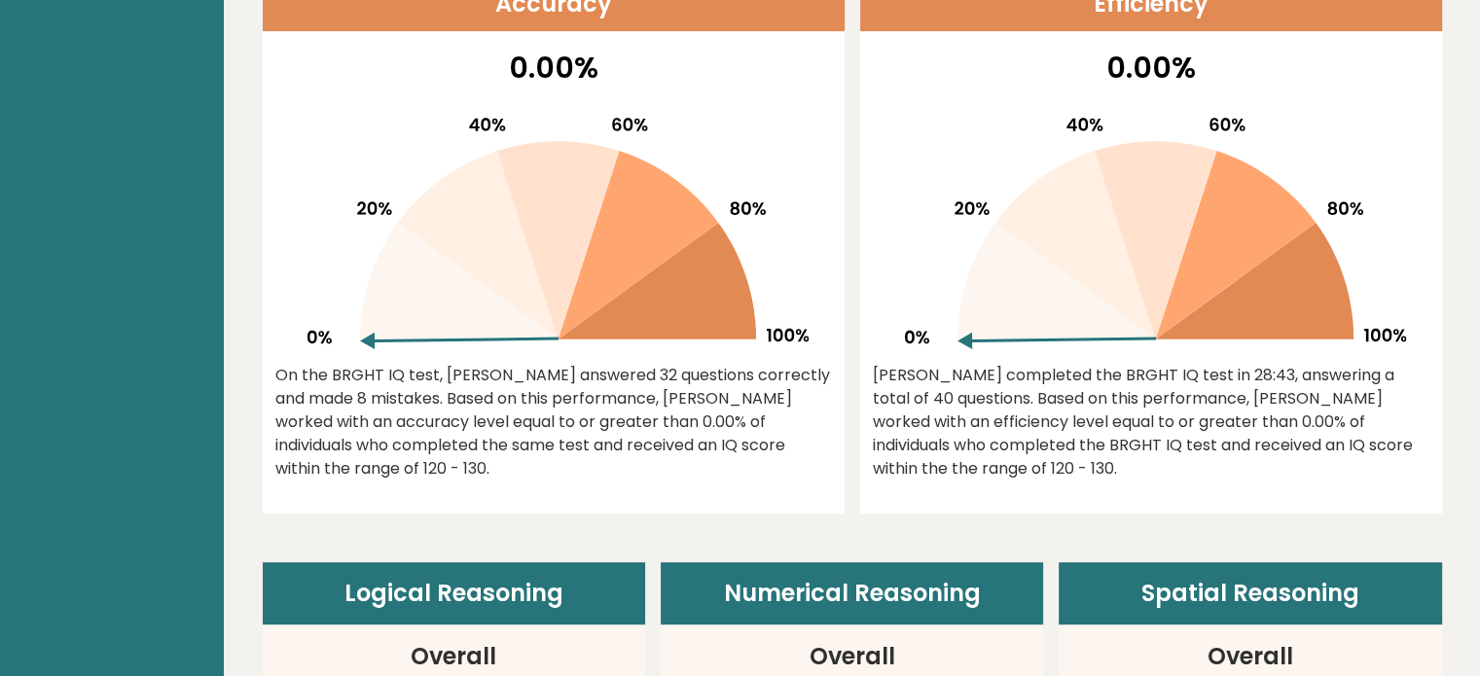
click at [1115, 288] on icon at bounding box center [1075, 245] width 161 height 189
drag, startPoint x: 1010, startPoint y: 338, endPoint x: 1102, endPoint y: 233, distance: 139.3
click at [1100, 234] on g at bounding box center [1155, 234] width 501 height 232
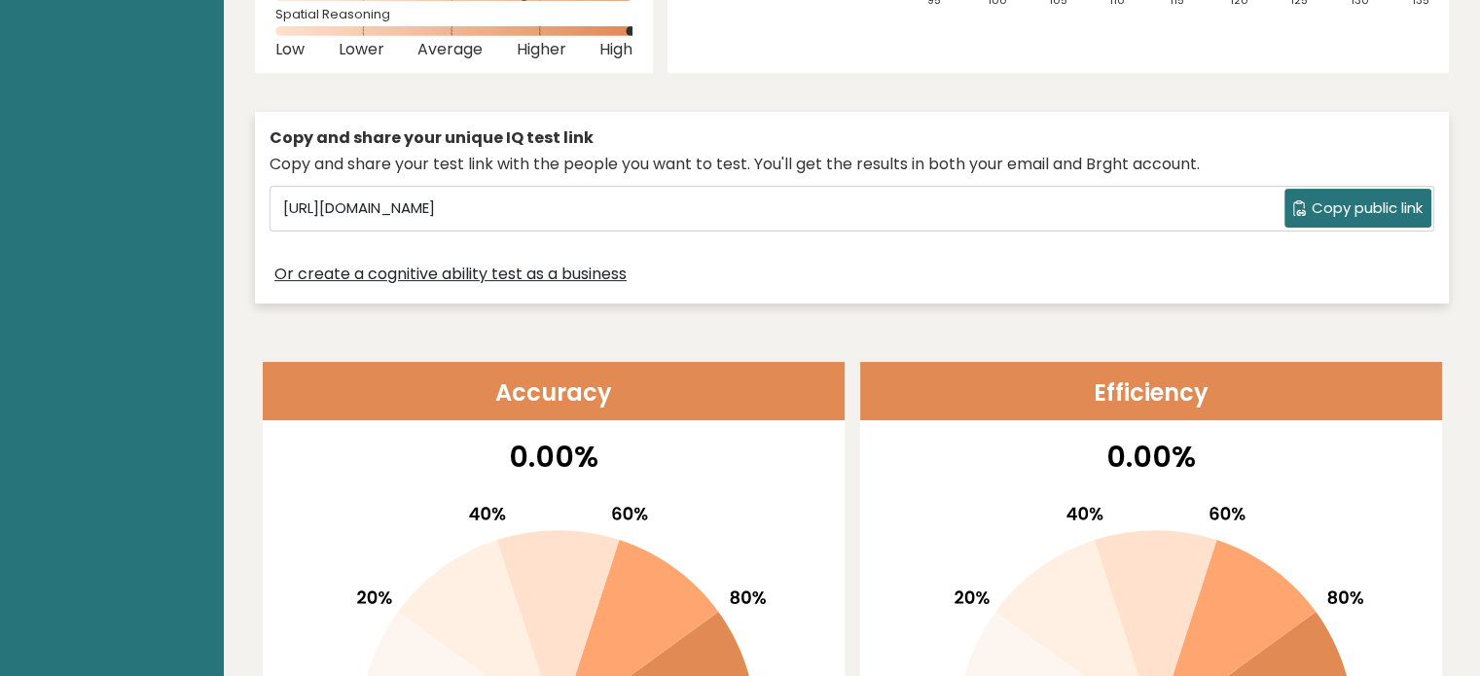
scroll to position [0, 0]
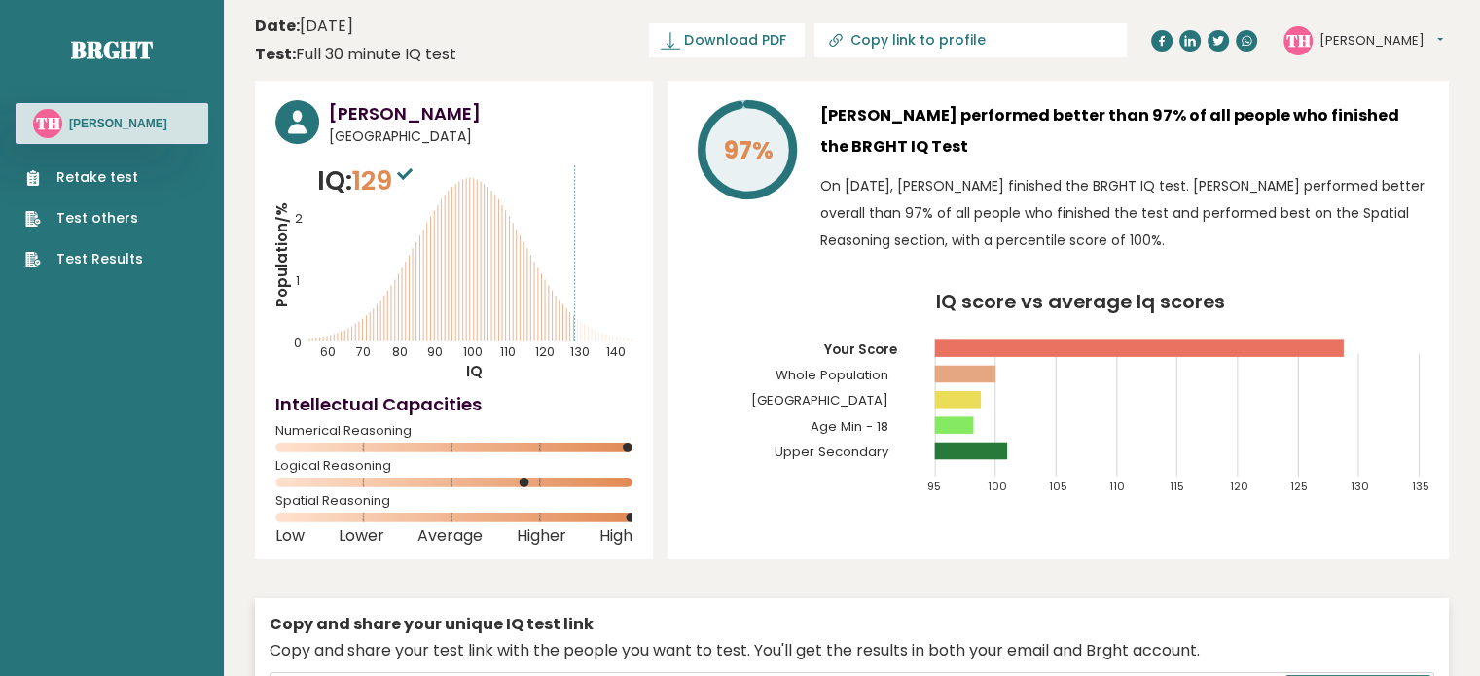
click at [408, 176] on icon at bounding box center [405, 174] width 16 height 12
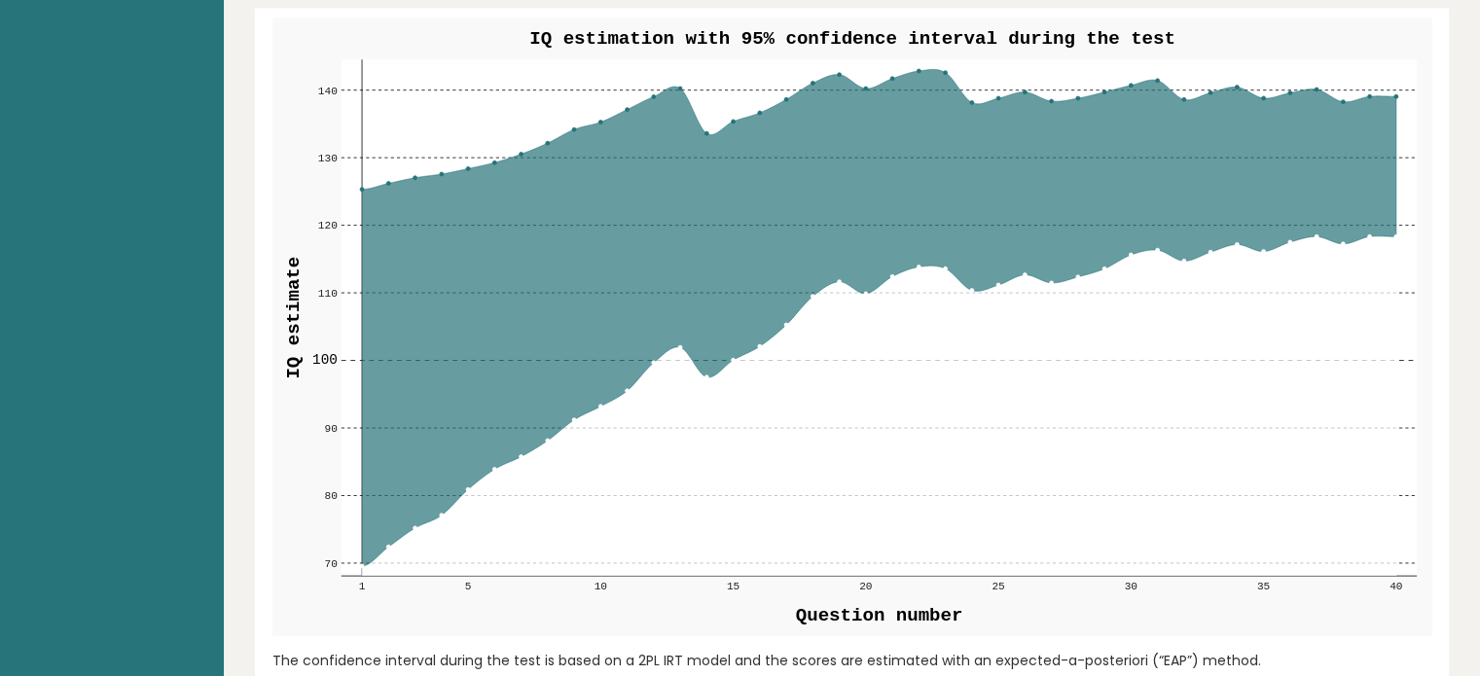
scroll to position [2238, 0]
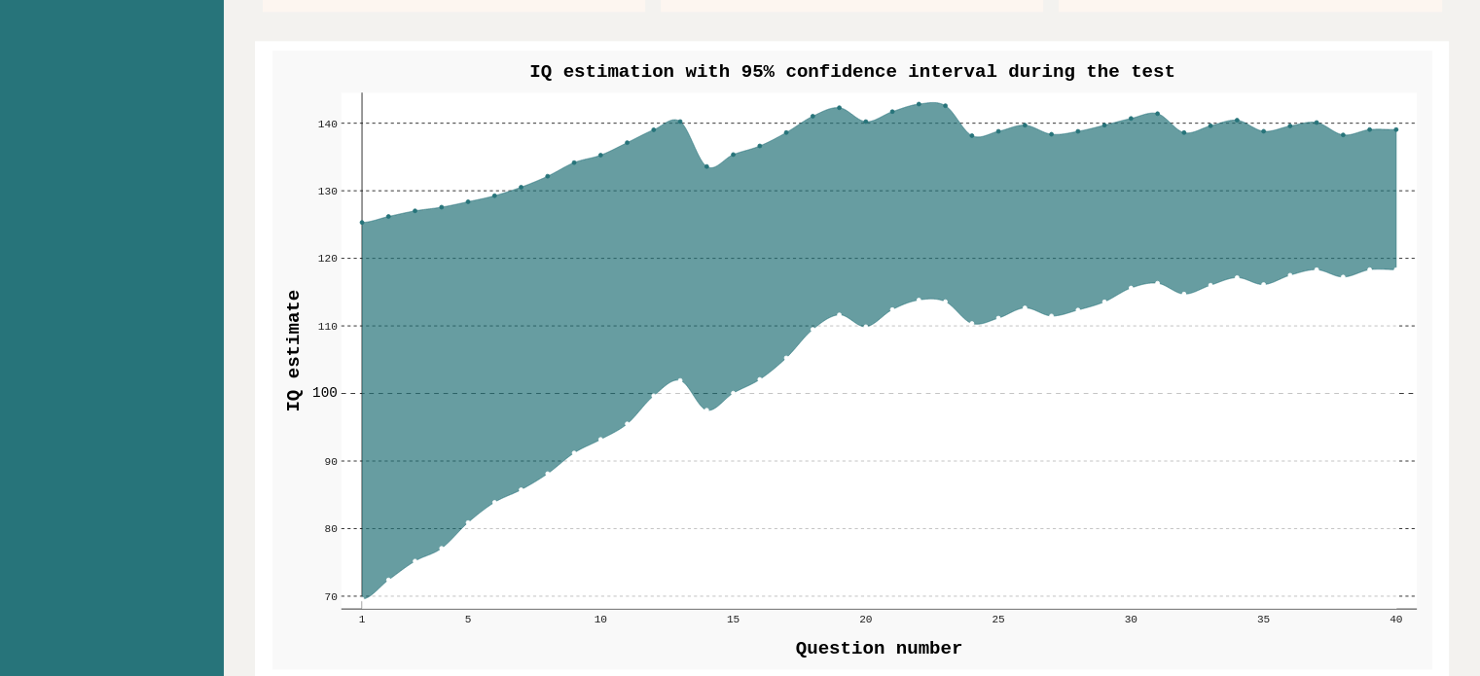
click at [360, 217] on rect at bounding box center [878, 350] width 1075 height 517
click at [359, 219] on rect at bounding box center [878, 350] width 1075 height 517
click at [360, 220] on circle at bounding box center [362, 222] width 4 height 4
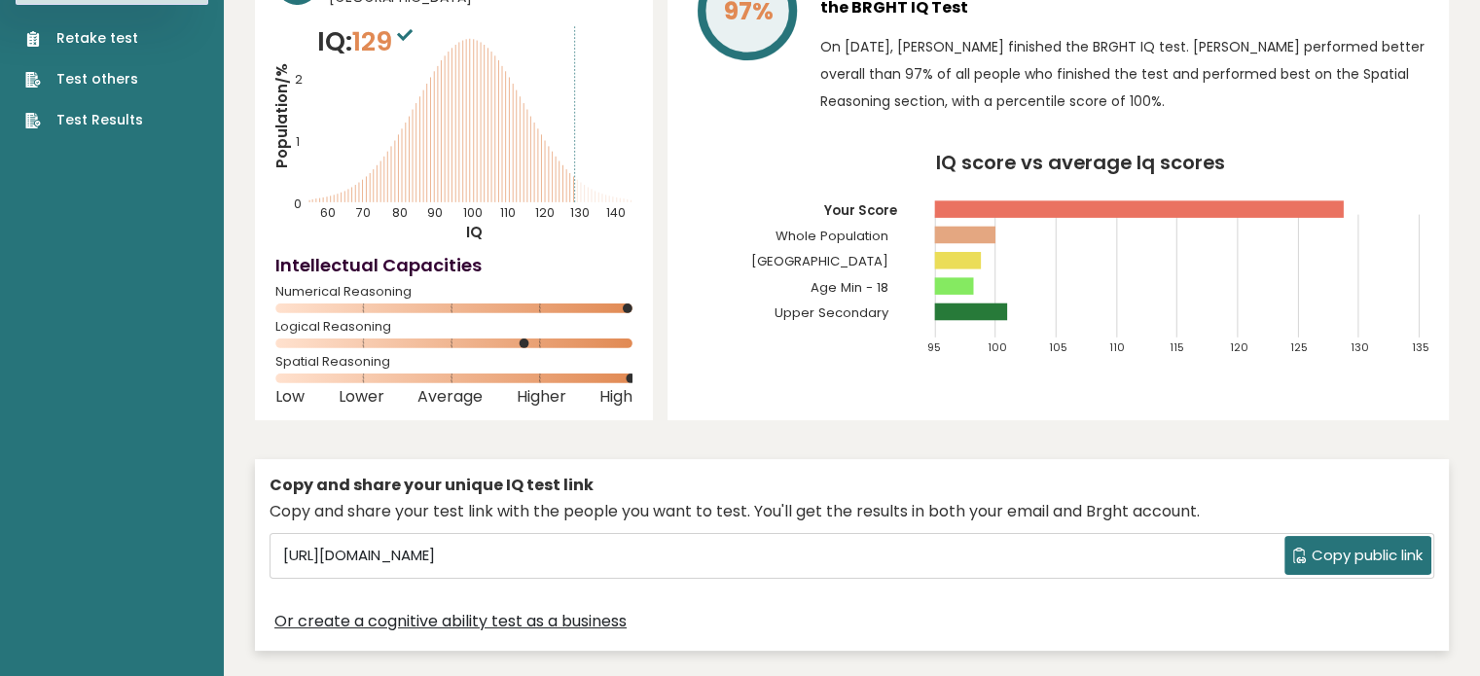
scroll to position [0, 0]
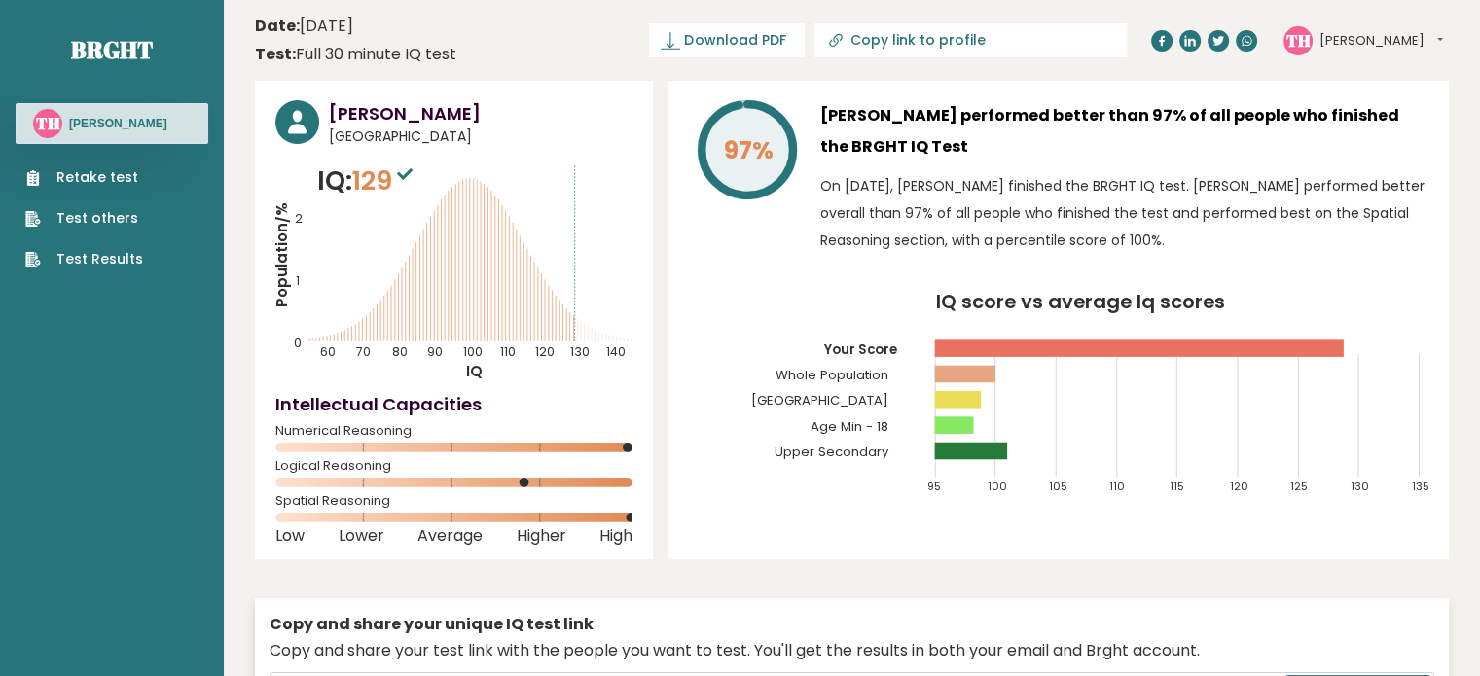
click at [95, 256] on link "Test Results" at bounding box center [84, 259] width 118 height 20
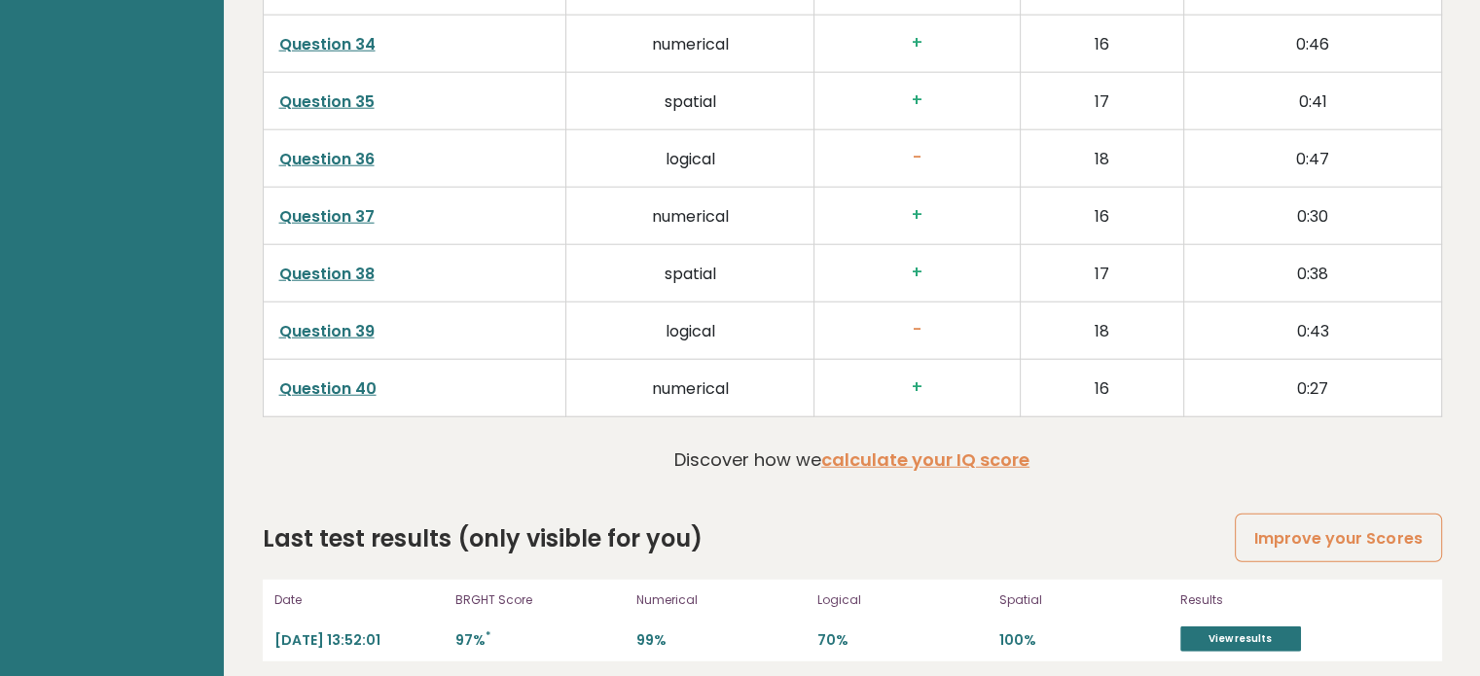
scroll to position [5004, 0]
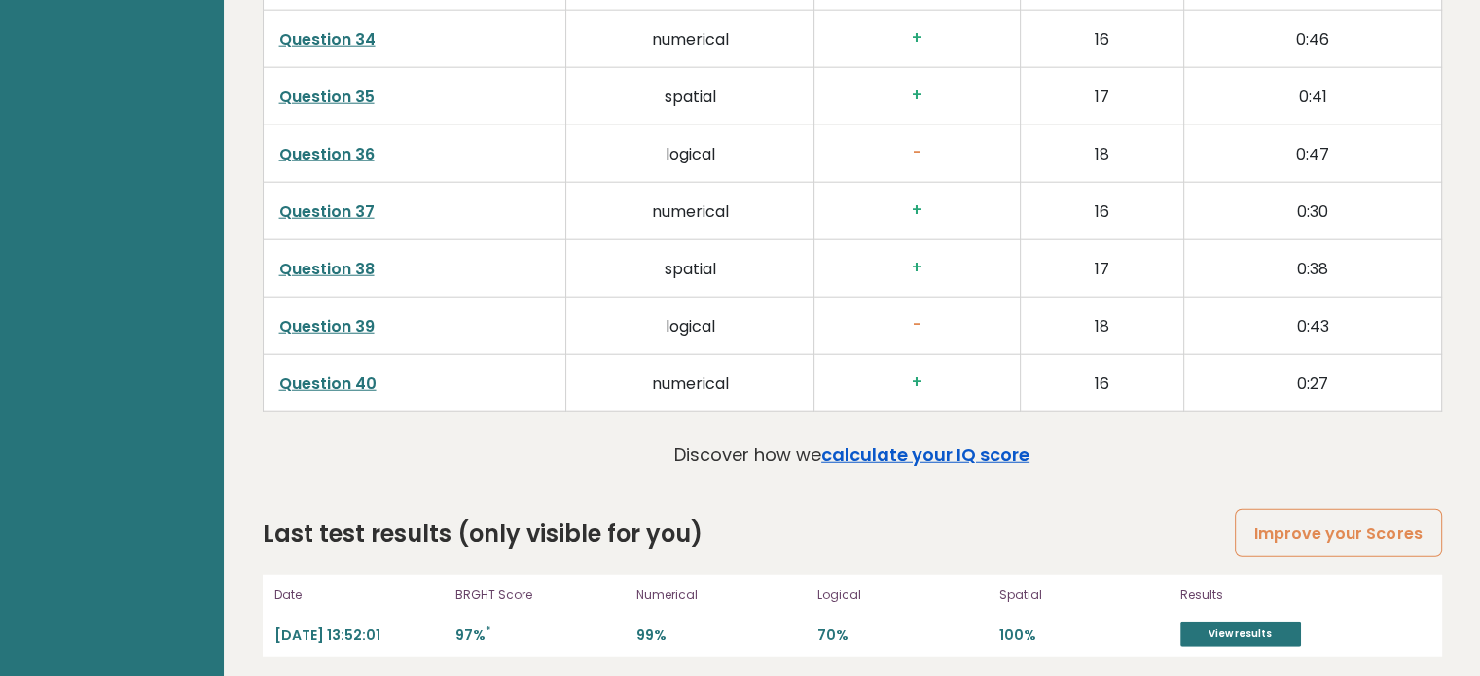
click at [906, 443] on link "calculate your IQ score" at bounding box center [925, 455] width 208 height 24
click at [1243, 627] on link "View results" at bounding box center [1240, 634] width 121 height 25
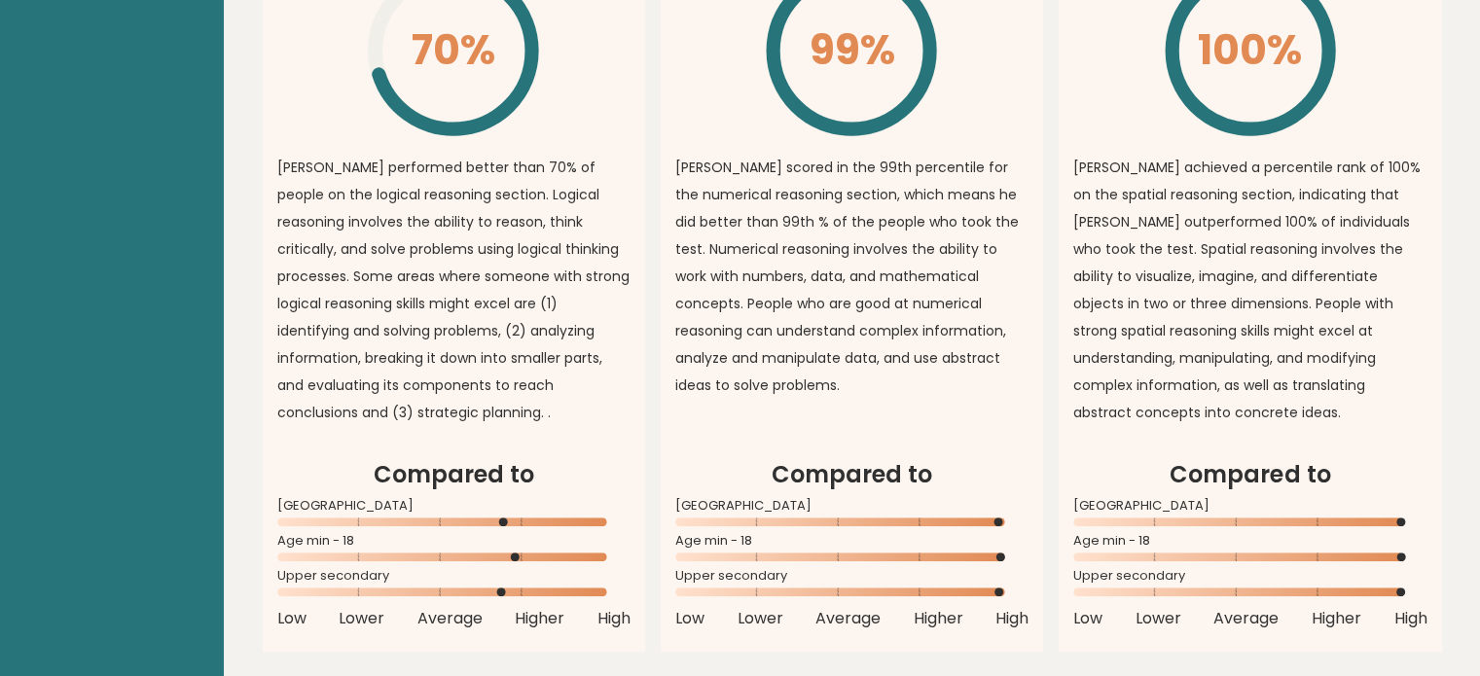
scroll to position [1403, 0]
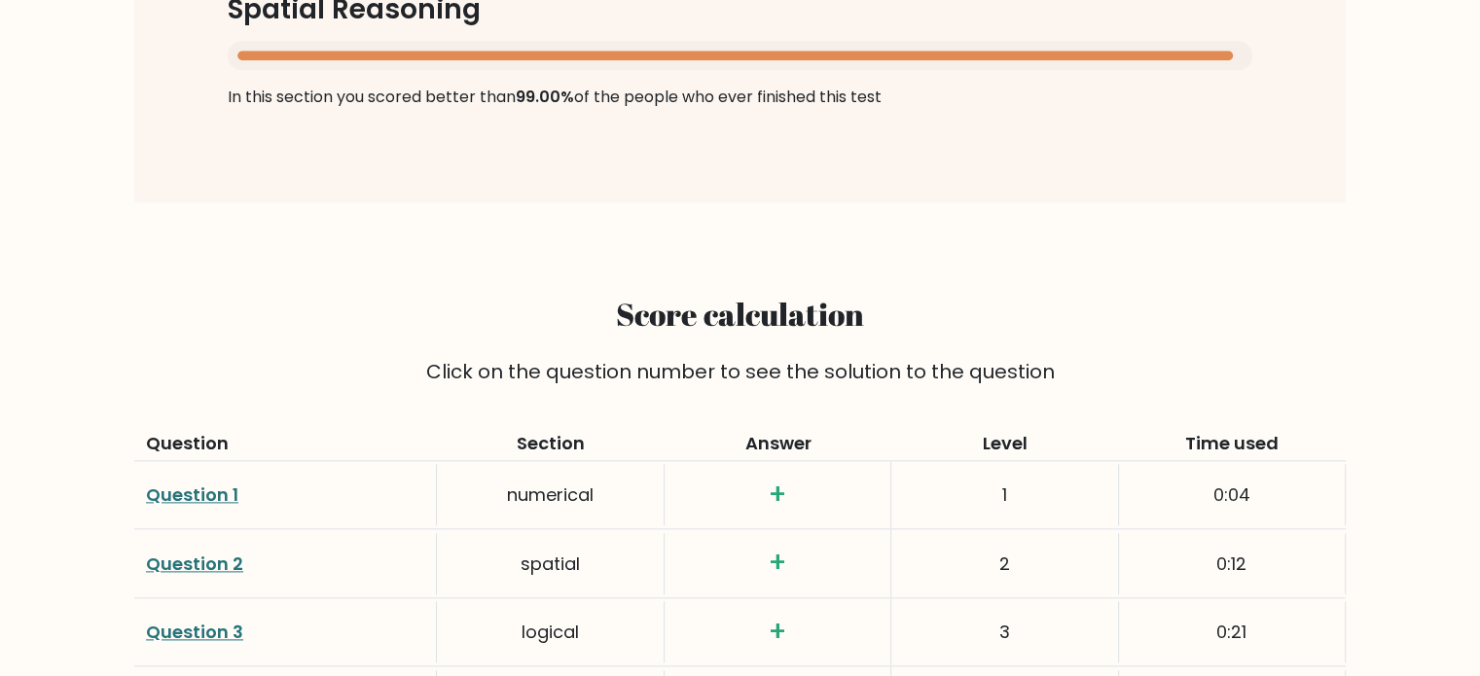
scroll to position [2457, 0]
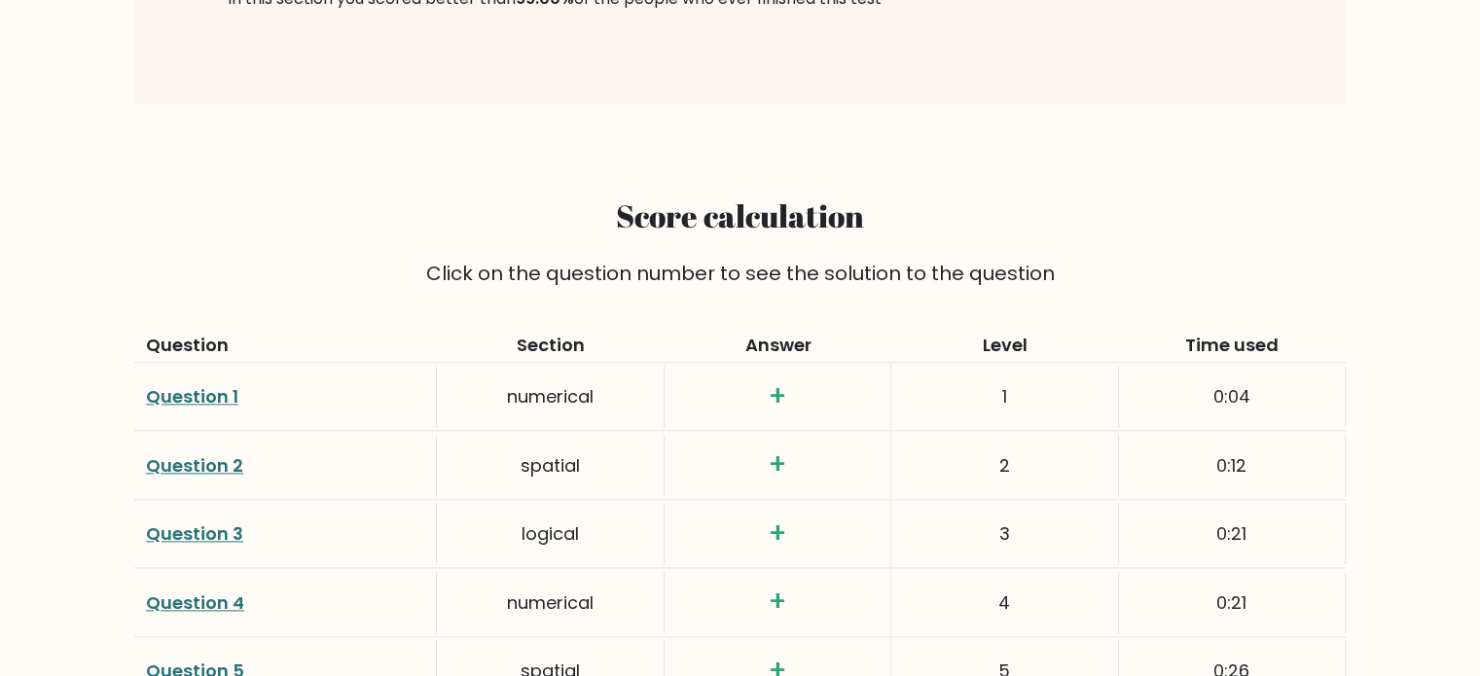
drag, startPoint x: 1281, startPoint y: 341, endPoint x: 1358, endPoint y: 346, distance: 78.1
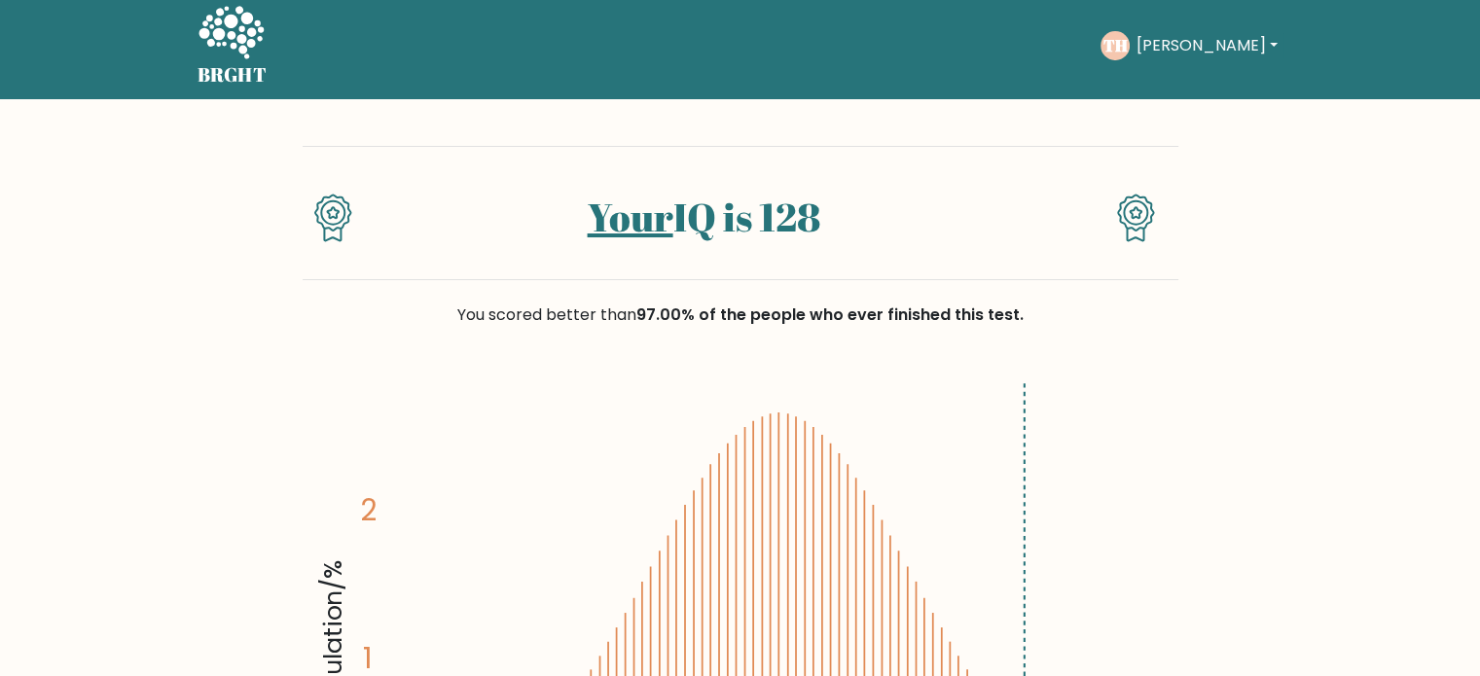
scroll to position [0, 0]
